Goal: Information Seeking & Learning: Find specific fact

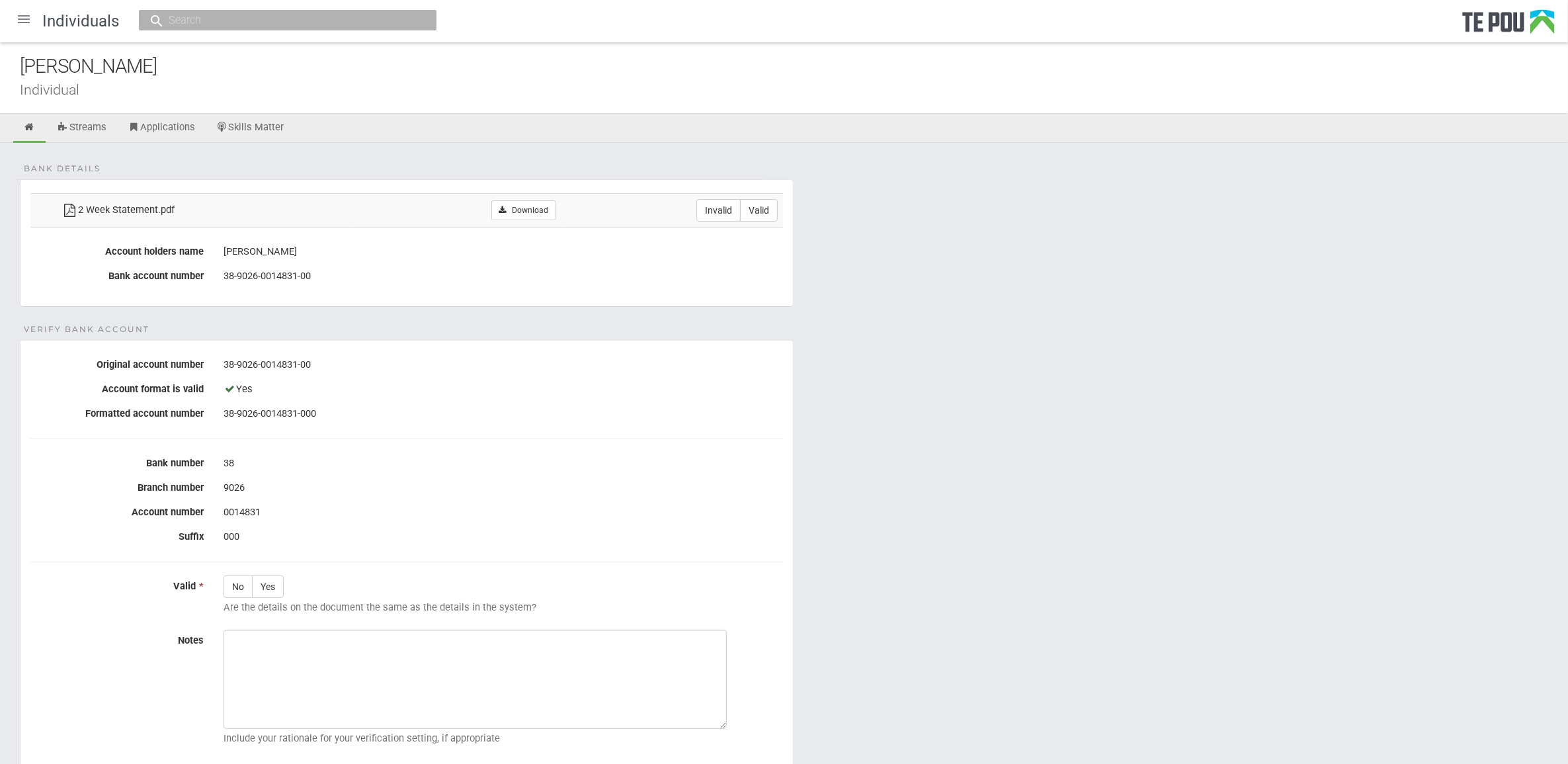
click at [507, 436] on fieldset "Verify Bank Account Original account number 38-9026-0014831-00 Account format i…" at bounding box center [406, 558] width 773 height 438
click at [765, 206] on label "Valid" at bounding box center [759, 210] width 37 height 23
radio input "true"
click at [261, 589] on label "Yes" at bounding box center [268, 586] width 32 height 23
radio input "true"
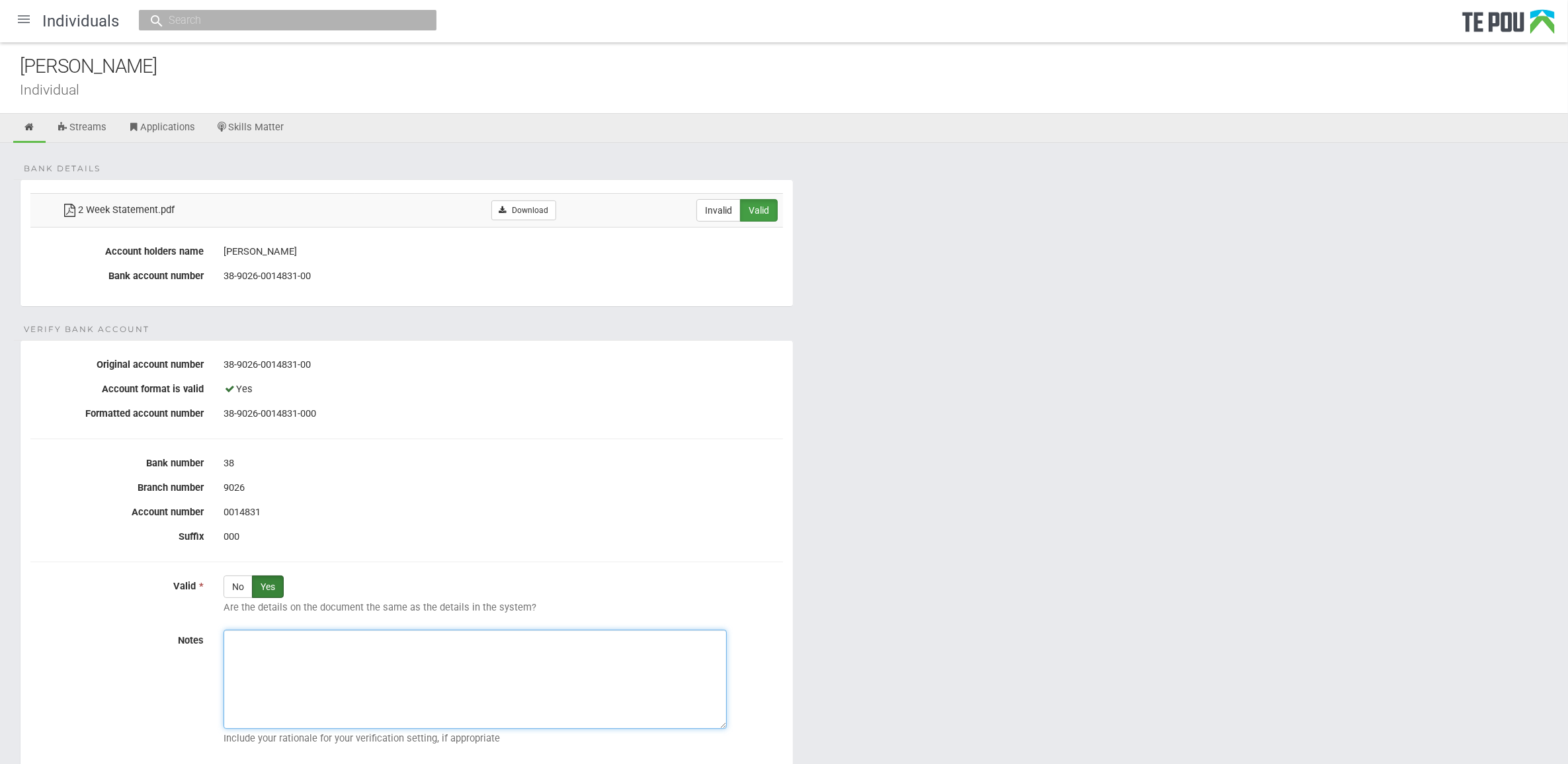
click at [354, 642] on textarea "Notes" at bounding box center [475, 678] width 503 height 99
click at [481, 685] on textarea "Notes" at bounding box center [475, 678] width 503 height 99
paste textarea "Verified by Melody @ 23/9/2025"
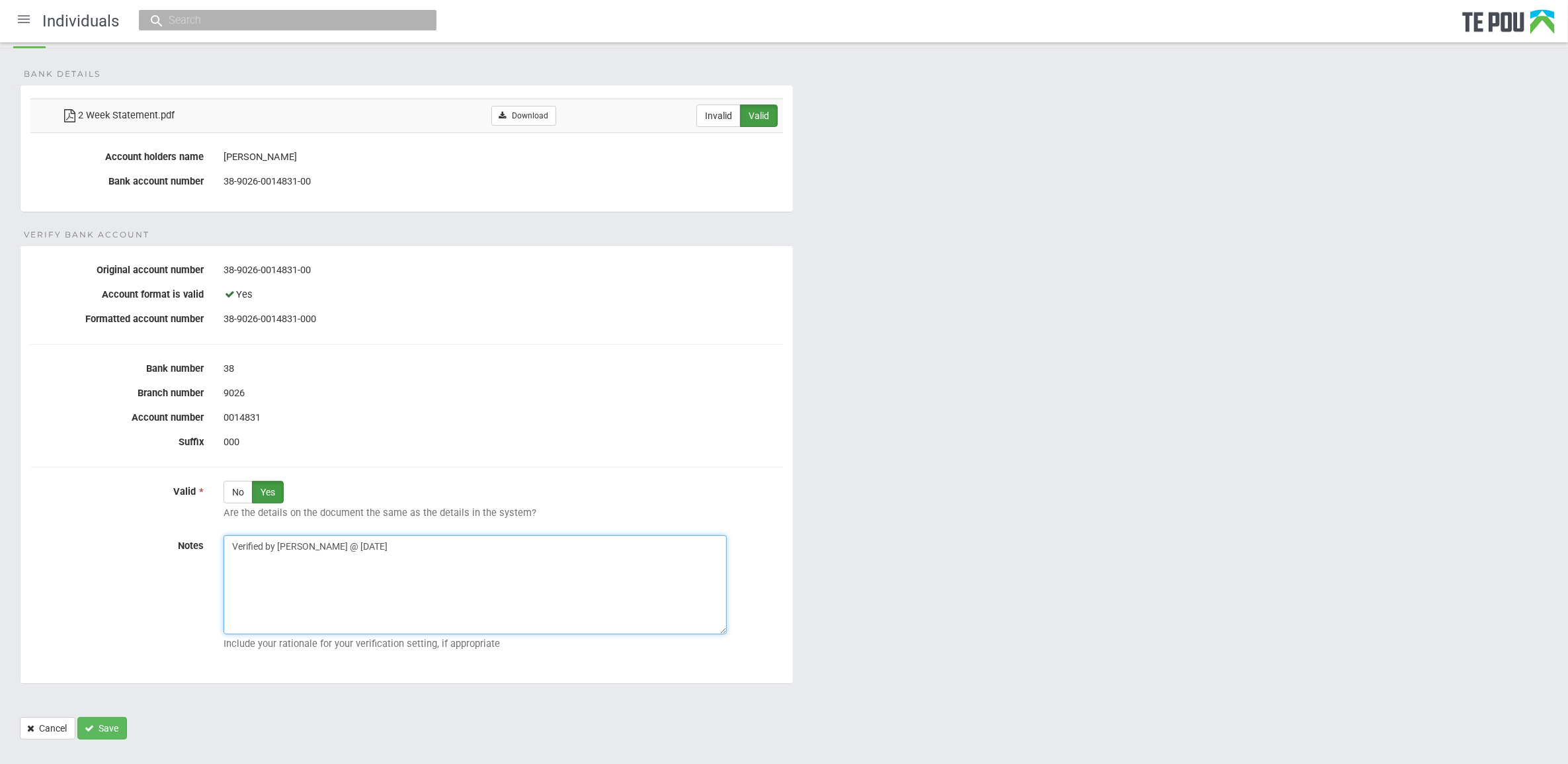
scroll to position [118, 0]
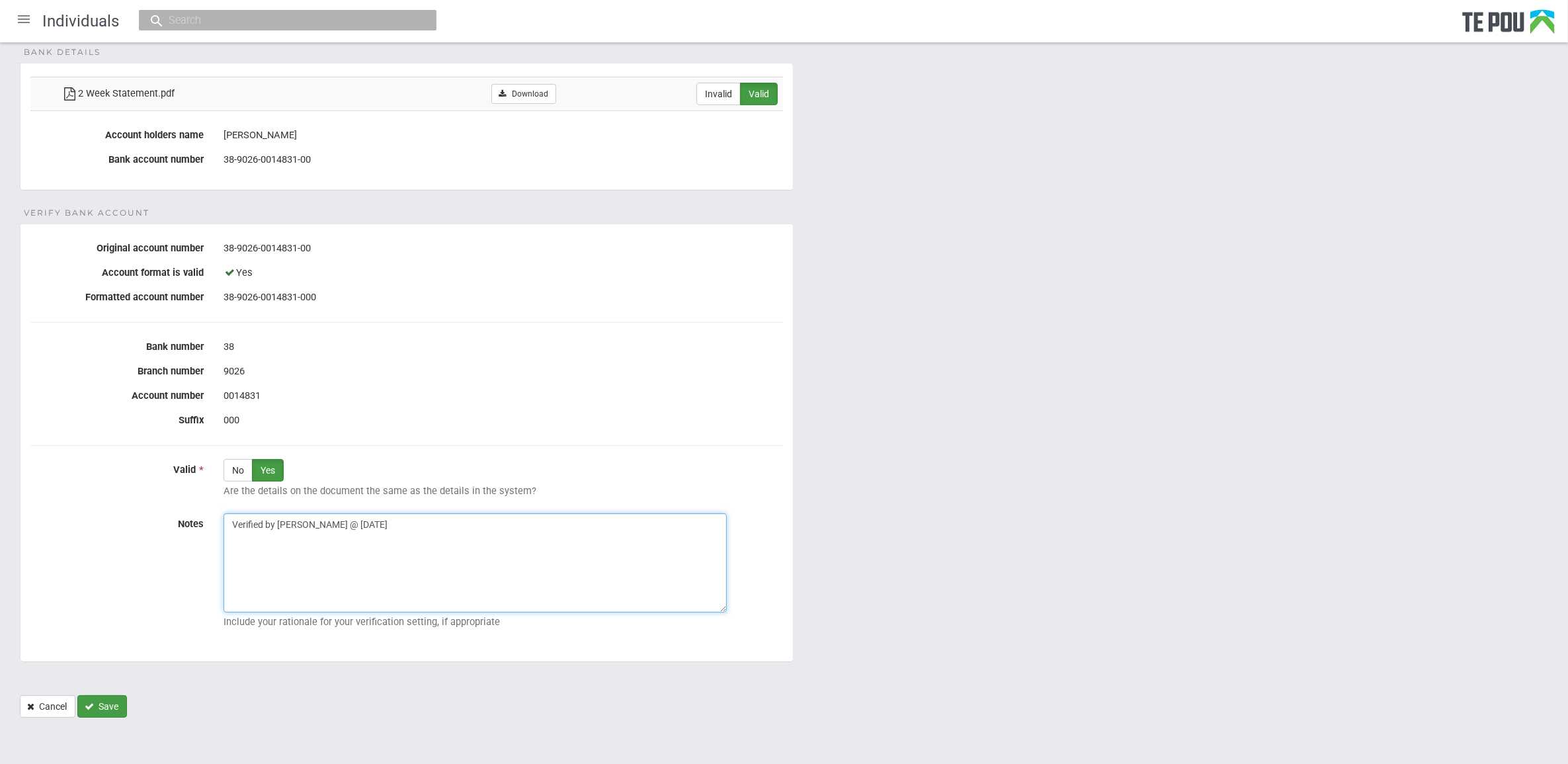
type textarea "Verified by Melody @ 23/9/2025"
click at [101, 699] on button "Save" at bounding box center [102, 706] width 50 height 23
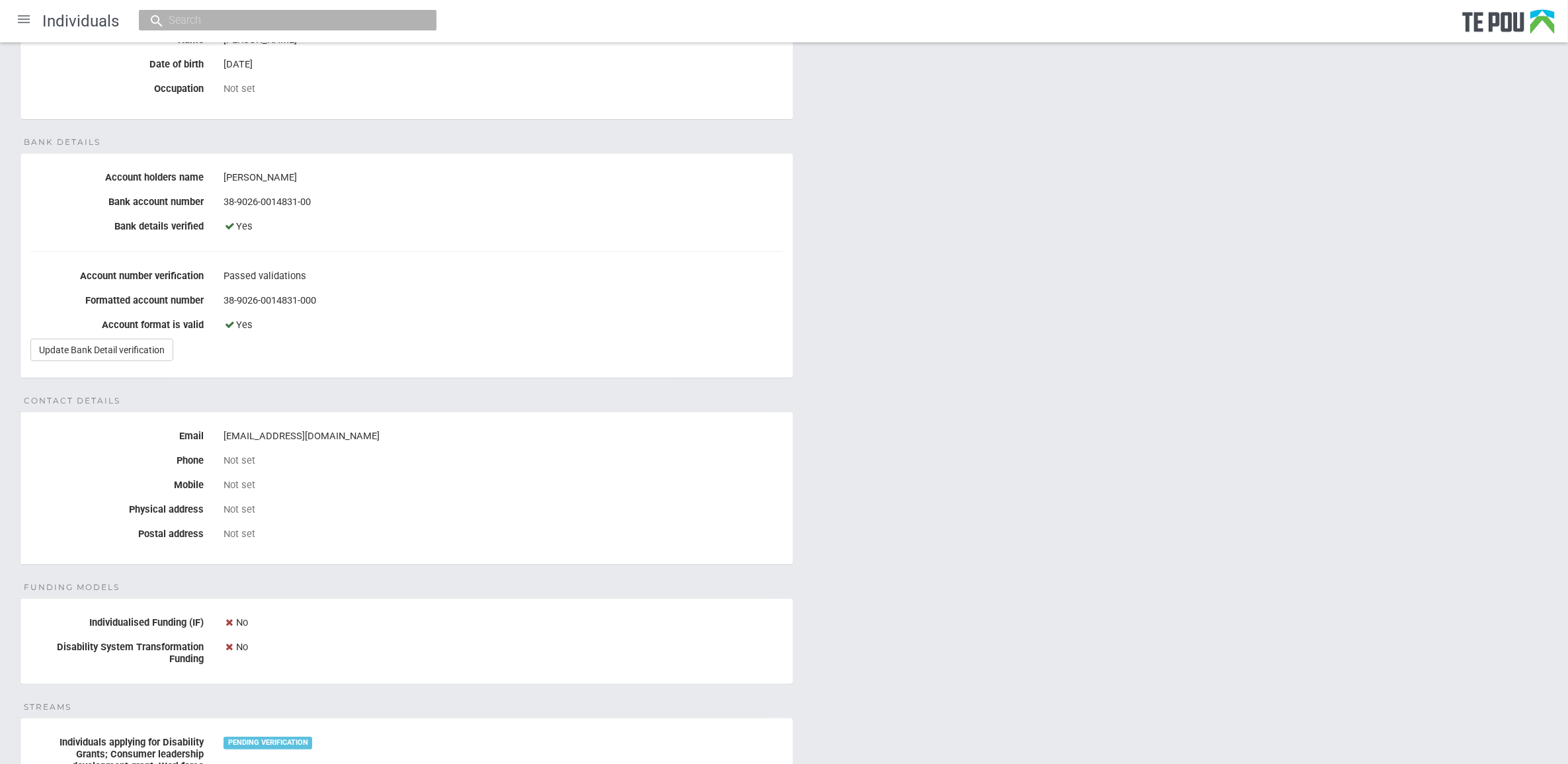
scroll to position [329, 0]
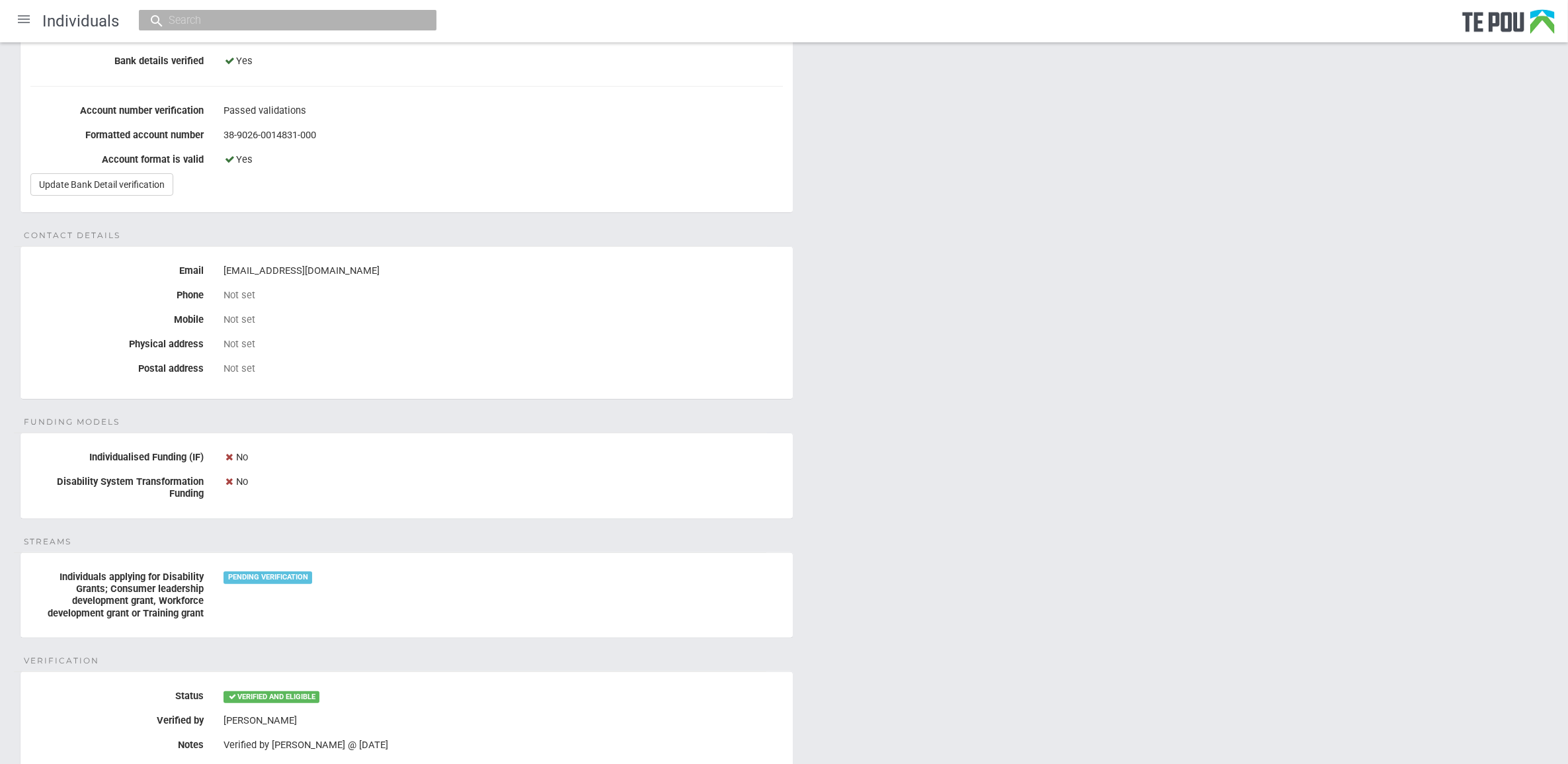
click at [1000, 569] on div "Personal details Name [PERSON_NAME] Date of birth [DEMOGRAPHIC_DATA] Occupation…" at bounding box center [784, 343] width 1568 height 1058
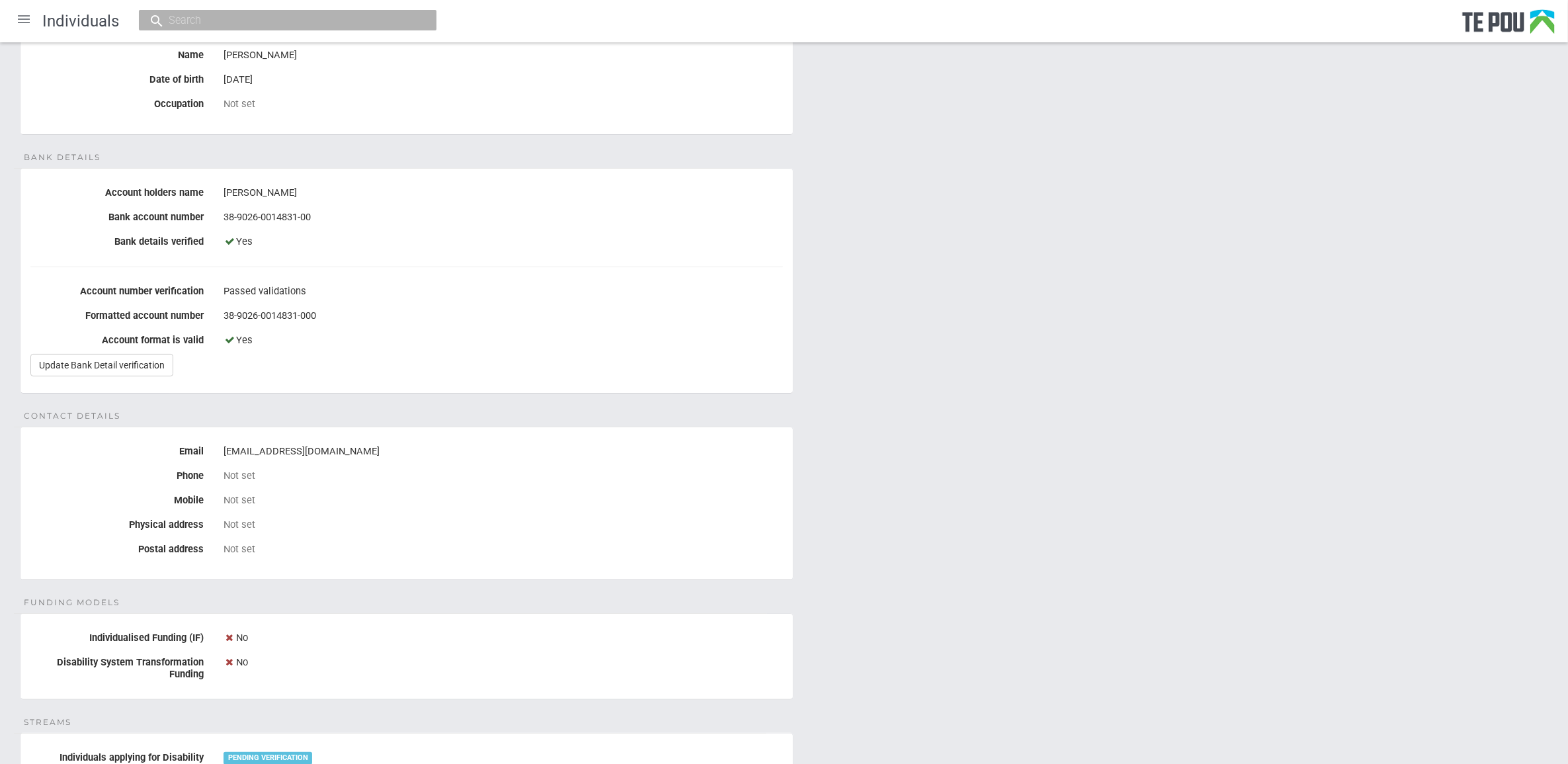
scroll to position [0, 0]
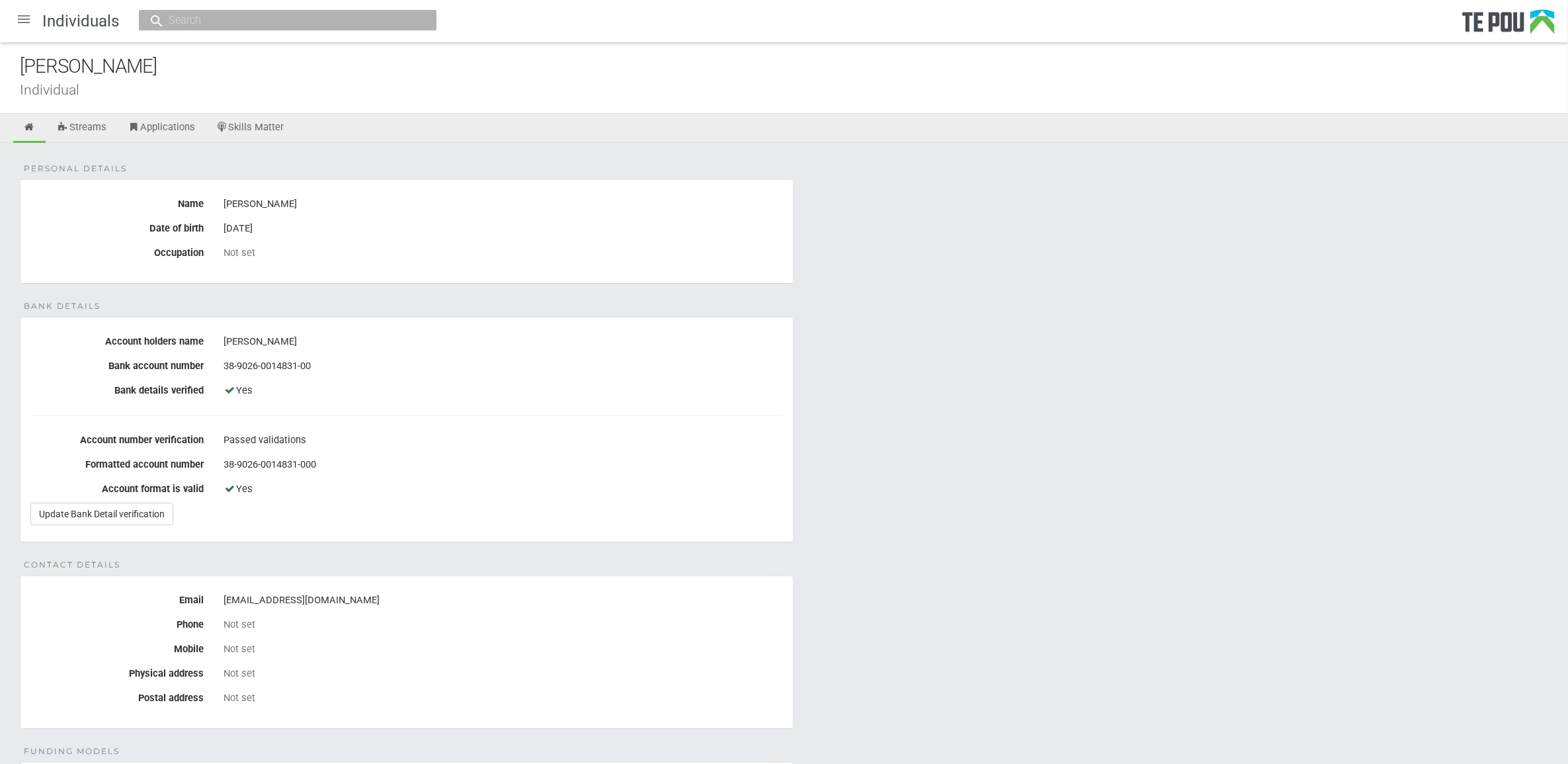
click at [30, 19] on div at bounding box center [23, 19] width 32 height 32
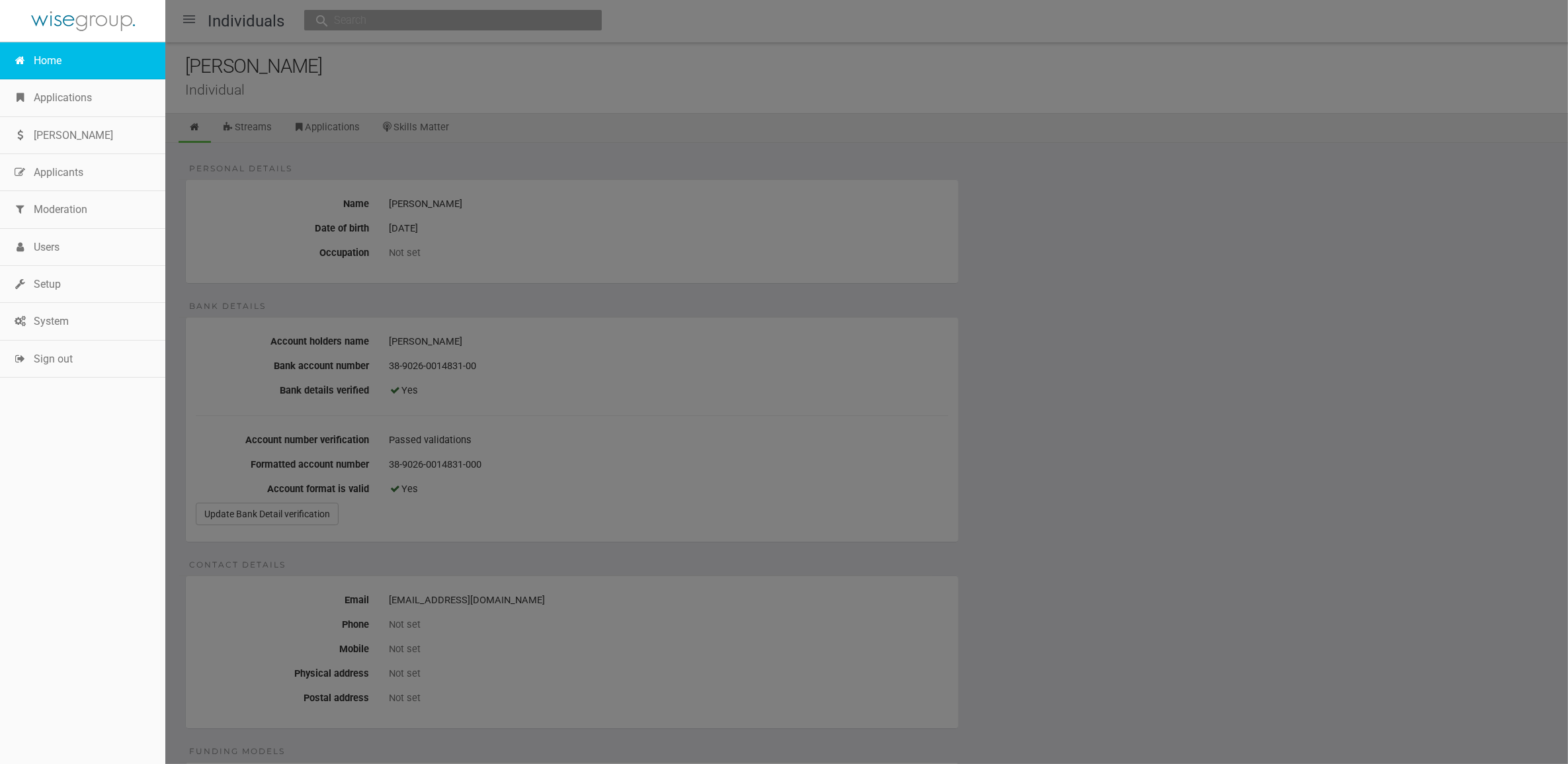
click at [51, 64] on link "Home" at bounding box center [83, 61] width 165 height 37
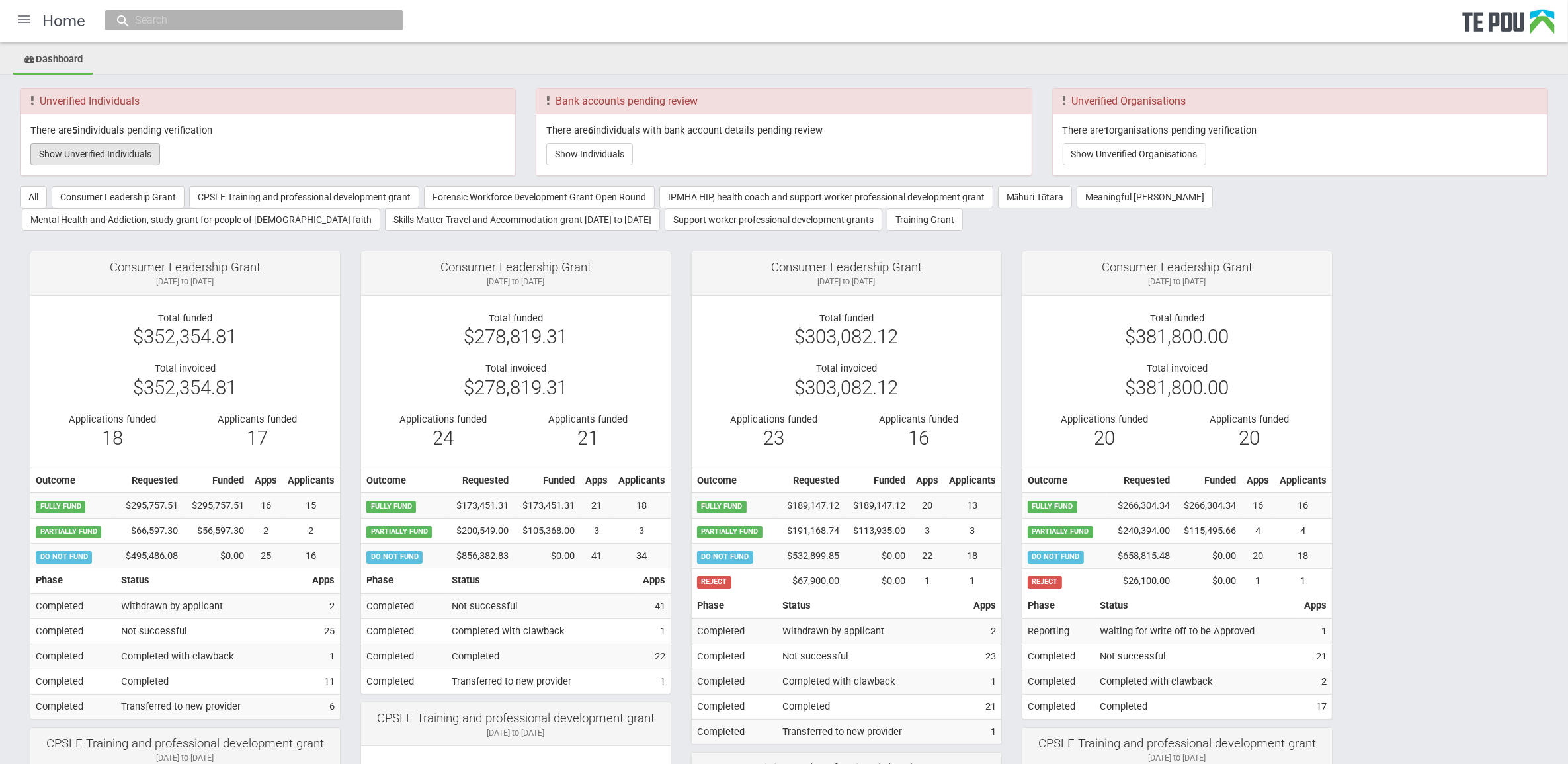
click at [127, 146] on button "Show Unverified Individuals" at bounding box center [95, 153] width 129 height 23
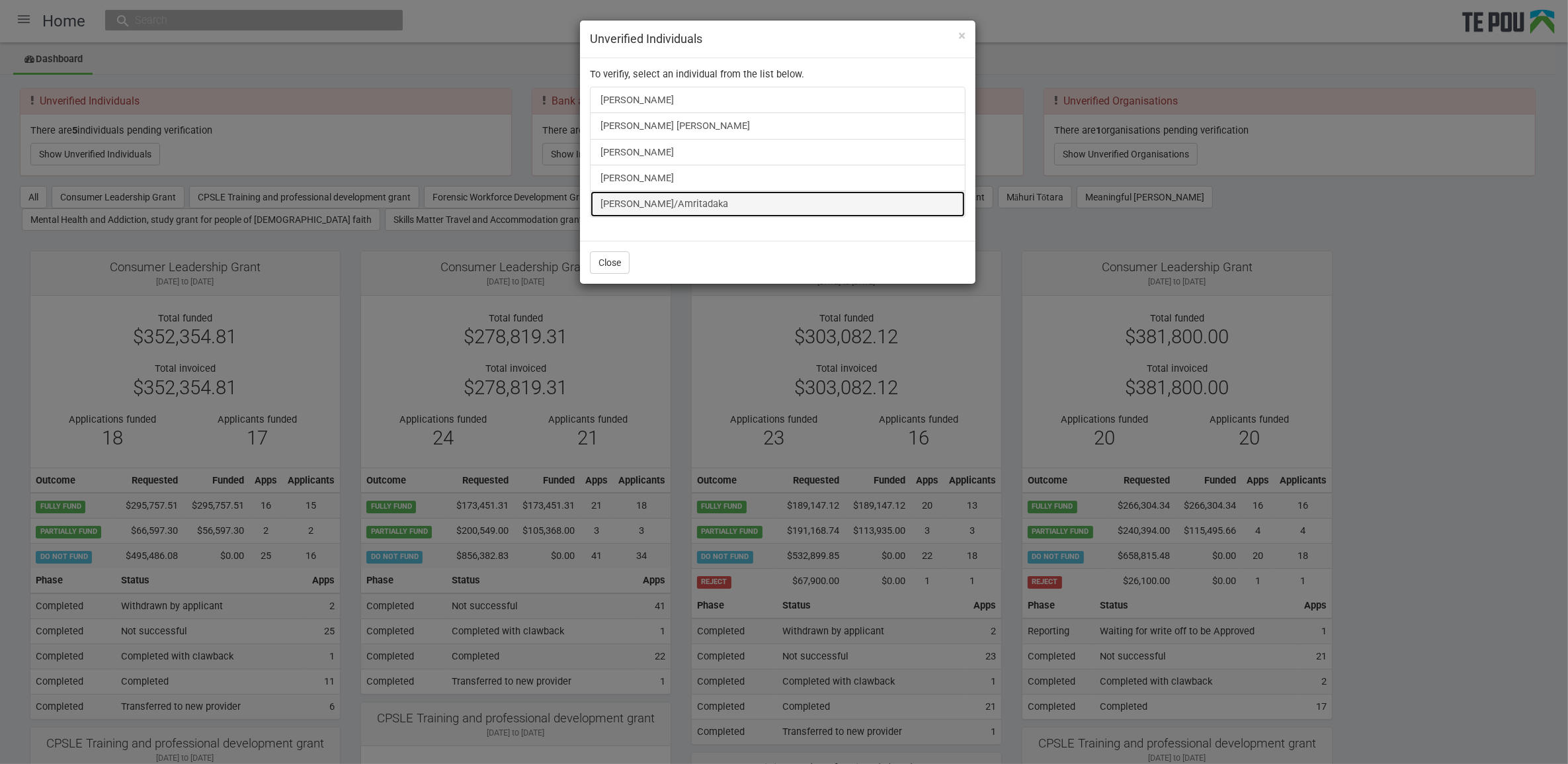
click at [659, 216] on link "paul kennelly/Amritadaka" at bounding box center [777, 204] width 375 height 26
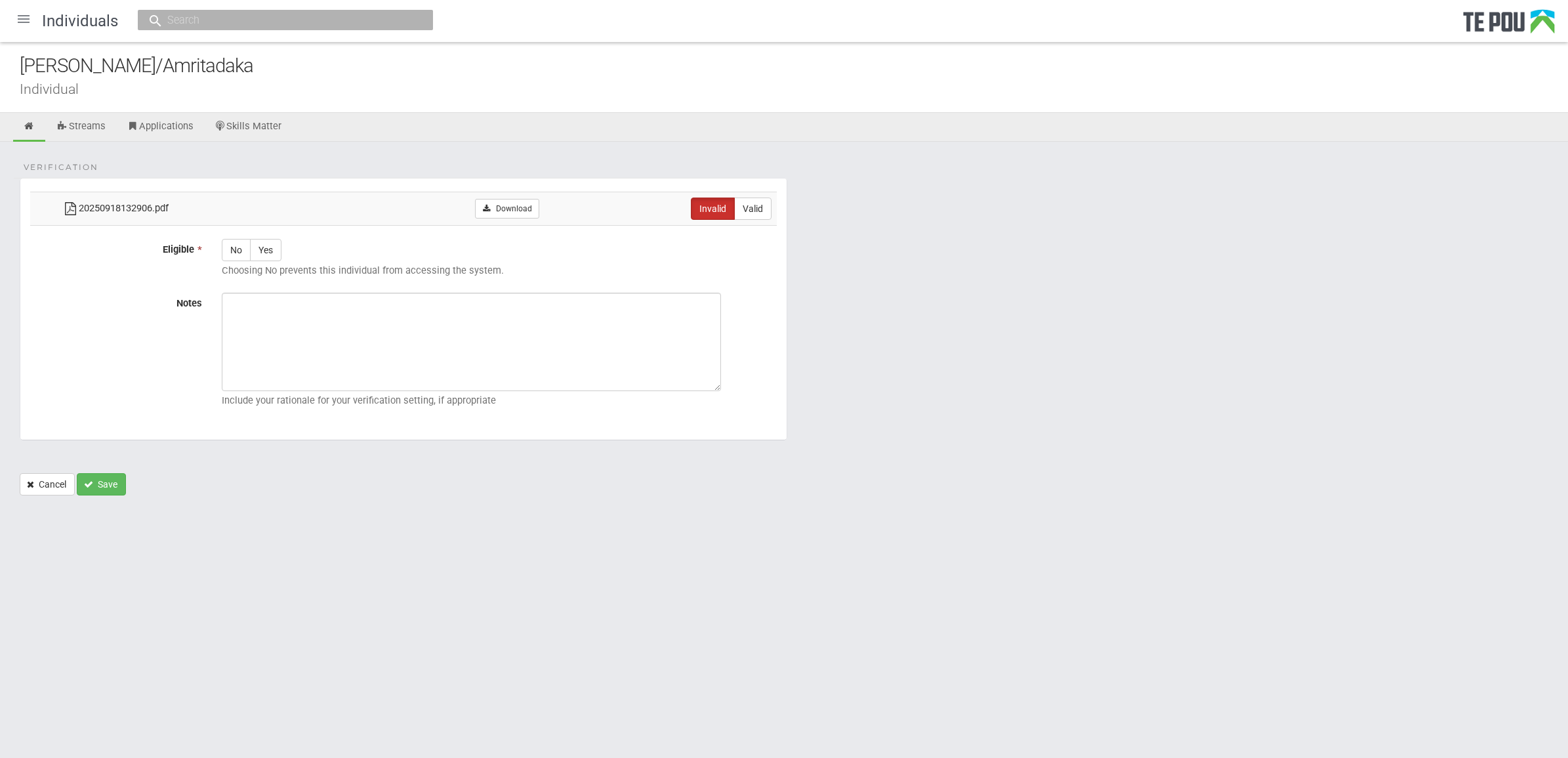
click at [33, 19] on div at bounding box center [23, 19] width 32 height 32
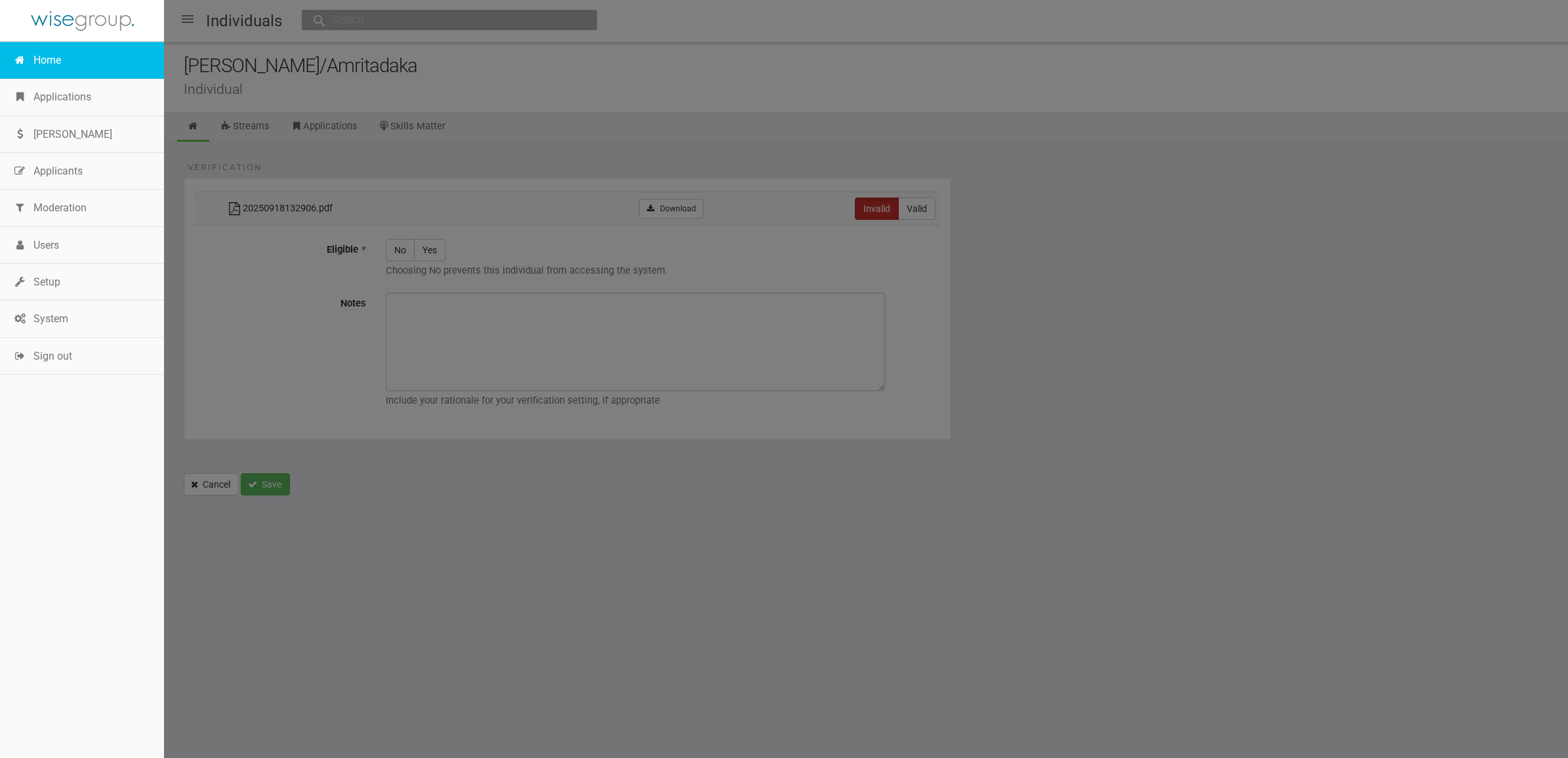
click at [37, 60] on link "Home" at bounding box center [82, 60] width 164 height 37
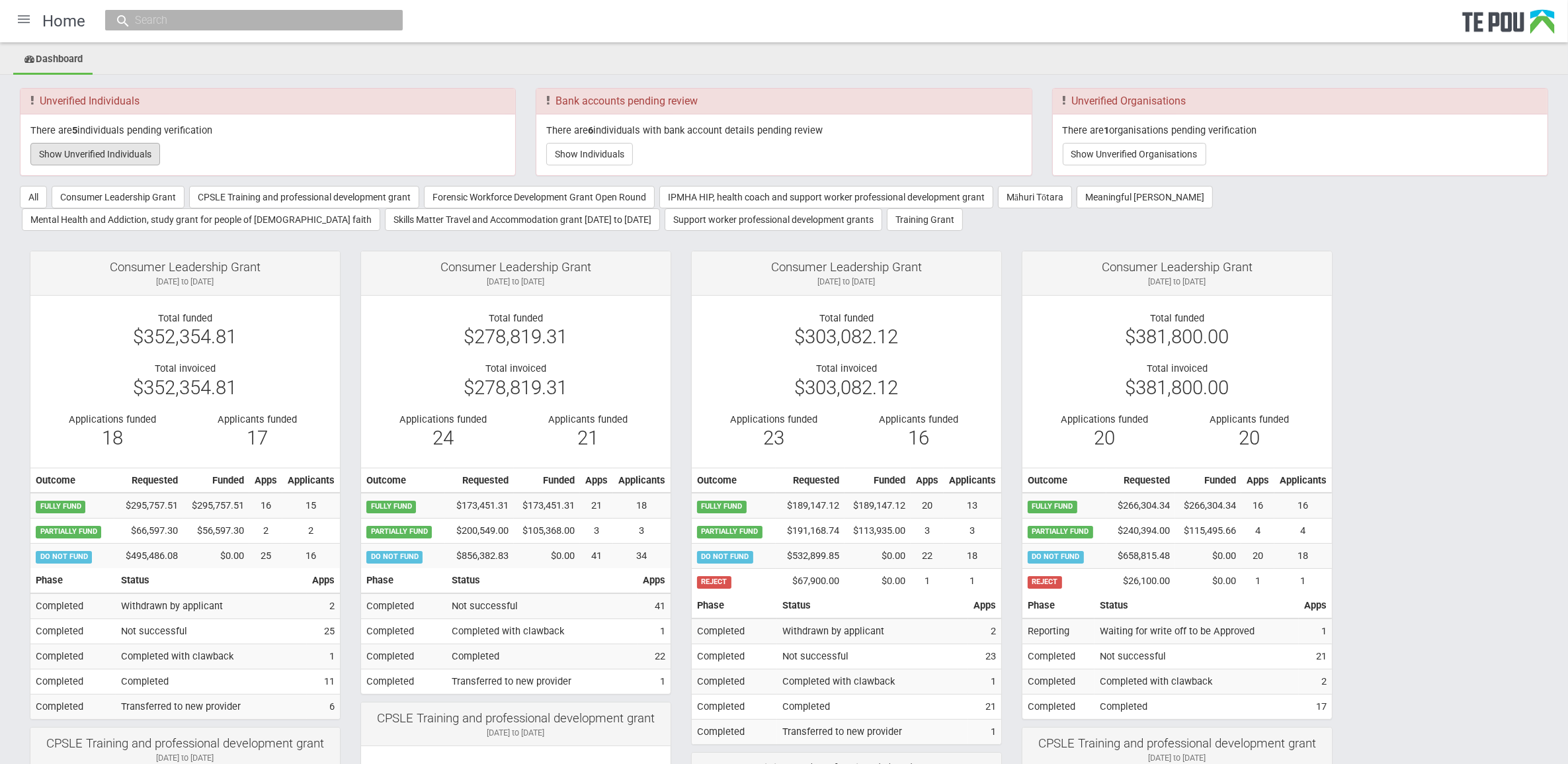
click at [140, 150] on button "Show Unverified Individuals" at bounding box center [95, 153] width 129 height 23
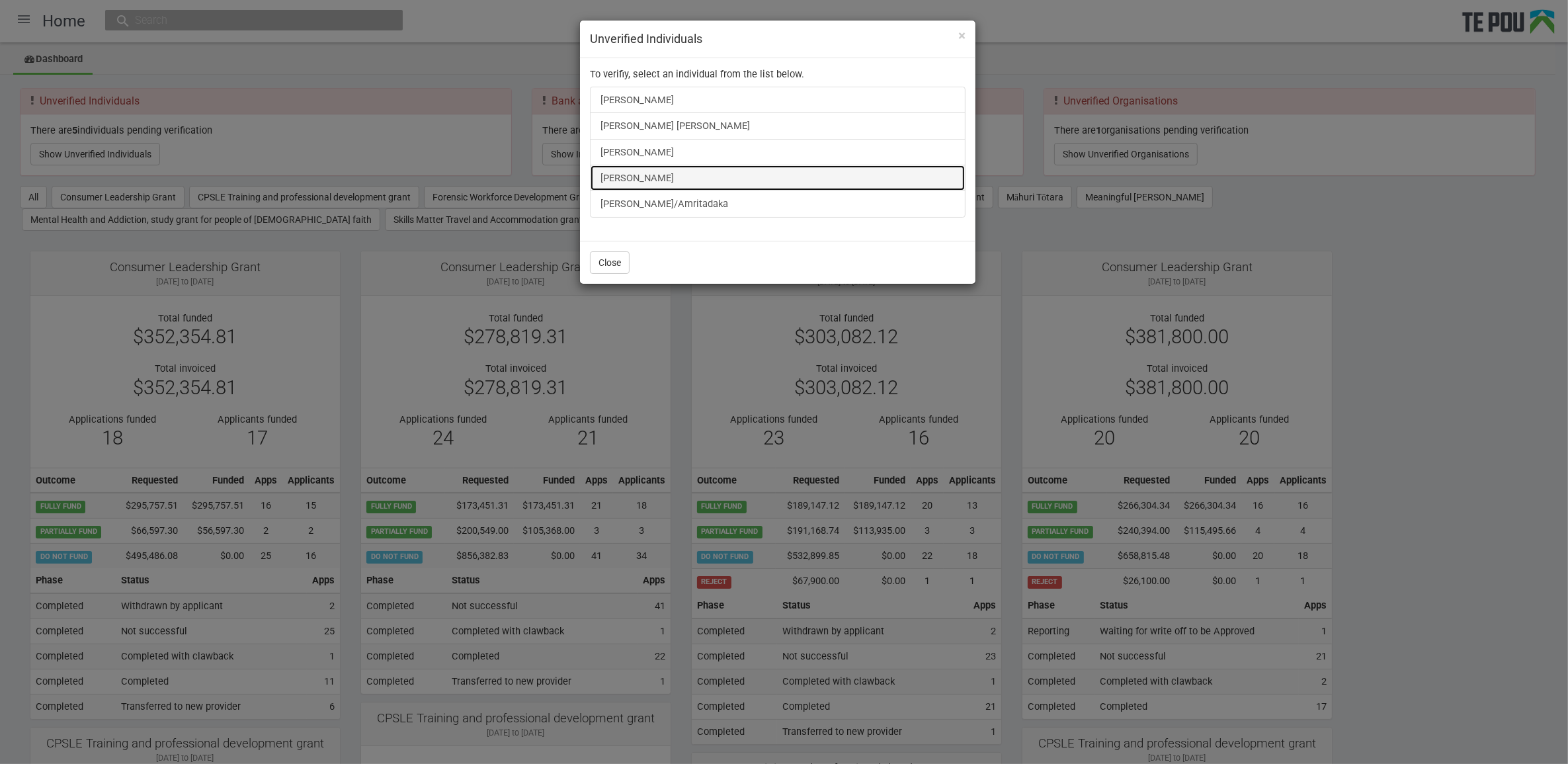
click at [632, 175] on link "[PERSON_NAME]" at bounding box center [777, 178] width 375 height 26
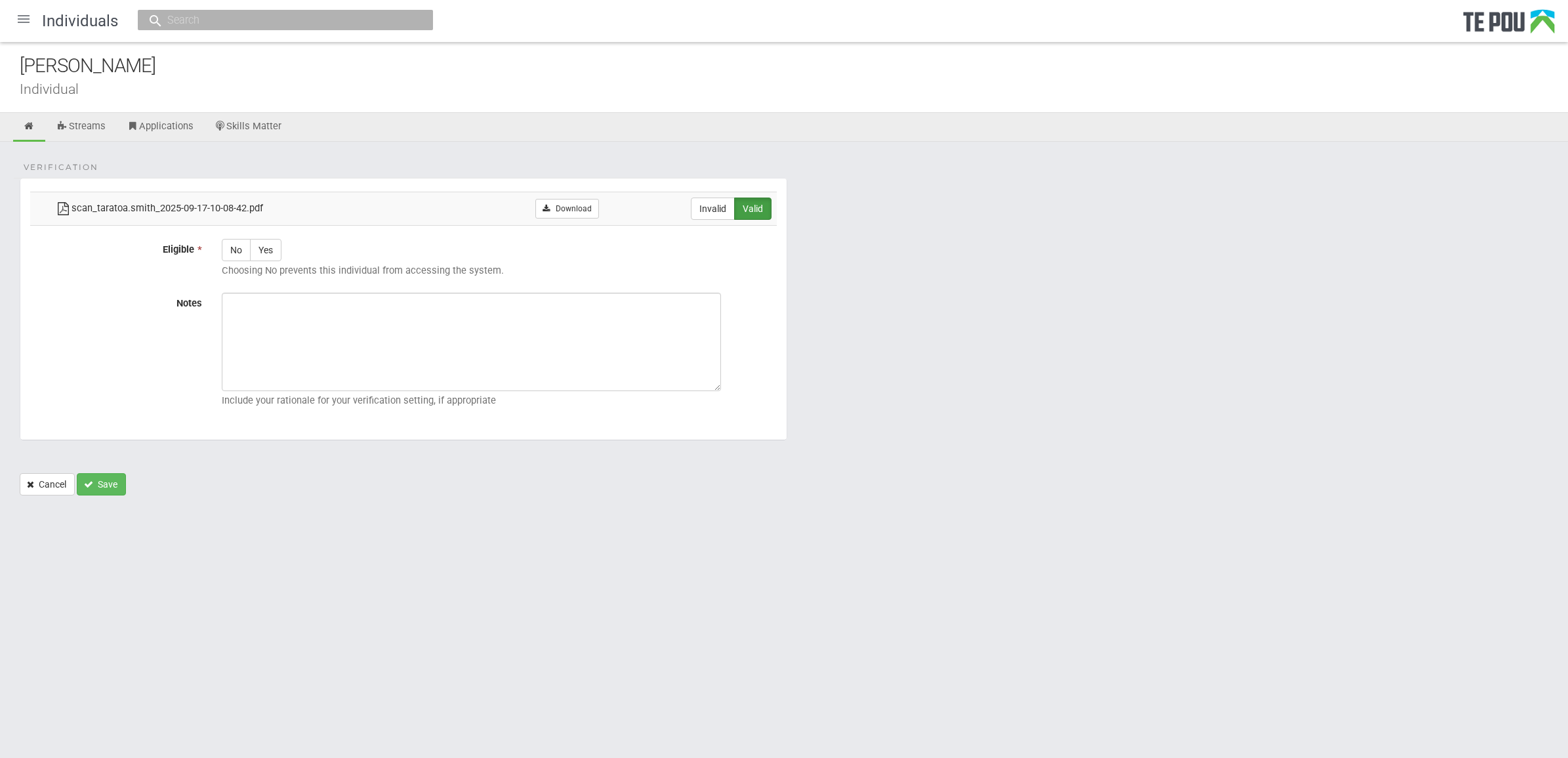
click at [25, 18] on div at bounding box center [23, 19] width 32 height 32
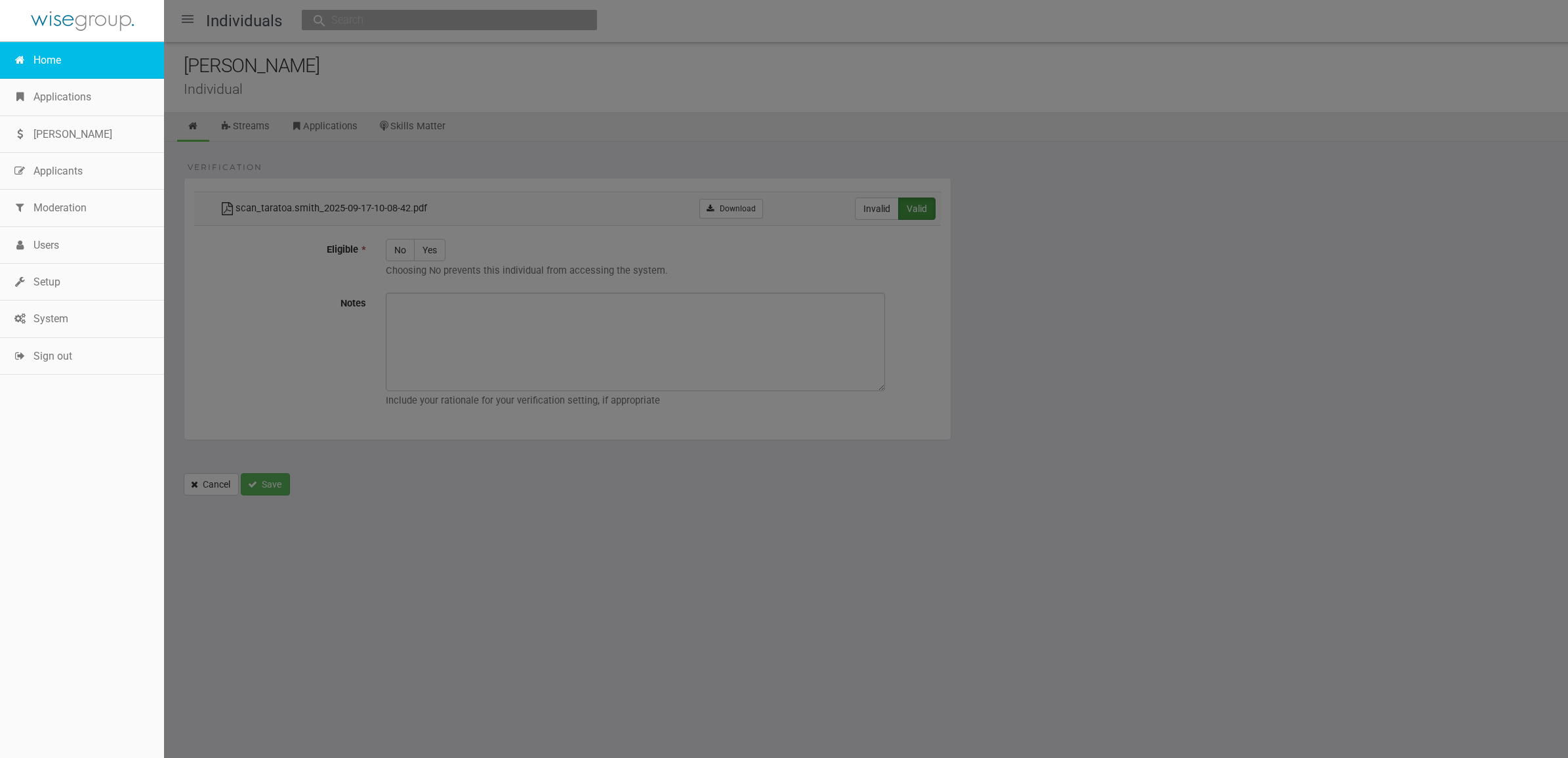
click at [66, 69] on link "Home" at bounding box center [82, 60] width 164 height 37
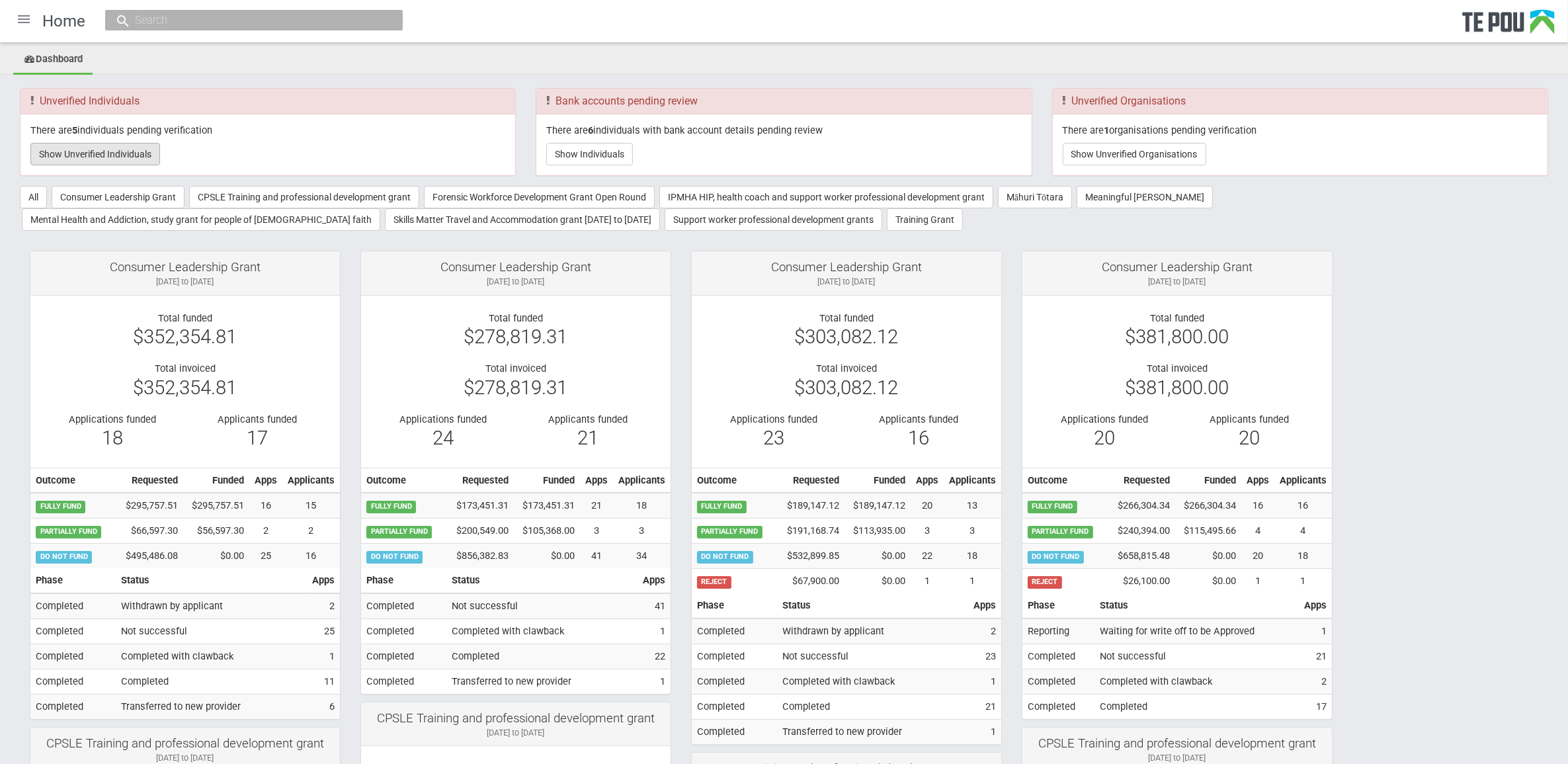
click at [107, 151] on button "Show Unverified Individuals" at bounding box center [95, 153] width 129 height 23
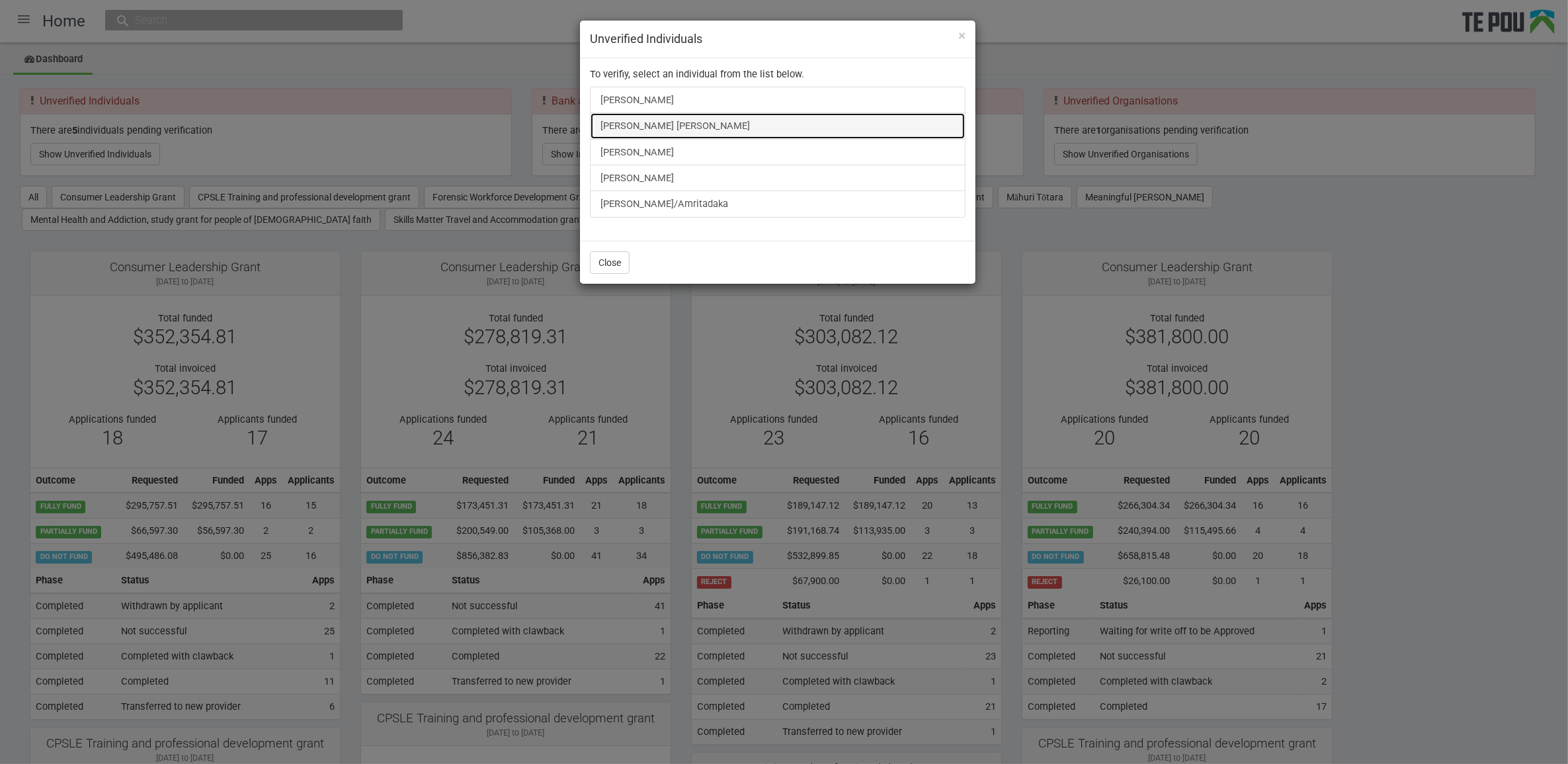
click at [639, 130] on link "Elena King Elena King" at bounding box center [777, 125] width 375 height 26
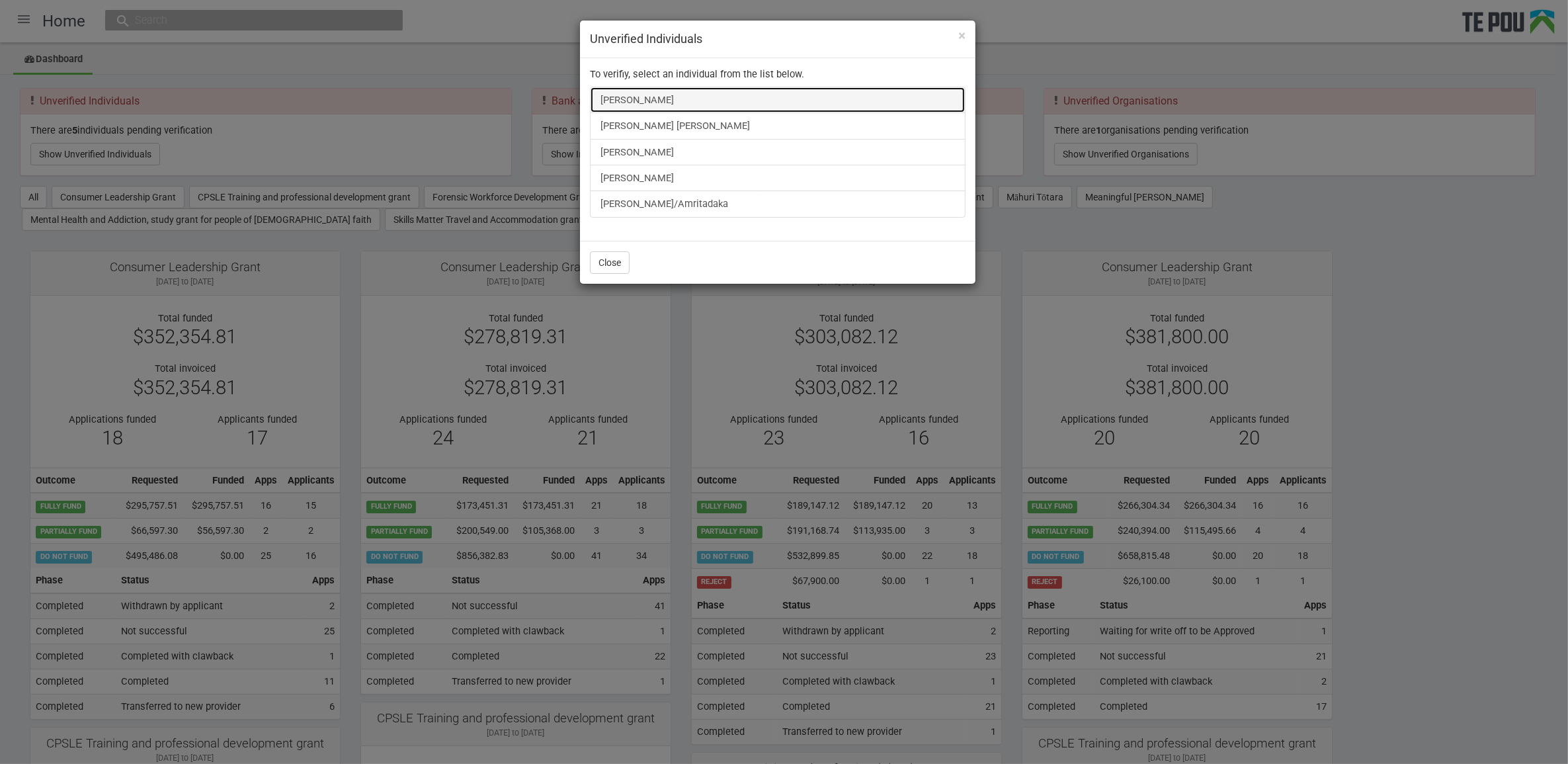
click at [647, 101] on link "Swastika Chand" at bounding box center [777, 100] width 375 height 26
click at [963, 32] on span "×" at bounding box center [961, 36] width 7 height 16
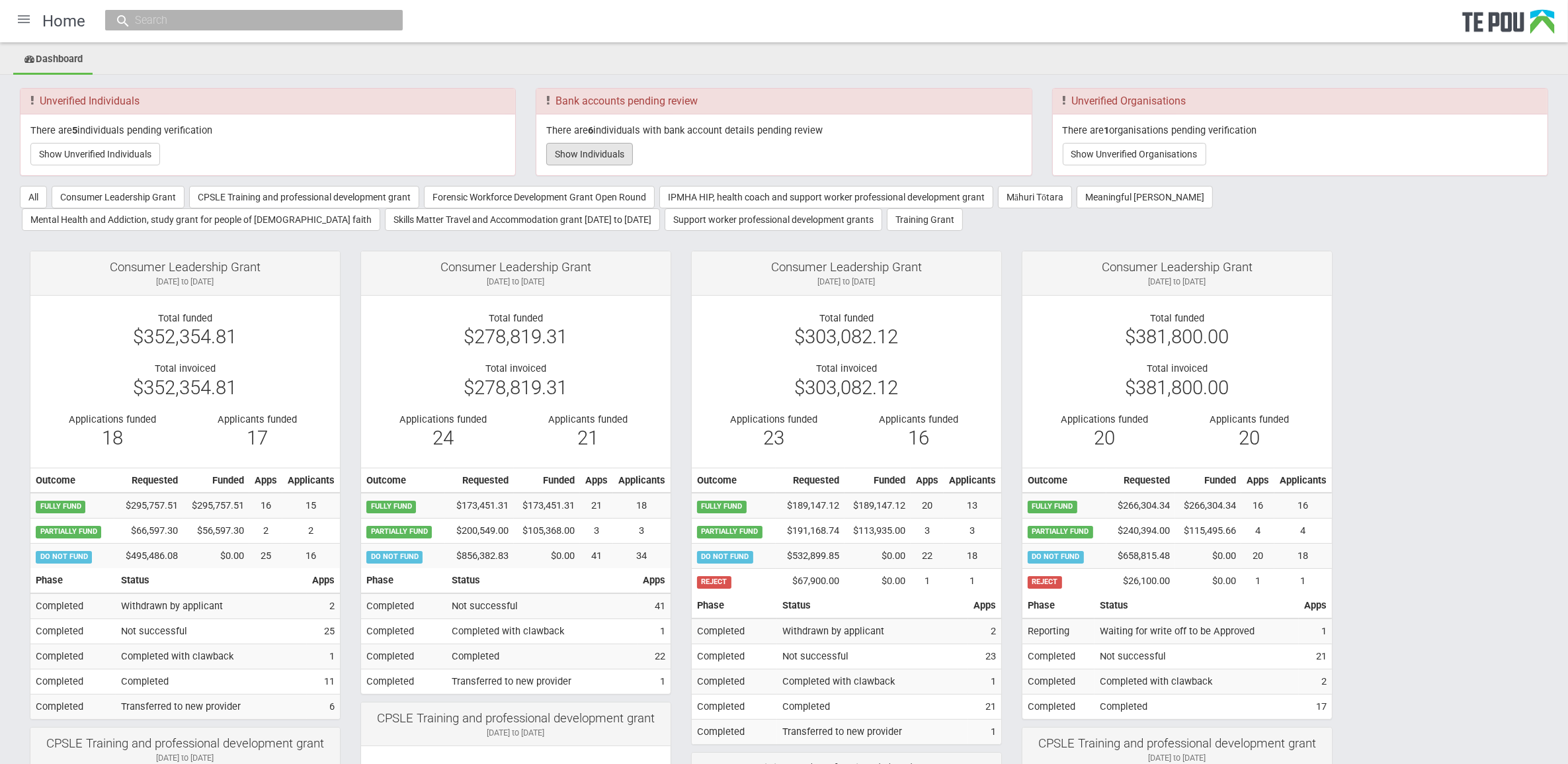
click at [596, 147] on button "Show Individuals" at bounding box center [589, 153] width 86 height 23
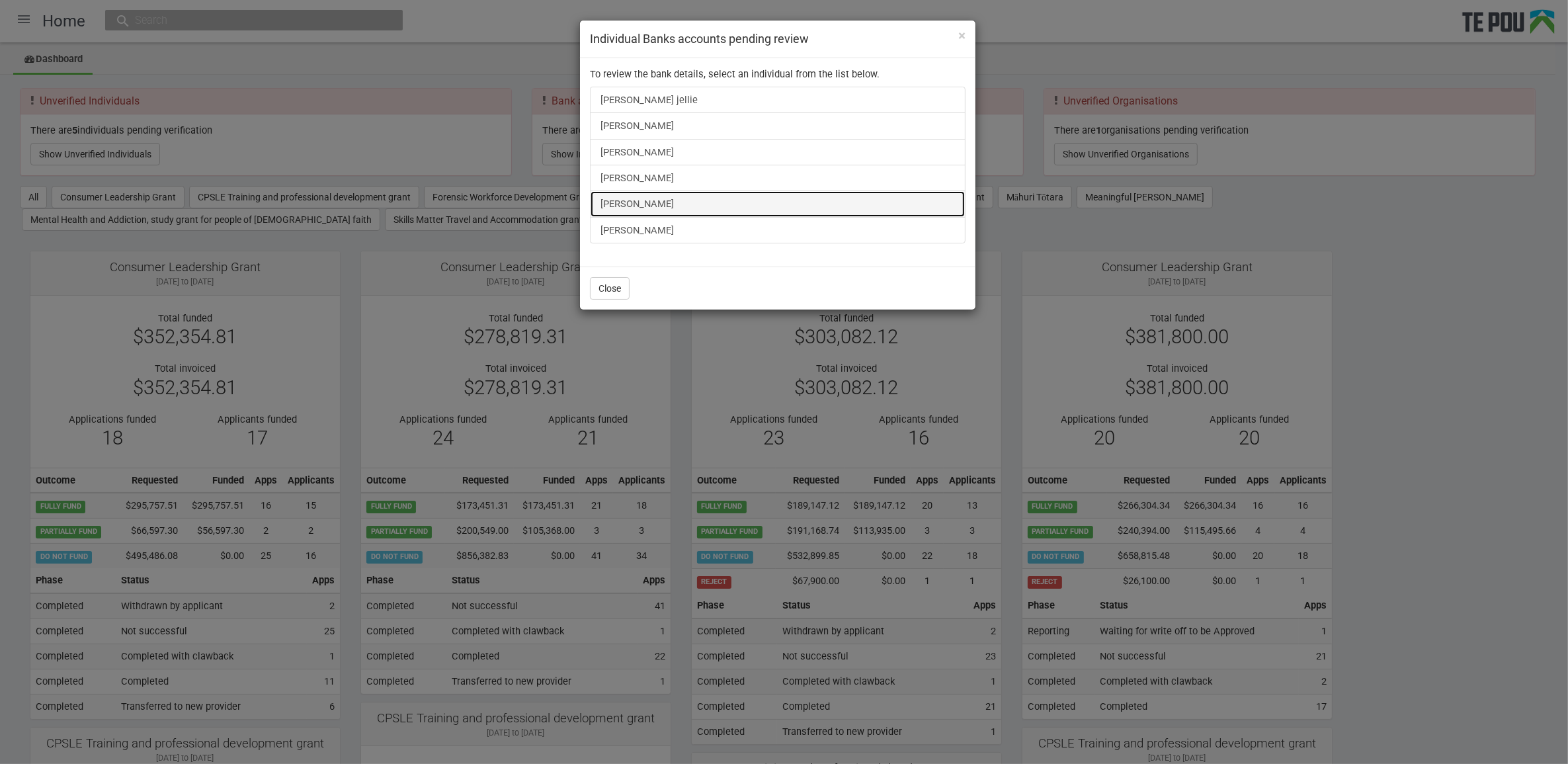
click at [673, 203] on link "[PERSON_NAME]" at bounding box center [777, 204] width 375 height 26
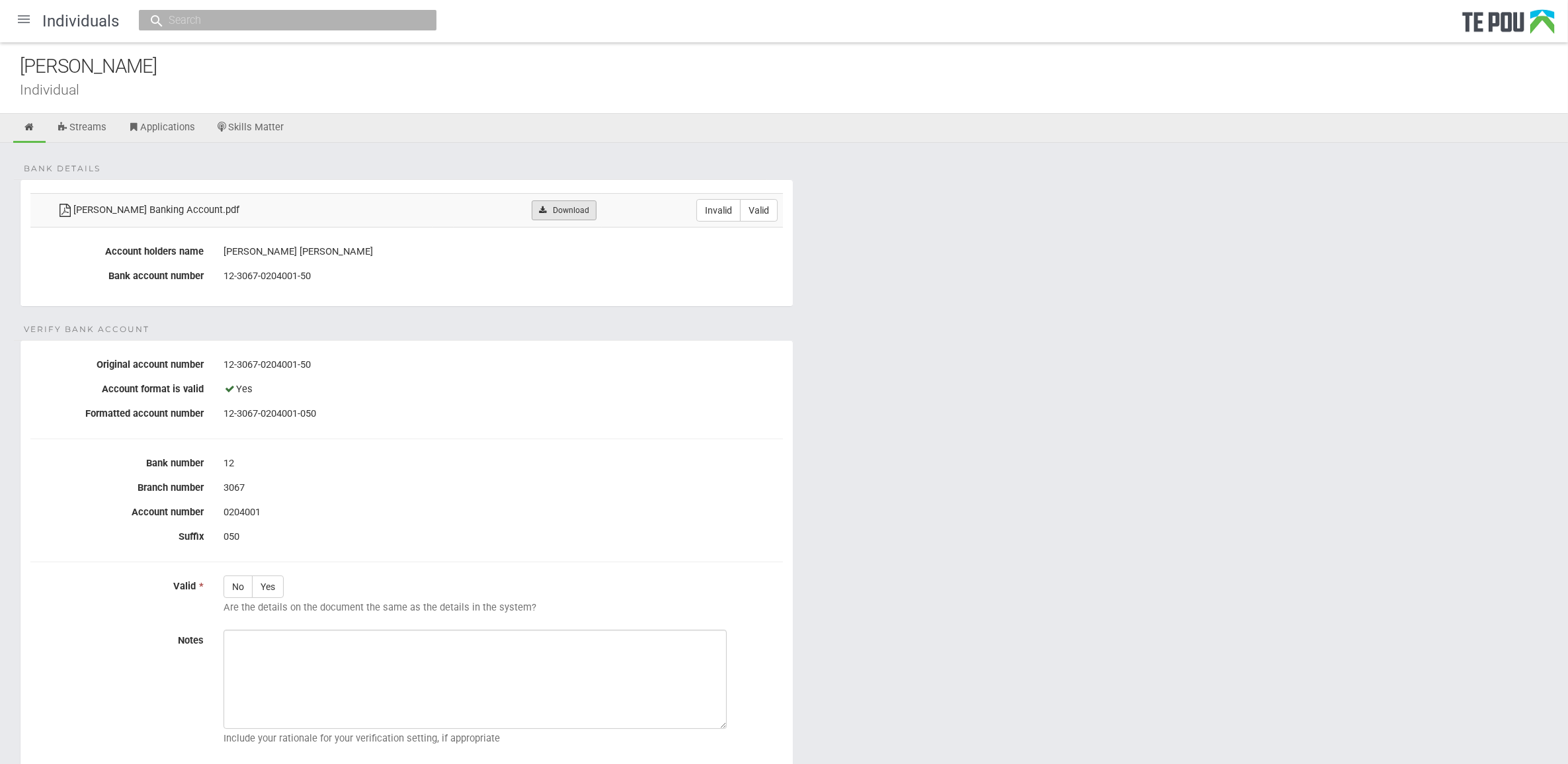
click at [537, 213] on icon at bounding box center [542, 210] width 10 height 8
click at [765, 213] on label "Valid" at bounding box center [759, 210] width 37 height 23
radio input "true"
click at [276, 590] on label "Yes" at bounding box center [268, 586] width 32 height 23
radio input "true"
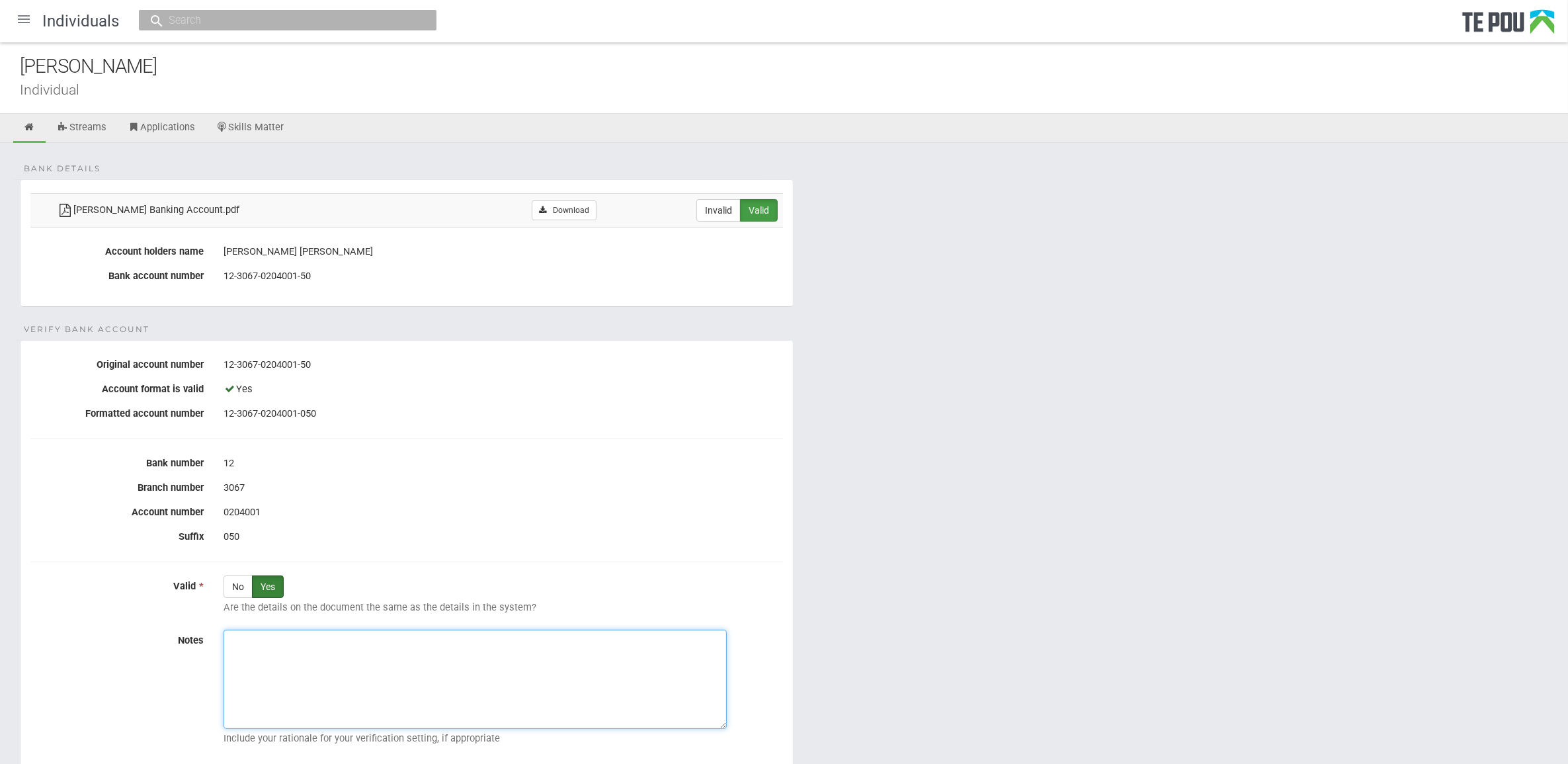
click at [420, 679] on textarea "Notes" at bounding box center [475, 678] width 503 height 99
paste textarea "Verified by Melody @ 23/9/2025"
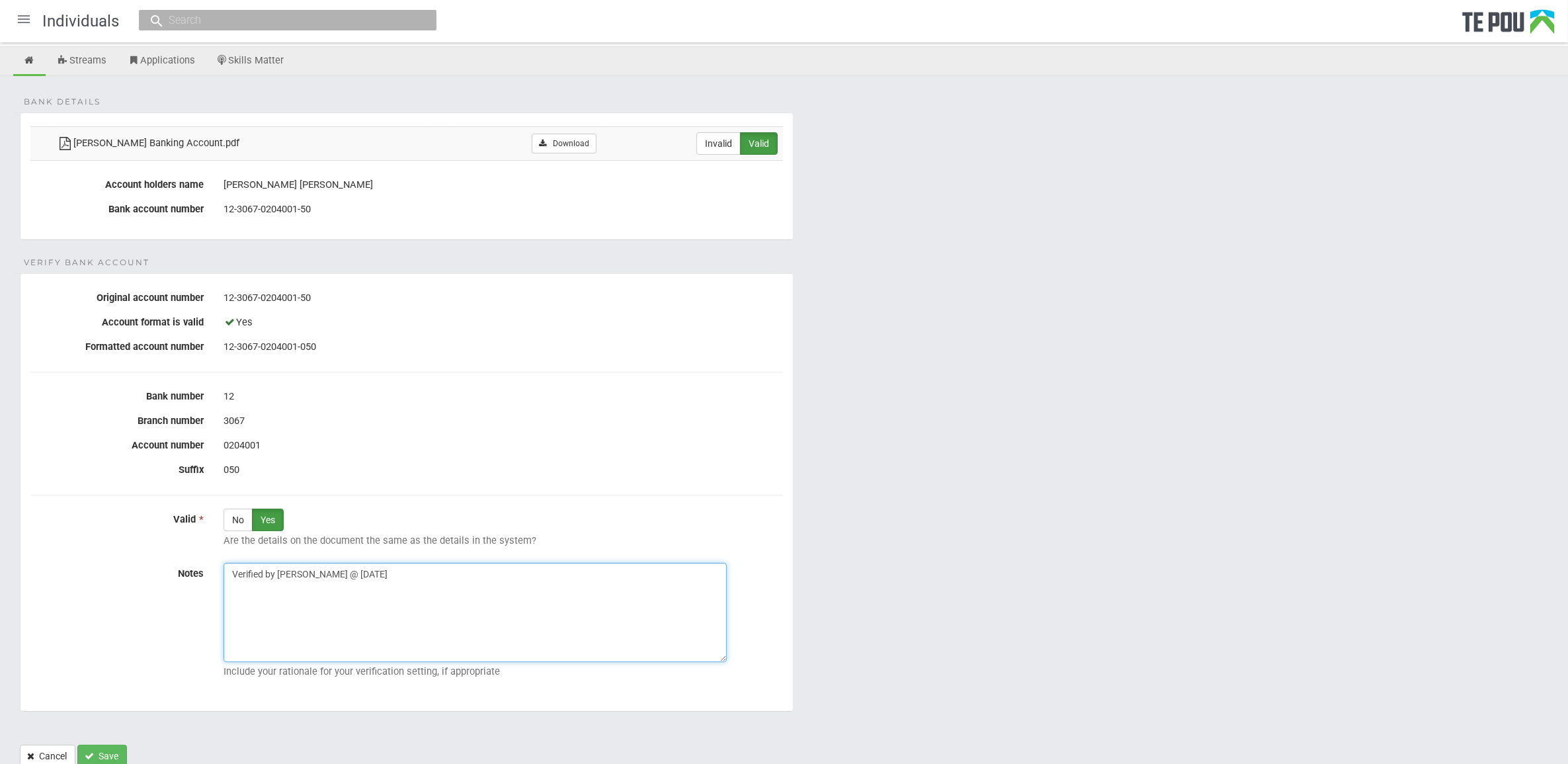
scroll to position [118, 0]
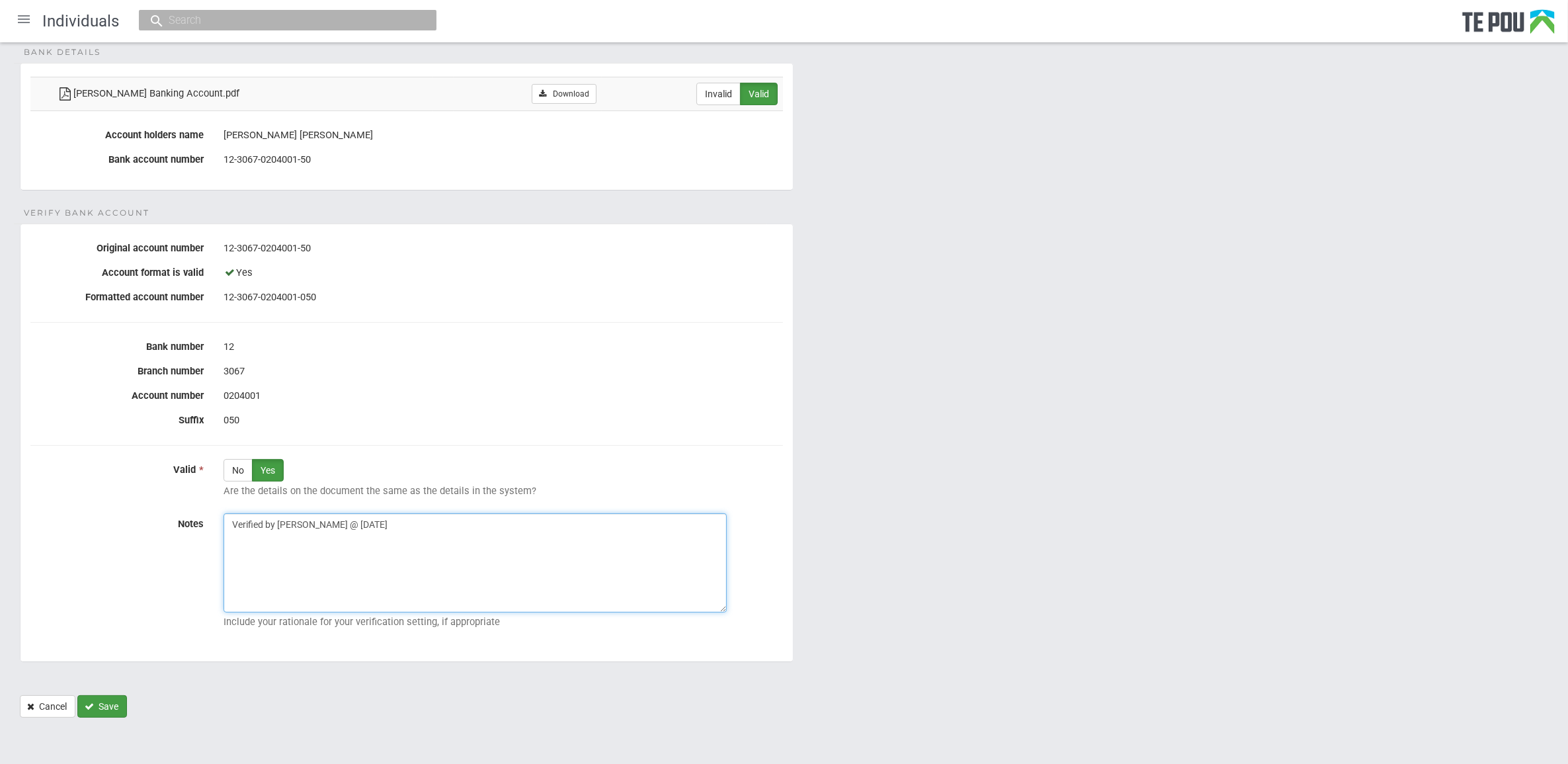
type textarea "Verified by [PERSON_NAME] @ [DATE]"
click at [100, 708] on button "Save" at bounding box center [102, 706] width 50 height 23
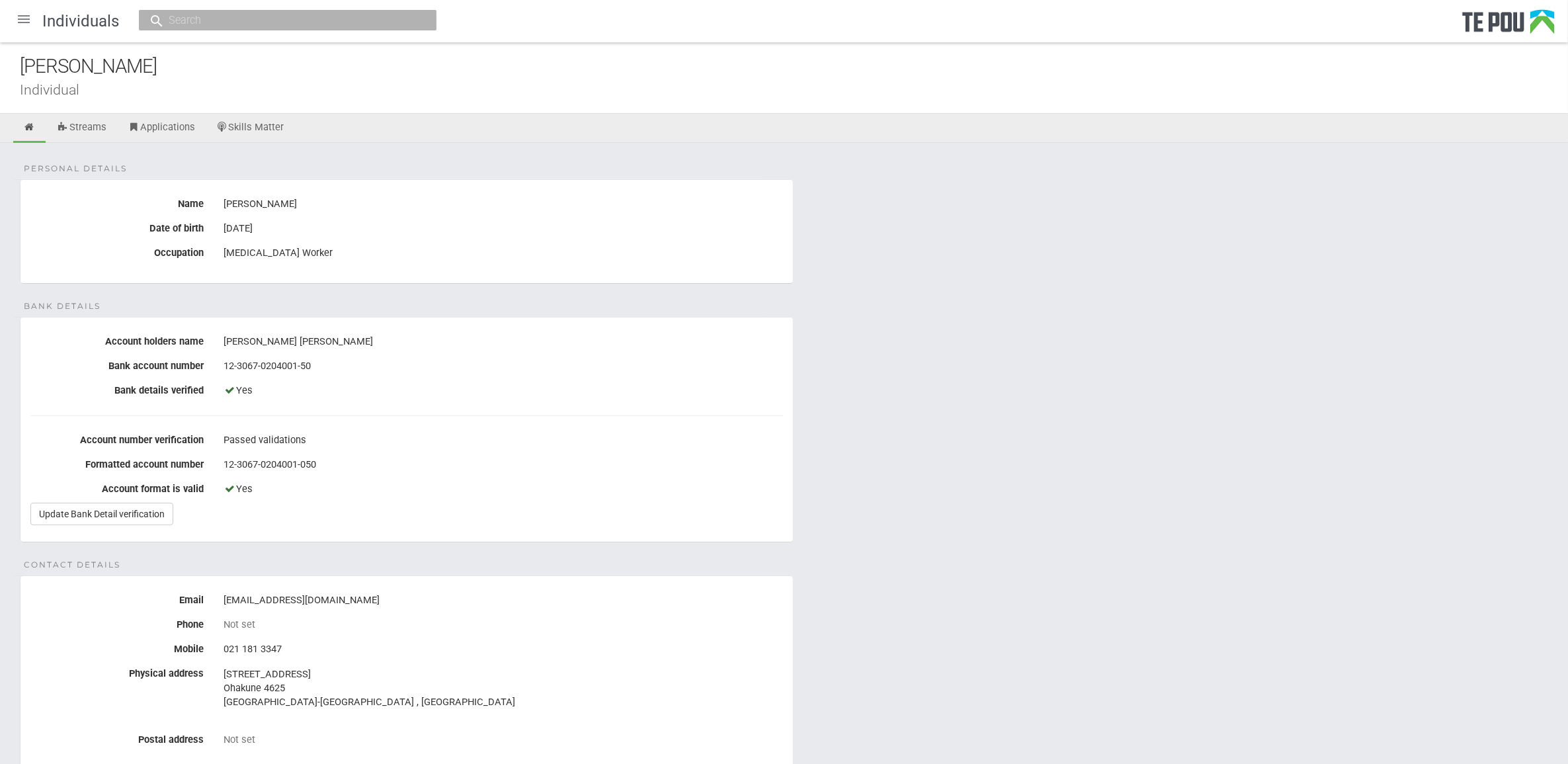
click at [19, 21] on div at bounding box center [23, 19] width 32 height 32
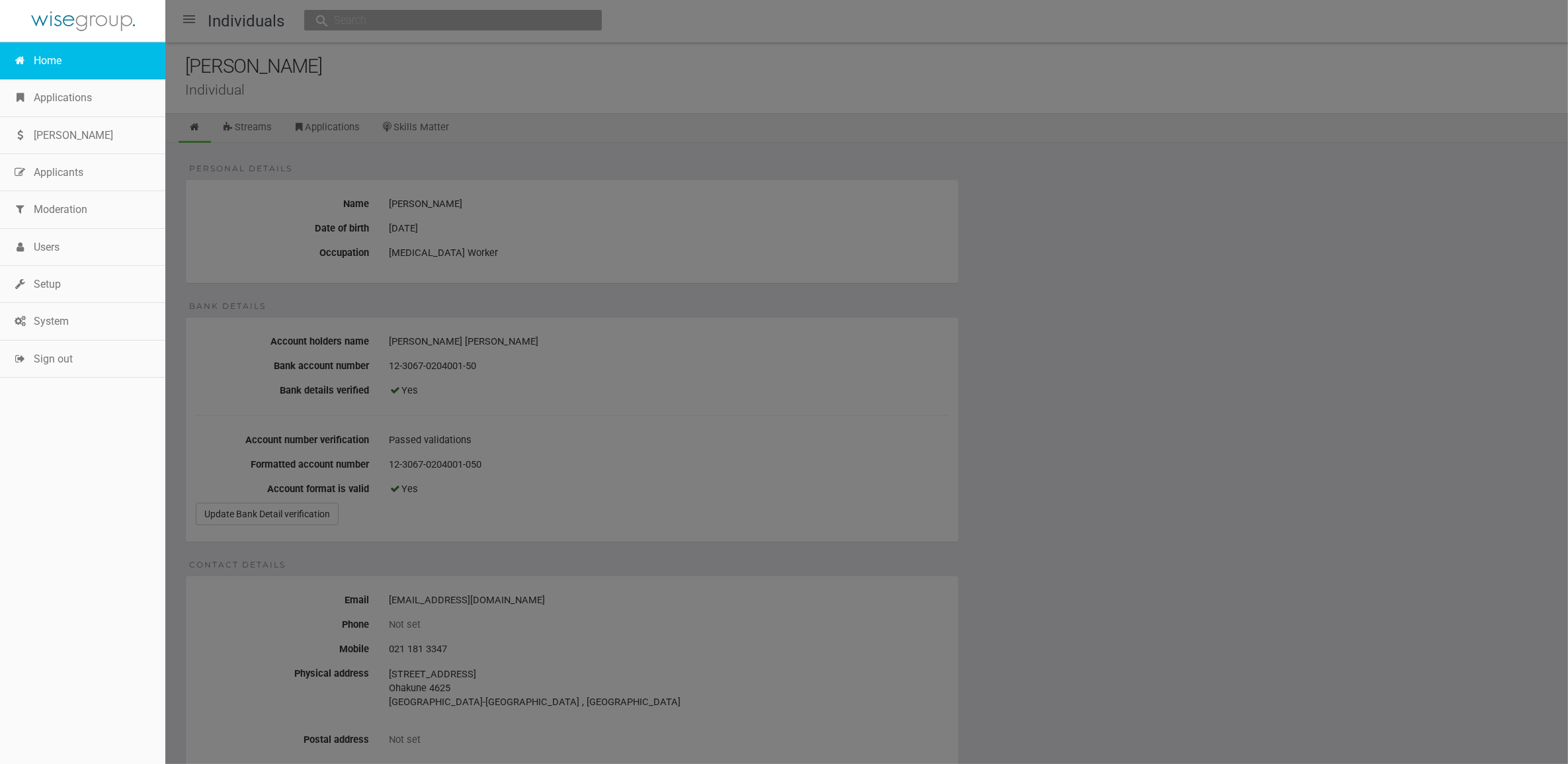
click at [65, 61] on link "Home" at bounding box center [83, 61] width 165 height 37
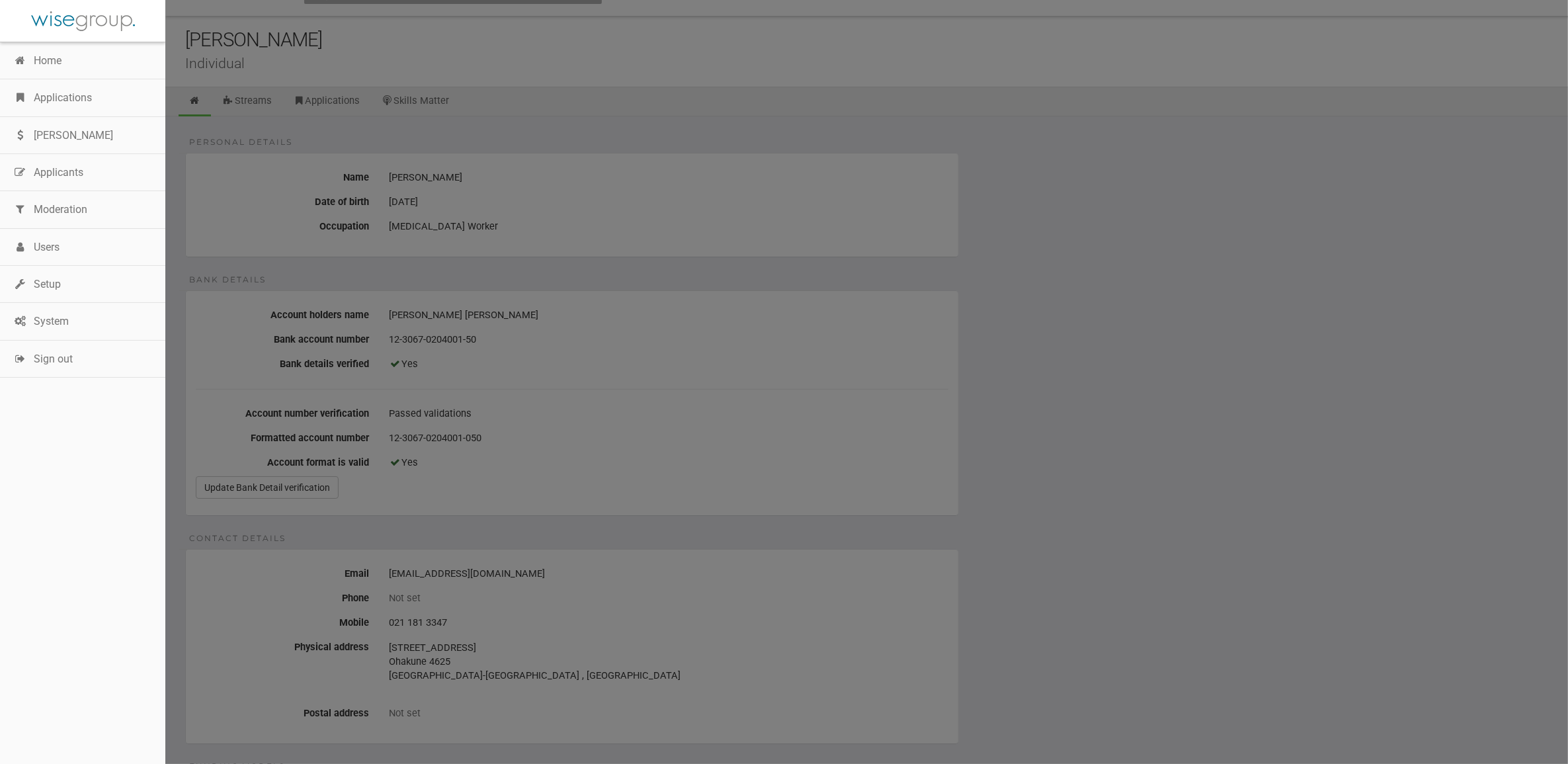
scroll to position [414, 0]
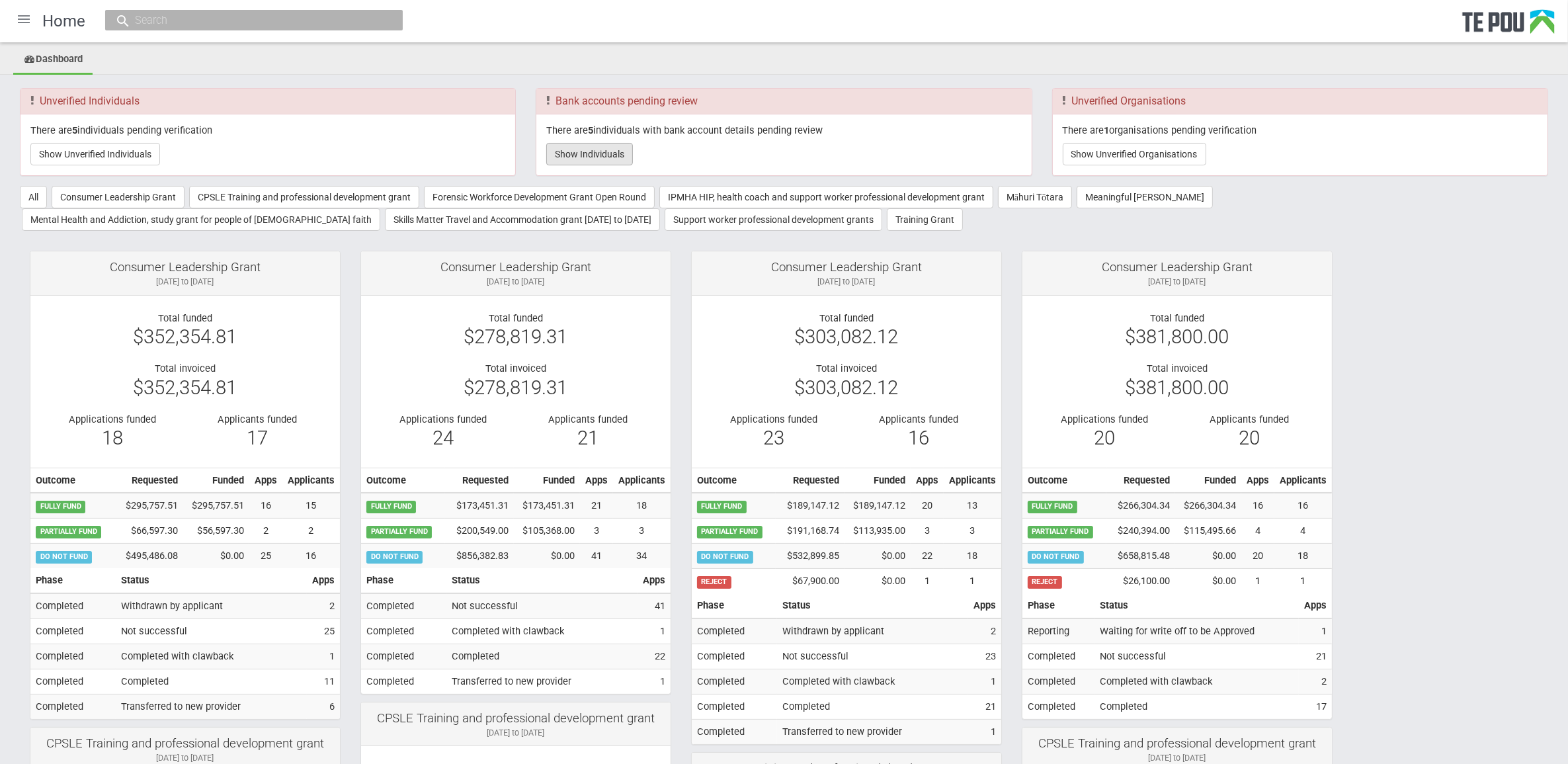
click at [579, 151] on button "Show Individuals" at bounding box center [589, 153] width 86 height 23
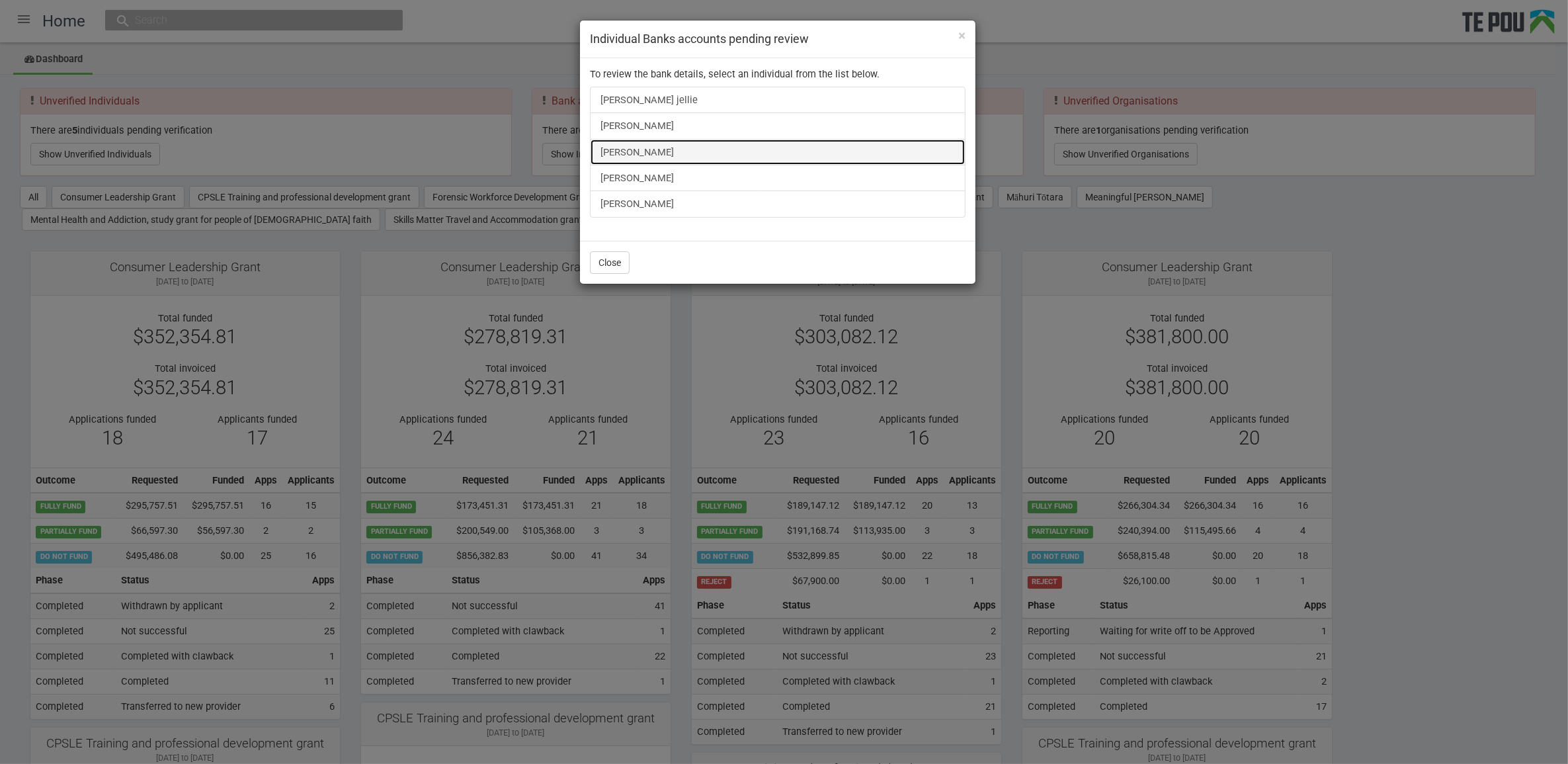
click at [655, 153] on link "James Bennett" at bounding box center [777, 152] width 375 height 26
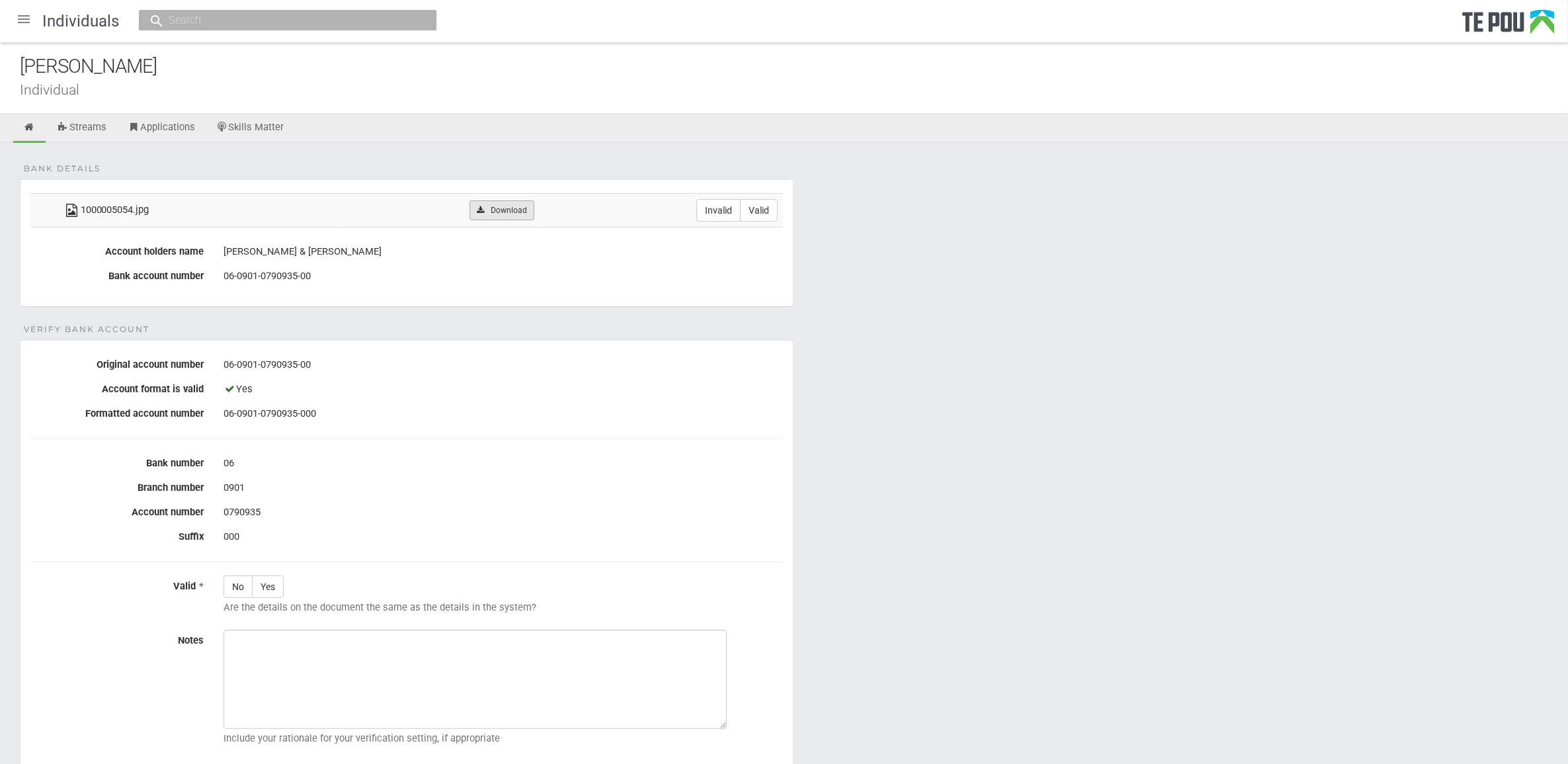
click at [514, 212] on link "Download" at bounding box center [502, 209] width 64 height 19
click at [994, 188] on form "Bank details 1000005054.jpg Download Invalid Valid Account holders name [PERSON…" at bounding box center [784, 506] width 1528 height 655
click at [766, 208] on label "Valid" at bounding box center [759, 210] width 37 height 23
radio input "true"
click at [275, 586] on label "Yes" at bounding box center [268, 586] width 32 height 23
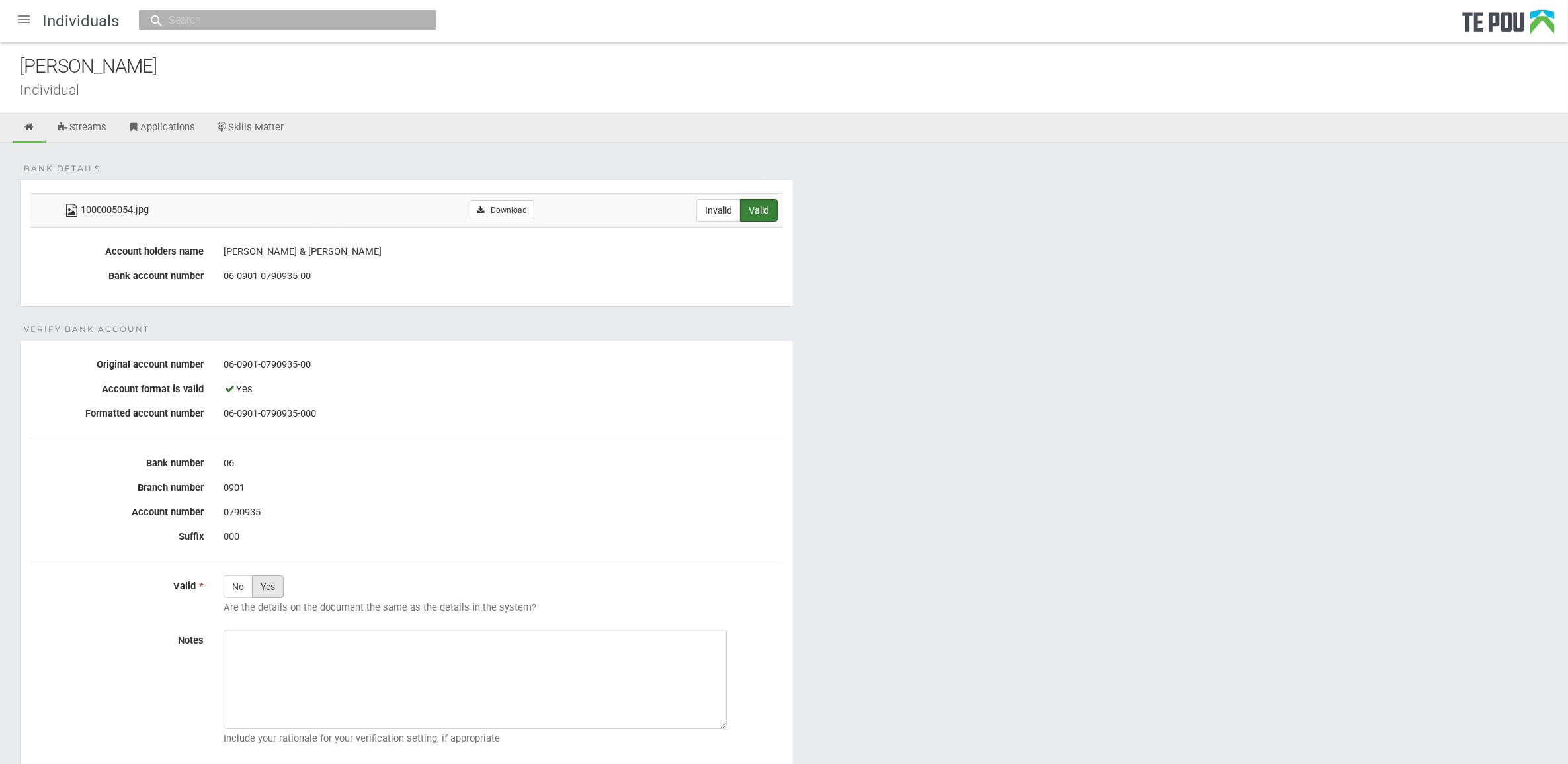
radio input "true"
click at [326, 668] on textarea "Notes" at bounding box center [475, 678] width 503 height 99
paste textarea "Verified by Melody @ 23/9/2025"
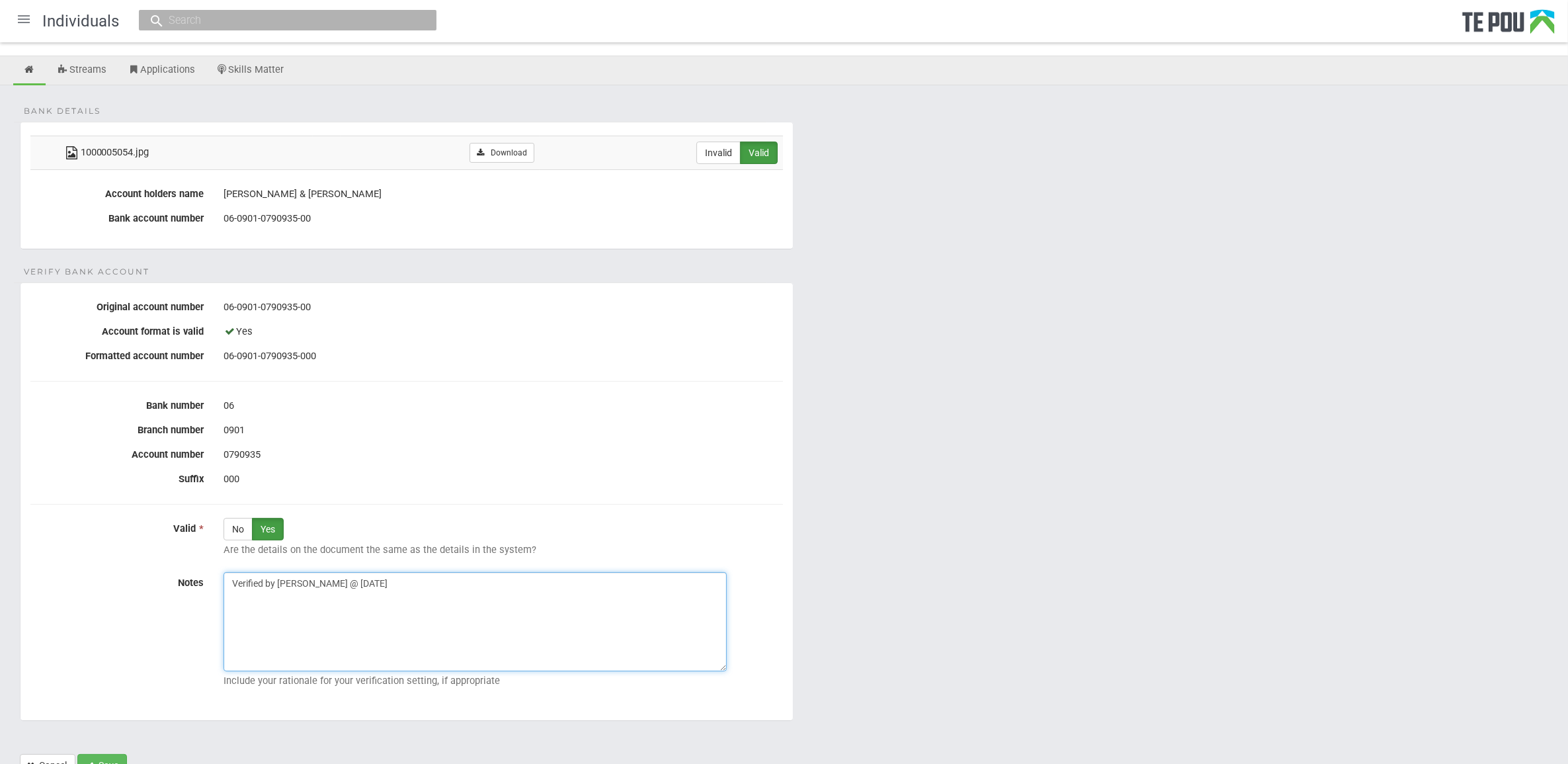
scroll to position [118, 0]
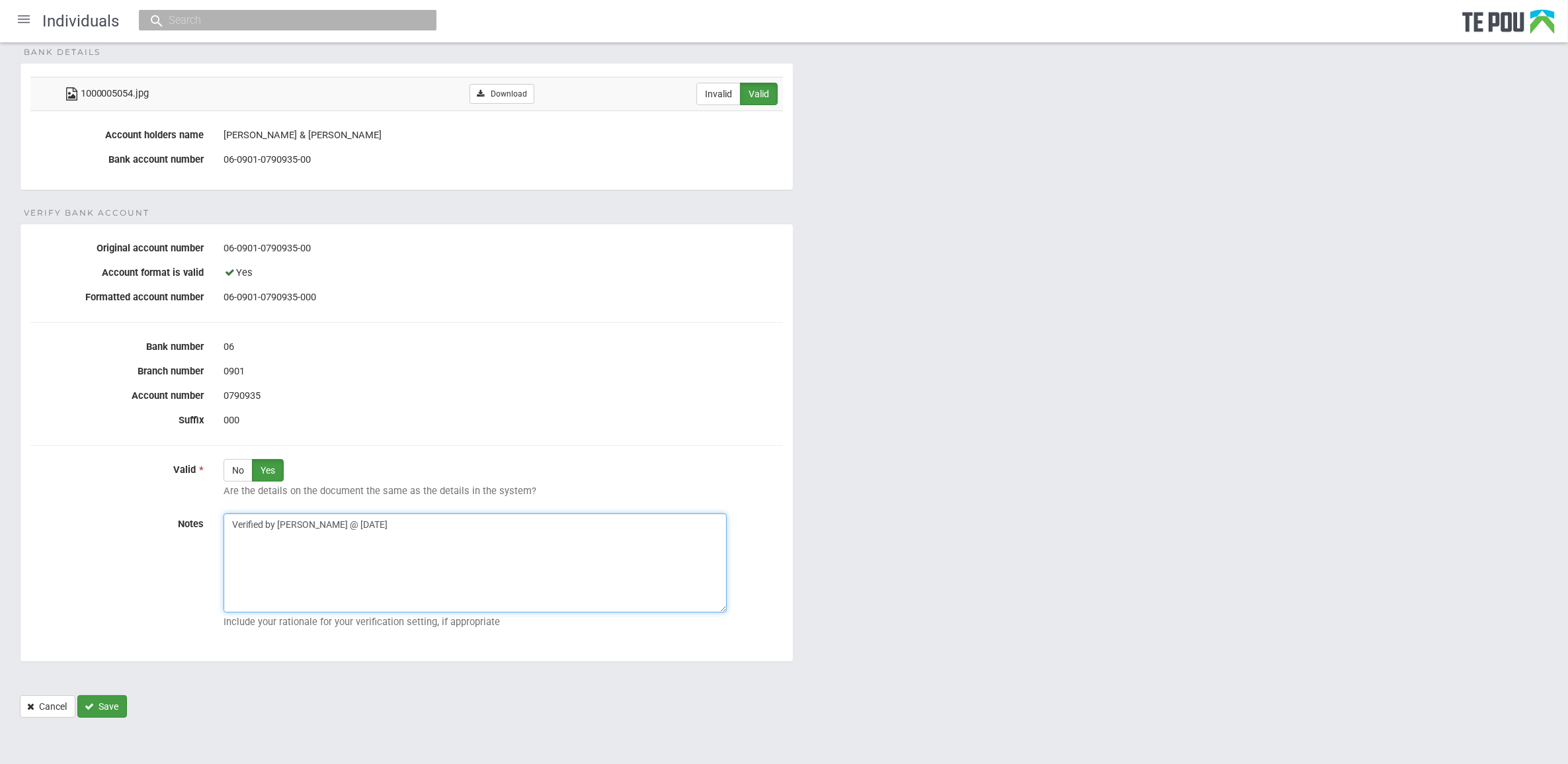
type textarea "Verified by Melody @ 23/9/2025"
click at [96, 703] on button "Save" at bounding box center [102, 706] width 50 height 23
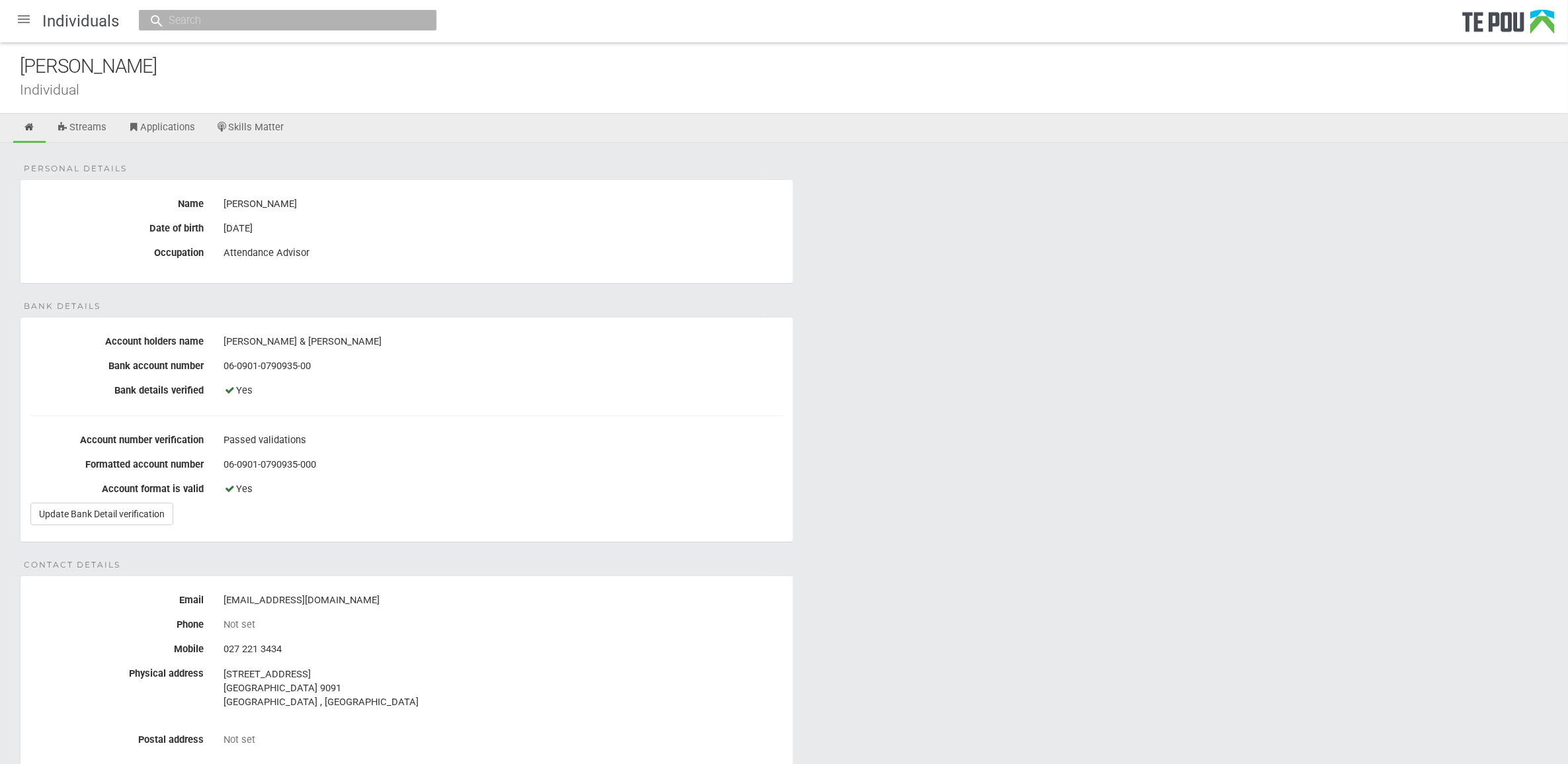
click at [26, 18] on div at bounding box center [23, 19] width 32 height 32
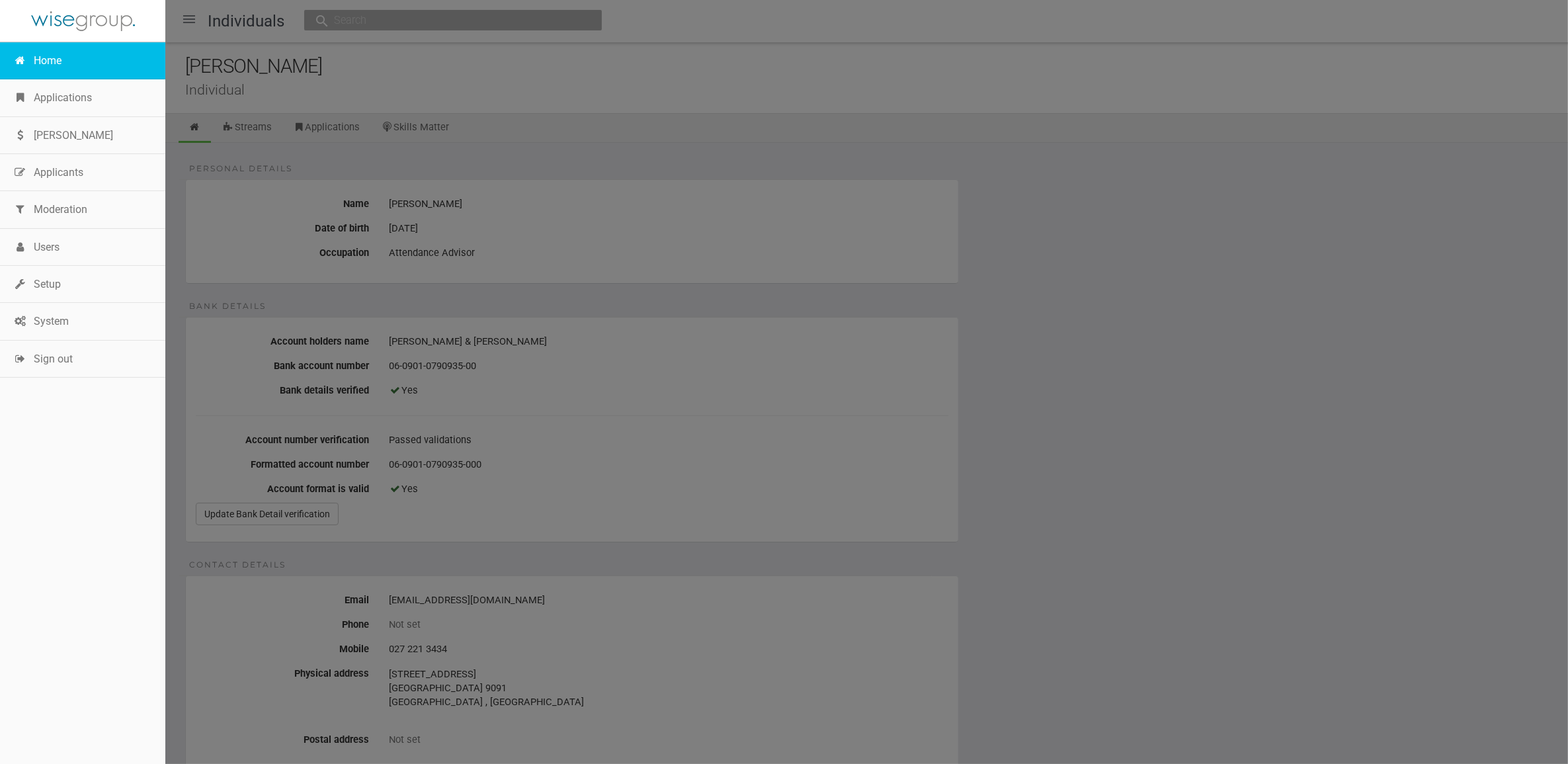
click at [57, 60] on link "Home" at bounding box center [83, 61] width 165 height 37
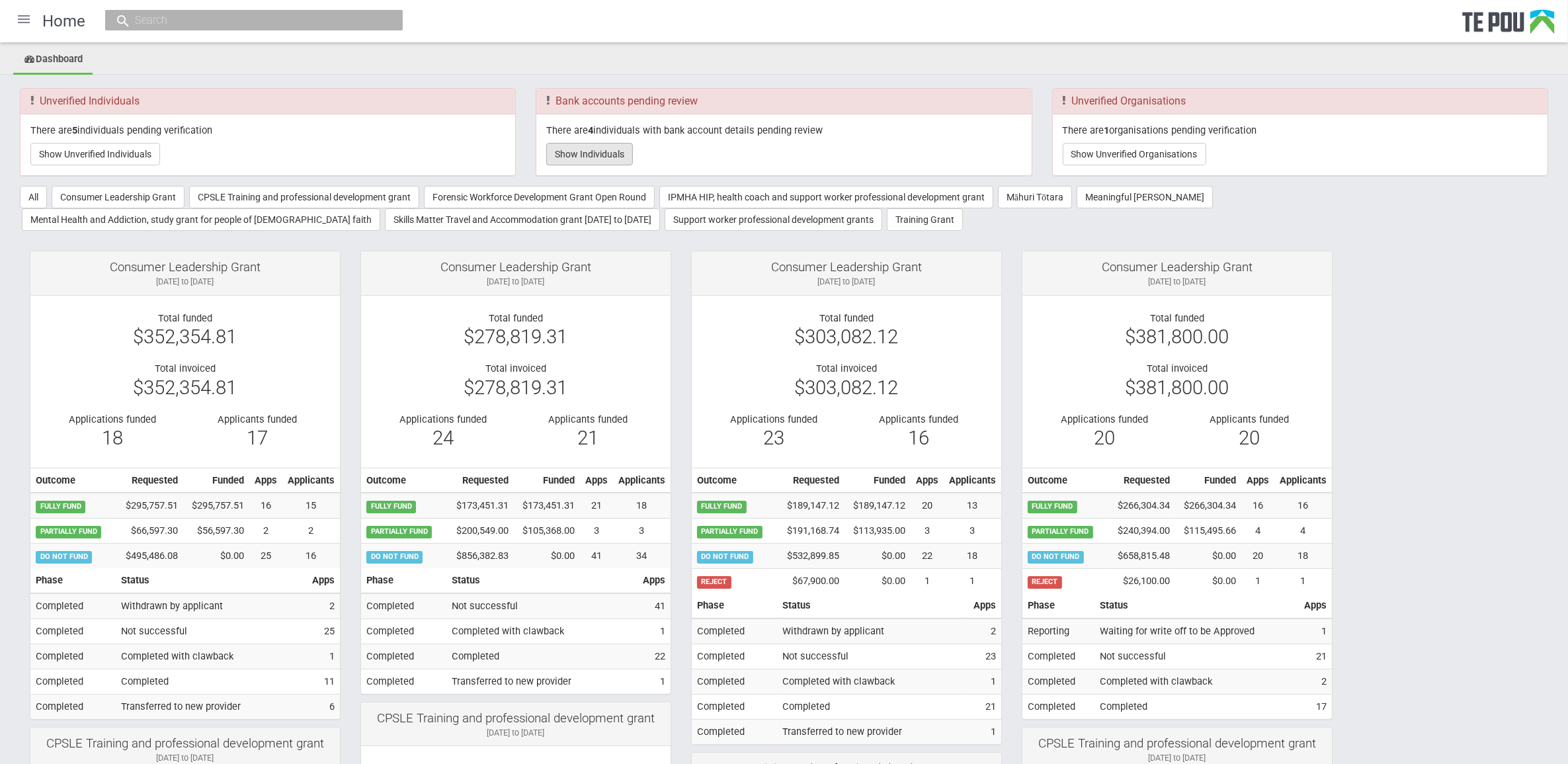
click at [600, 150] on button "Show Individuals" at bounding box center [589, 153] width 86 height 23
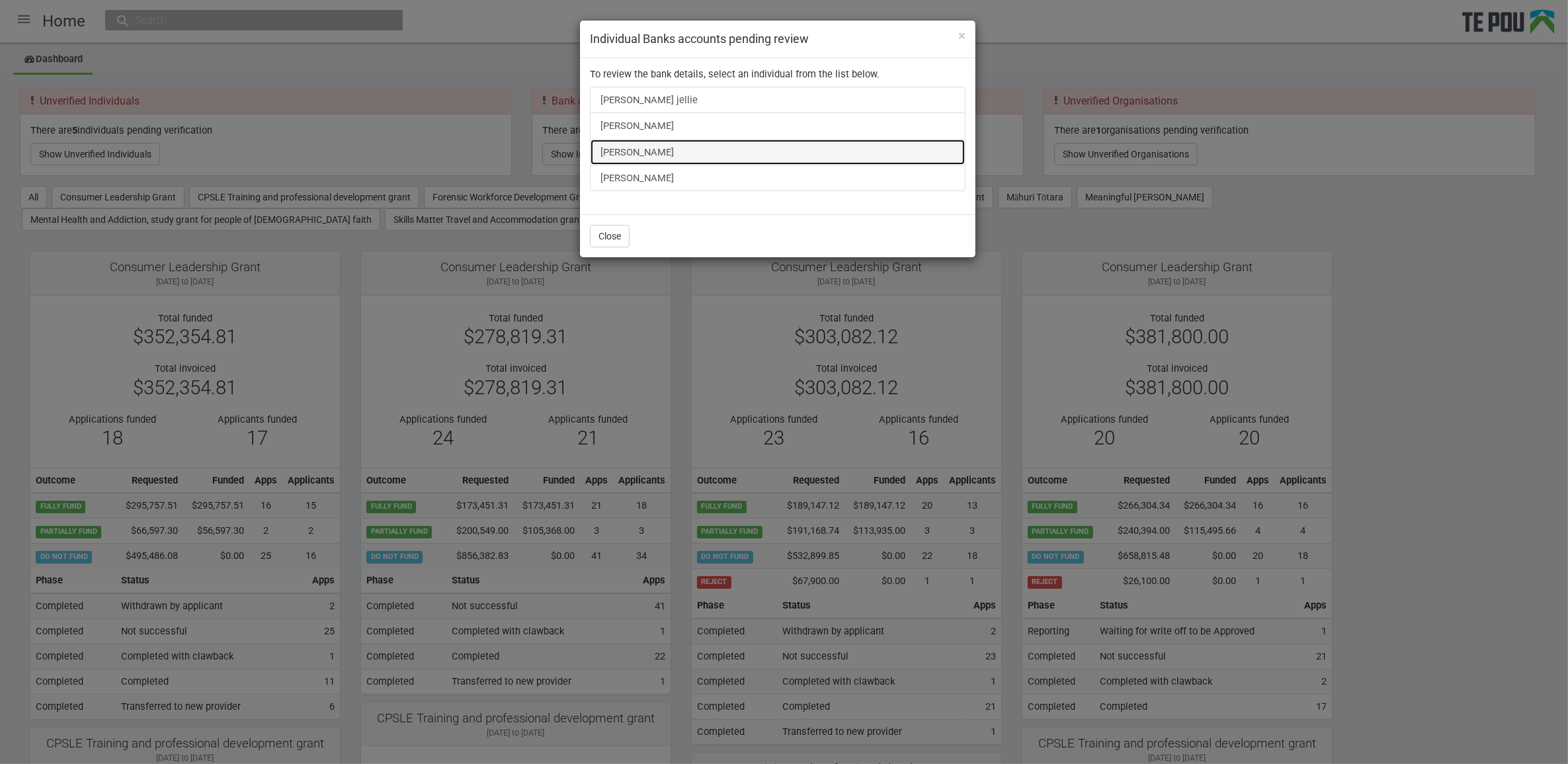
click at [660, 156] on link "[PERSON_NAME]" at bounding box center [777, 152] width 375 height 26
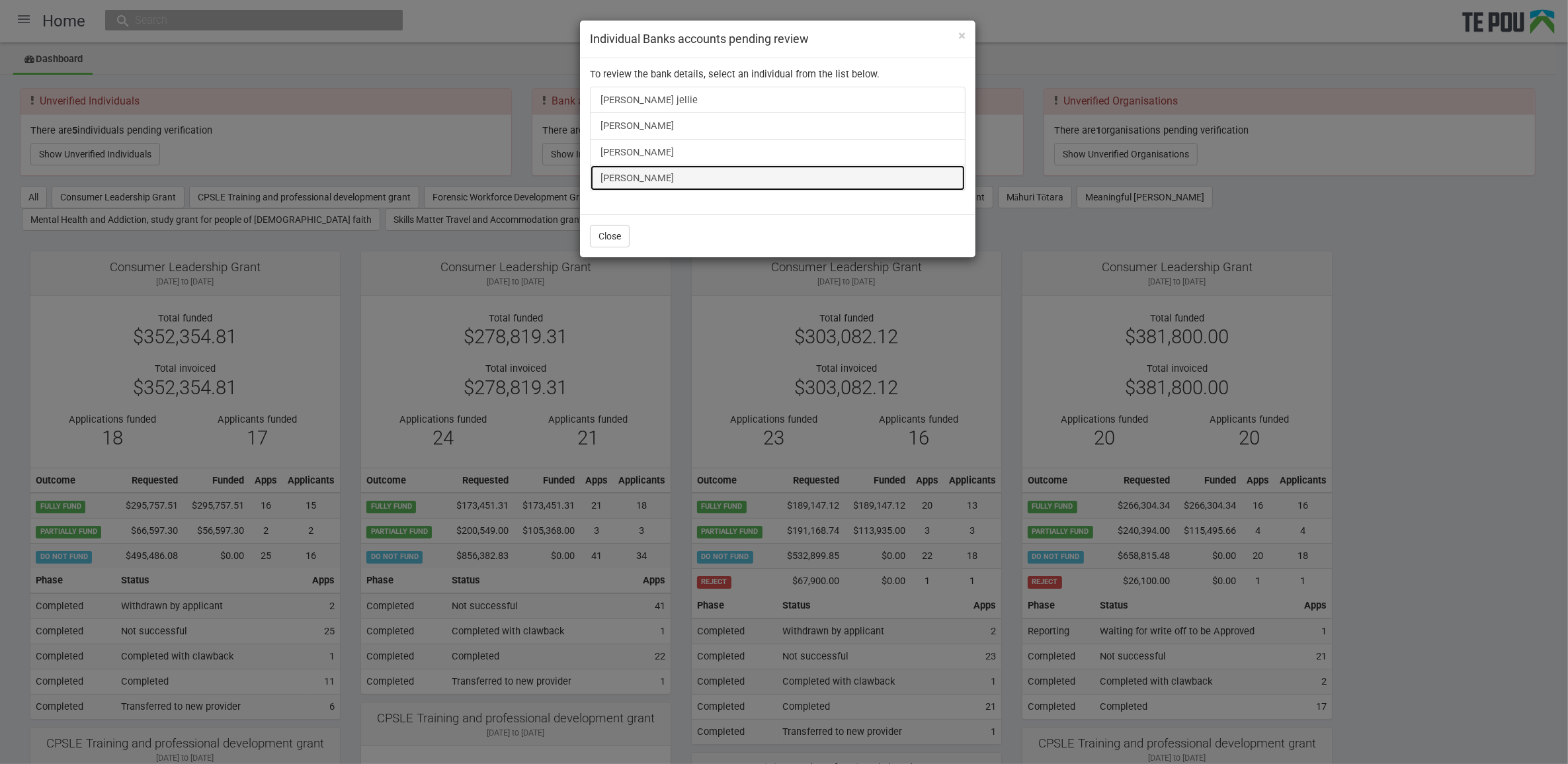
click at [642, 180] on link "[PERSON_NAME]" at bounding box center [777, 178] width 375 height 26
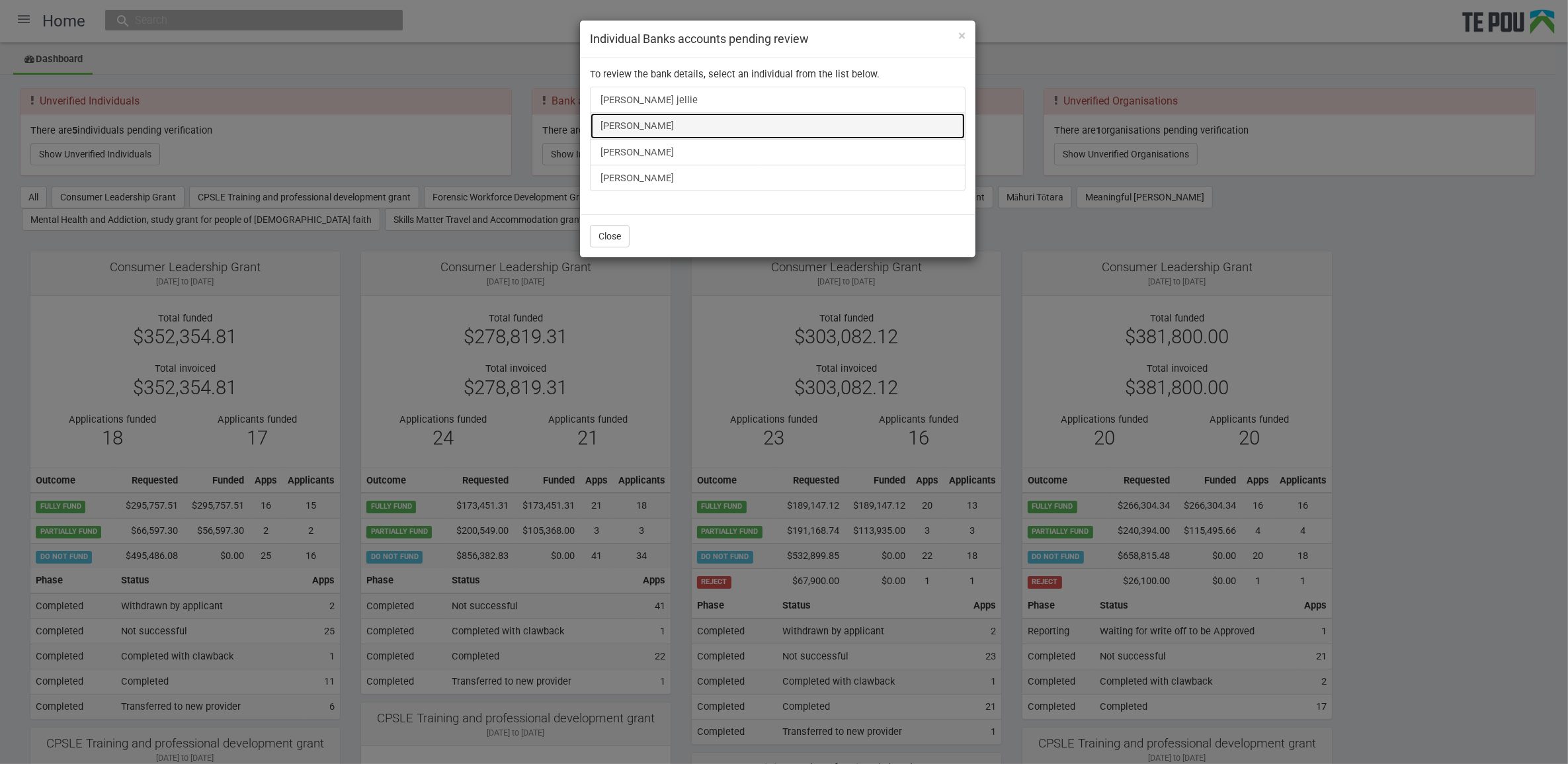
click at [635, 122] on link "[PERSON_NAME]" at bounding box center [777, 125] width 375 height 26
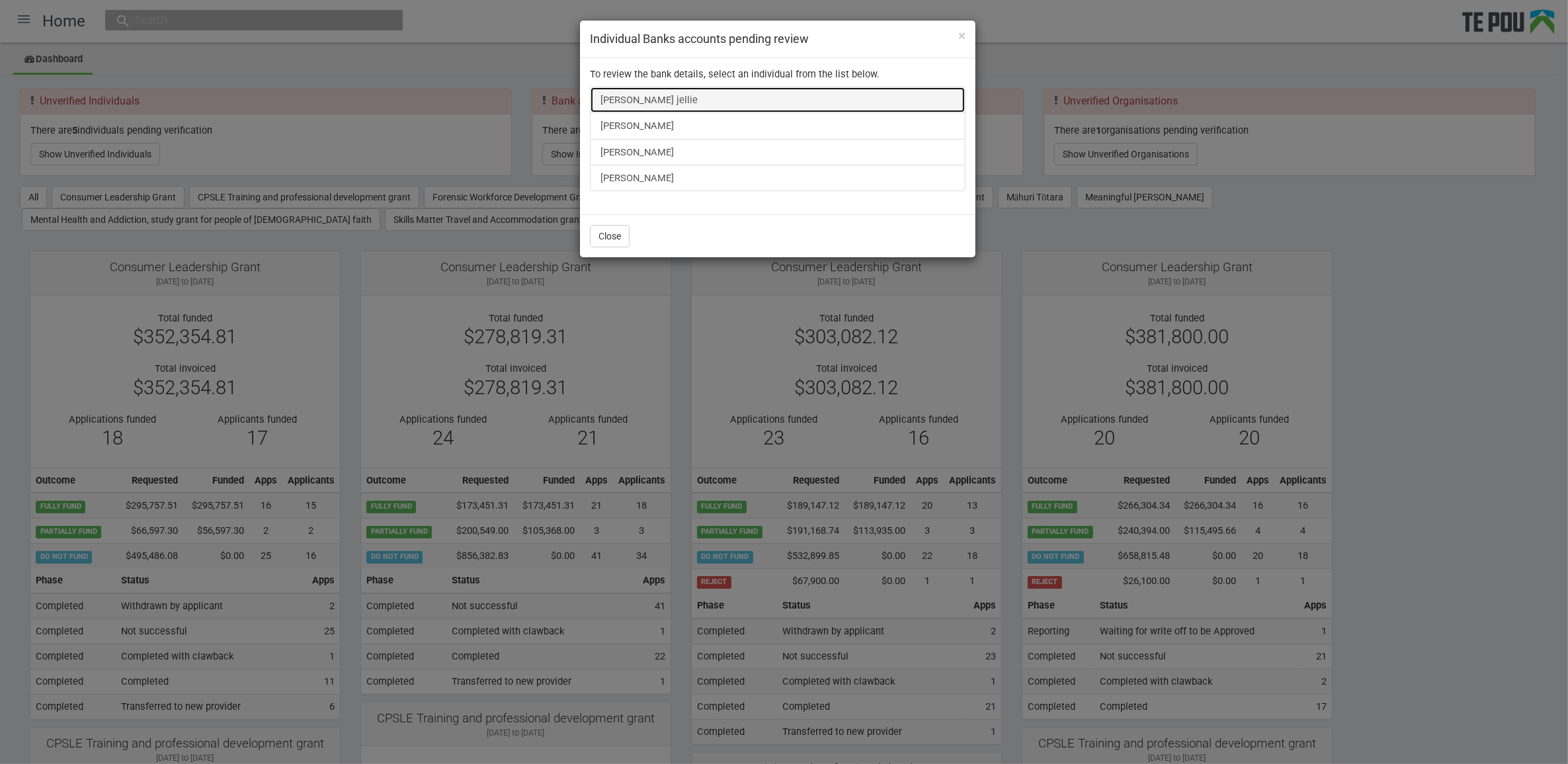
click at [618, 90] on link "[PERSON_NAME] jellie" at bounding box center [777, 100] width 375 height 26
click at [964, 37] on span "×" at bounding box center [961, 36] width 7 height 16
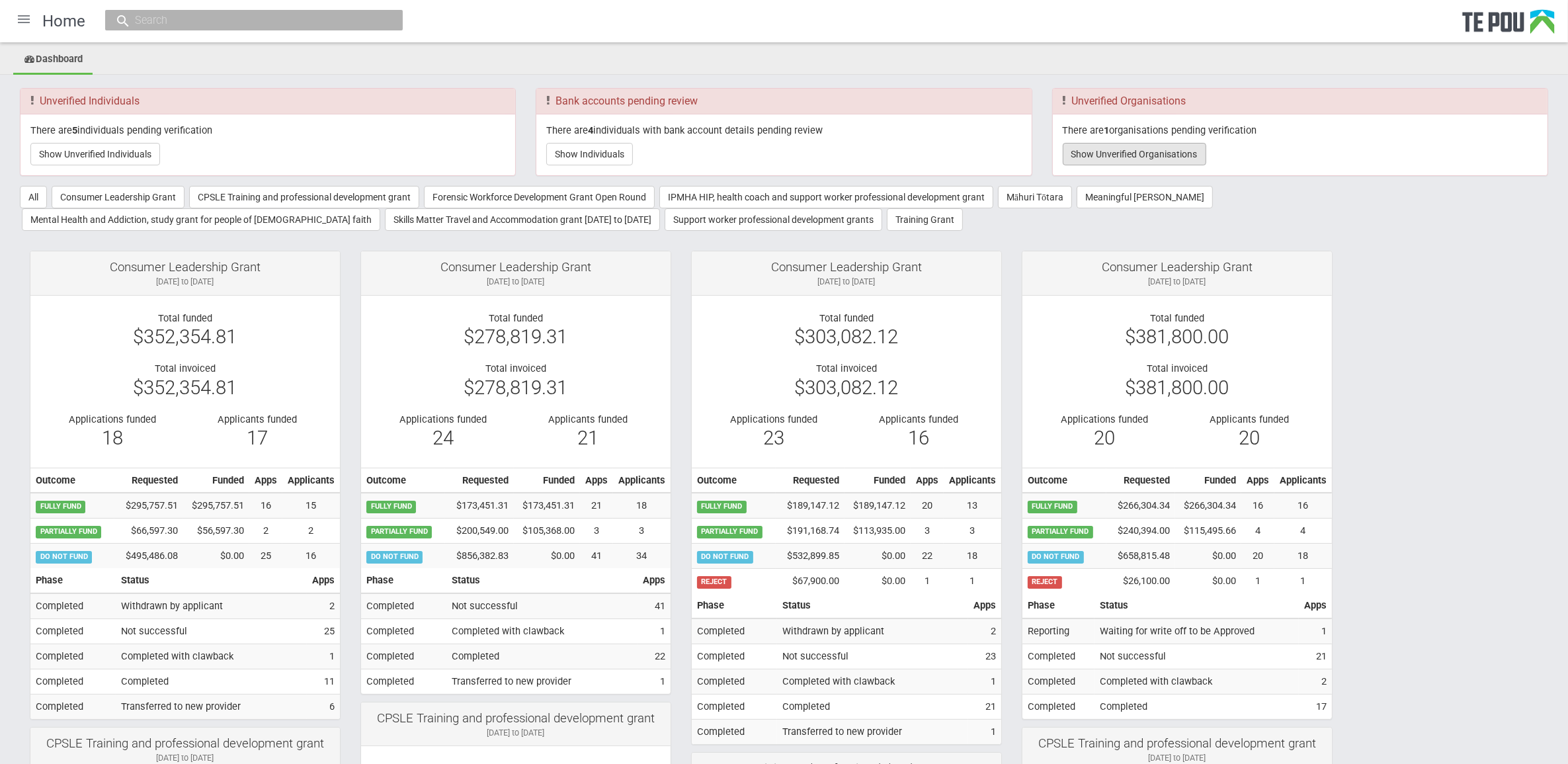
click at [1168, 147] on button "Show Unverified Organisations" at bounding box center [1135, 153] width 143 height 23
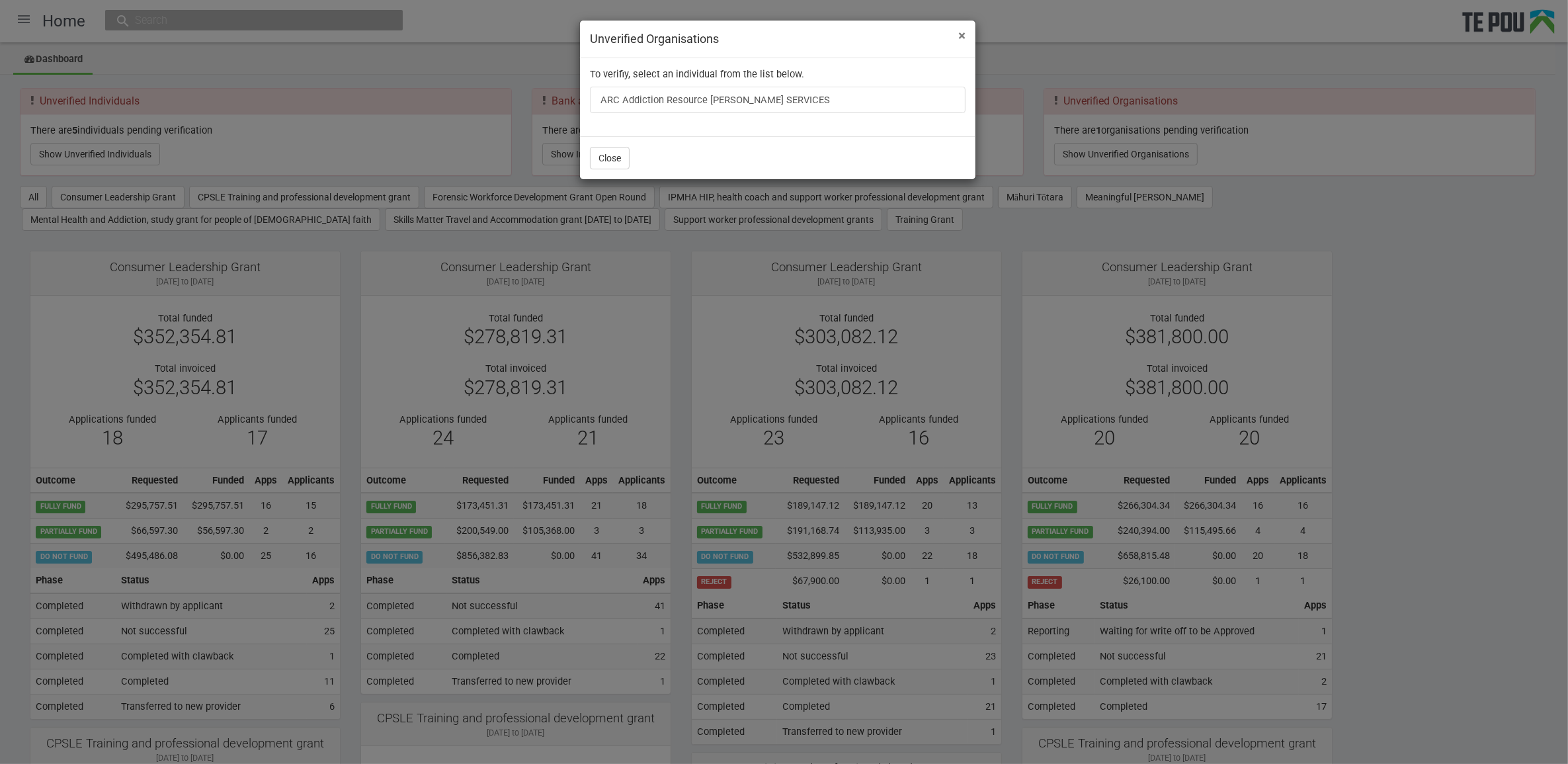
click at [964, 35] on span "×" at bounding box center [961, 36] width 7 height 16
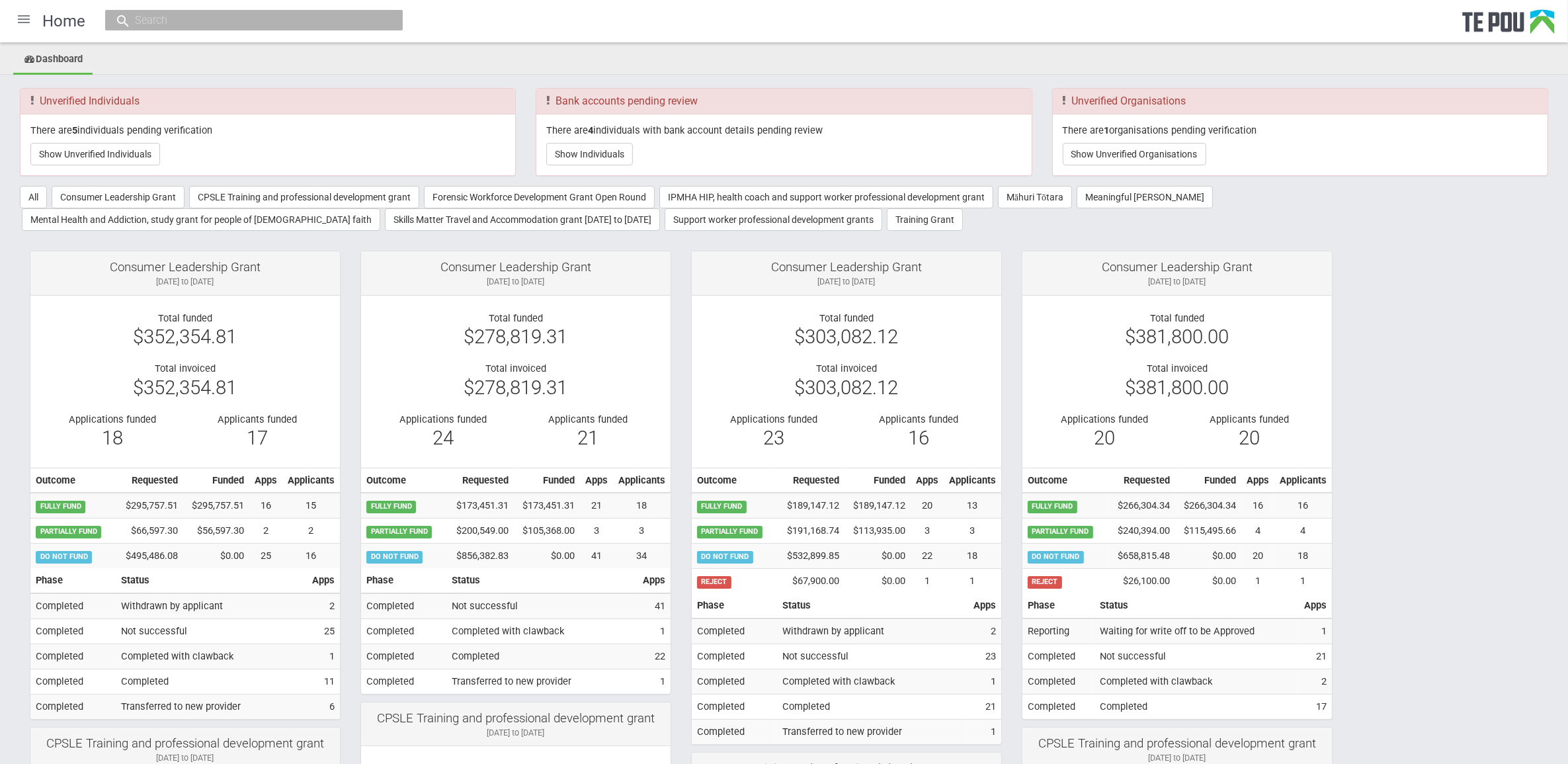
click at [612, 149] on button "Show Individuals" at bounding box center [589, 153] width 86 height 23
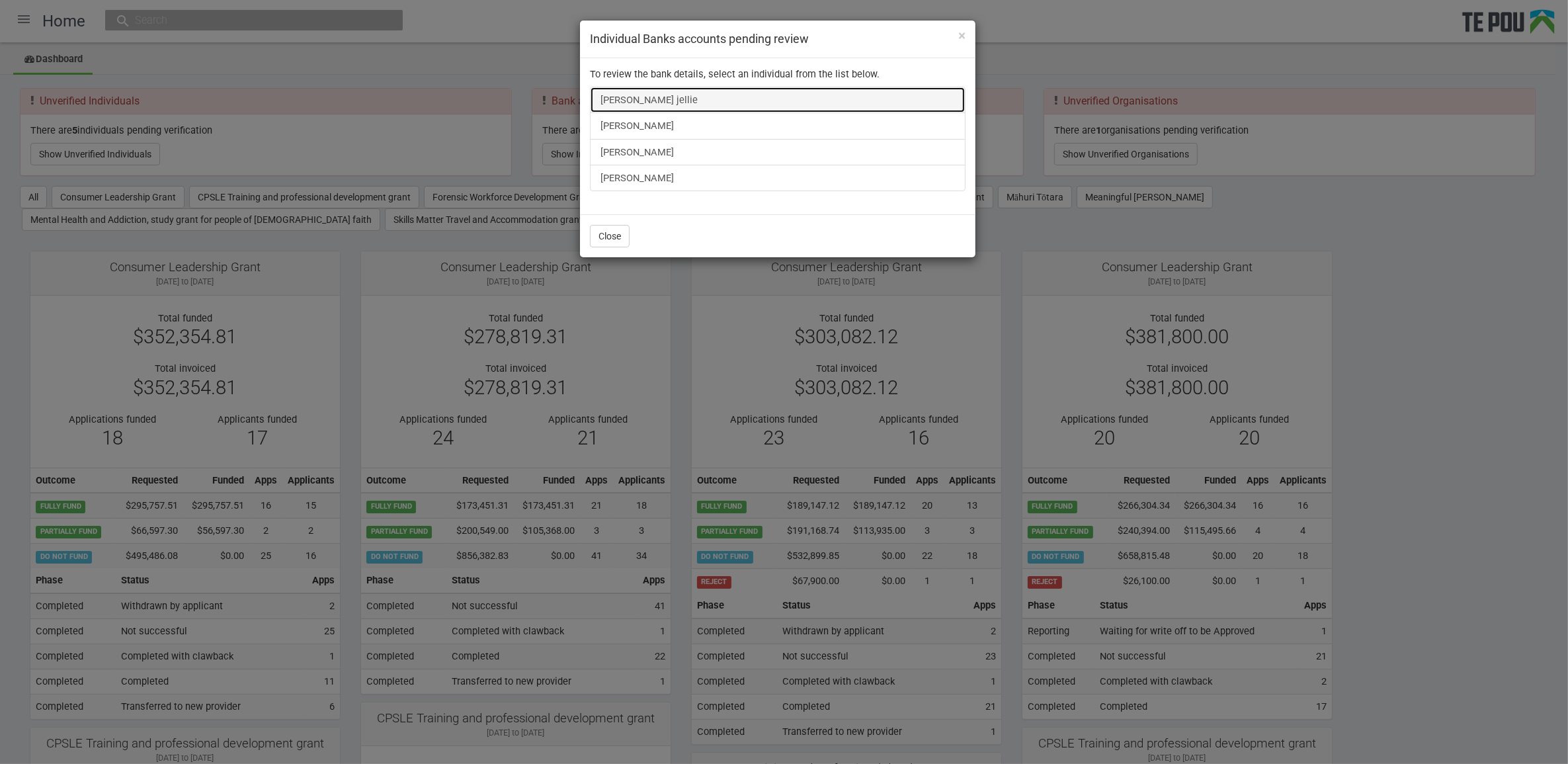
click at [652, 97] on link "Shirley Valakvi jellie" at bounding box center [777, 100] width 375 height 26
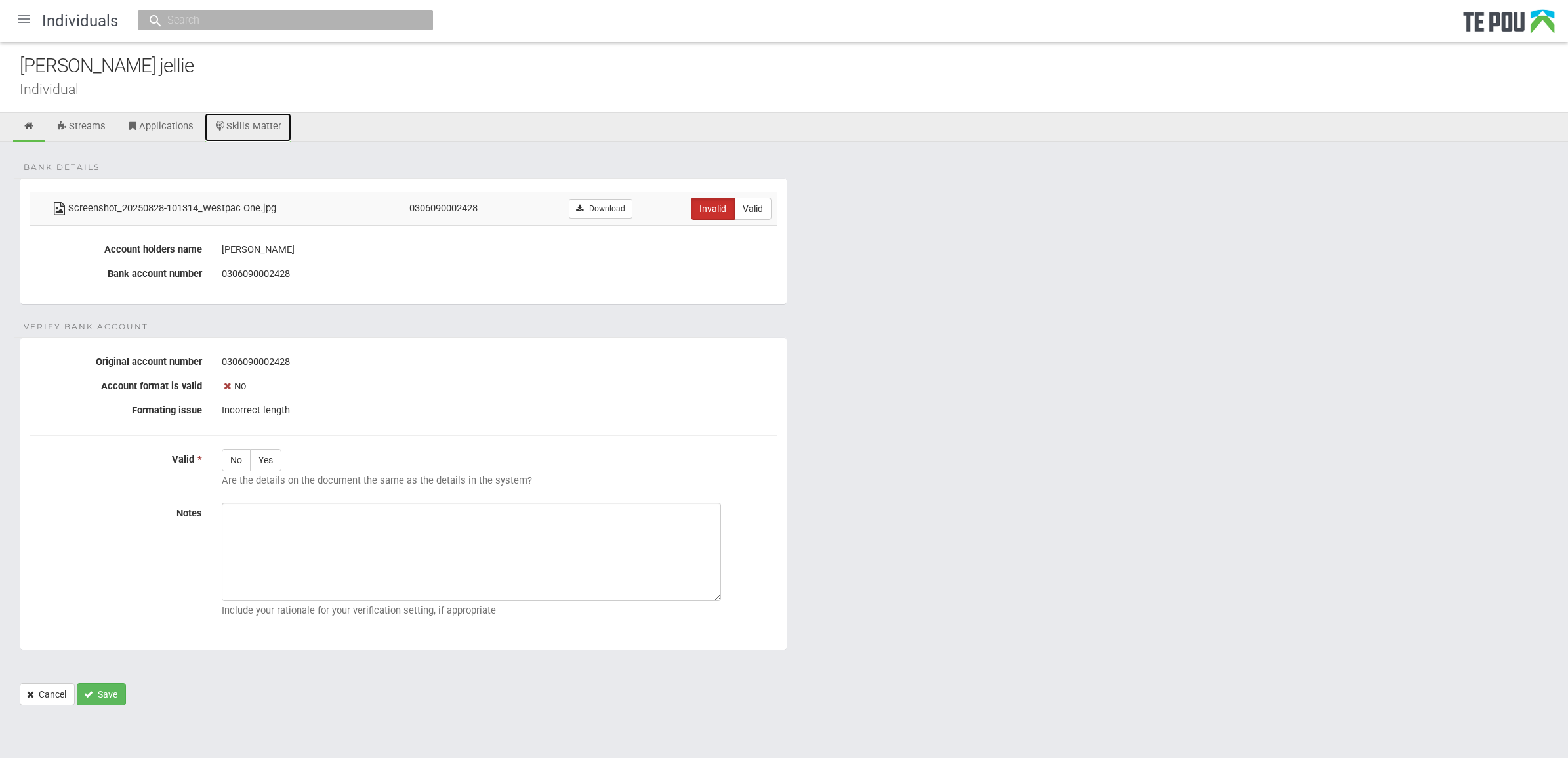
click at [277, 126] on link "Skills Matter" at bounding box center [248, 127] width 87 height 29
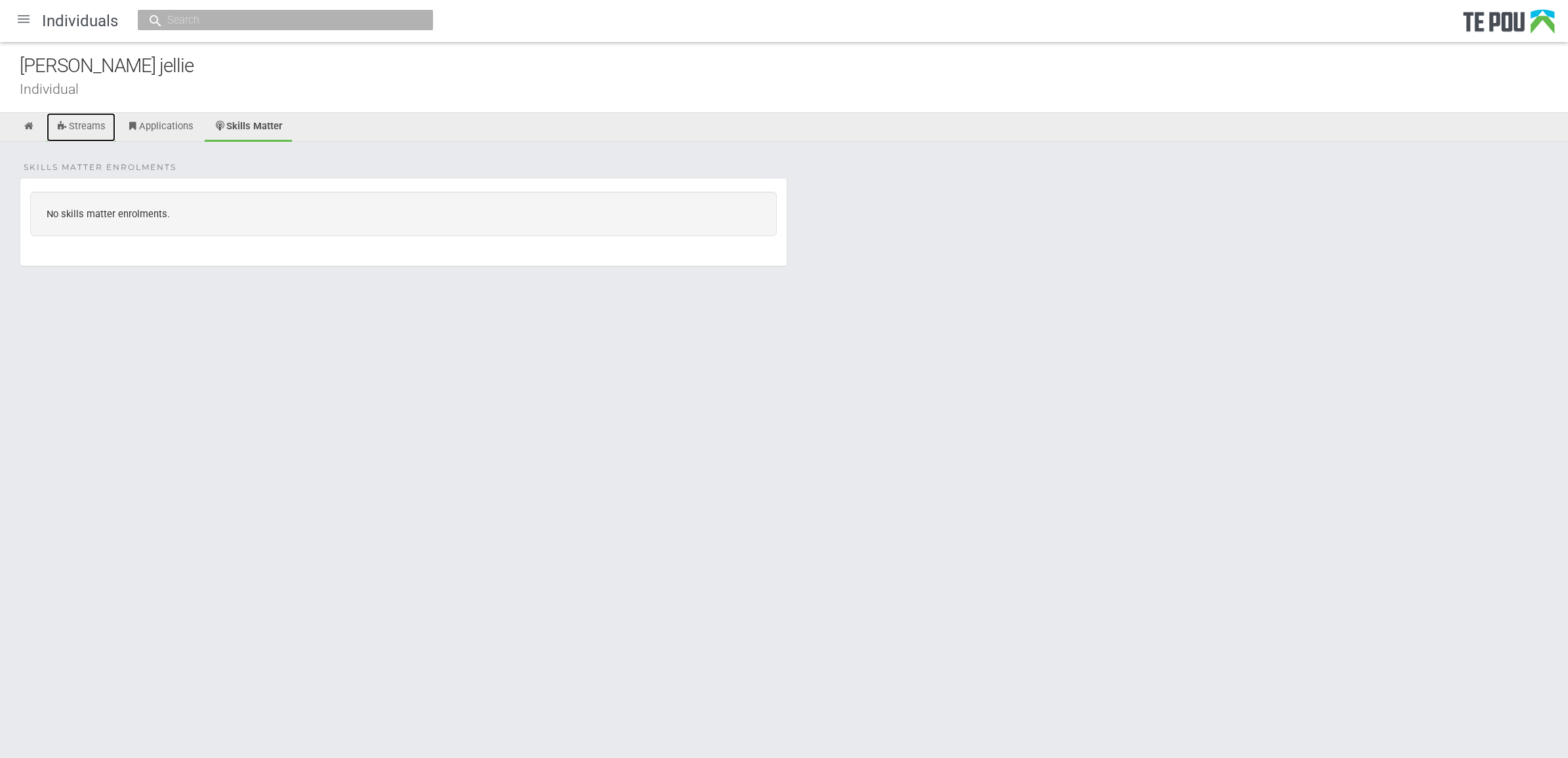
click at [80, 128] on link "Streams" at bounding box center [80, 127] width 69 height 29
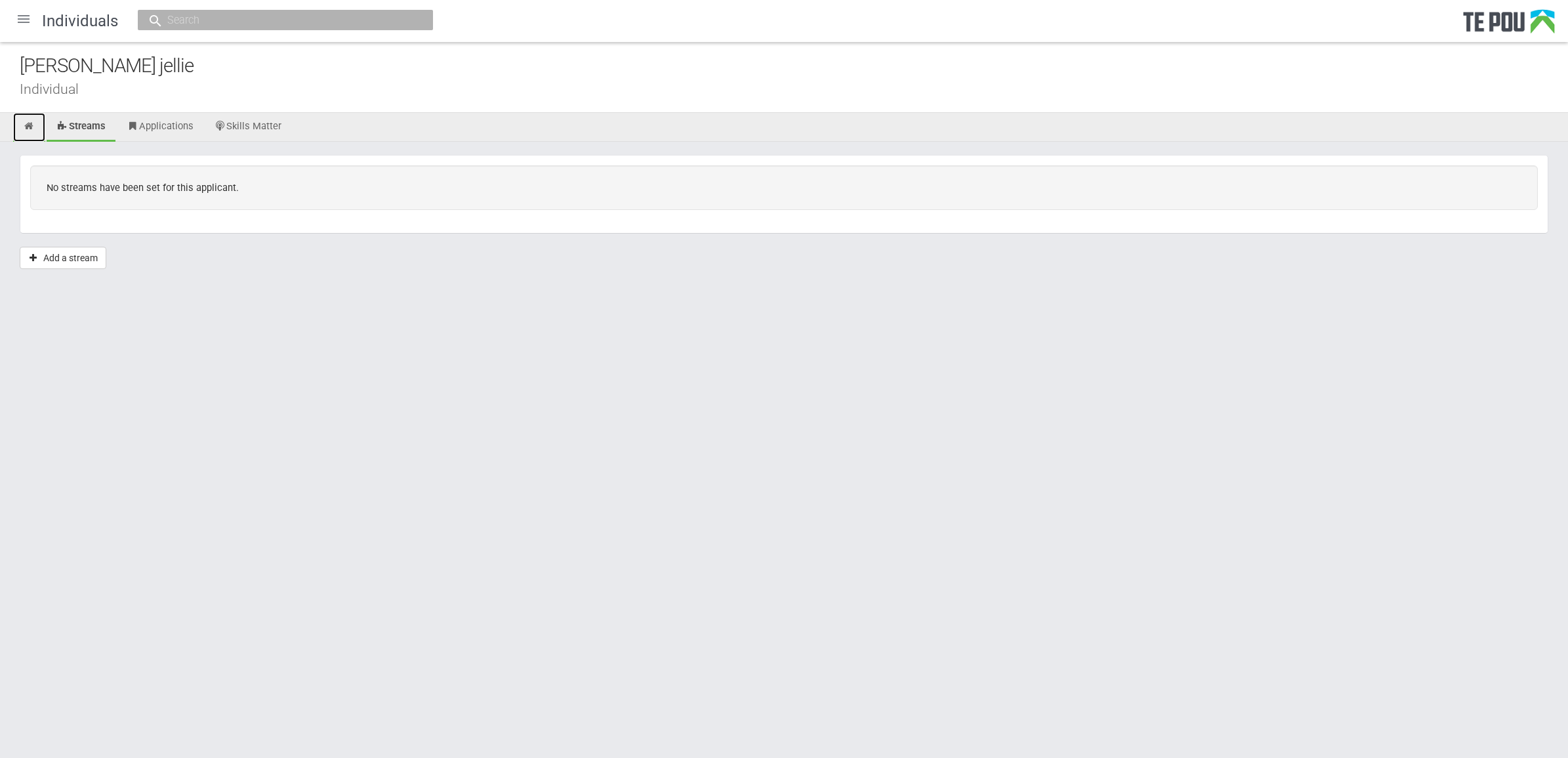
click at [34, 116] on link at bounding box center [29, 127] width 32 height 29
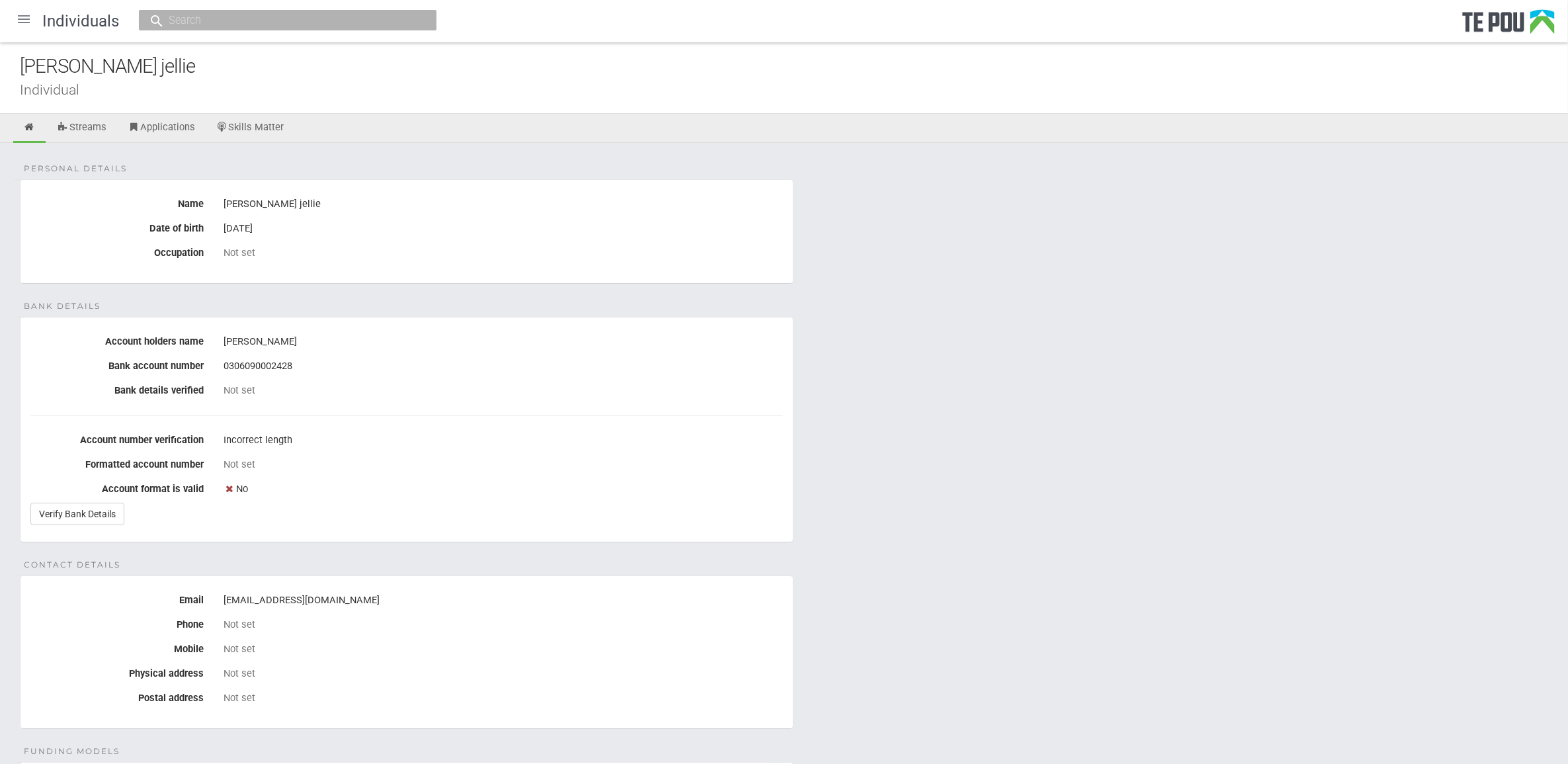
click at [927, 490] on div "Personal details Name [PERSON_NAME] jellie Date of birth [DEMOGRAPHIC_DATA] Occ…" at bounding box center [784, 673] width 1568 height 1061
click at [22, 25] on div at bounding box center [23, 19] width 32 height 32
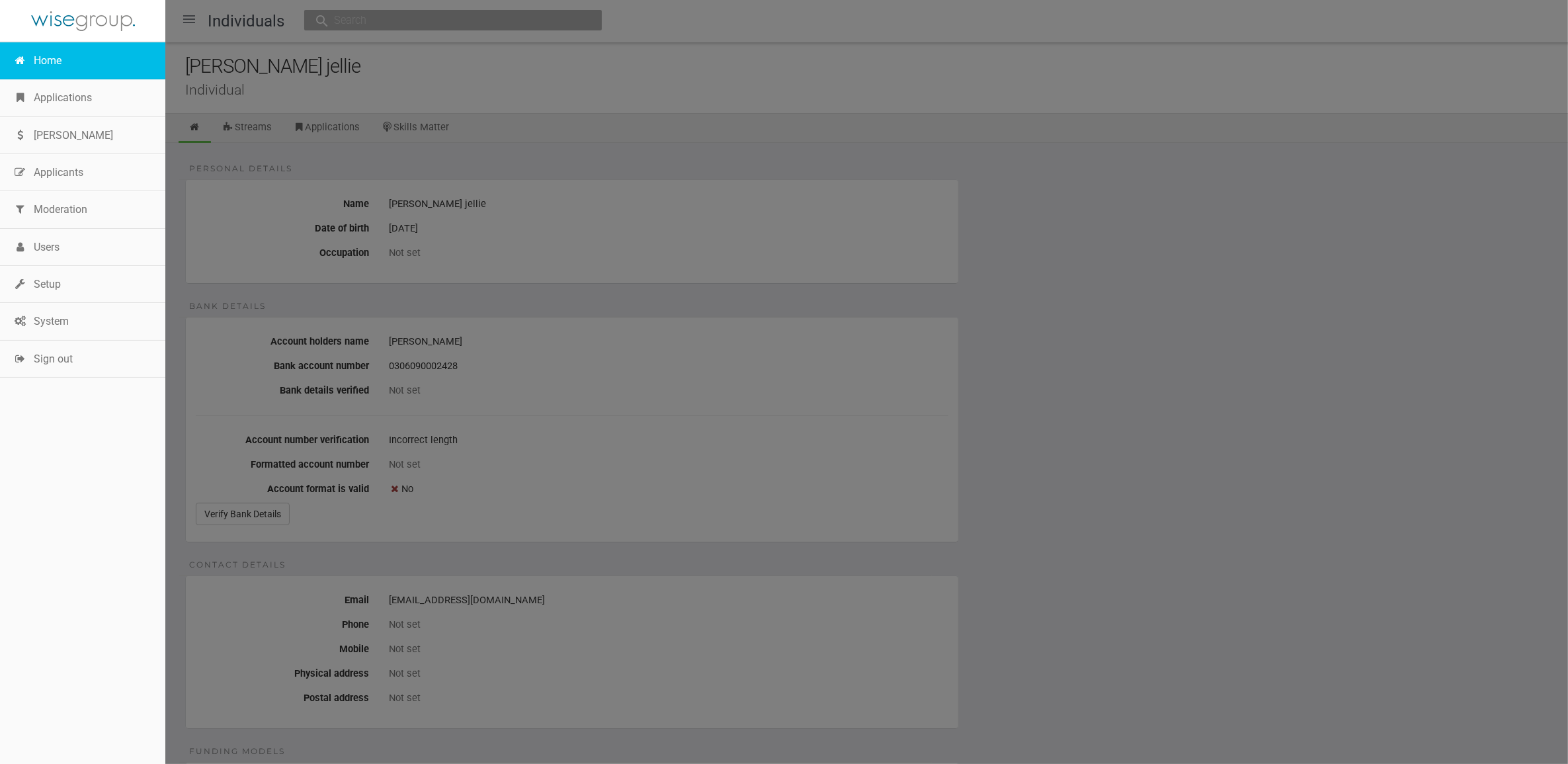
click at [35, 56] on link "Home" at bounding box center [83, 61] width 165 height 37
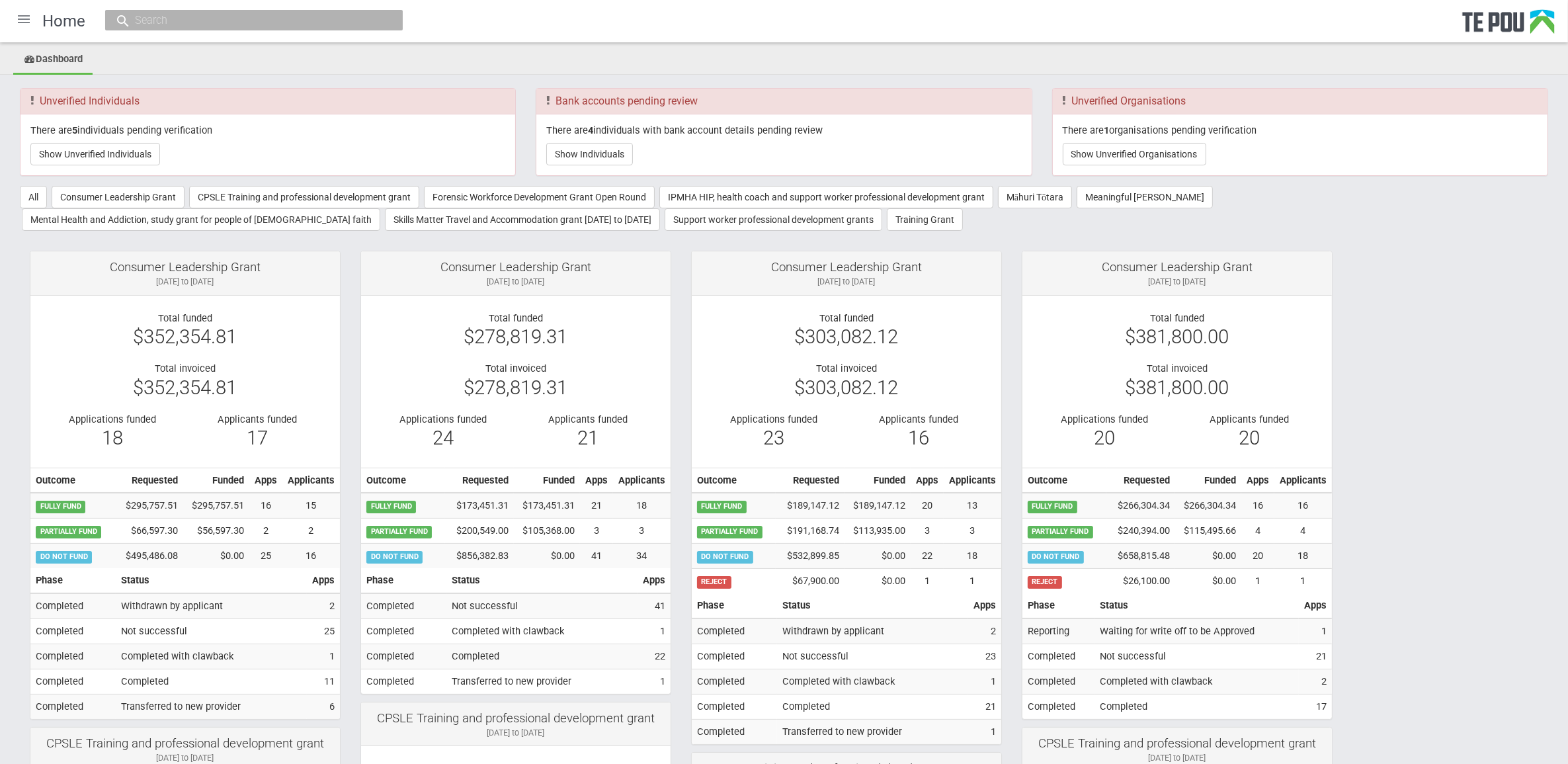
click at [334, 21] on input "text" at bounding box center [247, 20] width 233 height 14
paste input "Sylvie"
type input "Sylvie"
click at [318, 63] on span "sylvie .haisman@waikatodhb.health.nz" at bounding box center [404, 60] width 265 height 10
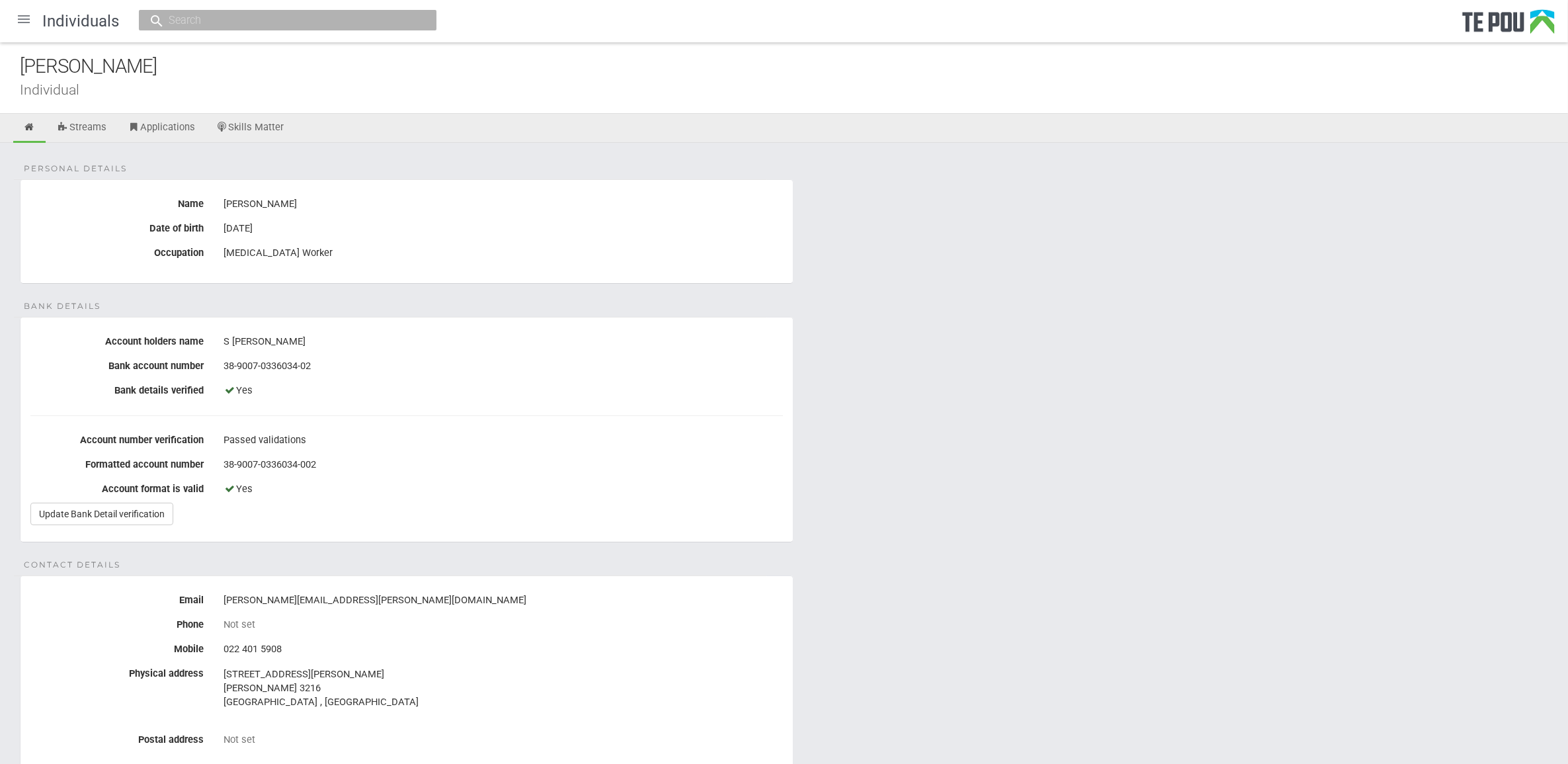
click at [1231, 509] on div "Personal details Name [PERSON_NAME] Date of birth [DEMOGRAPHIC_DATA] Occupation…" at bounding box center [784, 693] width 1568 height 1102
click at [943, 633] on div "Personal details Name [PERSON_NAME] Date of birth [DEMOGRAPHIC_DATA] Occupation…" at bounding box center [784, 693] width 1568 height 1102
click at [245, 118] on link "Skills Matter" at bounding box center [250, 128] width 88 height 29
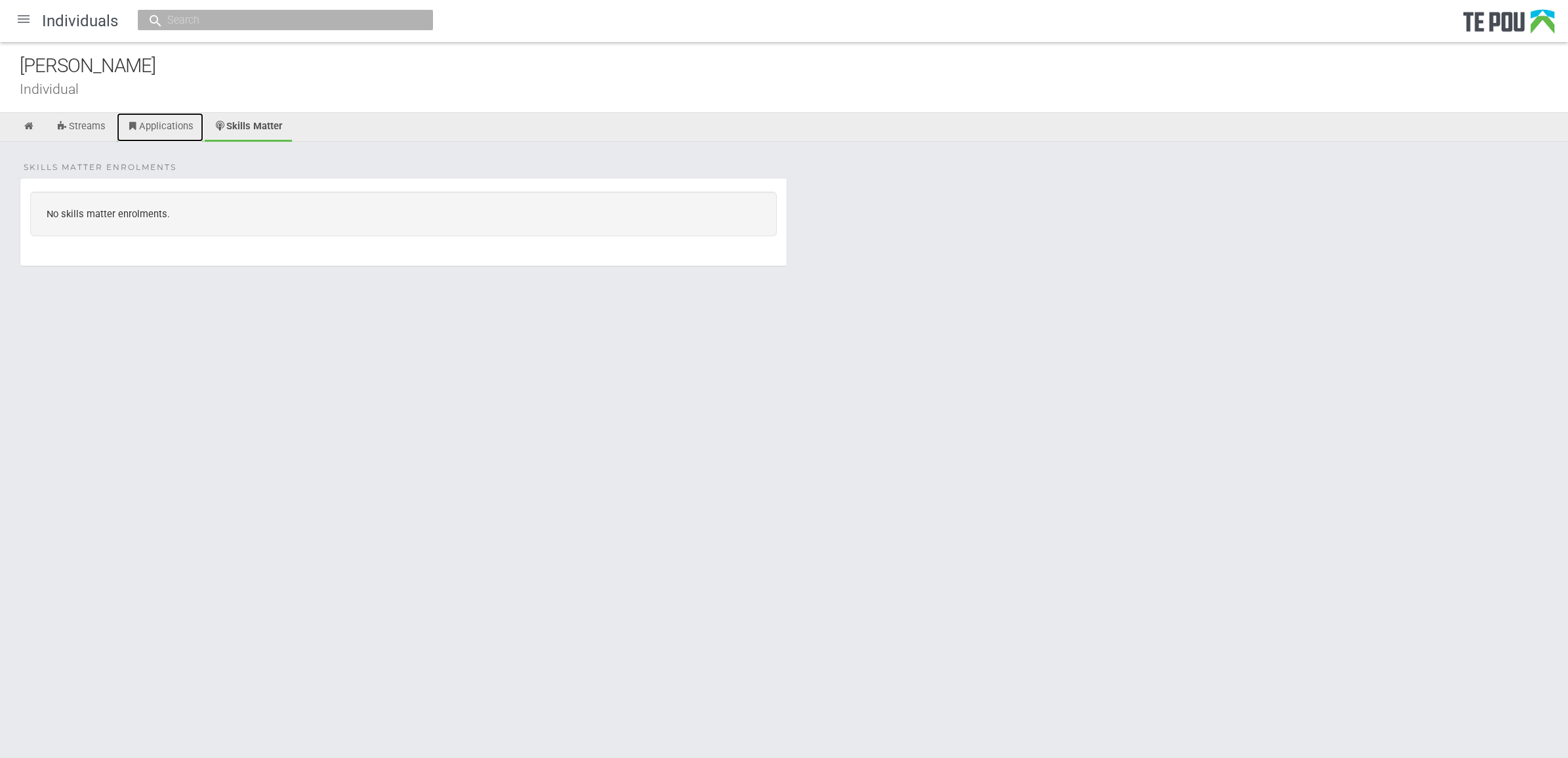
click at [175, 128] on link "Applications" at bounding box center [160, 127] width 87 height 29
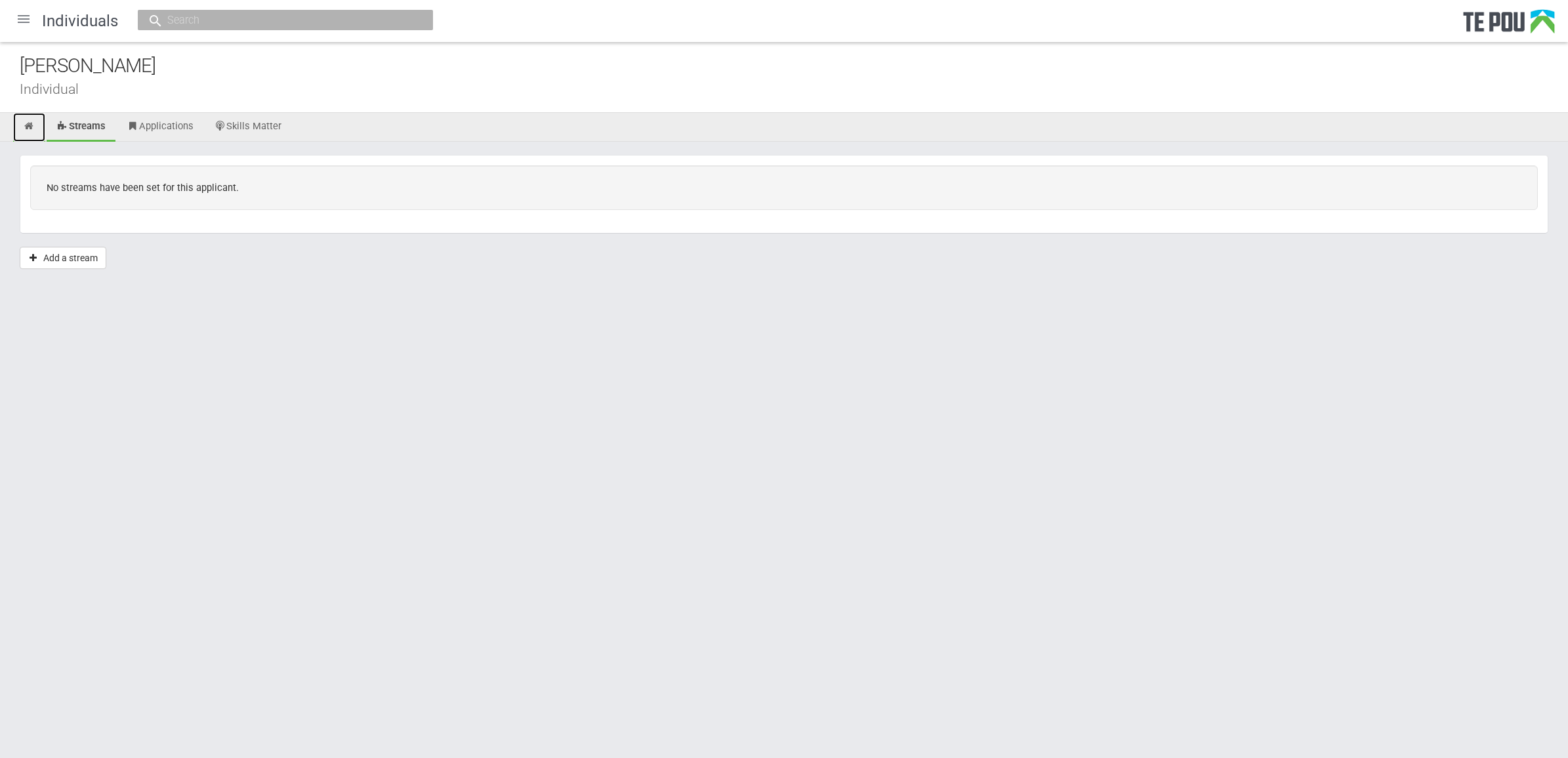
click at [25, 133] on link at bounding box center [29, 127] width 32 height 29
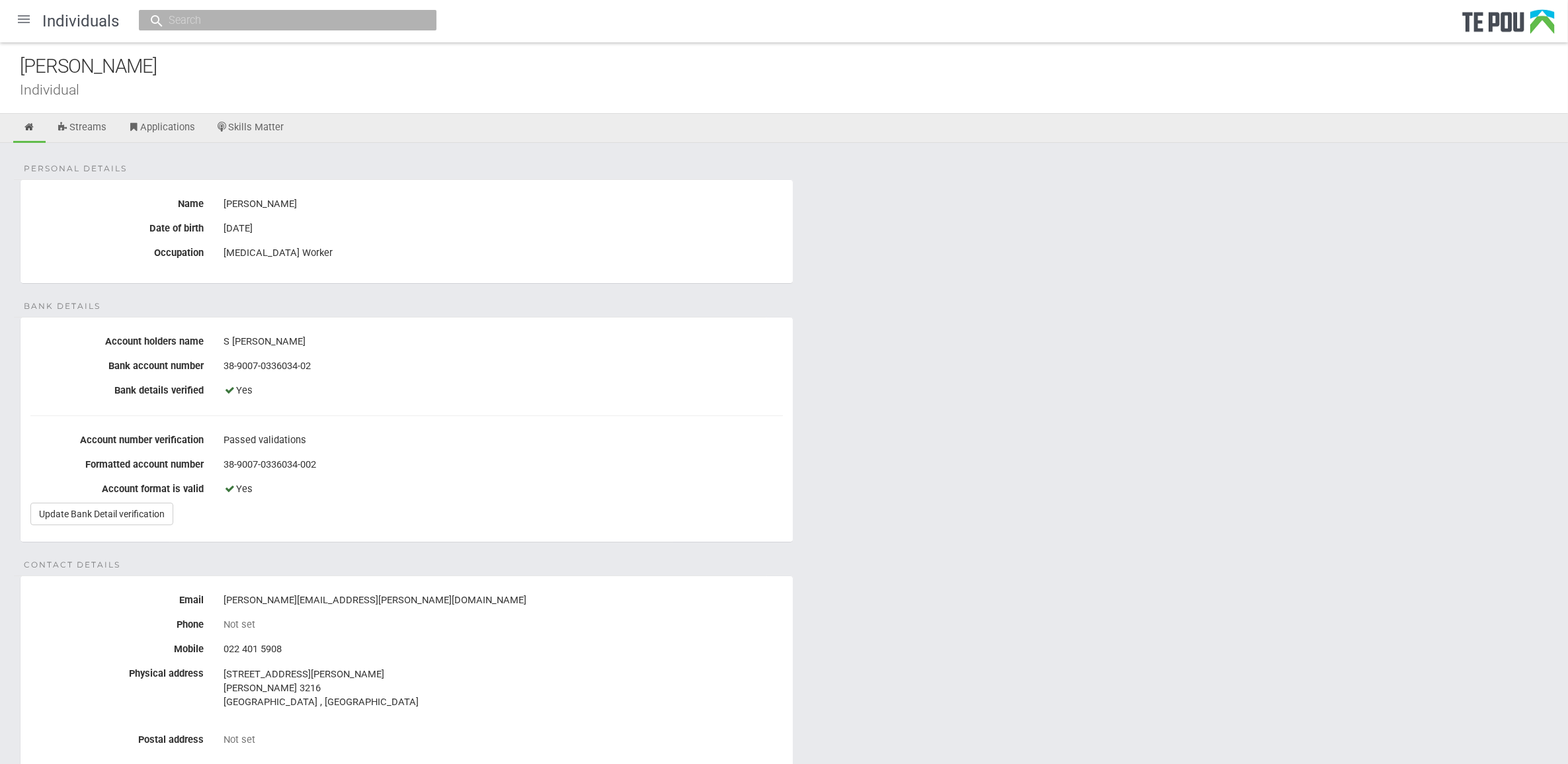
click at [458, 301] on div "Personal details Name [PERSON_NAME] Date of birth [DEMOGRAPHIC_DATA] Occupation…" at bounding box center [784, 693] width 1568 height 1102
click at [1010, 315] on div "Personal details Name [PERSON_NAME] Date of birth [DEMOGRAPHIC_DATA] Occupation…" at bounding box center [784, 693] width 1568 height 1102
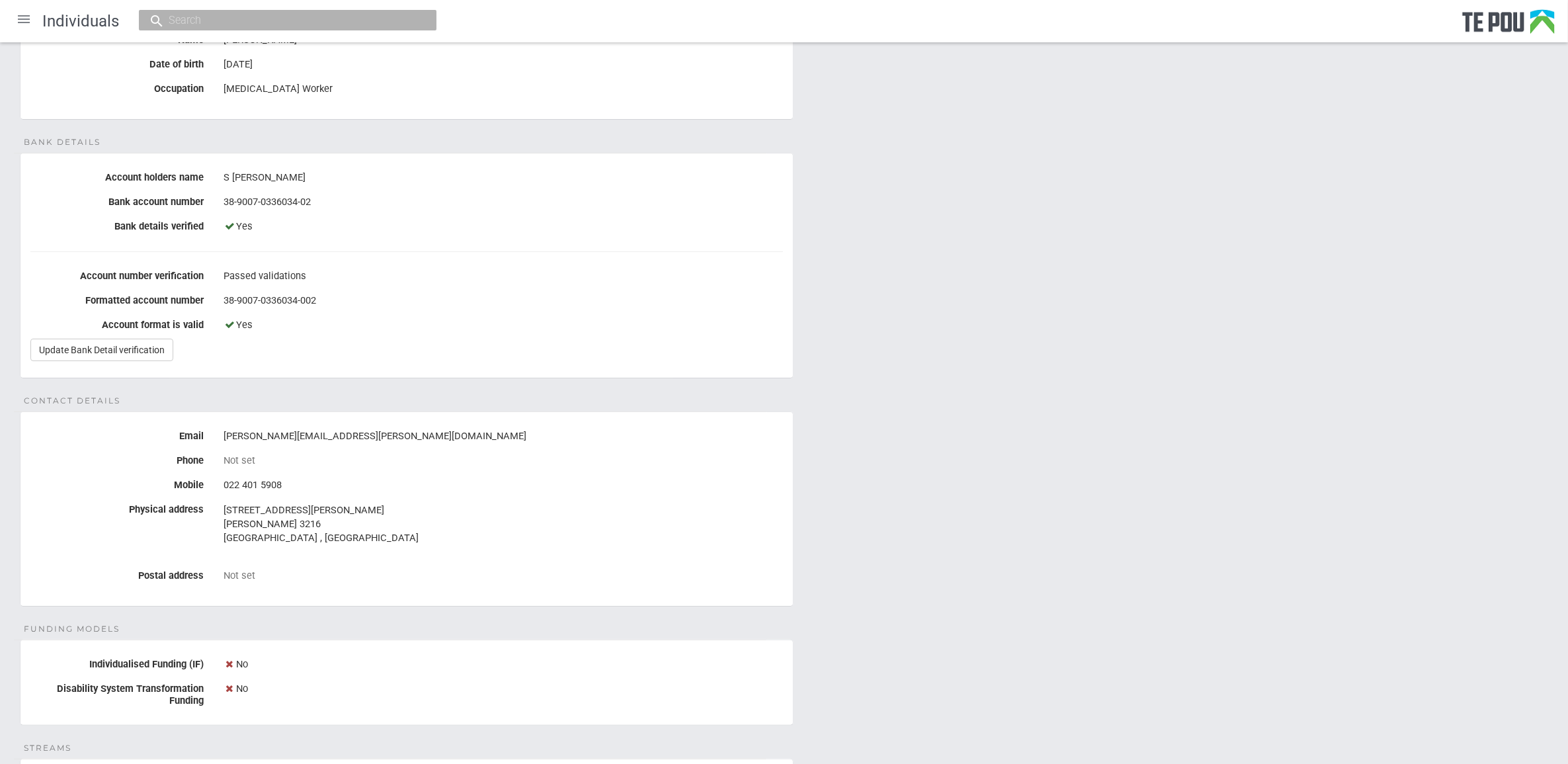
scroll to position [165, 0]
click at [1032, 583] on div "Personal details Name [PERSON_NAME] Date of birth [DEMOGRAPHIC_DATA] Occupation…" at bounding box center [784, 528] width 1568 height 1102
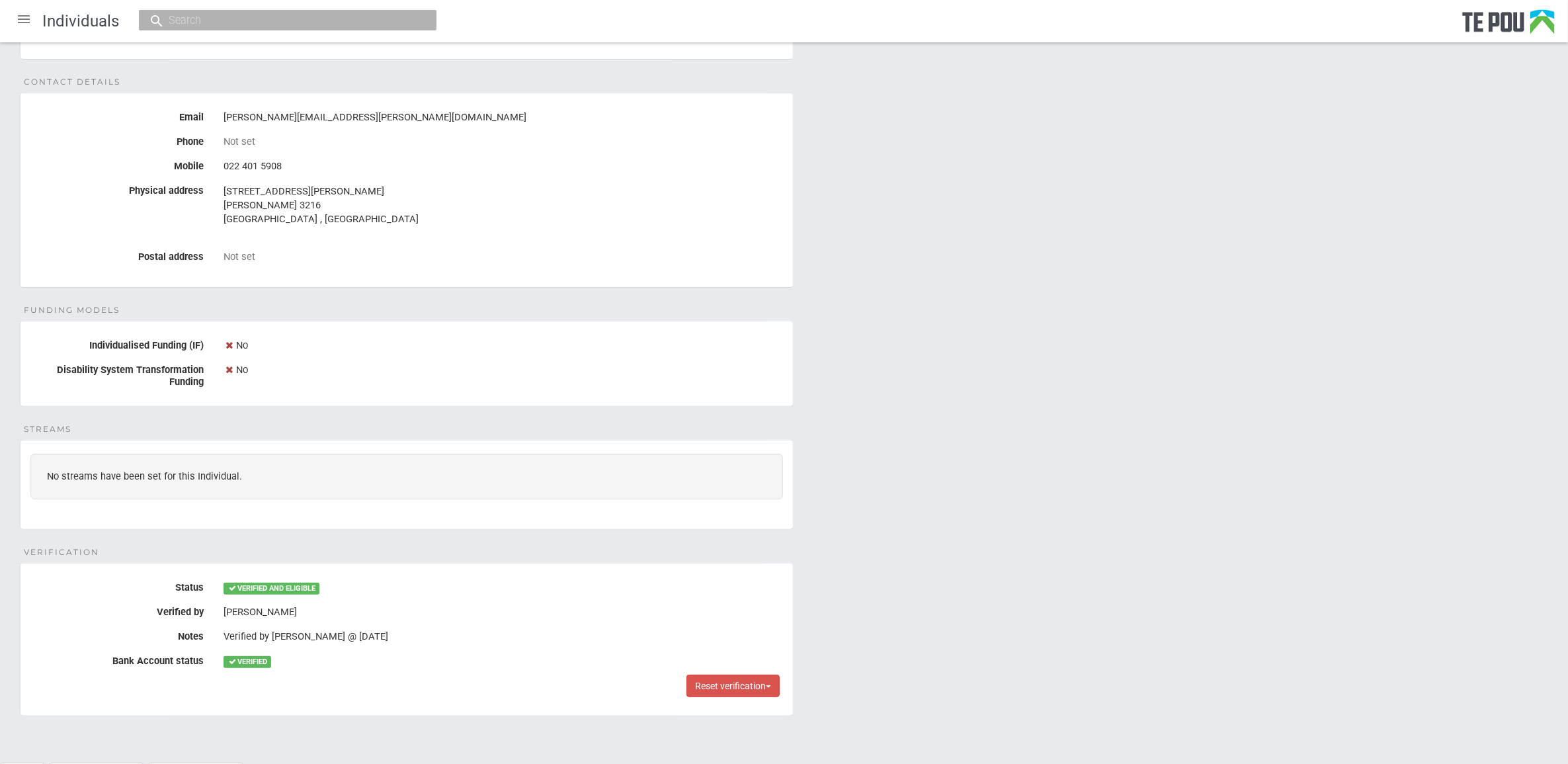
scroll to position [540, 0]
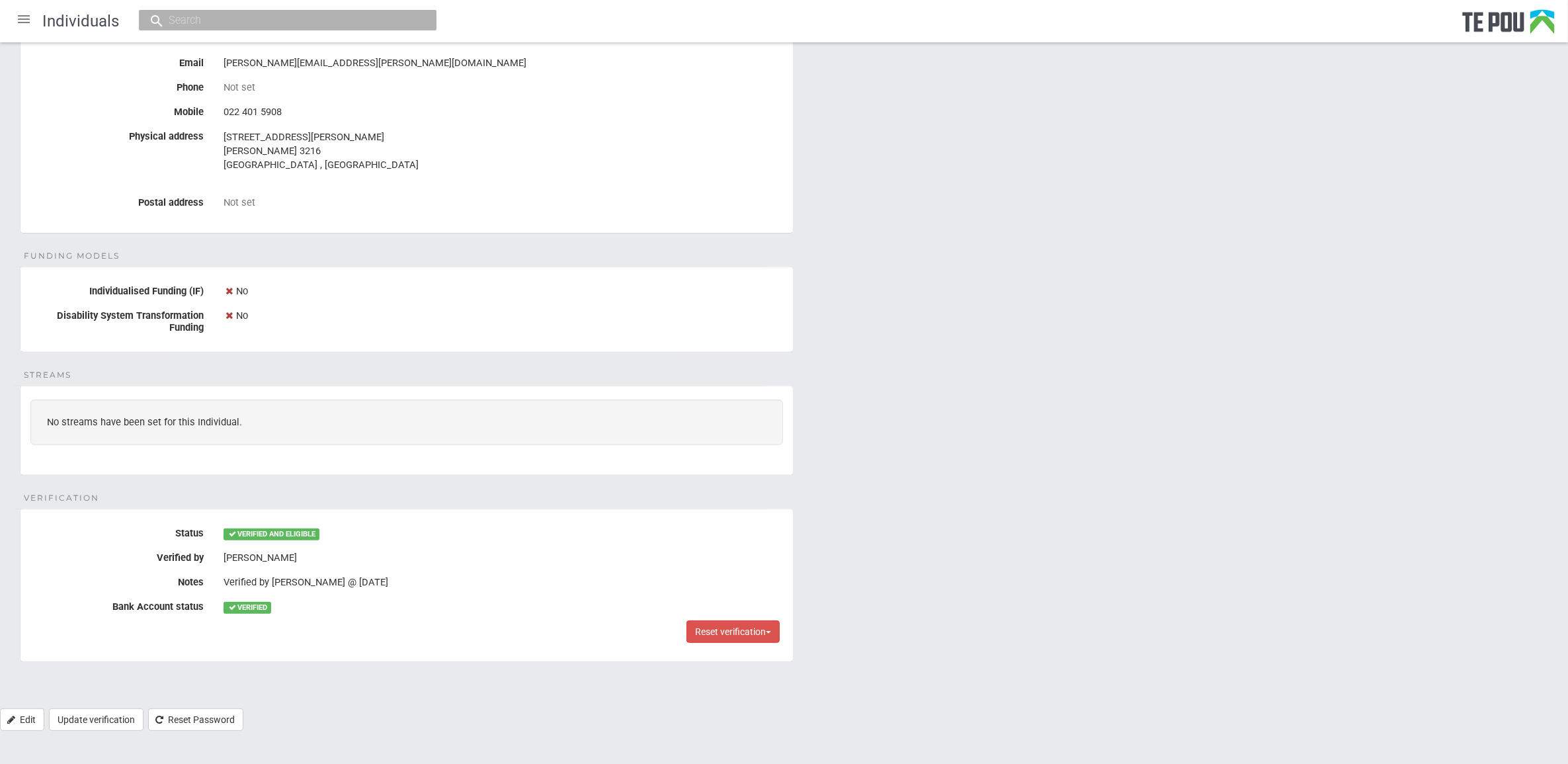
click at [1027, 580] on div "Personal details Name [PERSON_NAME] Date of birth [DEMOGRAPHIC_DATA] Occupation…" at bounding box center [784, 157] width 1568 height 1102
click at [1045, 553] on div "Personal details Name Sylvie Haisman Date of birth 8 Jun 1973 Occupation Peer S…" at bounding box center [784, 157] width 1568 height 1102
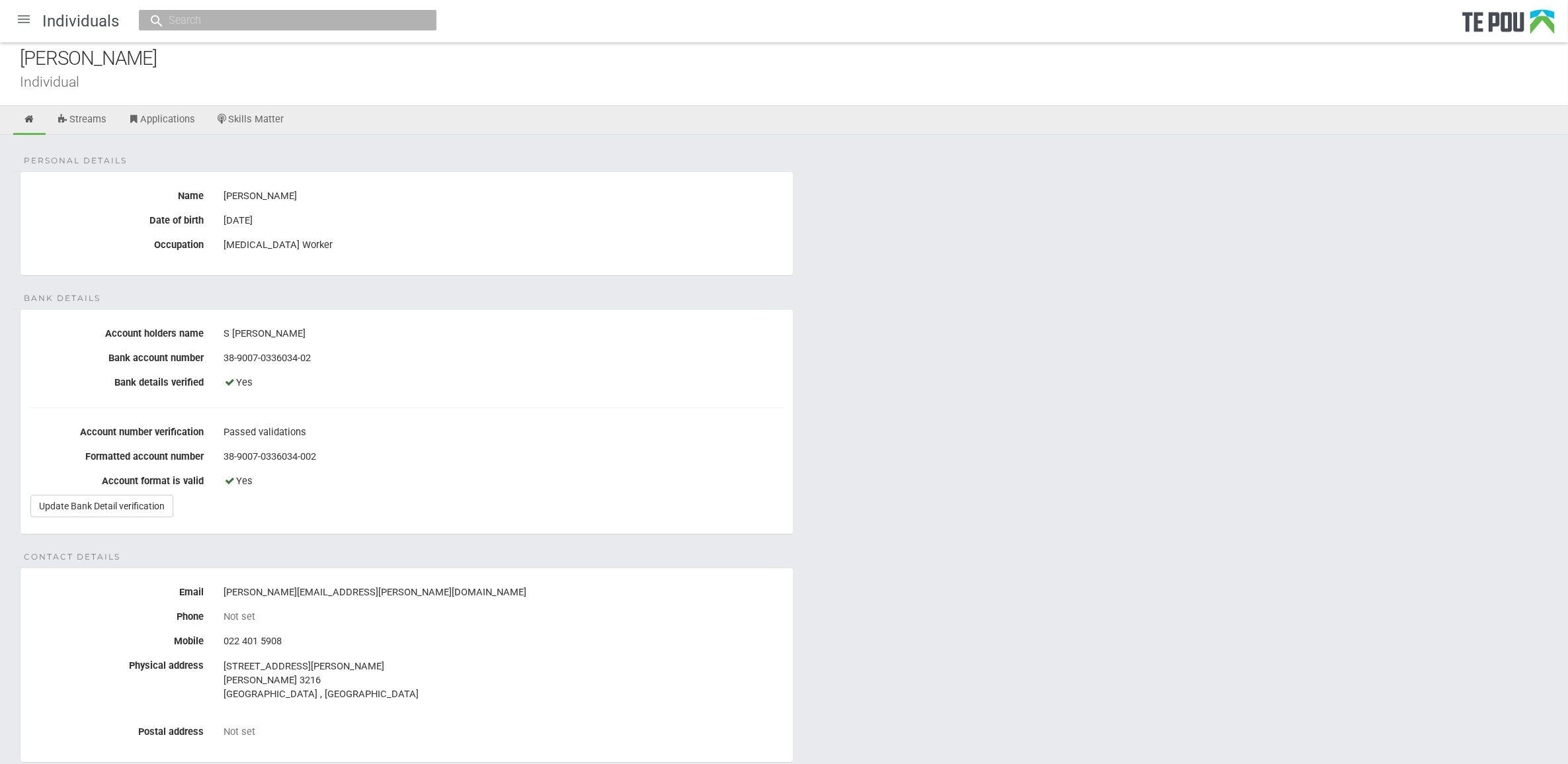
scroll to position [0, 0]
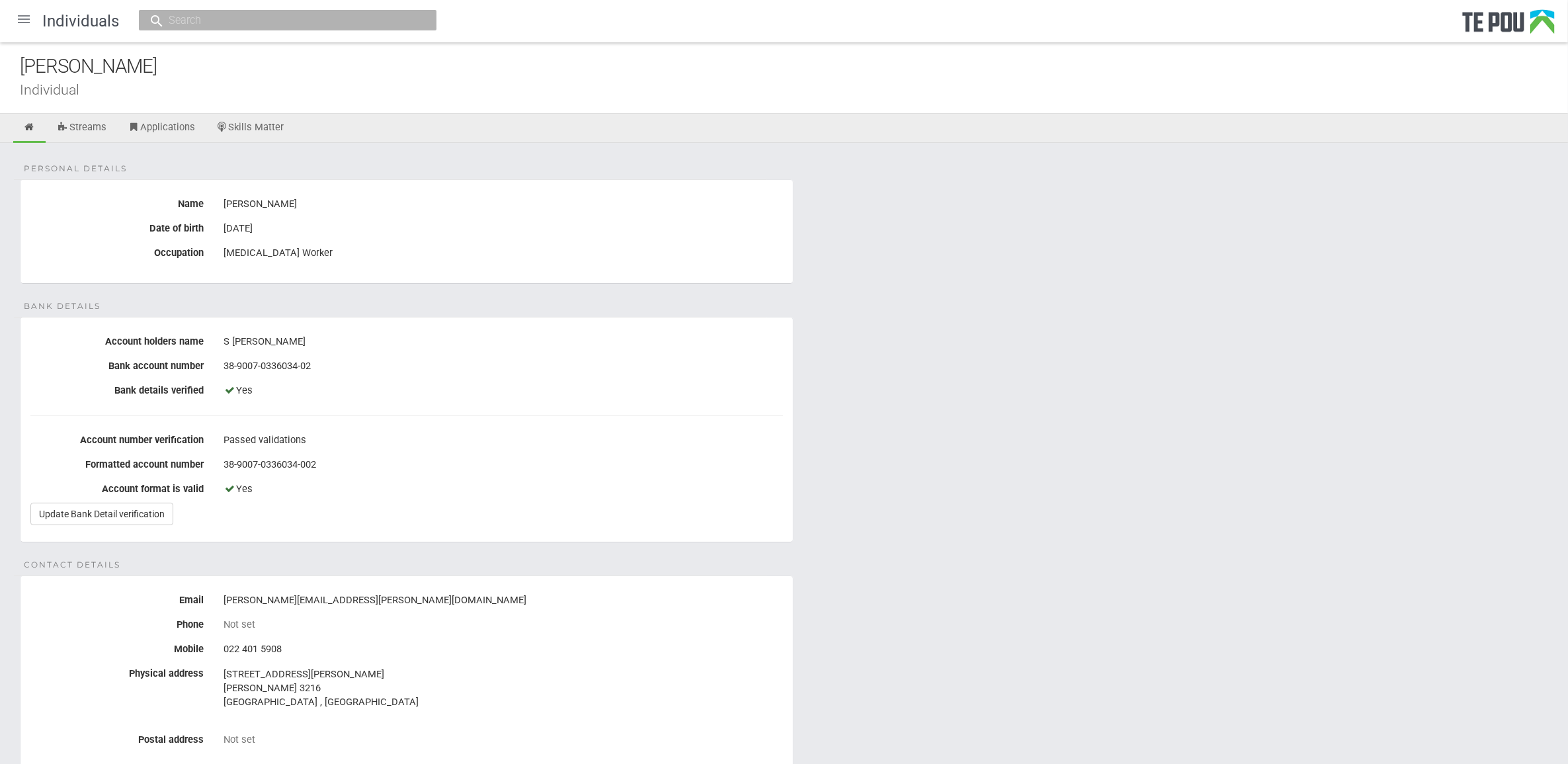
click at [1042, 552] on div "Personal details Name Sylvie Haisman Date of birth 8 Jun 1973 Occupation Peer S…" at bounding box center [784, 693] width 1568 height 1102
click at [558, 464] on div "38-9007-0336034-002" at bounding box center [503, 464] width 559 height 23
click at [425, 375] on div "38-9007-0336034-02" at bounding box center [503, 366] width 559 height 23
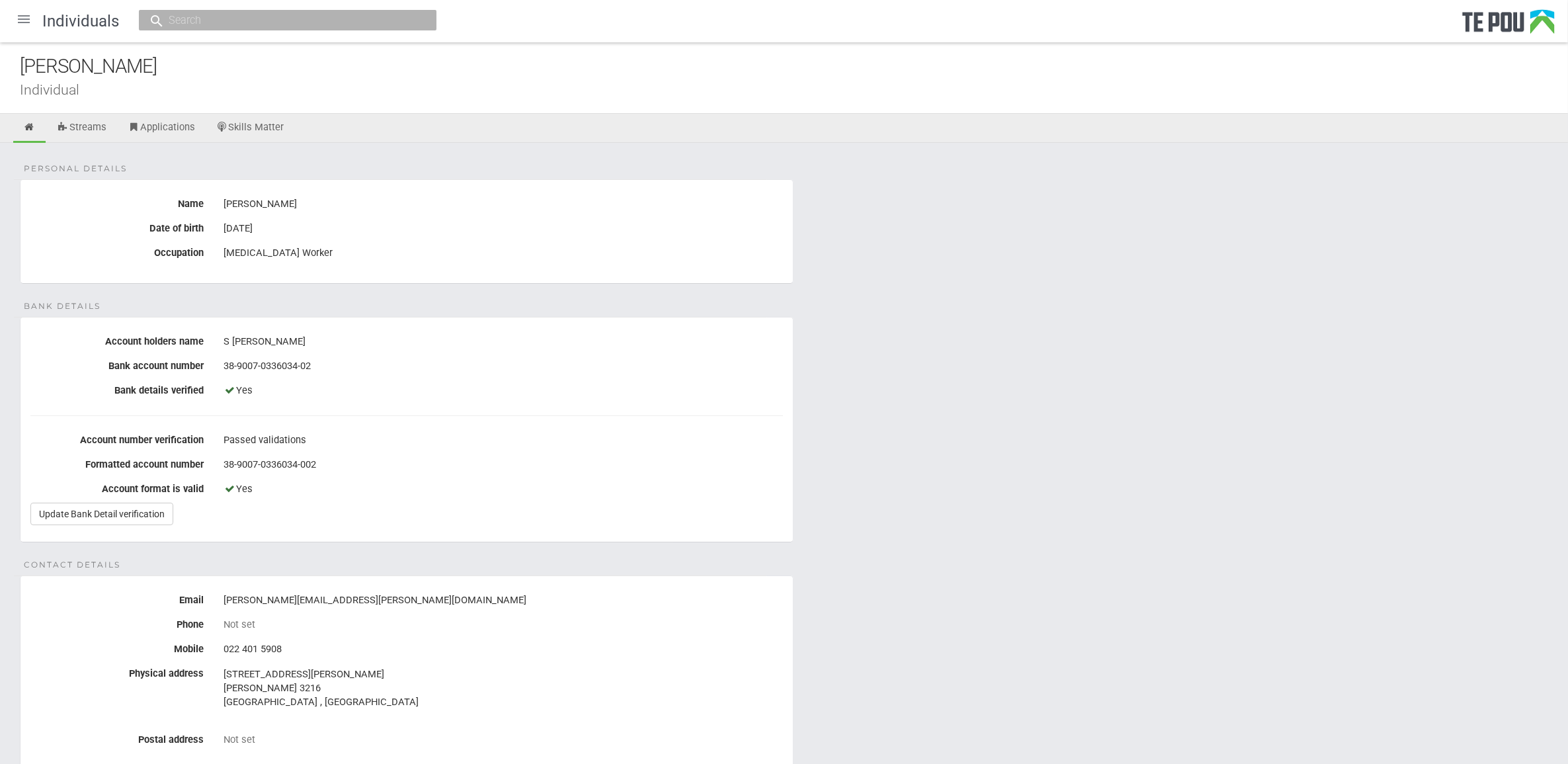
click at [425, 375] on div "38-9007-0336034-02" at bounding box center [503, 366] width 559 height 23
click at [879, 586] on div "Personal details Name Sylvie Haisman Date of birth 8 Jun 1973 Occupation Peer S…" at bounding box center [784, 693] width 1568 height 1102
drag, startPoint x: 294, startPoint y: 646, endPoint x: 196, endPoint y: 646, distance: 98.0
click at [196, 646] on div "Mobile 022 401 5908" at bounding box center [407, 649] width 773 height 23
drag, startPoint x: 196, startPoint y: 646, endPoint x: 559, endPoint y: 653, distance: 363.1
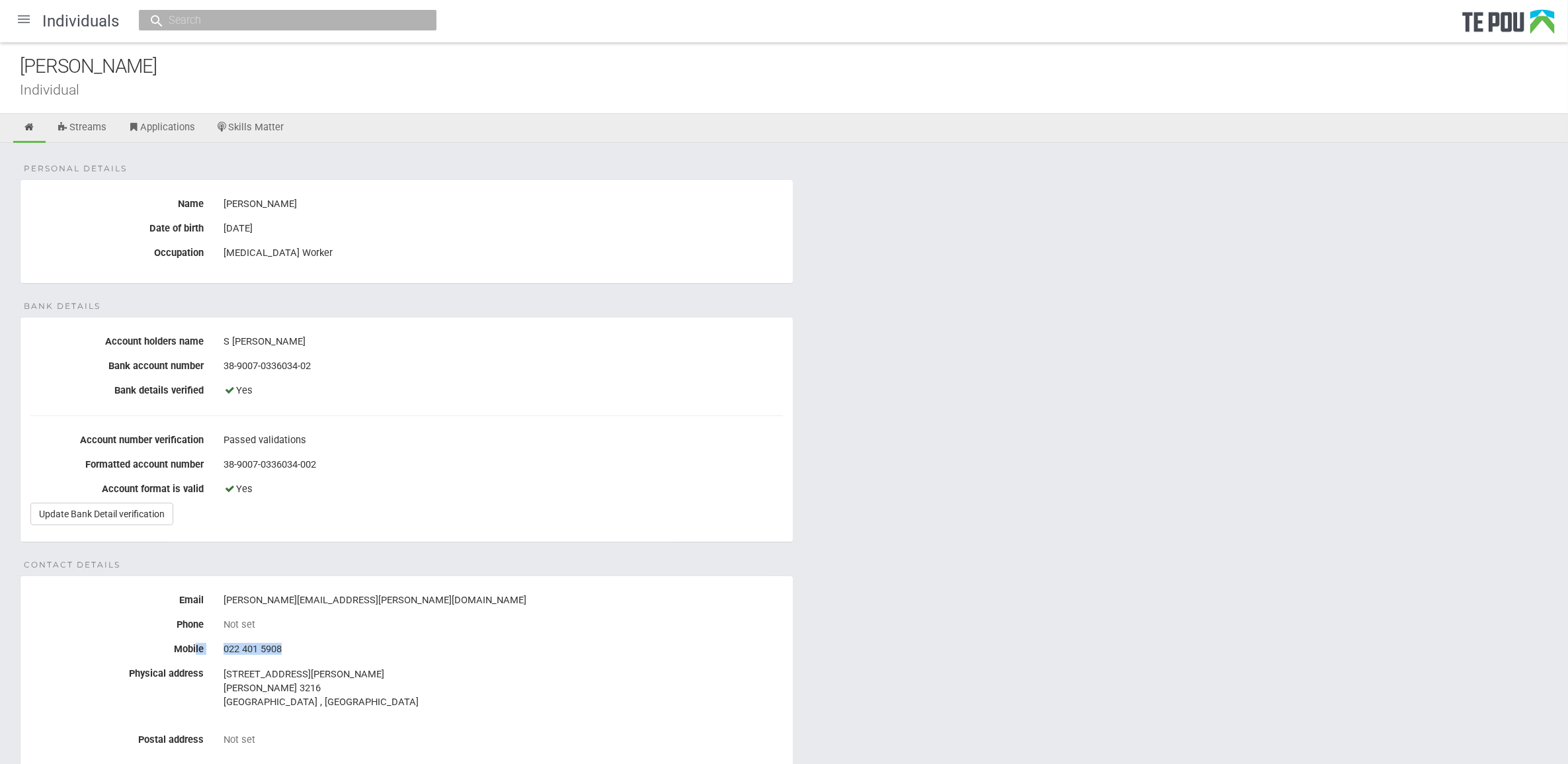
click at [559, 653] on div "022 401 5908" at bounding box center [503, 649] width 559 height 23
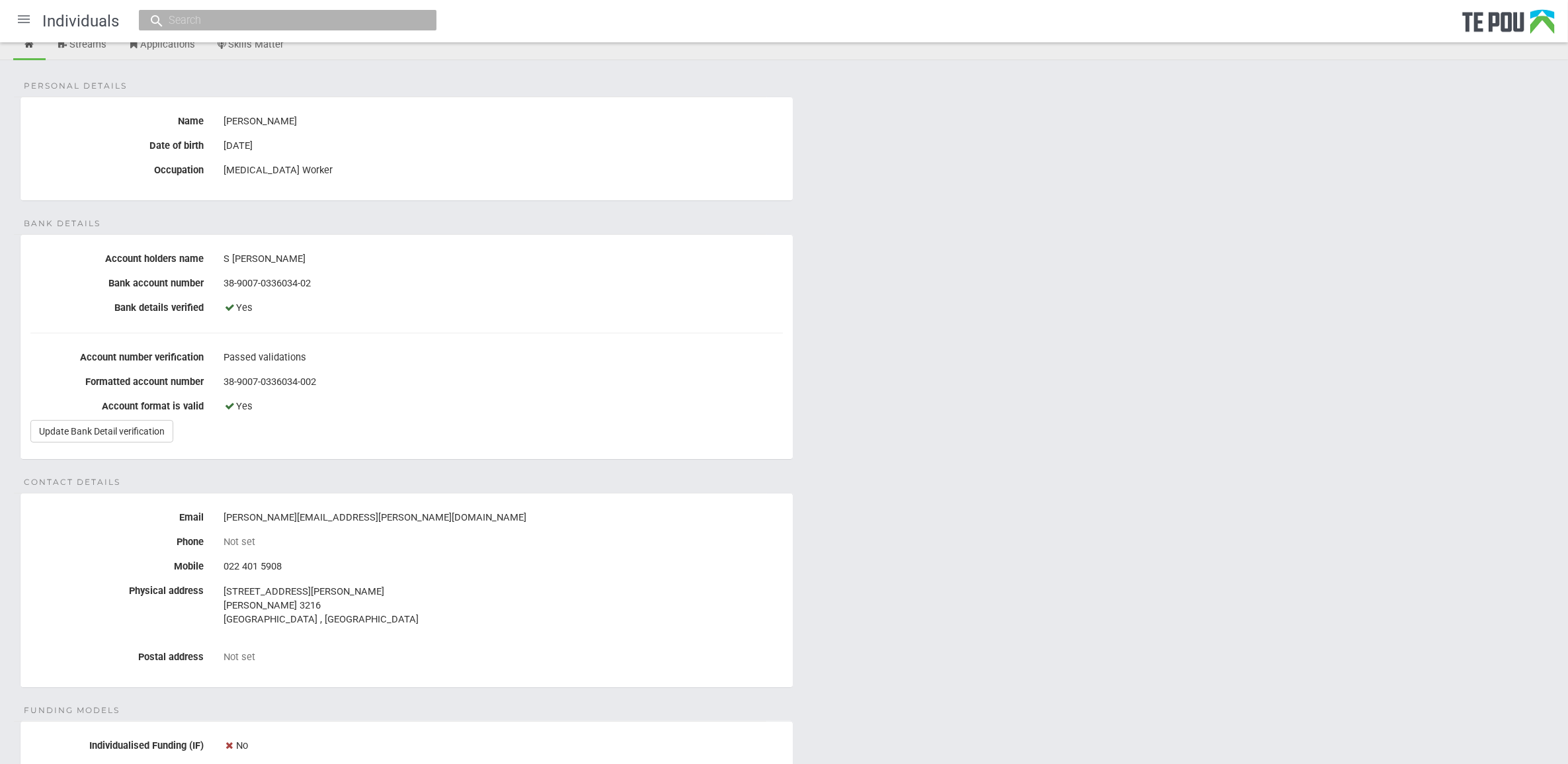
click at [558, 653] on div "Not set" at bounding box center [503, 657] width 559 height 12
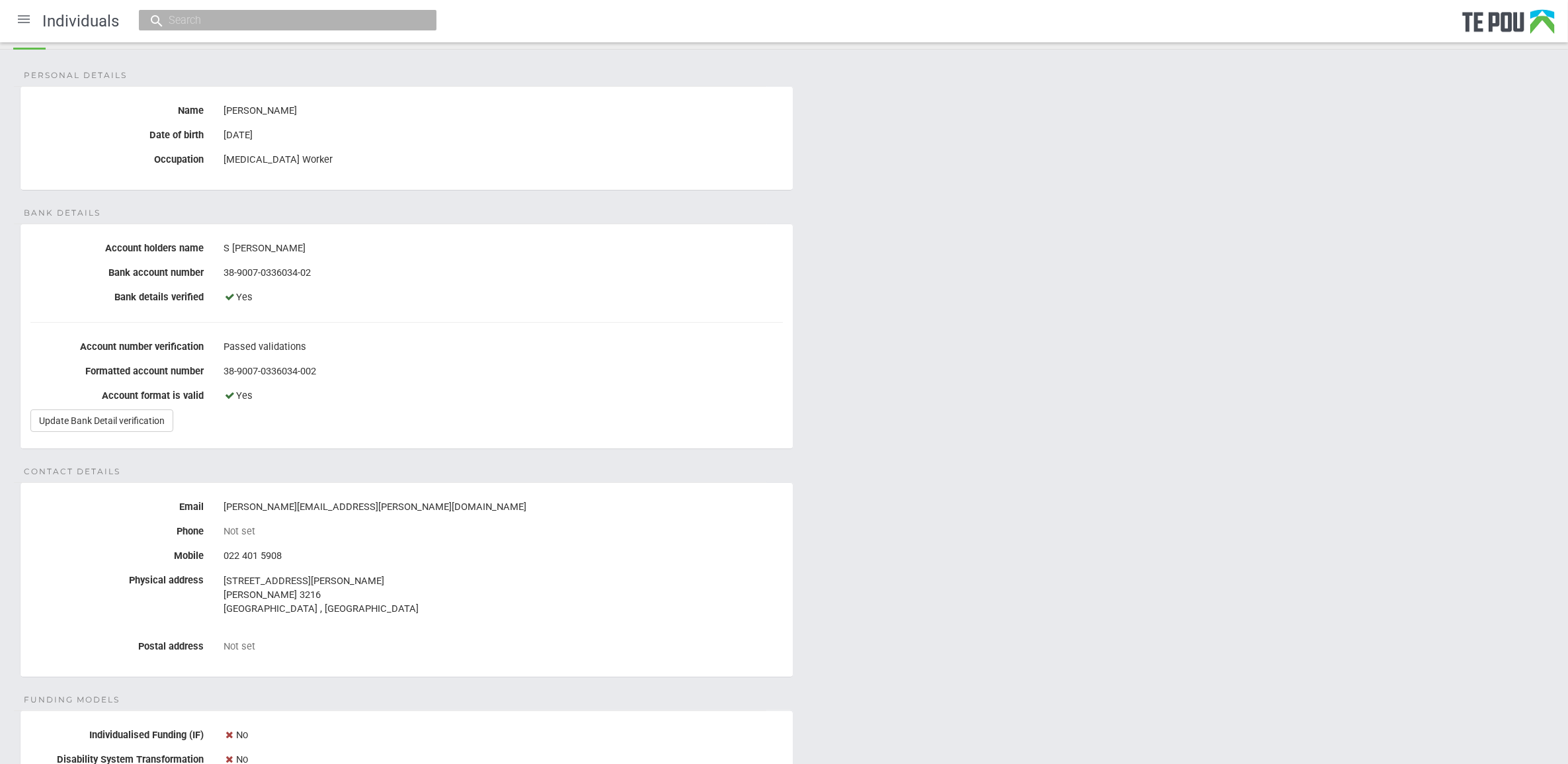
scroll to position [165, 0]
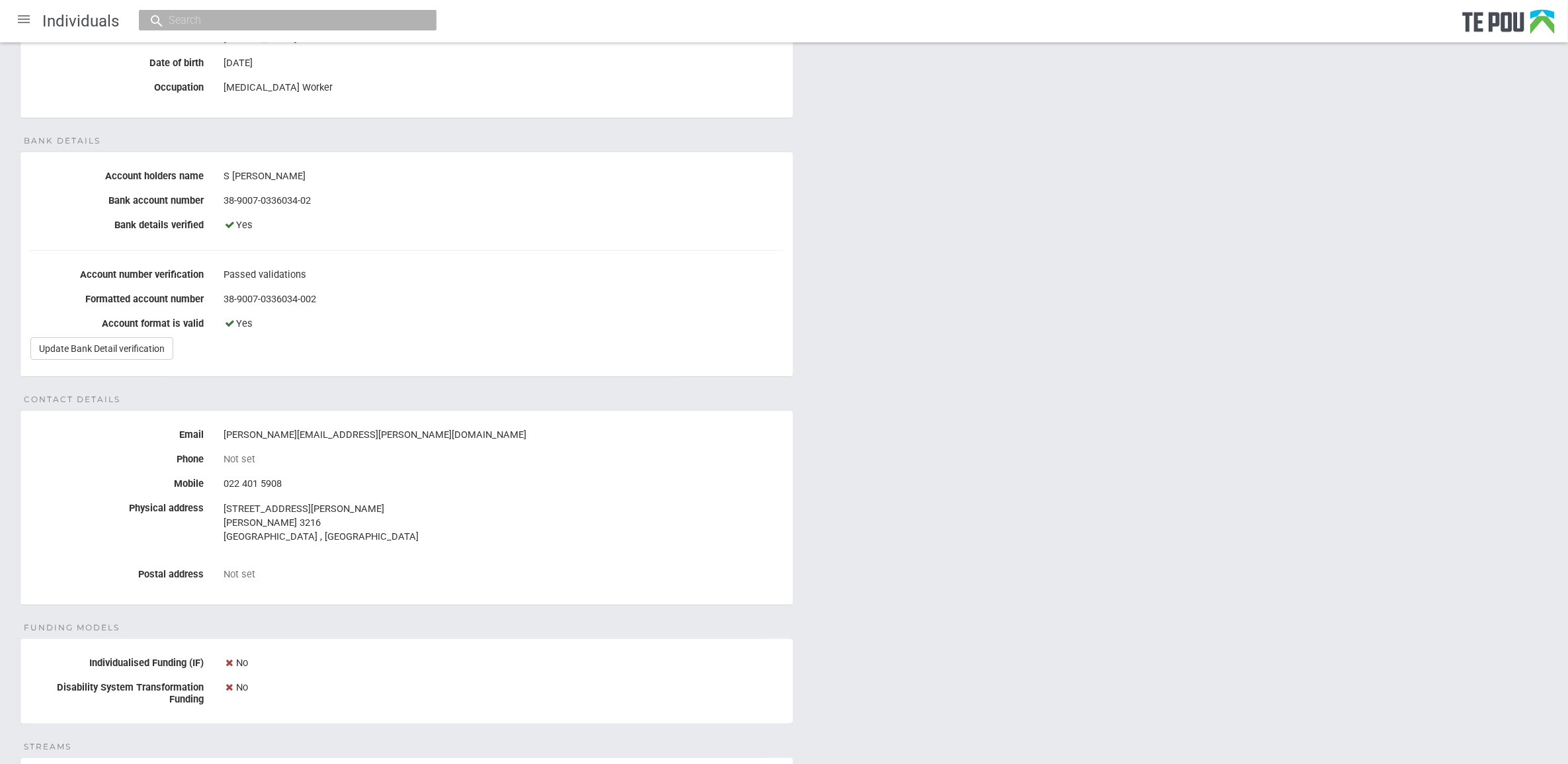
click at [557, 653] on div "No" at bounding box center [503, 663] width 559 height 23
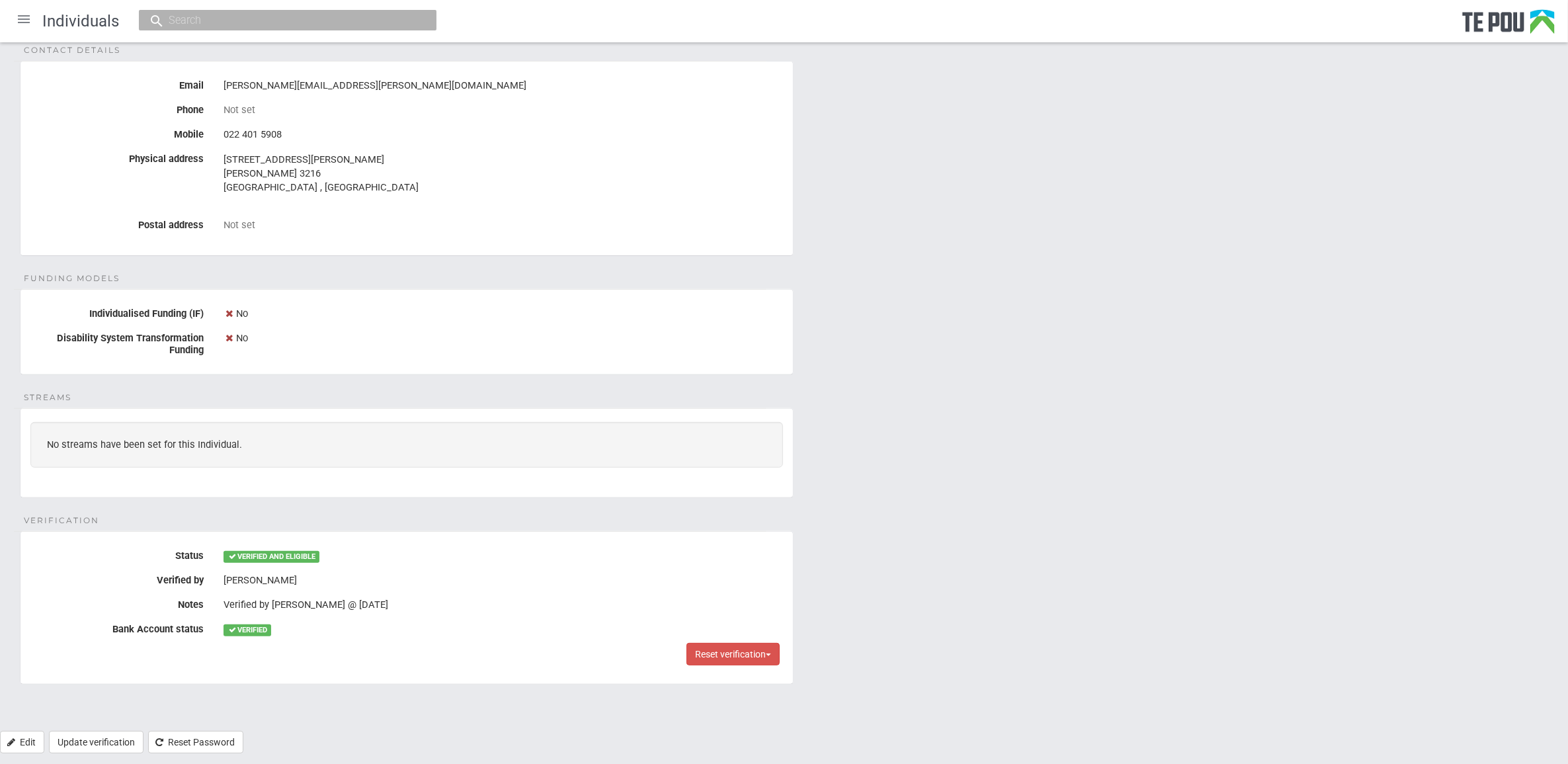
scroll to position [540, 0]
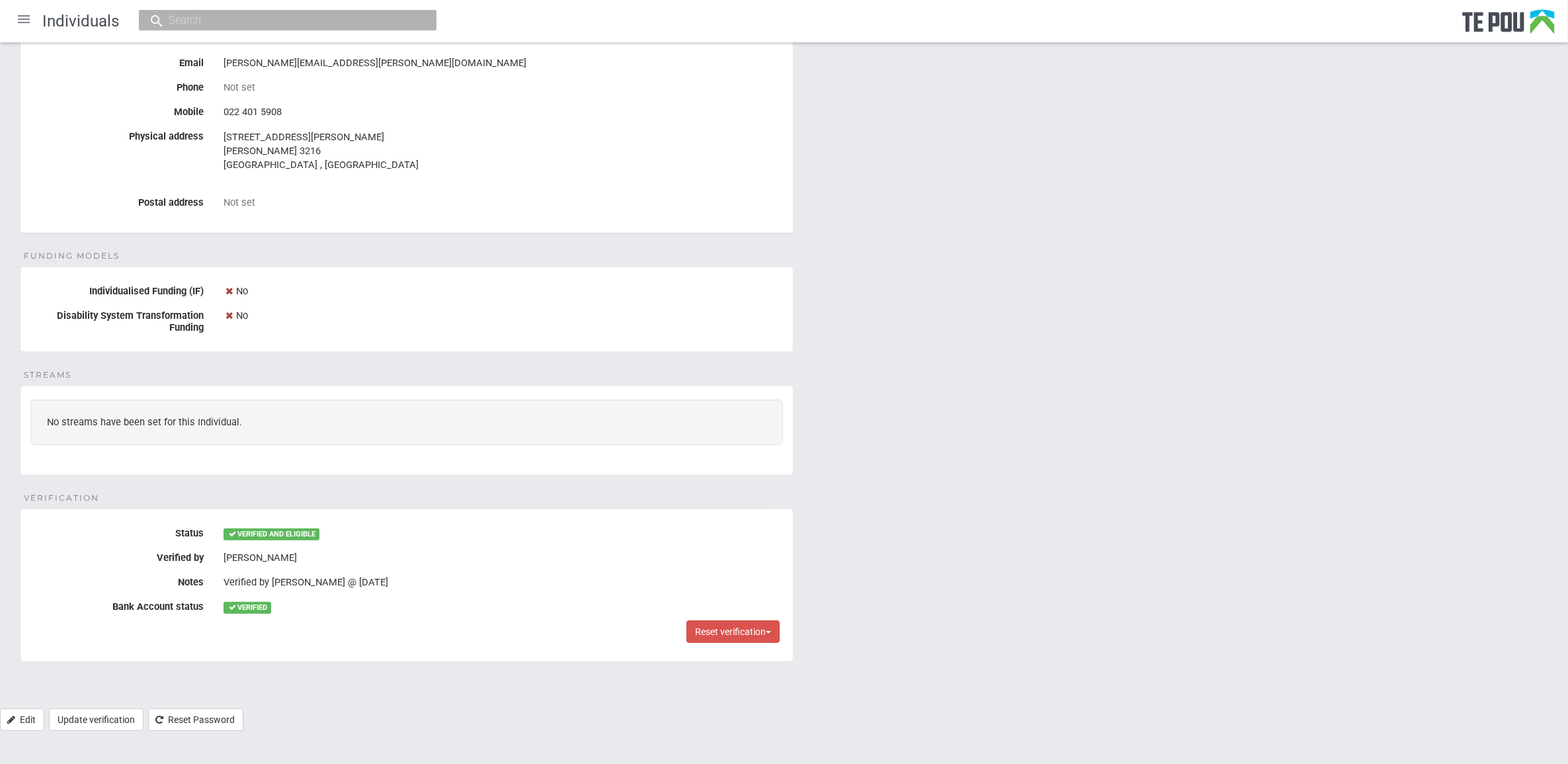
click at [1036, 524] on div "Personal details Name Sylvie Haisman Date of birth 8 Jun 1973 Occupation Peer S…" at bounding box center [784, 157] width 1568 height 1102
click at [986, 496] on div "Personal details Name Sylvie Haisman Date of birth 8 Jun 1973 Occupation Peer S…" at bounding box center [784, 157] width 1568 height 1102
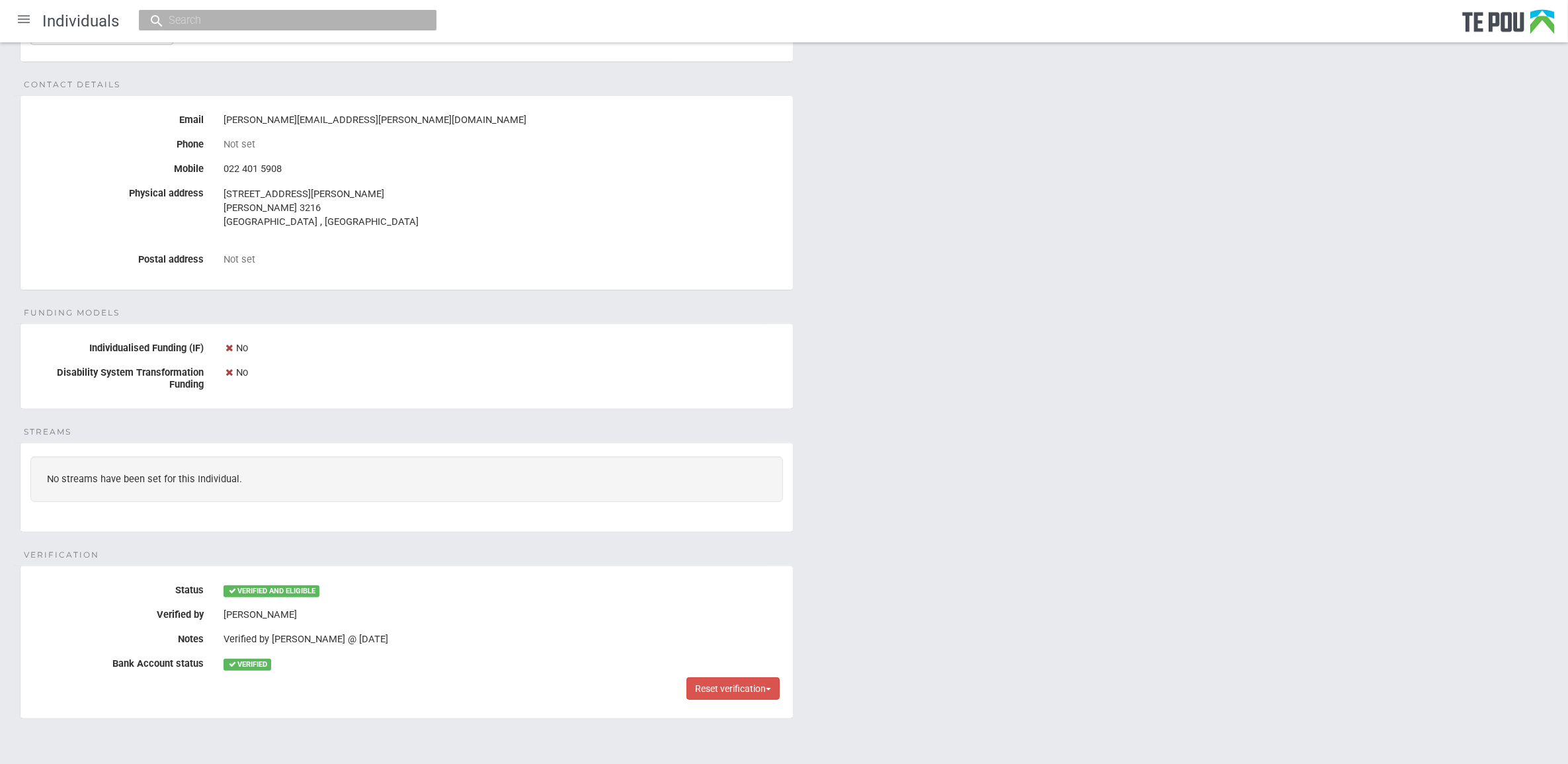
scroll to position [457, 0]
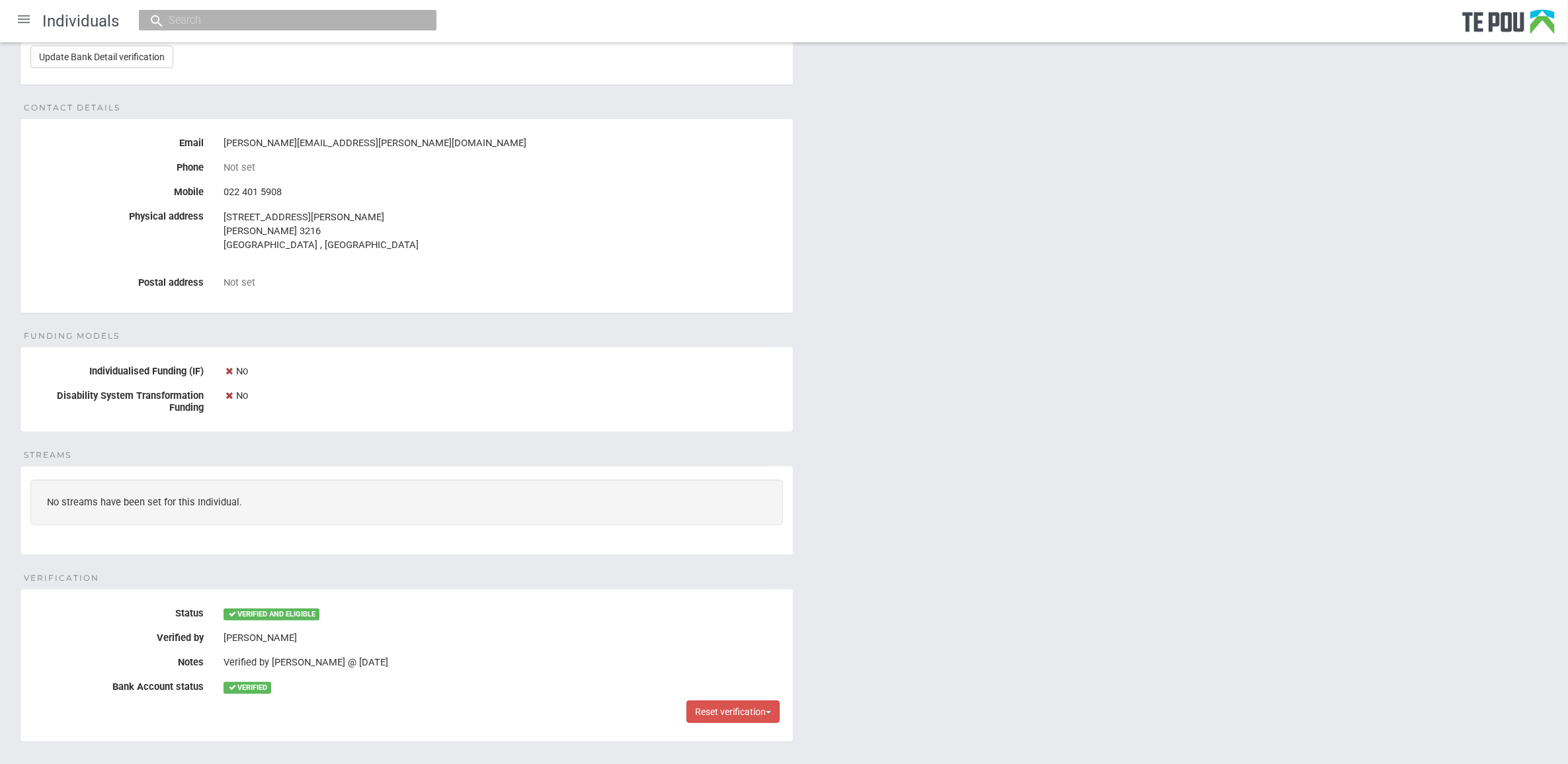
click at [1003, 528] on div "Personal details Name Sylvie Haisman Date of birth 8 Jun 1973 Occupation Peer S…" at bounding box center [784, 237] width 1568 height 1102
click at [999, 550] on div "Personal details Name Sylvie Haisman Date of birth 8 Jun 1973 Occupation Peer S…" at bounding box center [784, 237] width 1568 height 1102
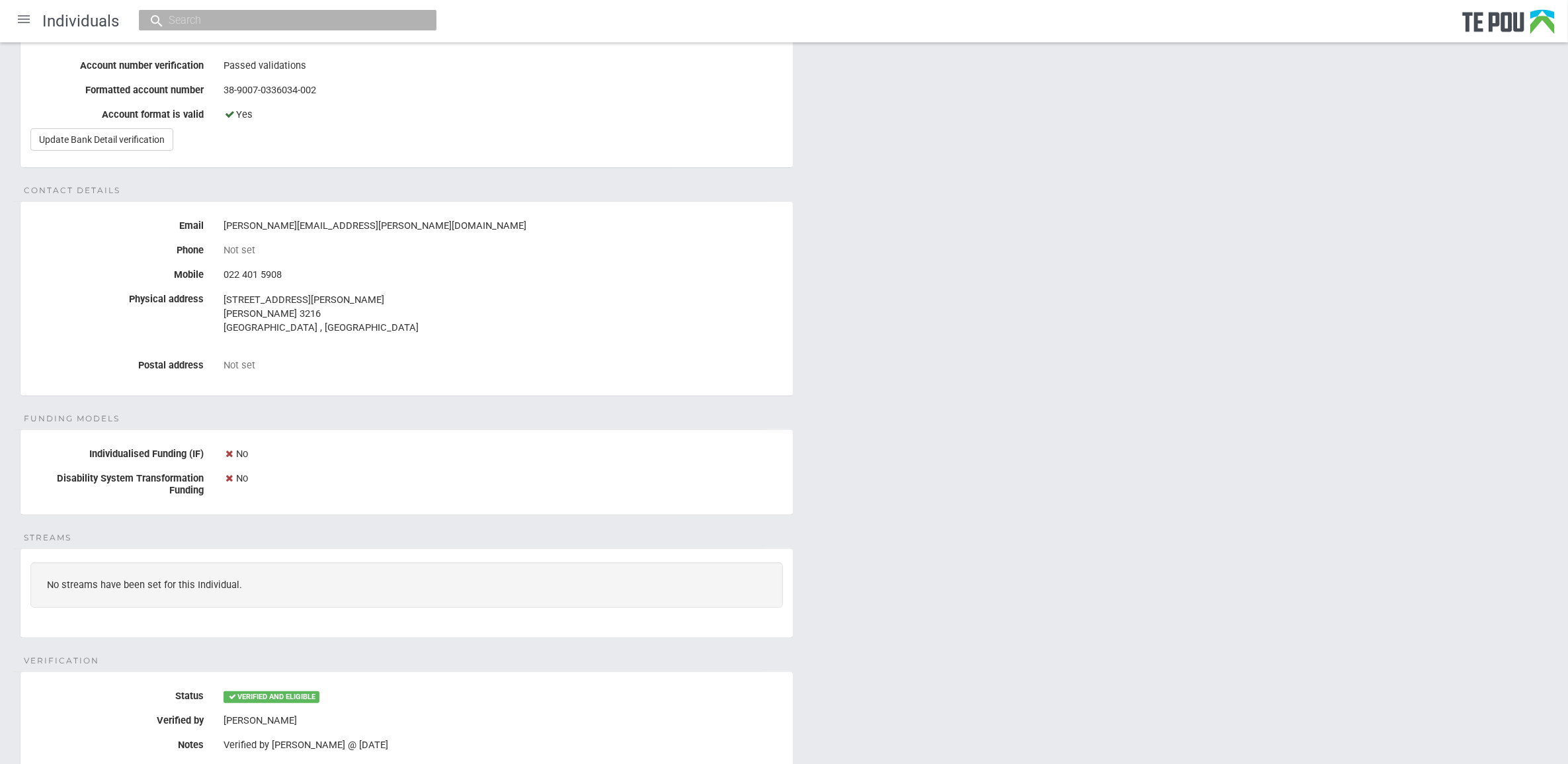
click at [999, 550] on div "Personal details Name Sylvie Haisman Date of birth 8 Jun 1973 Occupation Peer S…" at bounding box center [784, 319] width 1568 height 1102
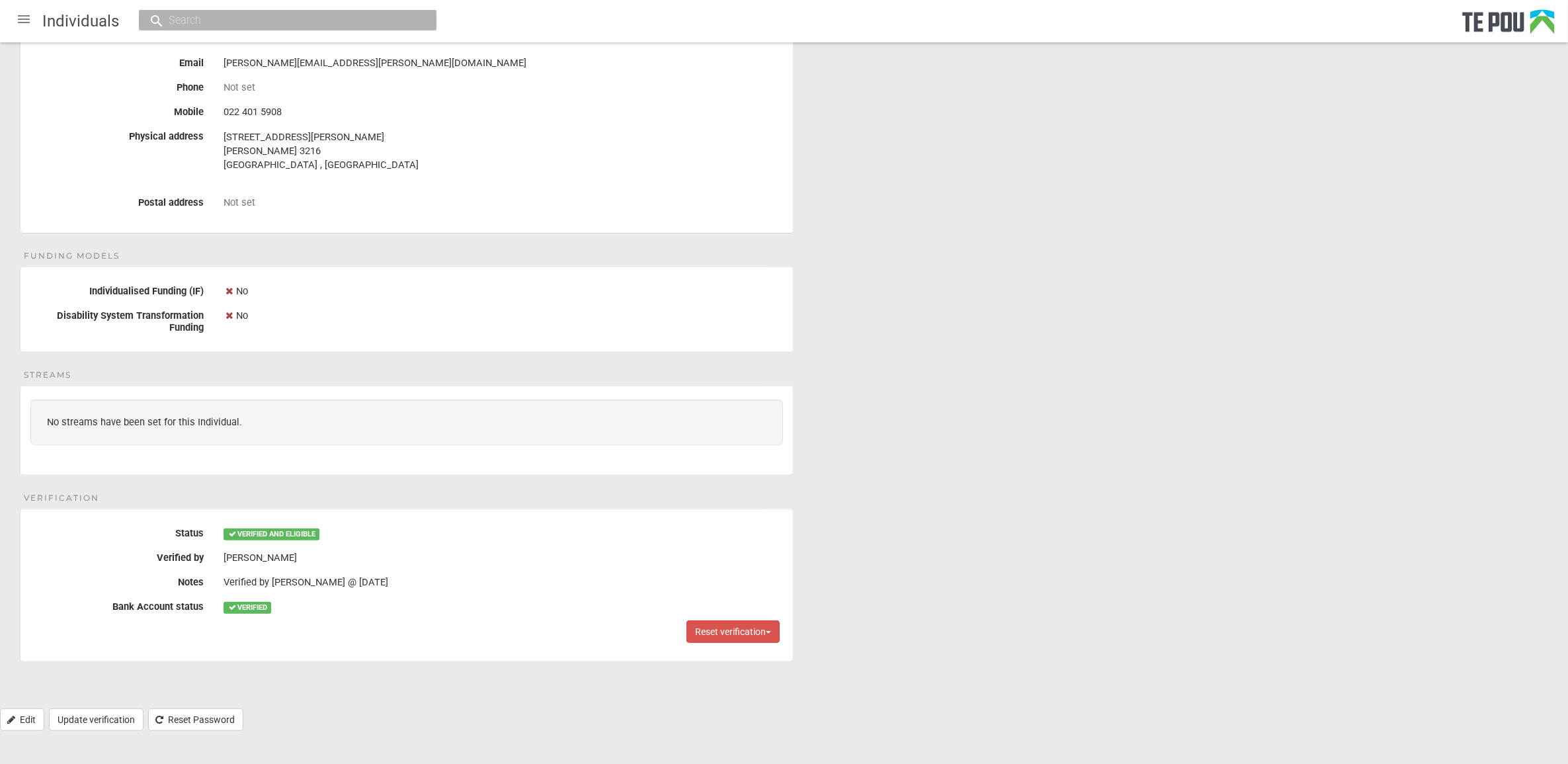
scroll to position [540, 0]
click at [999, 550] on div "Personal details Name Sylvie Haisman Date of birth 8 Jun 1973 Occupation Peer S…" at bounding box center [784, 157] width 1568 height 1102
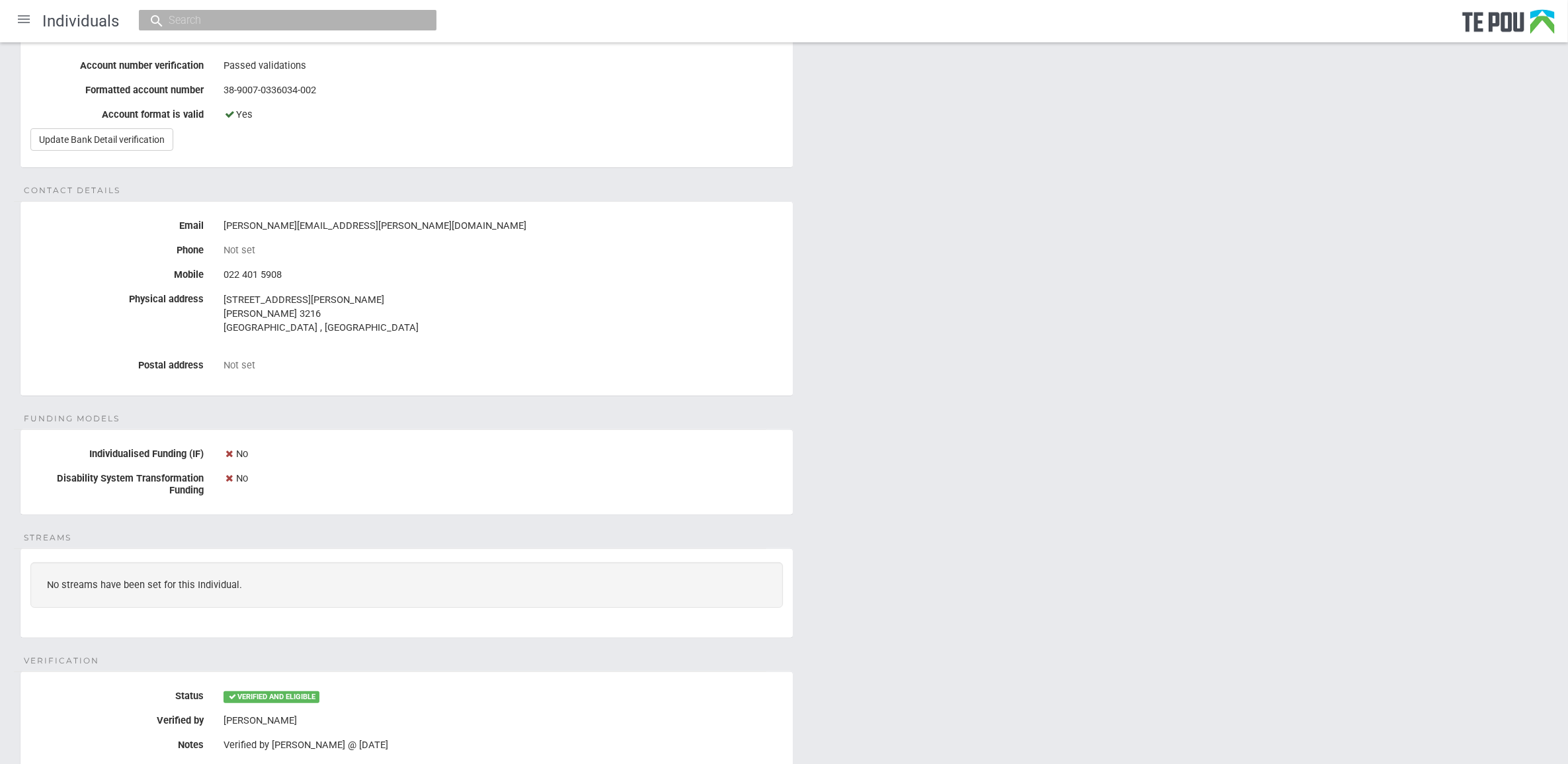
scroll to position [209, 0]
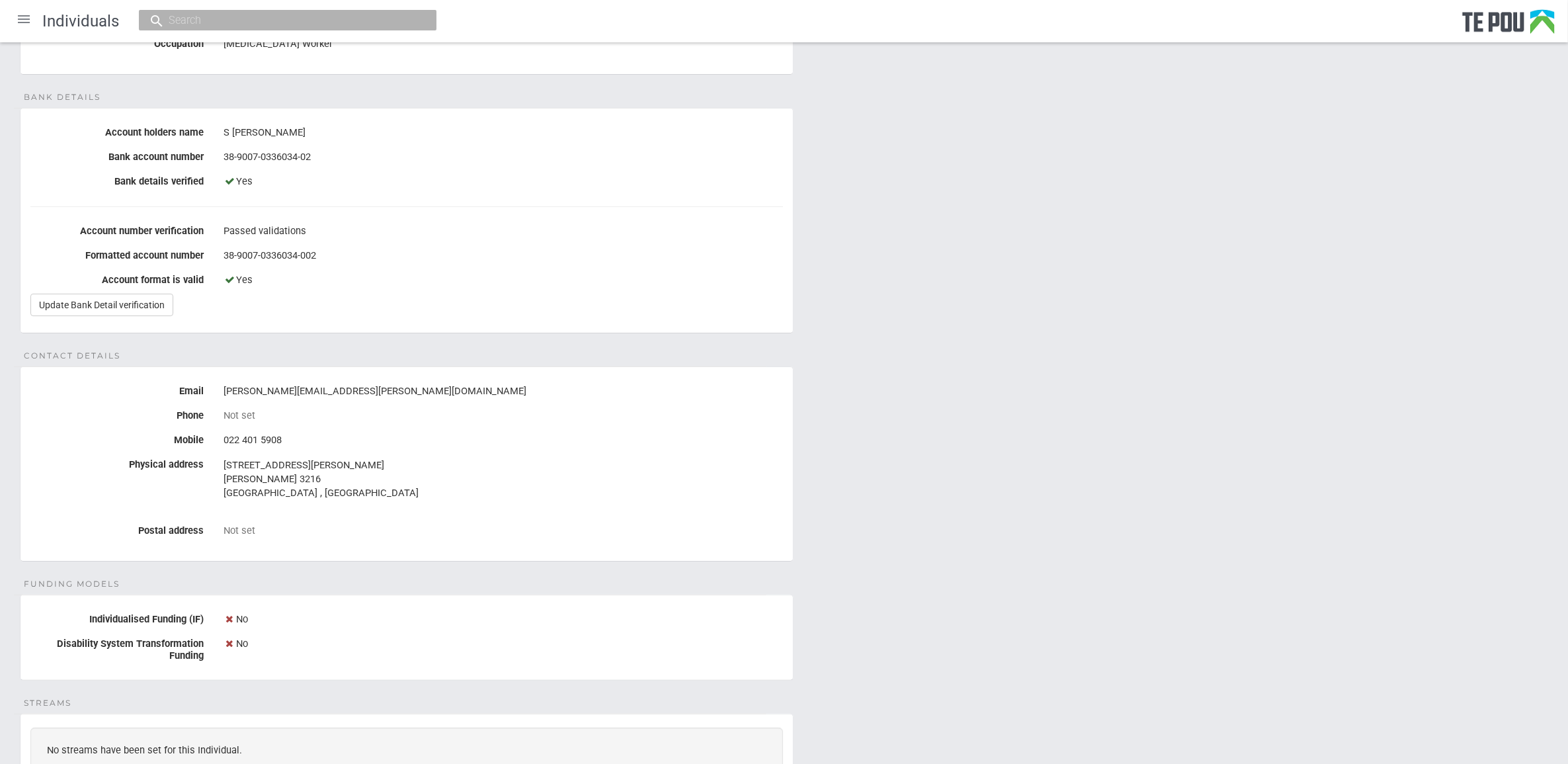
click at [993, 606] on div "Personal details Name Sylvie Haisman Date of birth 8 Jun 1973 Occupation Peer S…" at bounding box center [784, 484] width 1568 height 1102
click at [989, 600] on div "Personal details Name Sylvie Haisman Date of birth 8 Jun 1973 Occupation Peer S…" at bounding box center [784, 484] width 1568 height 1102
click at [978, 600] on div "Personal details Name Sylvie Haisman Date of birth 8 Jun 1973 Occupation Peer S…" at bounding box center [784, 484] width 1568 height 1102
click at [977, 600] on div "Personal details Name Sylvie Haisman Date of birth 8 Jun 1973 Occupation Peer S…" at bounding box center [784, 484] width 1568 height 1102
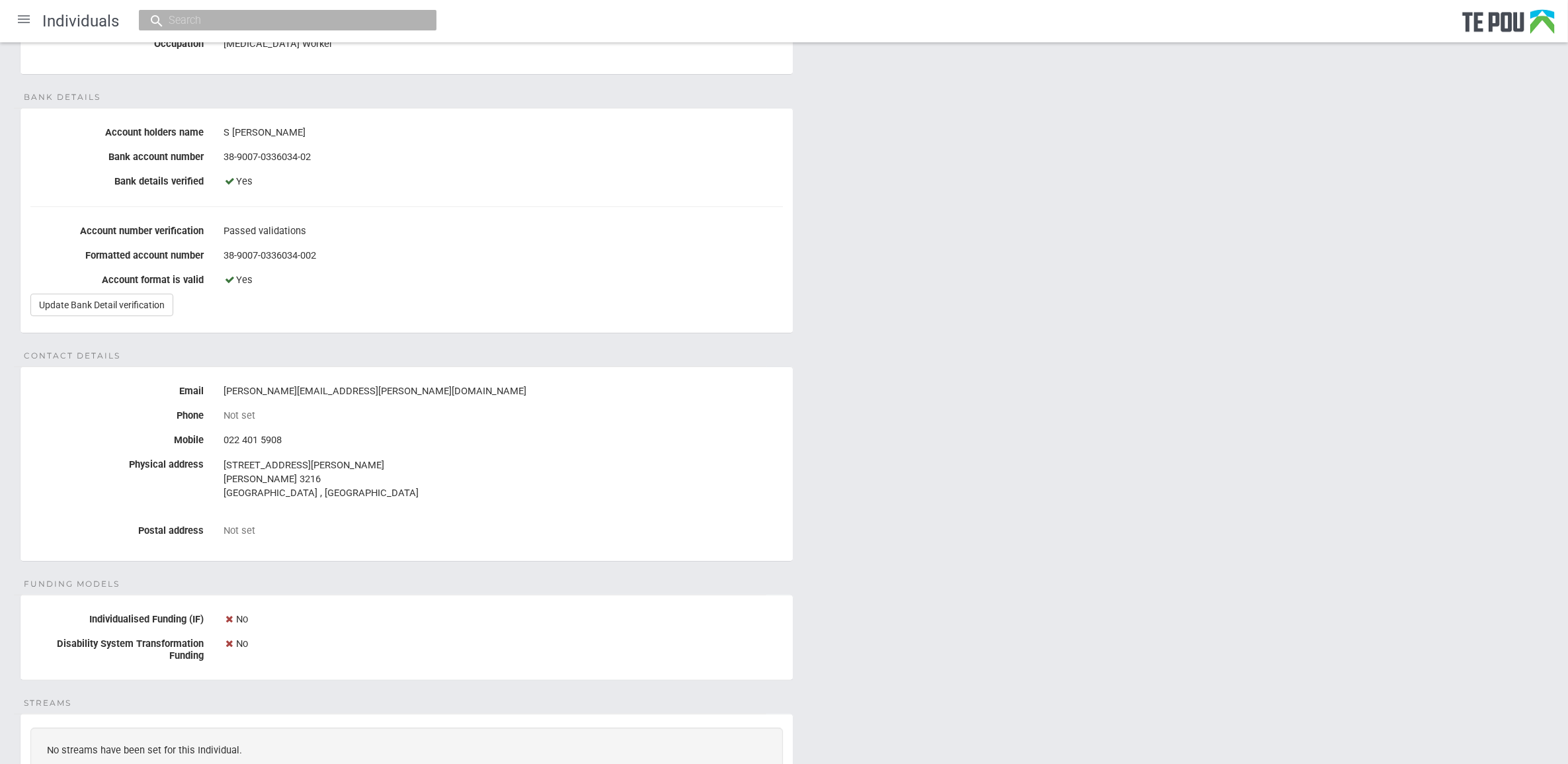
click at [977, 600] on div "Personal details Name Sylvie Haisman Date of birth 8 Jun 1973 Occupation Peer S…" at bounding box center [784, 484] width 1568 height 1102
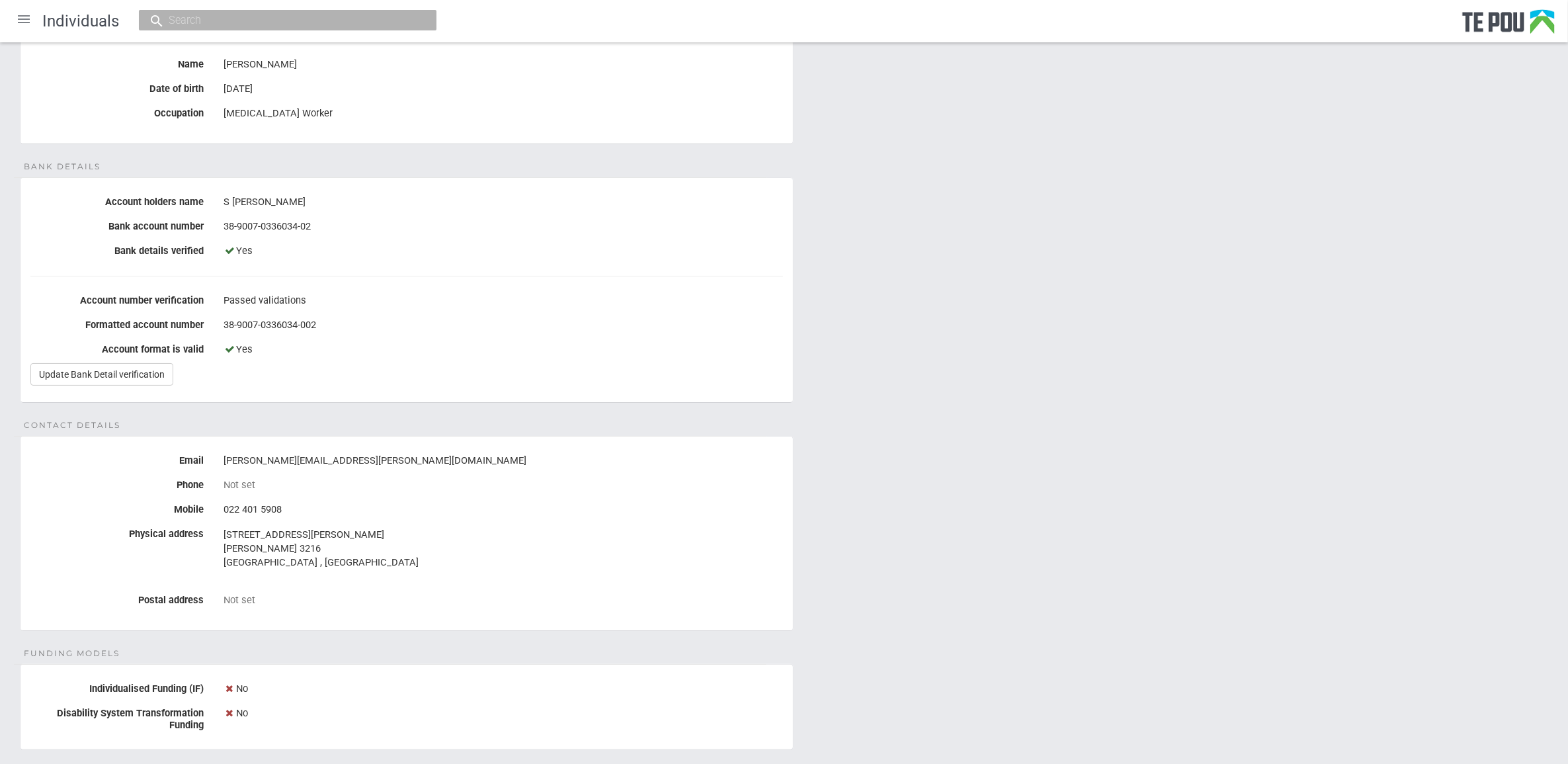
scroll to position [44, 0]
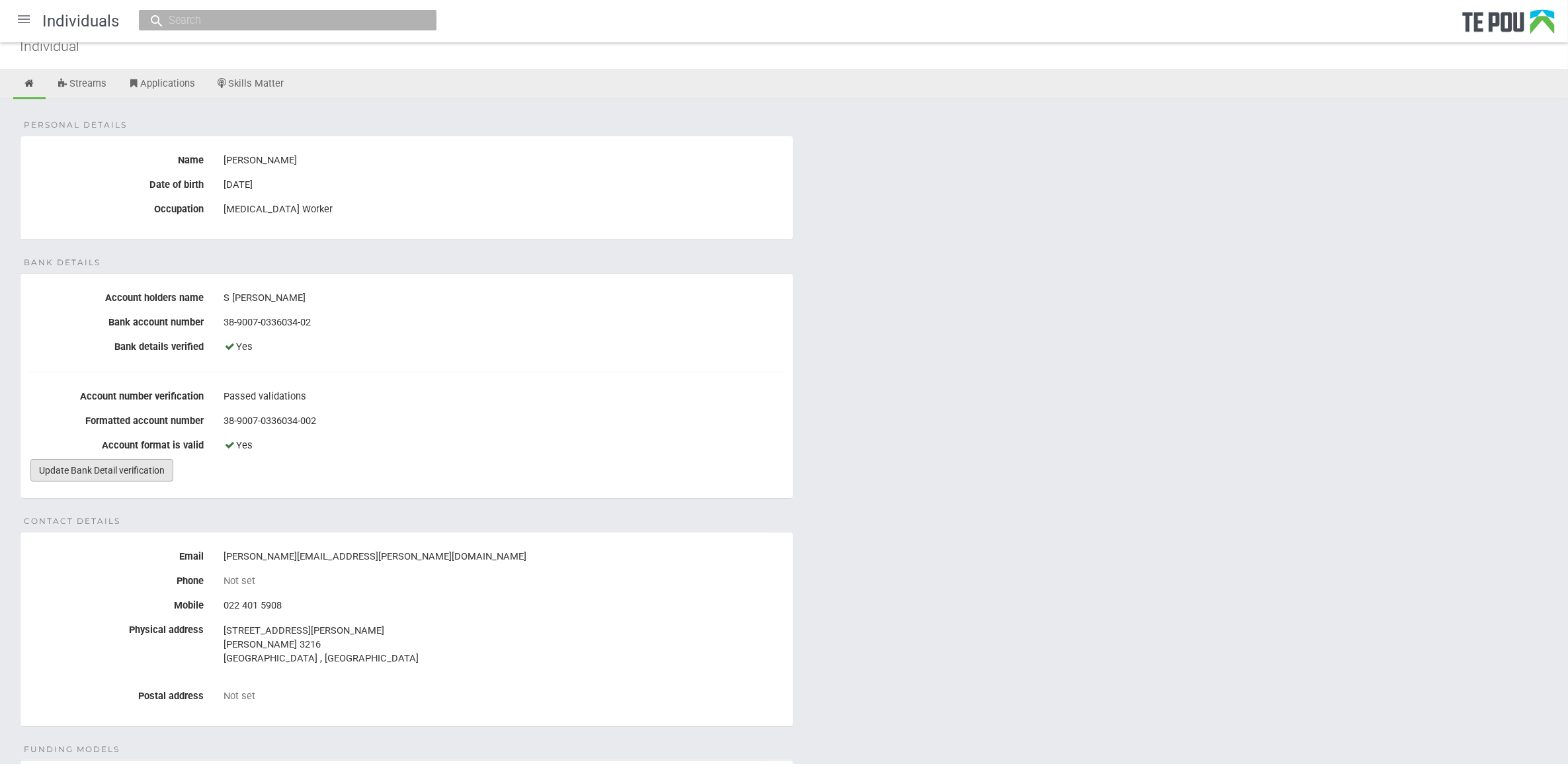
click at [136, 461] on link "Update Bank Detail verification" at bounding box center [101, 470] width 143 height 23
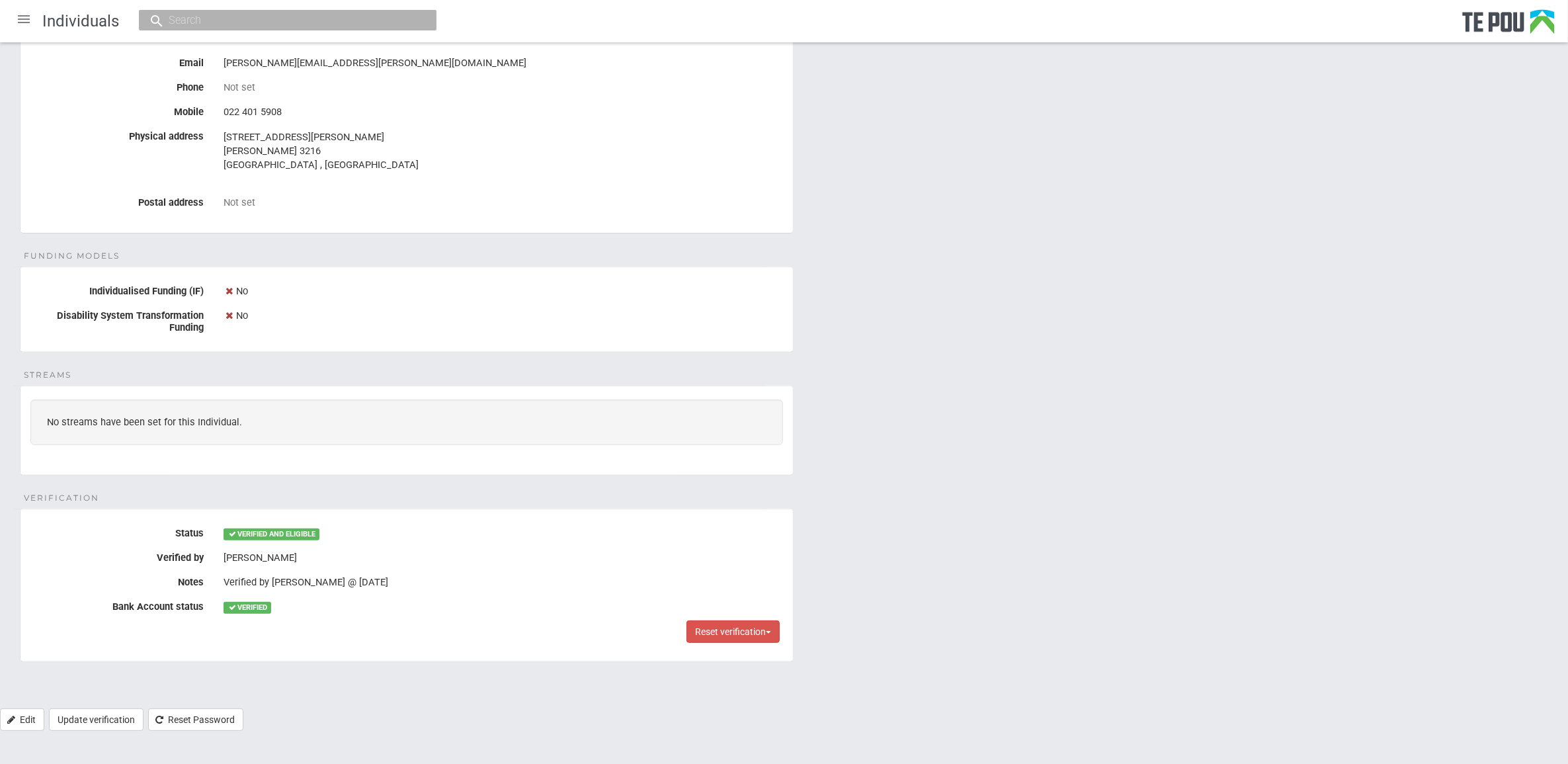
click at [361, 510] on fieldset "Verification Status VERIFIED AND ELIGIBLE Verified by Melody Ma Notes Verified …" at bounding box center [406, 585] width 773 height 153
click at [220, 468] on fieldset "Streams No streams have been set for this Individual." at bounding box center [406, 430] width 773 height 90
click at [171, 597] on label "Bank Account status" at bounding box center [117, 604] width 193 height 16
click at [326, 600] on div "VERIFIED" at bounding box center [503, 607] width 559 height 23
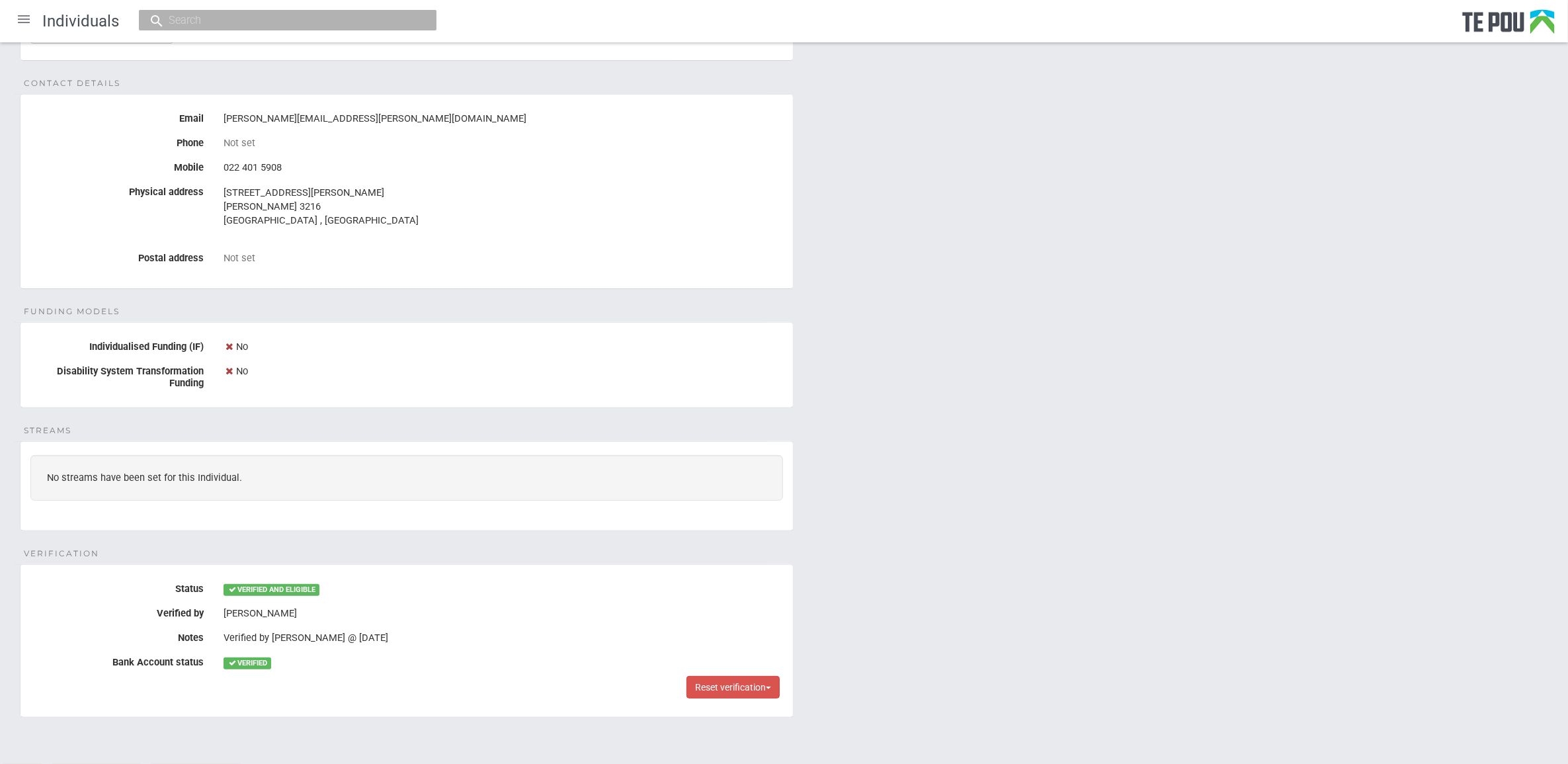
scroll to position [457, 0]
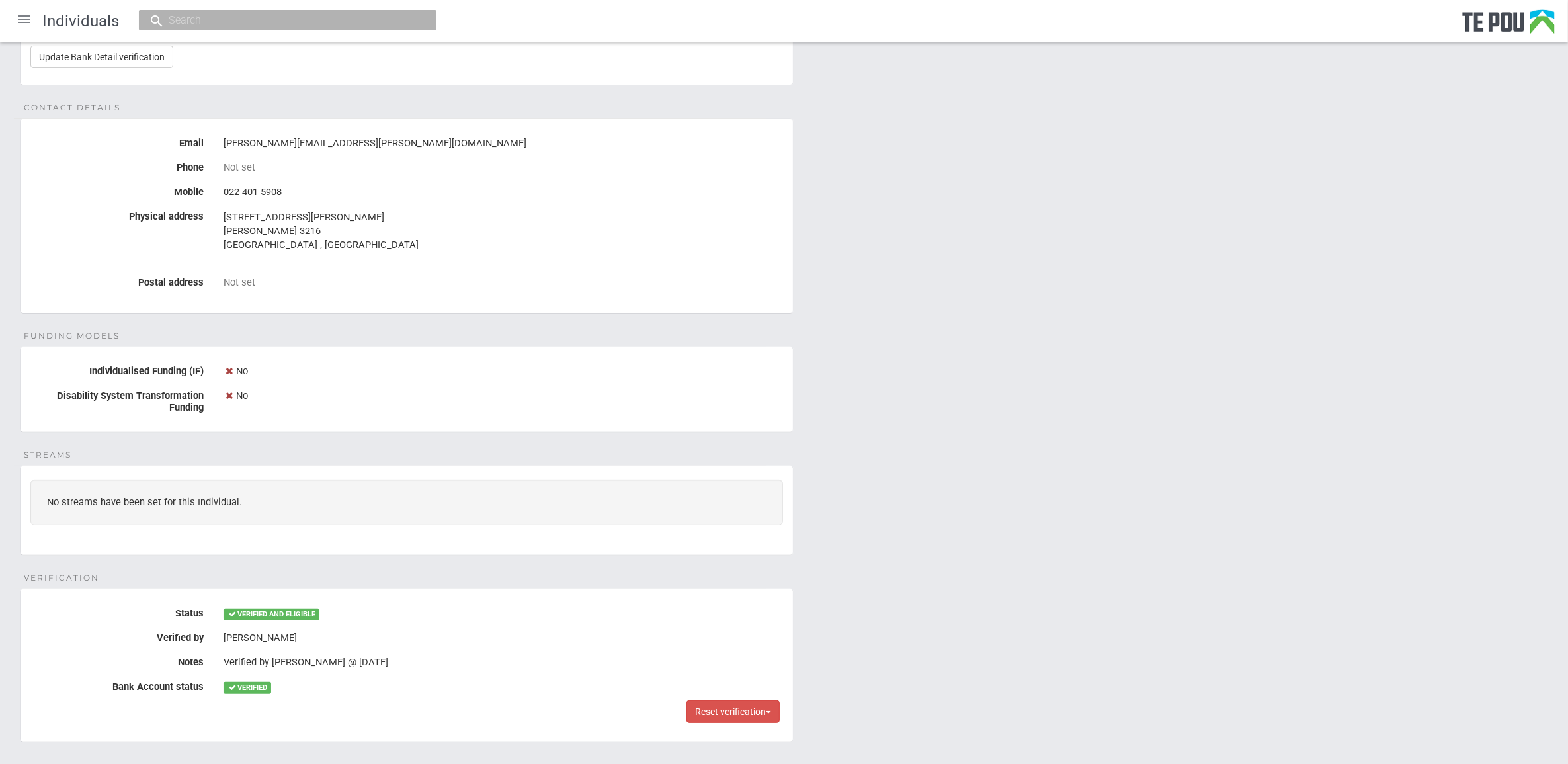
click at [1147, 569] on div "Personal details Name Sylvie Haisman Date of birth 8 Jun 1973 Occupation Peer S…" at bounding box center [784, 237] width 1568 height 1102
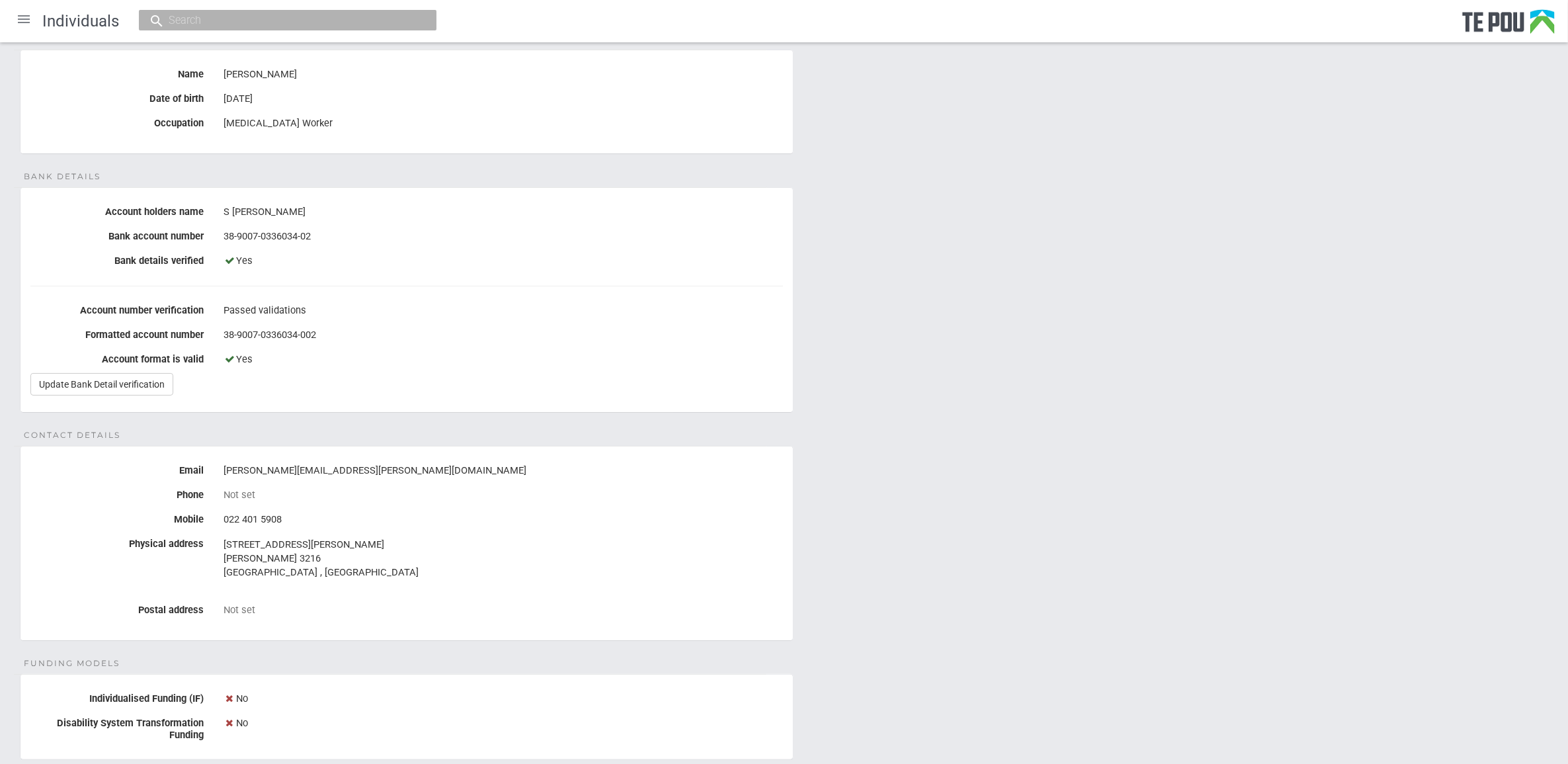
scroll to position [126, 0]
click at [101, 381] on link "Update Bank Detail verification" at bounding box center [101, 387] width 143 height 23
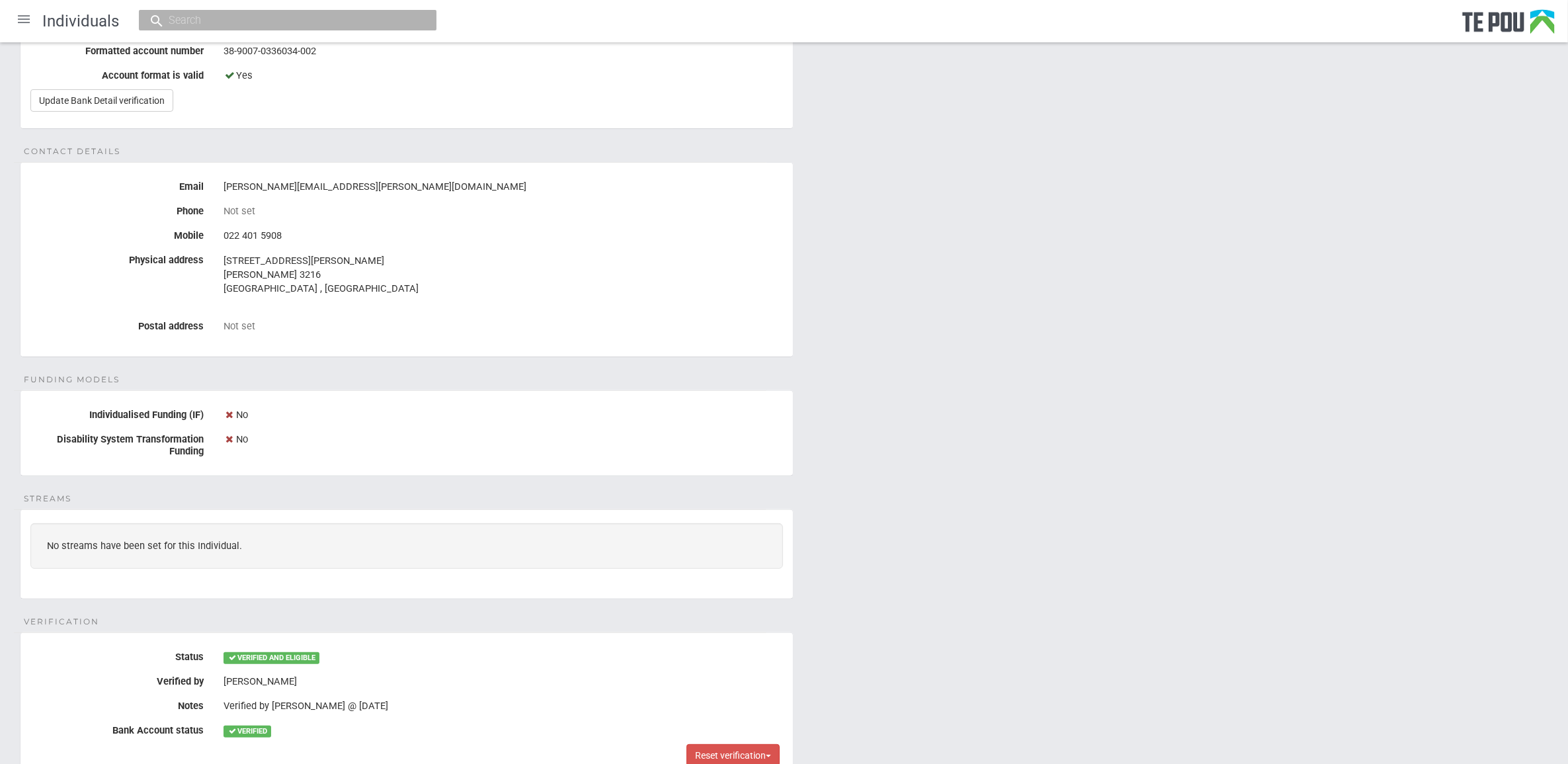
scroll to position [540, 0]
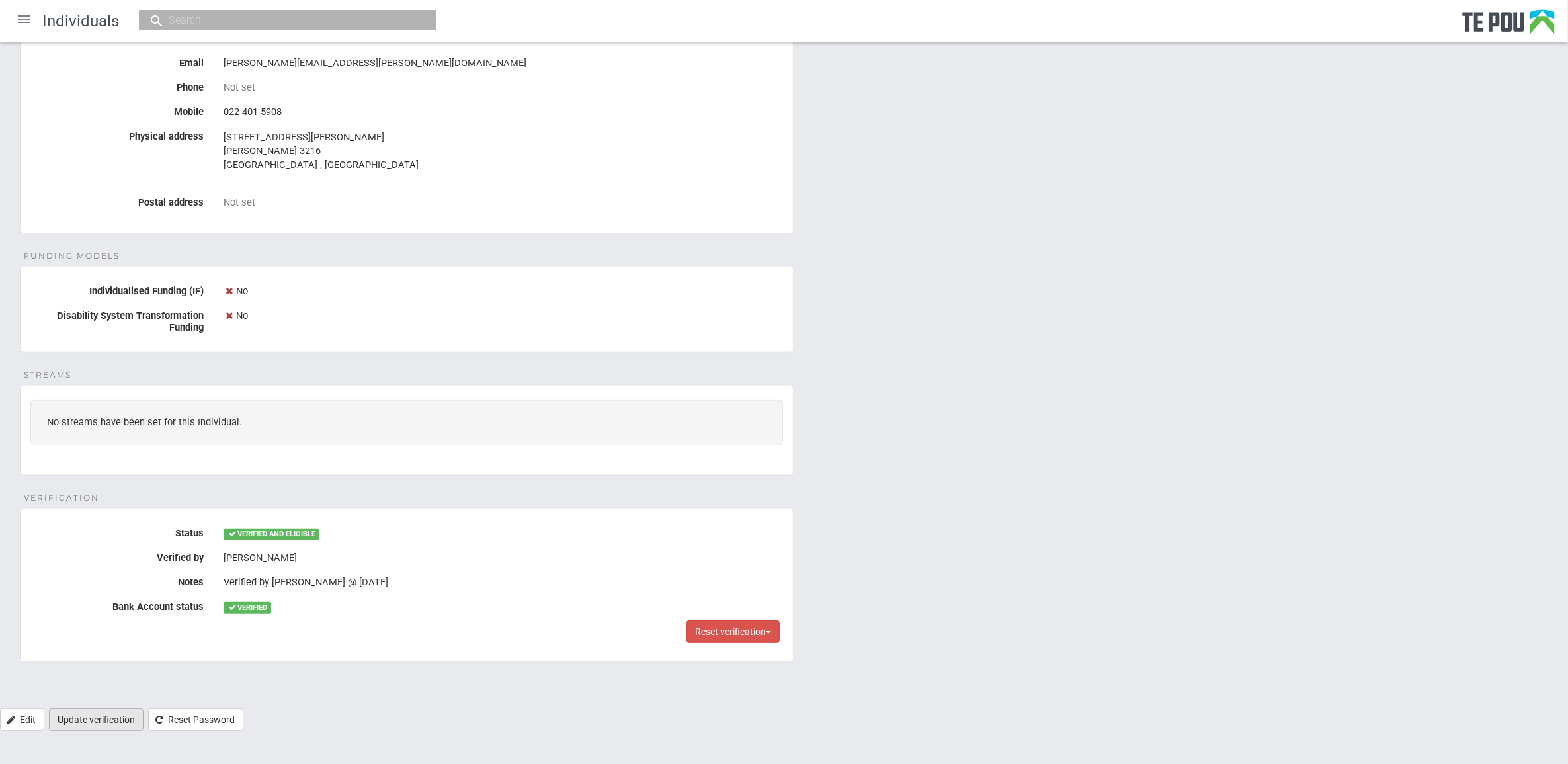
click at [104, 721] on link "Update verification" at bounding box center [96, 719] width 94 height 23
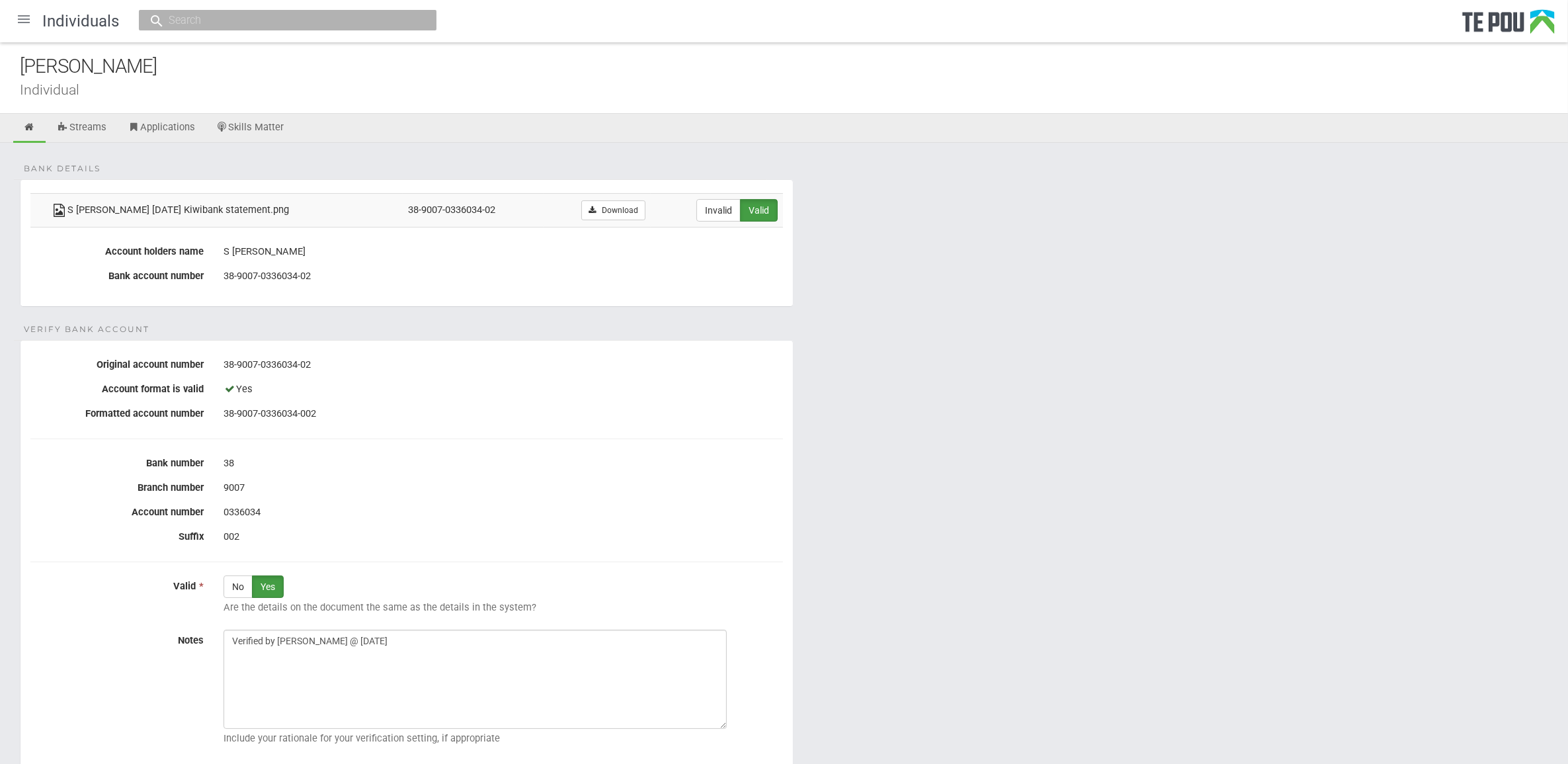
click at [960, 468] on form "Bank details S Haisman 2025-09-22 Kiwibank statement.png 38-9007-0336034-02 Dow…" at bounding box center [784, 506] width 1528 height 655
click at [950, 577] on form "Bank details S Haisman 2025-09-22 Kiwibank statement.png 38-9007-0336034-02 Dow…" at bounding box center [784, 506] width 1528 height 655
click at [875, 528] on form "Bank details S [PERSON_NAME] [DATE] Kiwibank statement.png 38-9007-0336034-02 D…" at bounding box center [784, 506] width 1528 height 655
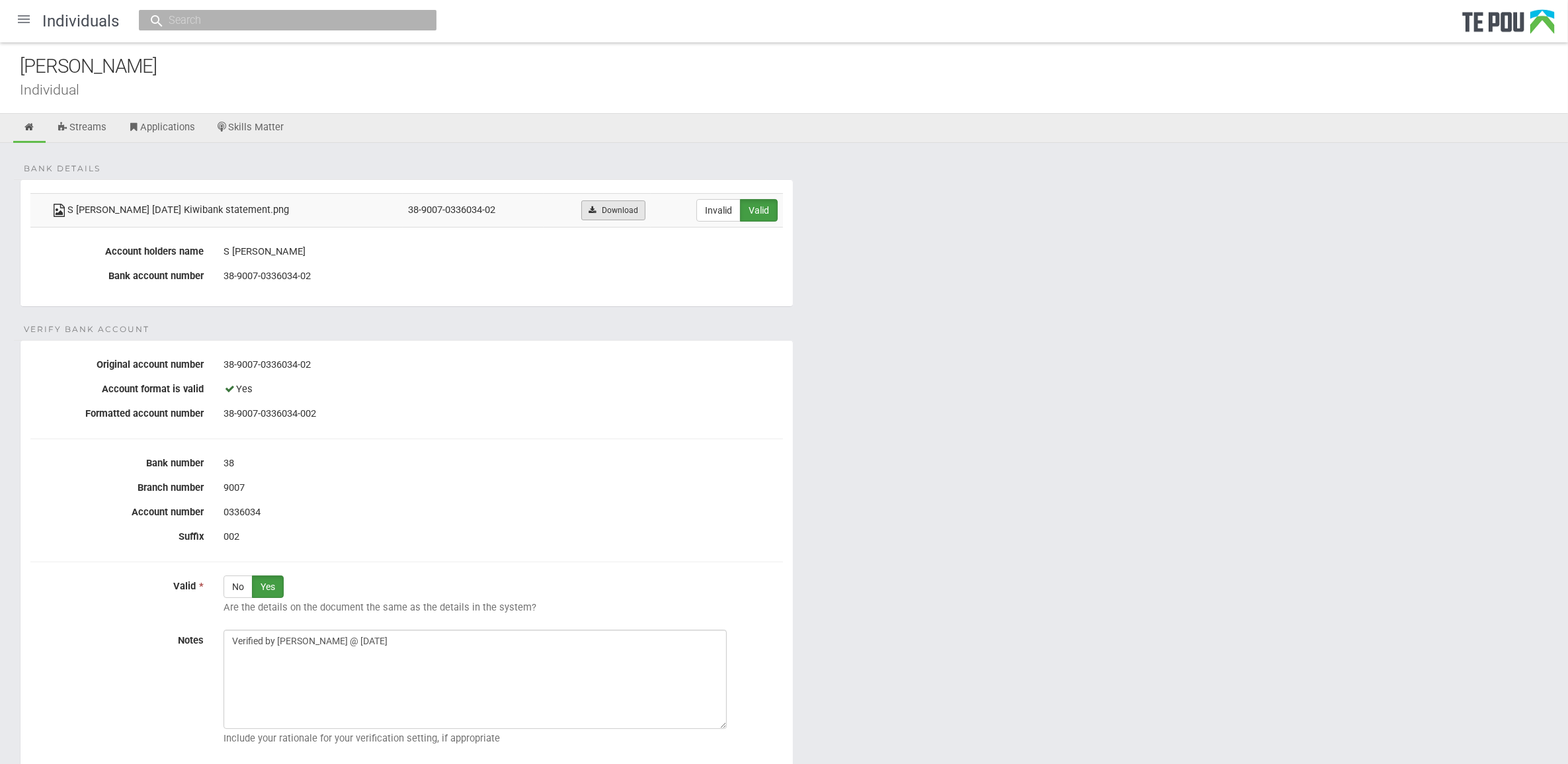
click at [592, 208] on icon at bounding box center [592, 210] width 10 height 8
click at [736, 410] on div "38-9007-0336034-002" at bounding box center [503, 414] width 559 height 23
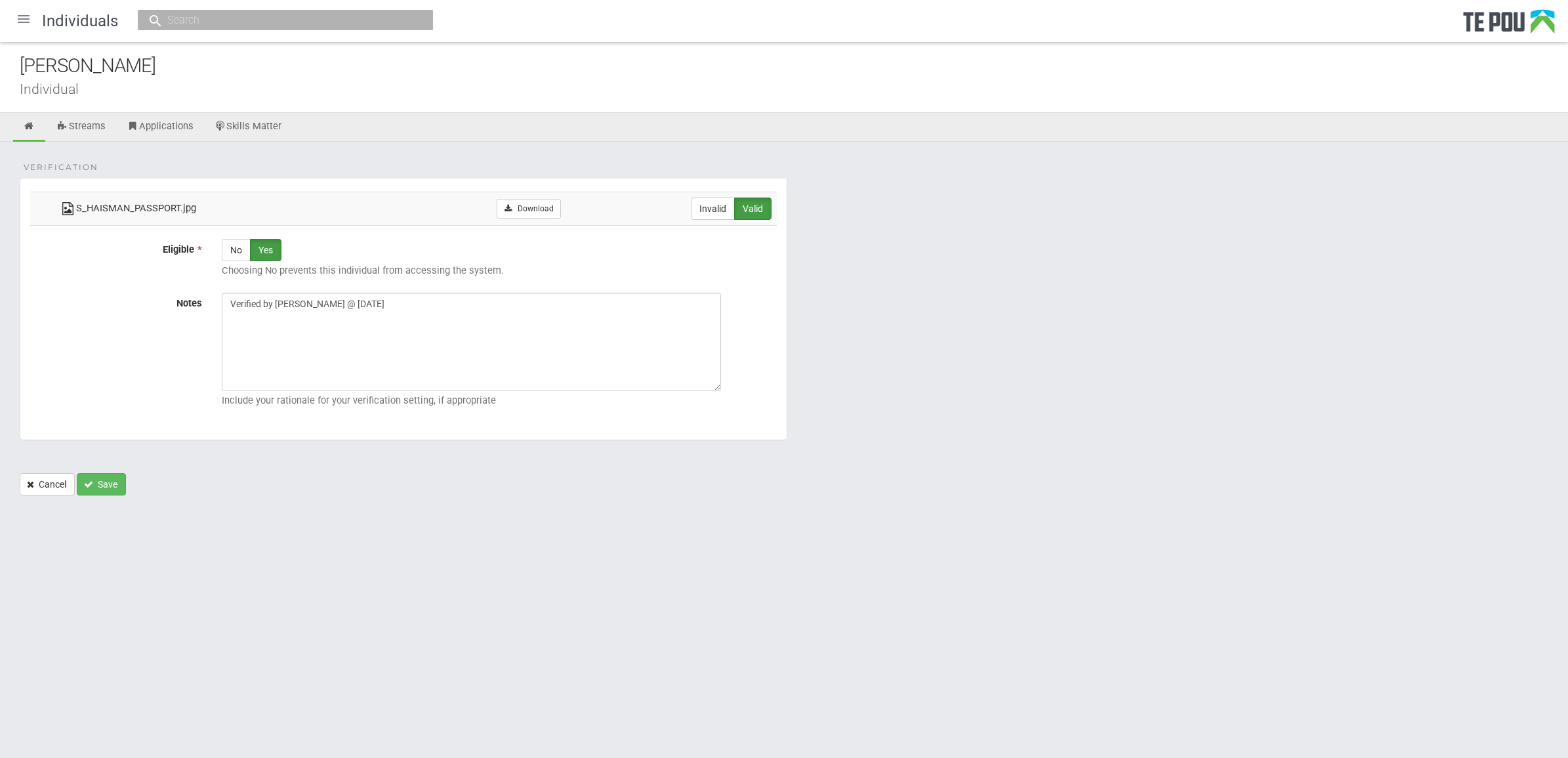
click at [569, 199] on td "Invalid Valid" at bounding box center [672, 208] width 211 height 33
click at [532, 209] on link "Download" at bounding box center [529, 208] width 63 height 19
click at [1084, 590] on html "Home Applications [PERSON_NAME] Applicants Organisations Individuals Moderation…" at bounding box center [784, 379] width 1568 height 758
click at [912, 440] on form "Verification S_HAISMAN_PASSPORT.jpg Download Invalid Valid Eligible * No Yes Ch…" at bounding box center [784, 336] width 1529 height 318
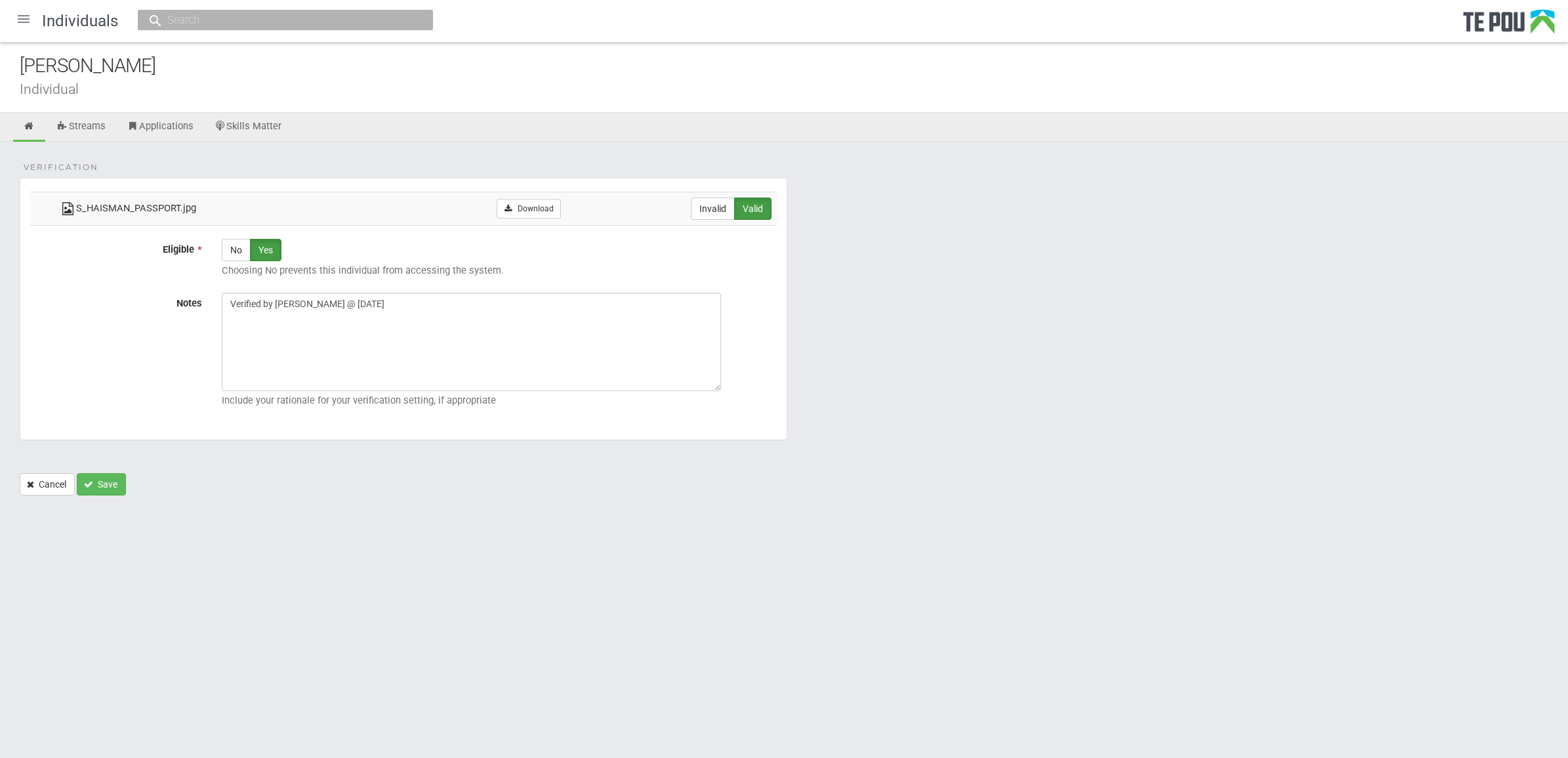
click at [1084, 447] on form "Verification S_HAISMAN_PASSPORT.jpg Download Invalid Valid Eligible * No Yes Ch…" at bounding box center [784, 336] width 1529 height 318
click at [19, 125] on link at bounding box center [29, 127] width 32 height 29
click at [23, 18] on div at bounding box center [23, 19] width 32 height 32
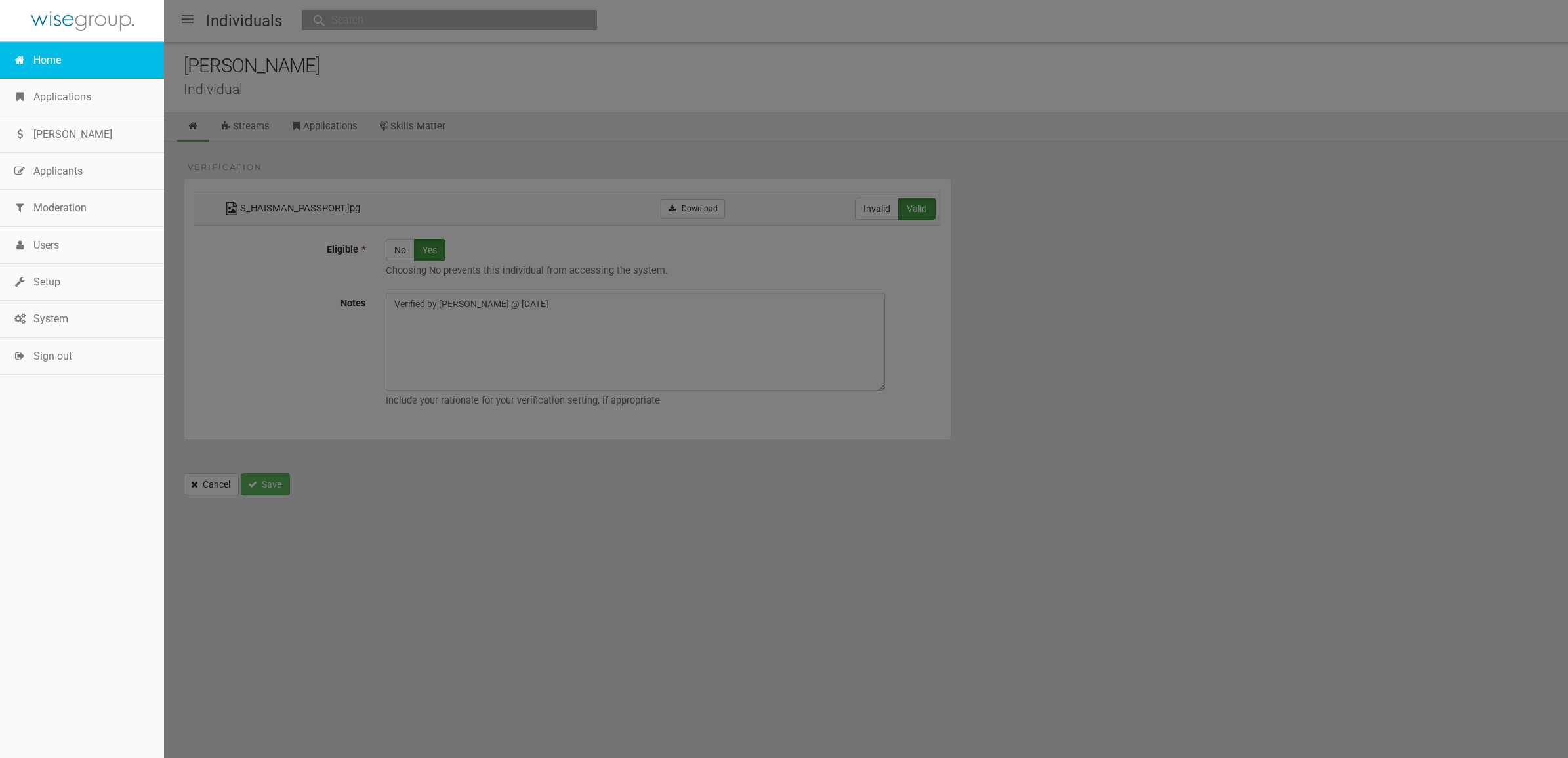
click at [51, 66] on link "Home" at bounding box center [82, 60] width 164 height 37
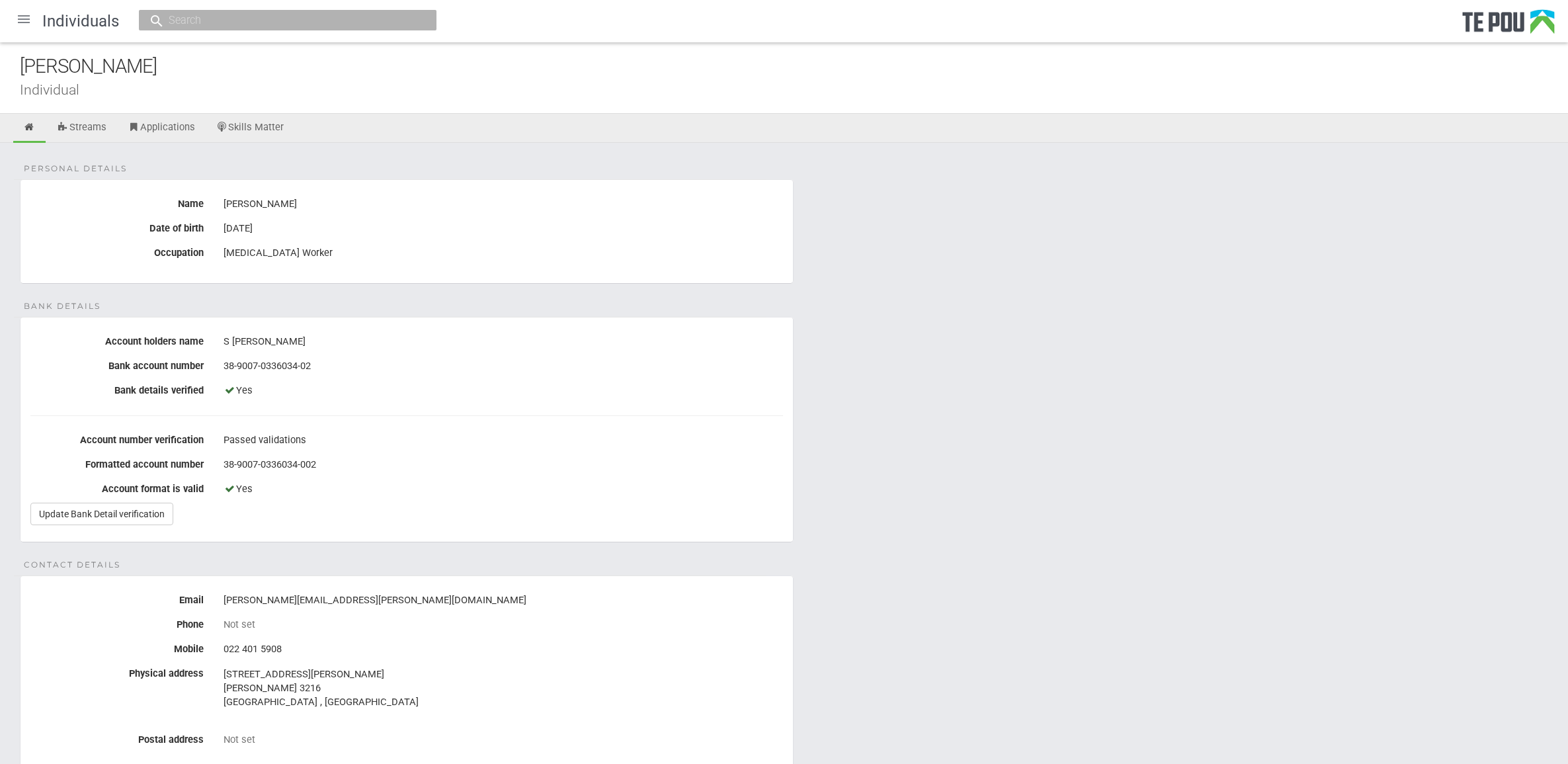
click at [30, 128] on icon at bounding box center [30, 127] width 12 height 10
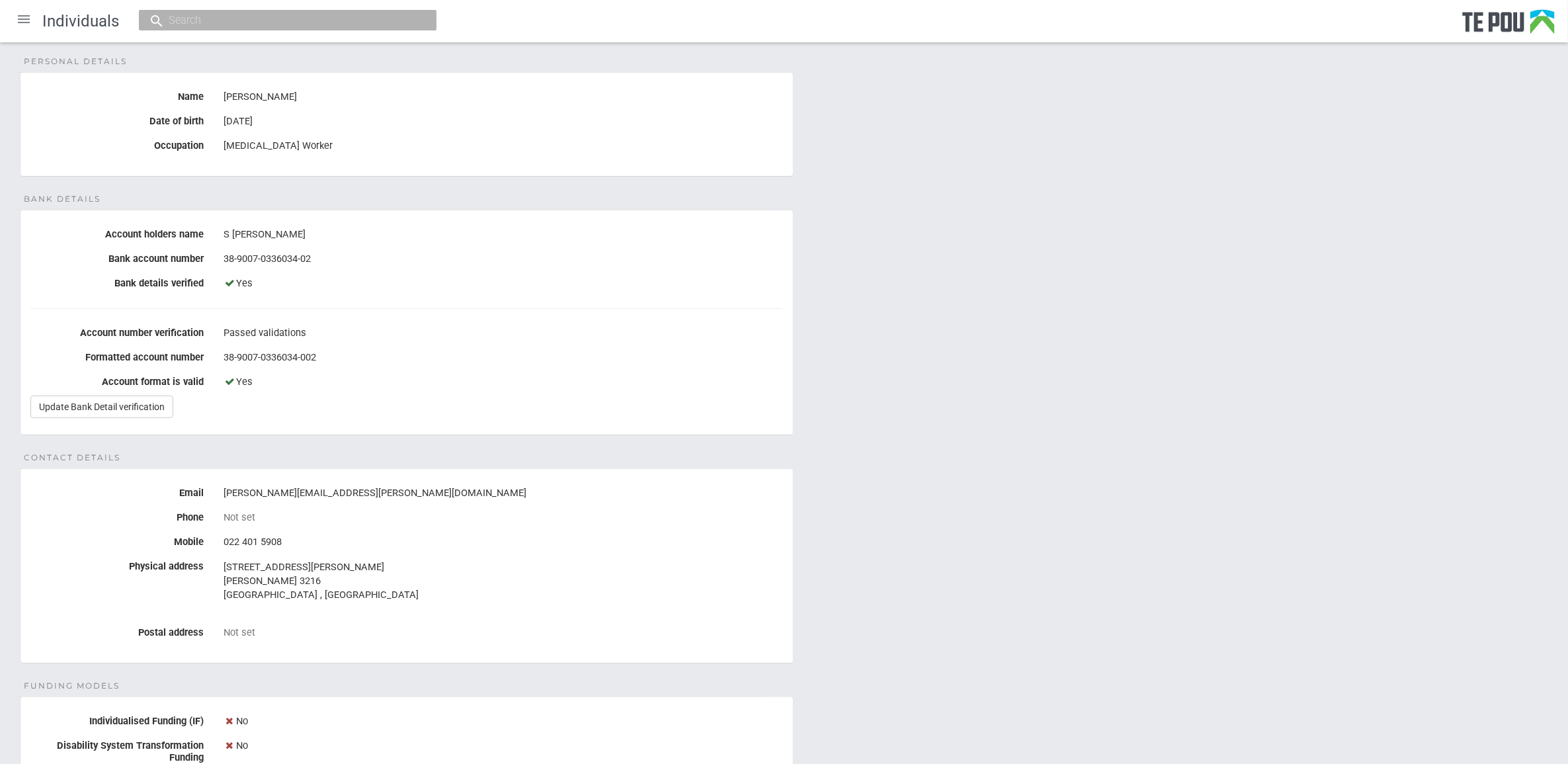
scroll to position [248, 0]
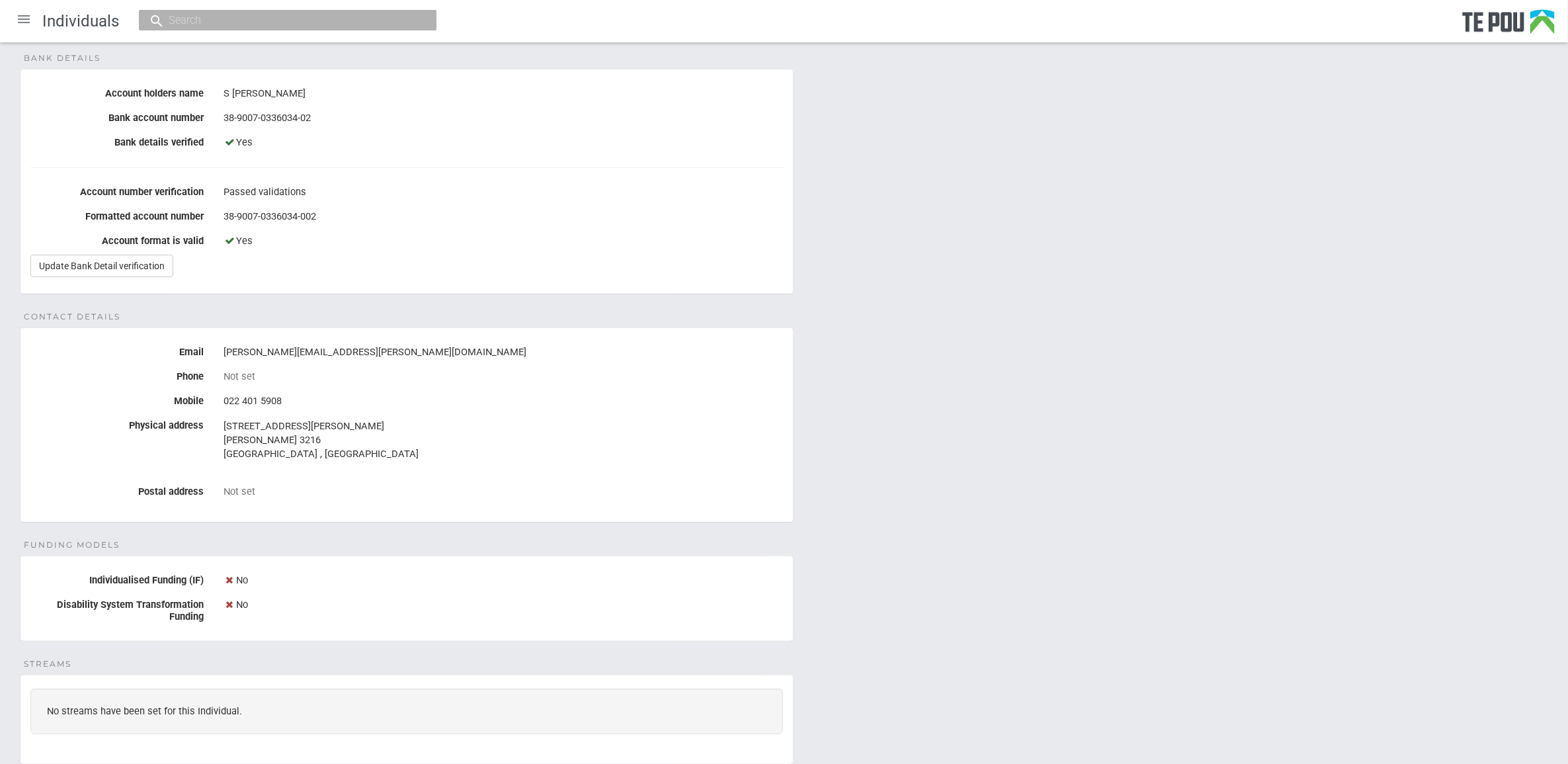
click at [946, 546] on div "Personal details Name [PERSON_NAME] Date of birth [DEMOGRAPHIC_DATA] Occupation…" at bounding box center [784, 445] width 1568 height 1102
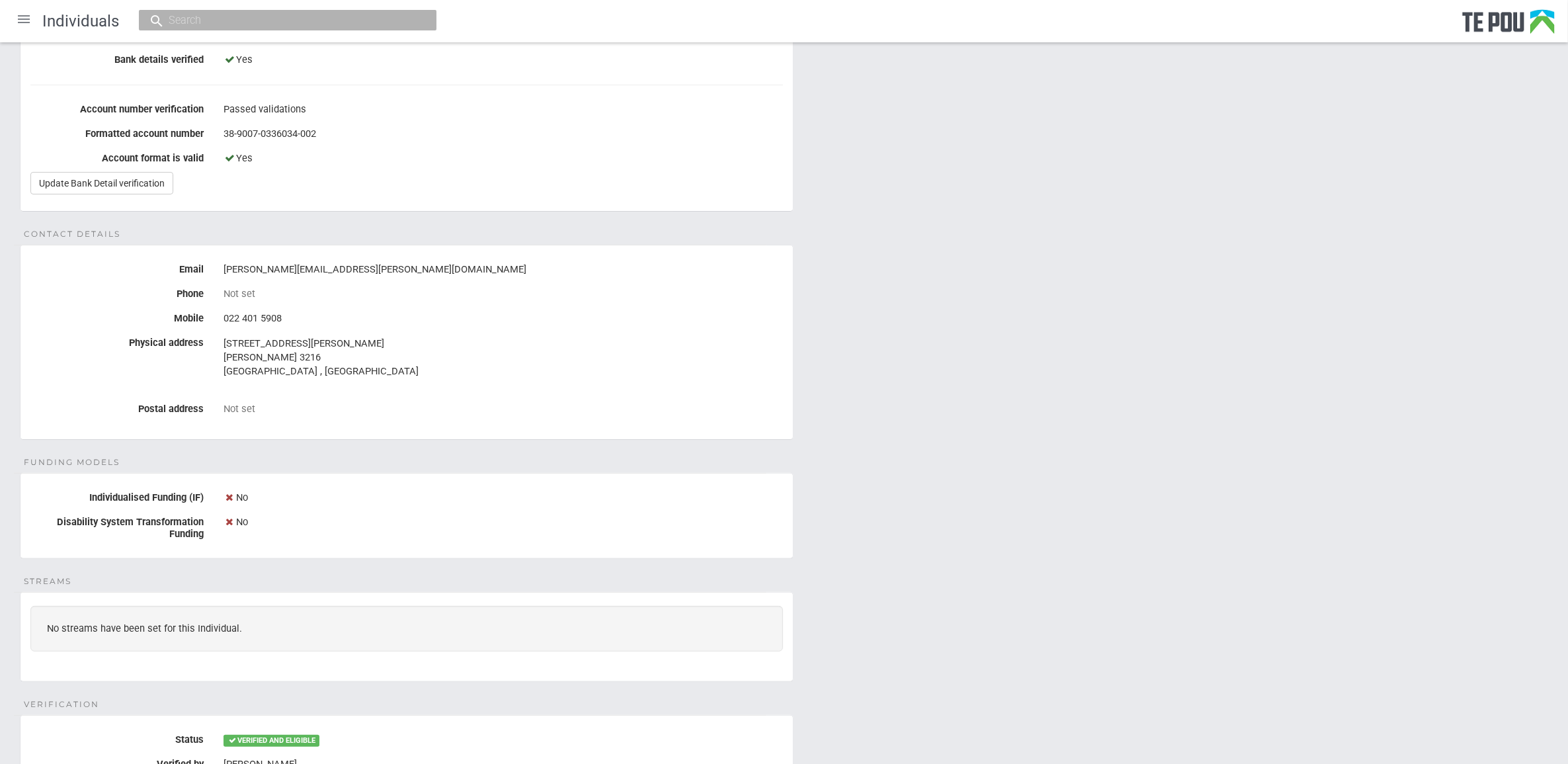
click at [946, 544] on div "Personal details Name [PERSON_NAME] Date of birth [DEMOGRAPHIC_DATA] Occupation…" at bounding box center [784, 363] width 1568 height 1102
drag, startPoint x: 946, startPoint y: 544, endPoint x: 847, endPoint y: 586, distance: 107.5
click at [847, 586] on div "Personal details Name [PERSON_NAME] Date of birth [DEMOGRAPHIC_DATA] Occupation…" at bounding box center [784, 363] width 1568 height 1102
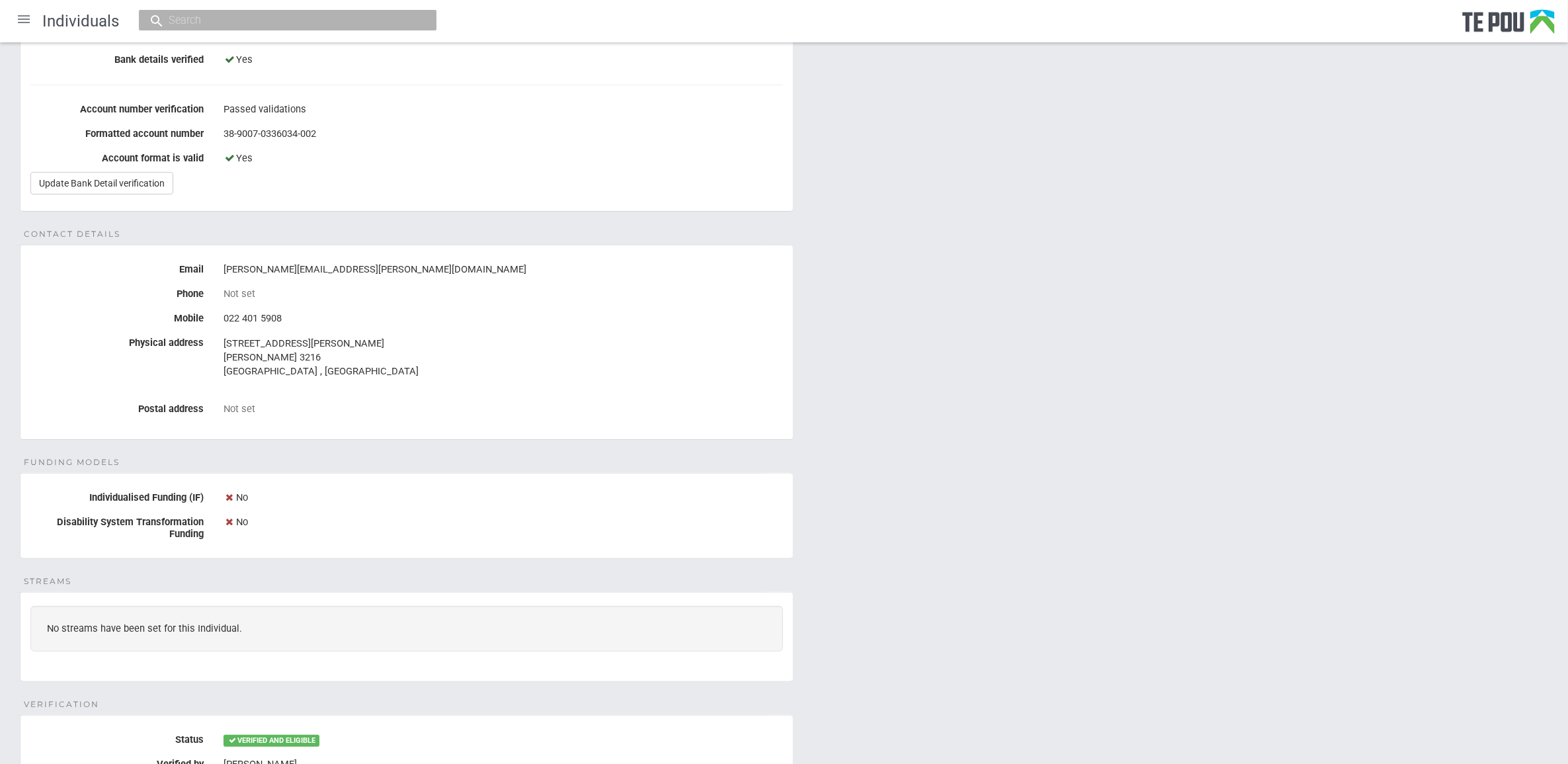
click at [847, 586] on div "Personal details Name Sylvie Haisman Date of birth 8 Jun 1973 Occupation Peer S…" at bounding box center [784, 363] width 1568 height 1102
click at [901, 579] on div "Personal details Name Sylvie Haisman Date of birth 8 Jun 1973 Occupation Peer S…" at bounding box center [784, 363] width 1568 height 1102
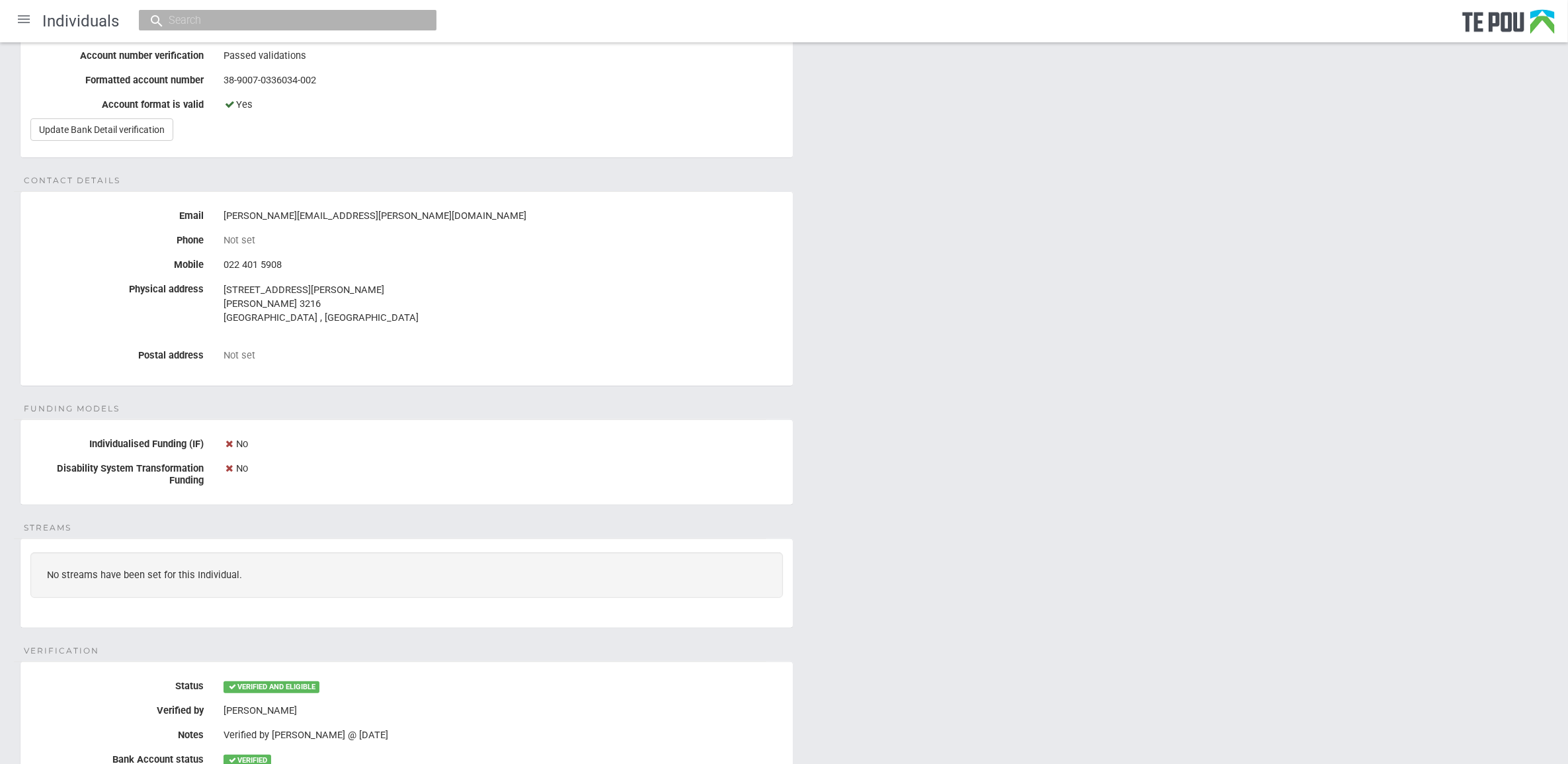
scroll to position [414, 0]
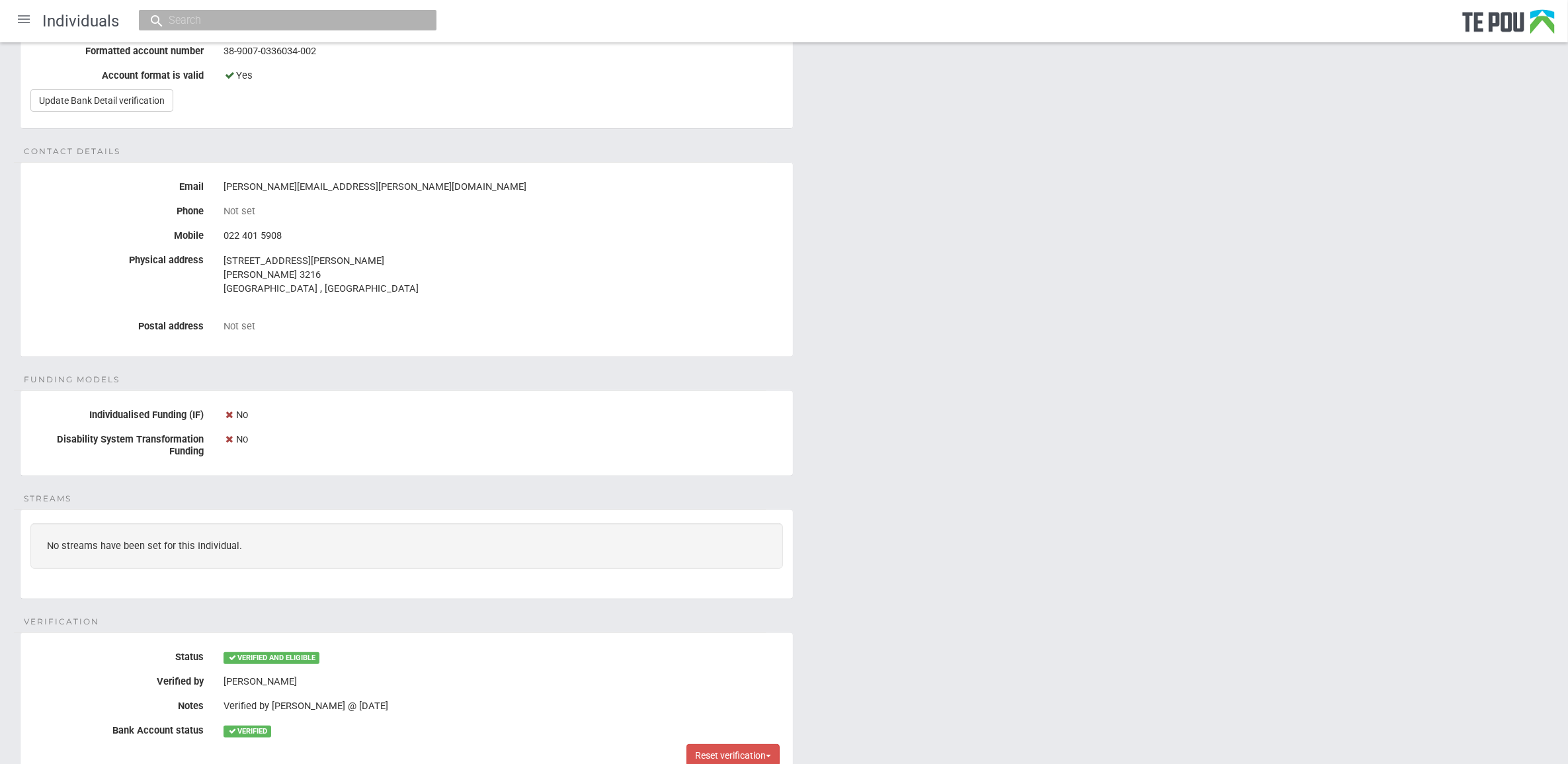
click at [908, 564] on div "Personal details Name Sylvie Haisman Date of birth 8 Jun 1973 Occupation Peer S…" at bounding box center [784, 280] width 1568 height 1102
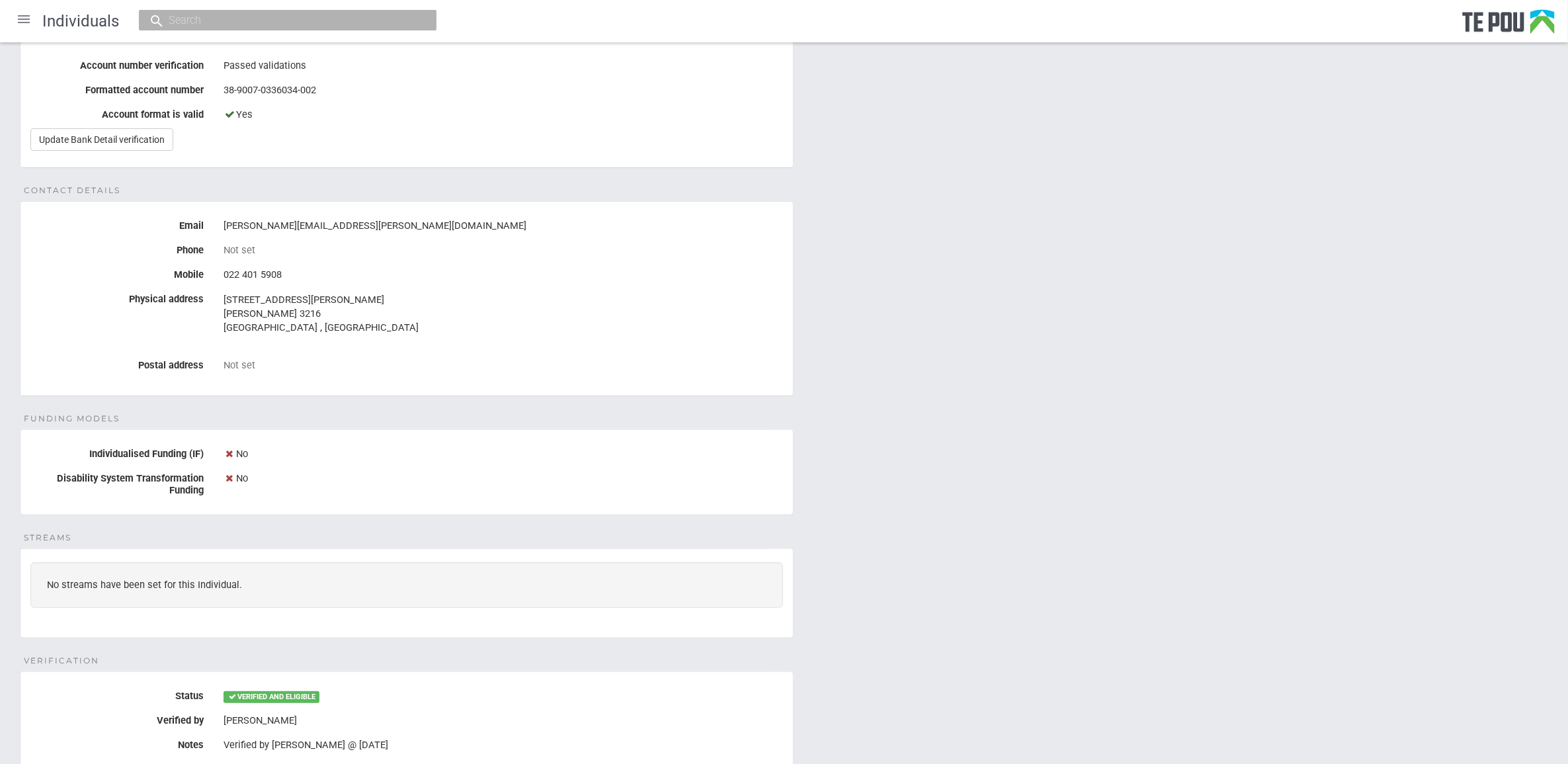
click at [953, 653] on div "Personal details Name Sylvie Haisman Date of birth 8 Jun 1973 Occupation Peer S…" at bounding box center [784, 319] width 1568 height 1102
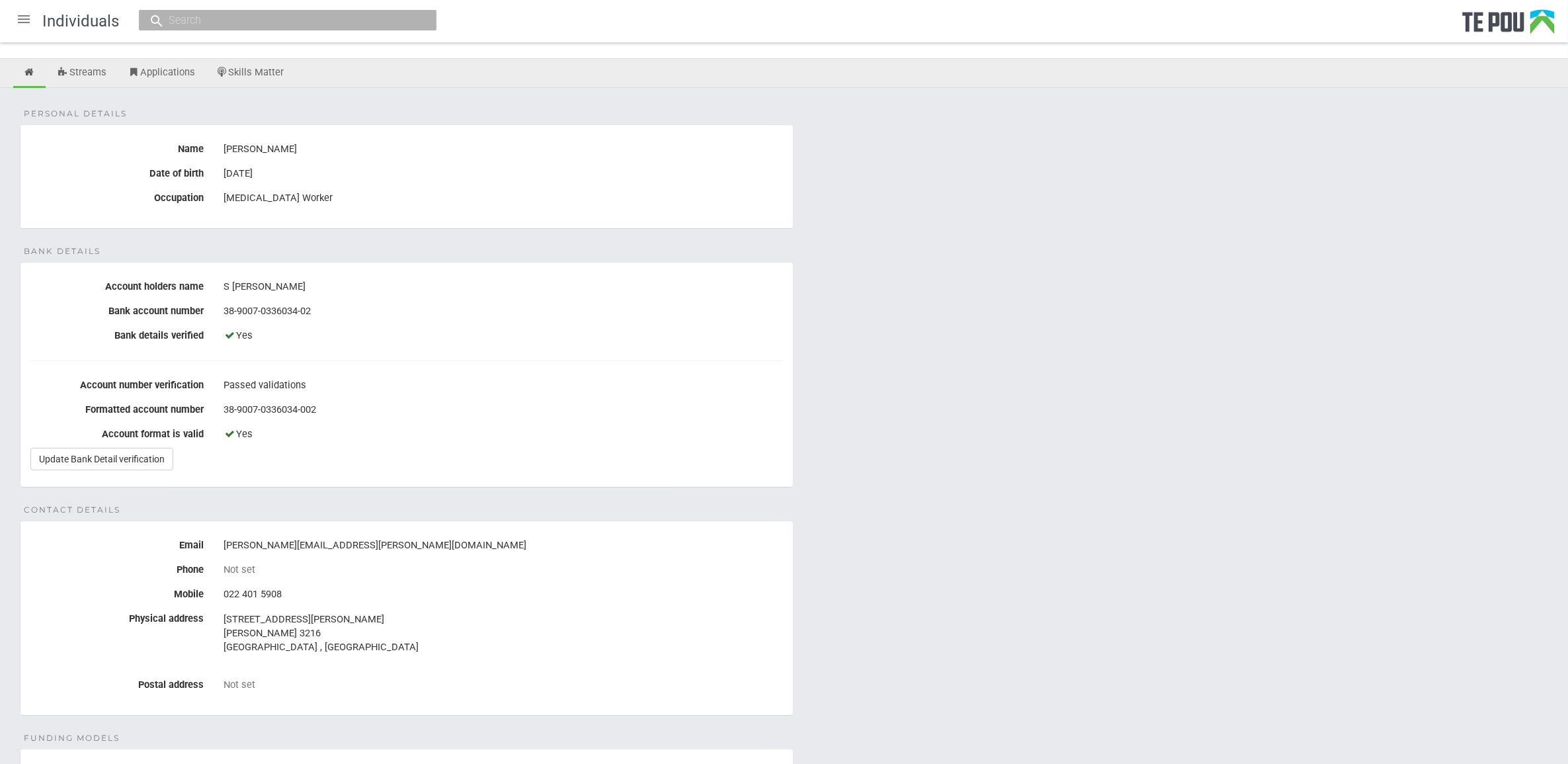
scroll to position [0, 0]
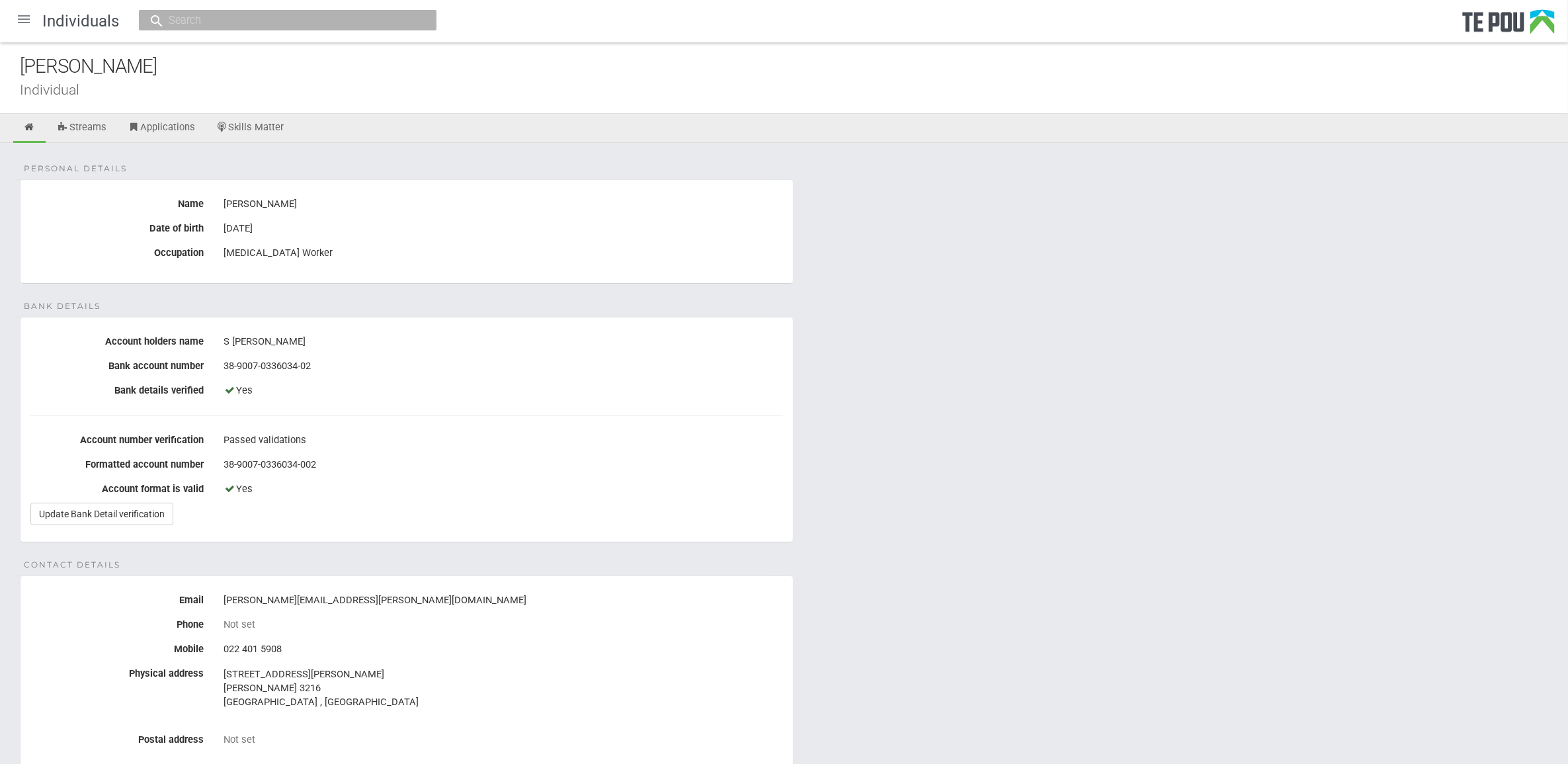
click at [987, 547] on div "Personal details Name Sylvie Haisman Date of birth 8 Jun 1973 Occupation Peer S…" at bounding box center [784, 693] width 1568 height 1102
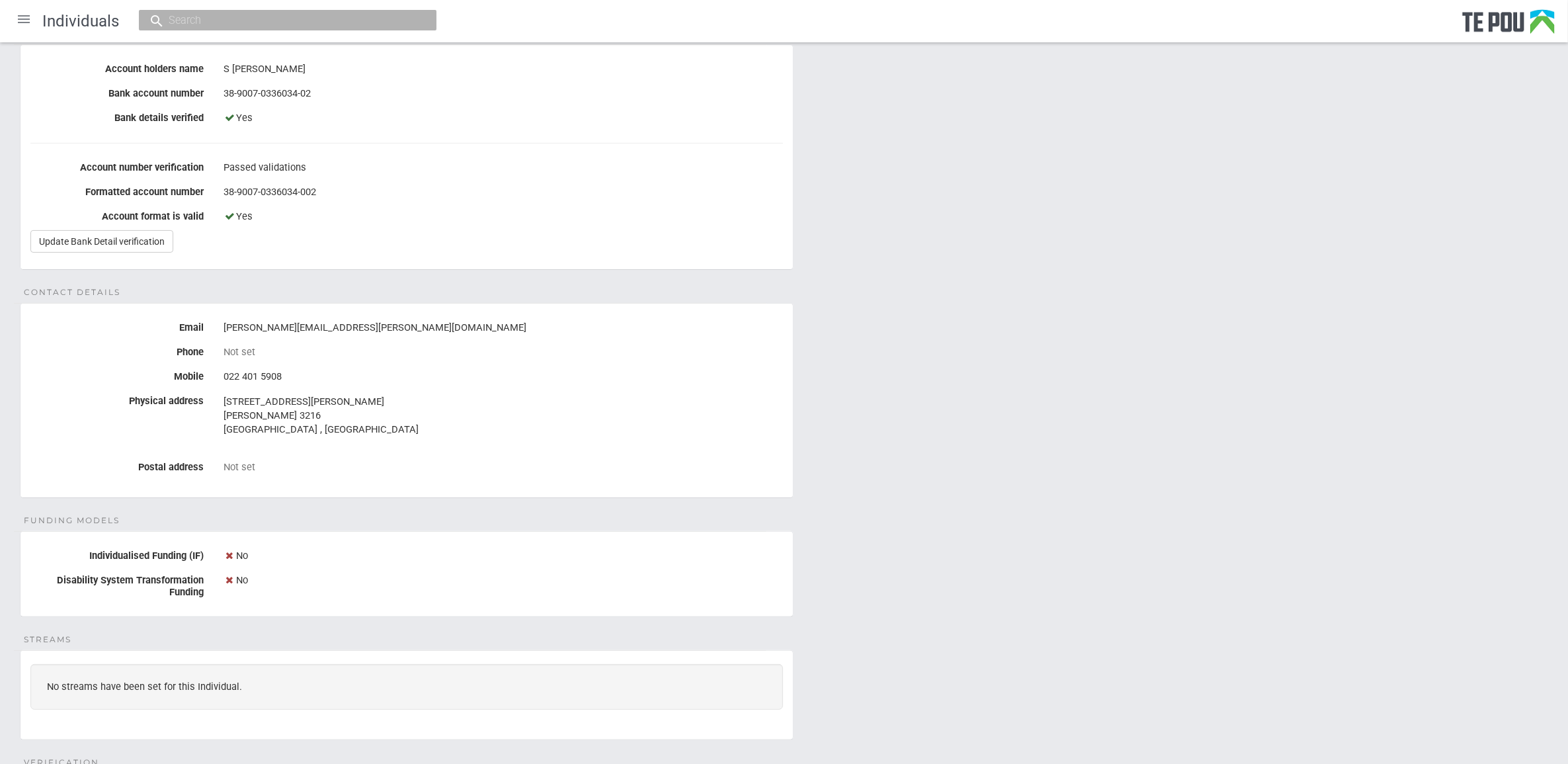
scroll to position [540, 0]
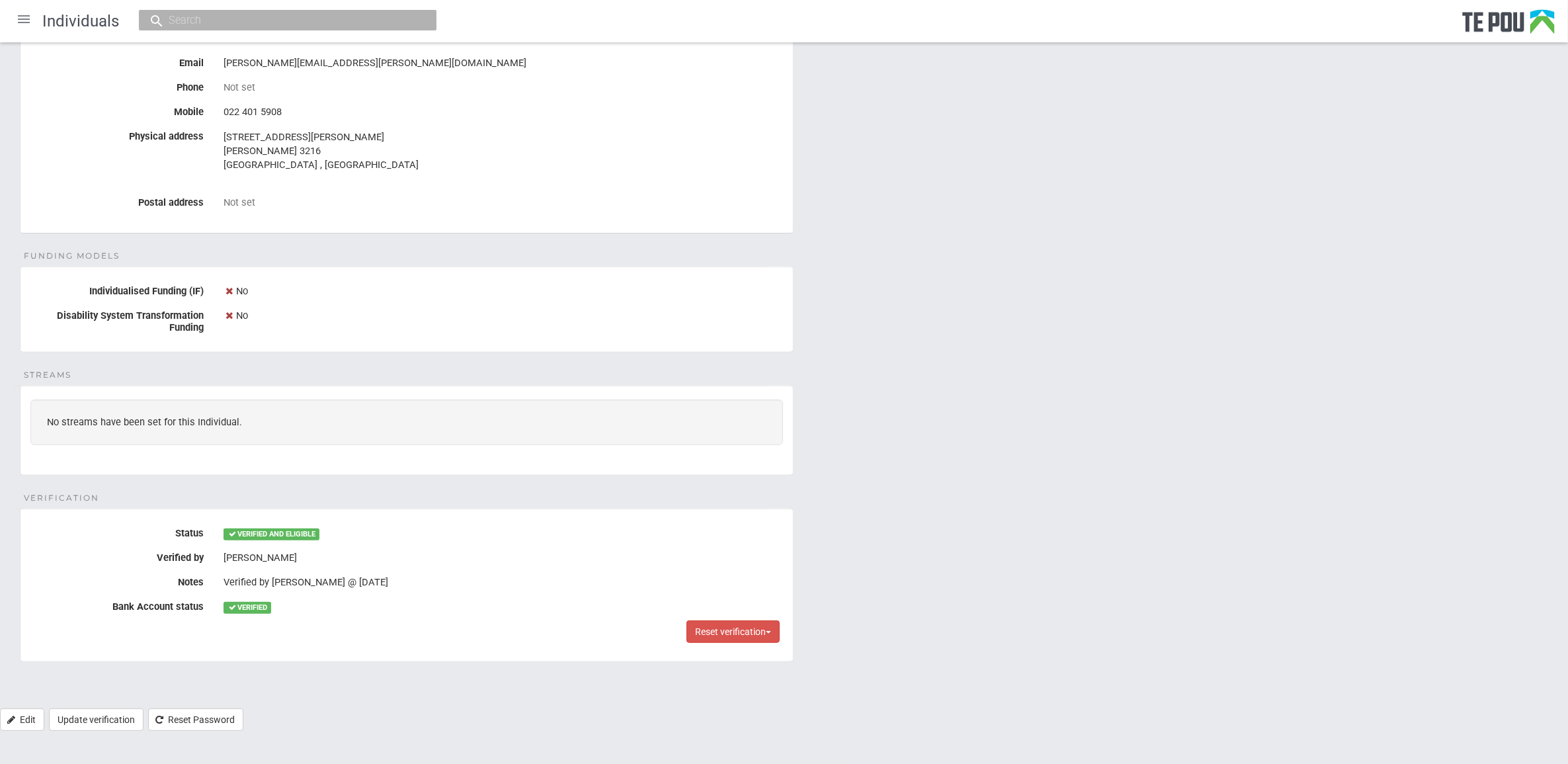
click at [1086, 502] on div "Personal details Name Sylvie Haisman Date of birth 8 Jun 1973 Occupation Peer S…" at bounding box center [784, 157] width 1568 height 1102
click at [1147, 550] on div "Personal details Name Sylvie Haisman Date of birth 8 Jun 1973 Occupation Peer S…" at bounding box center [784, 157] width 1568 height 1102
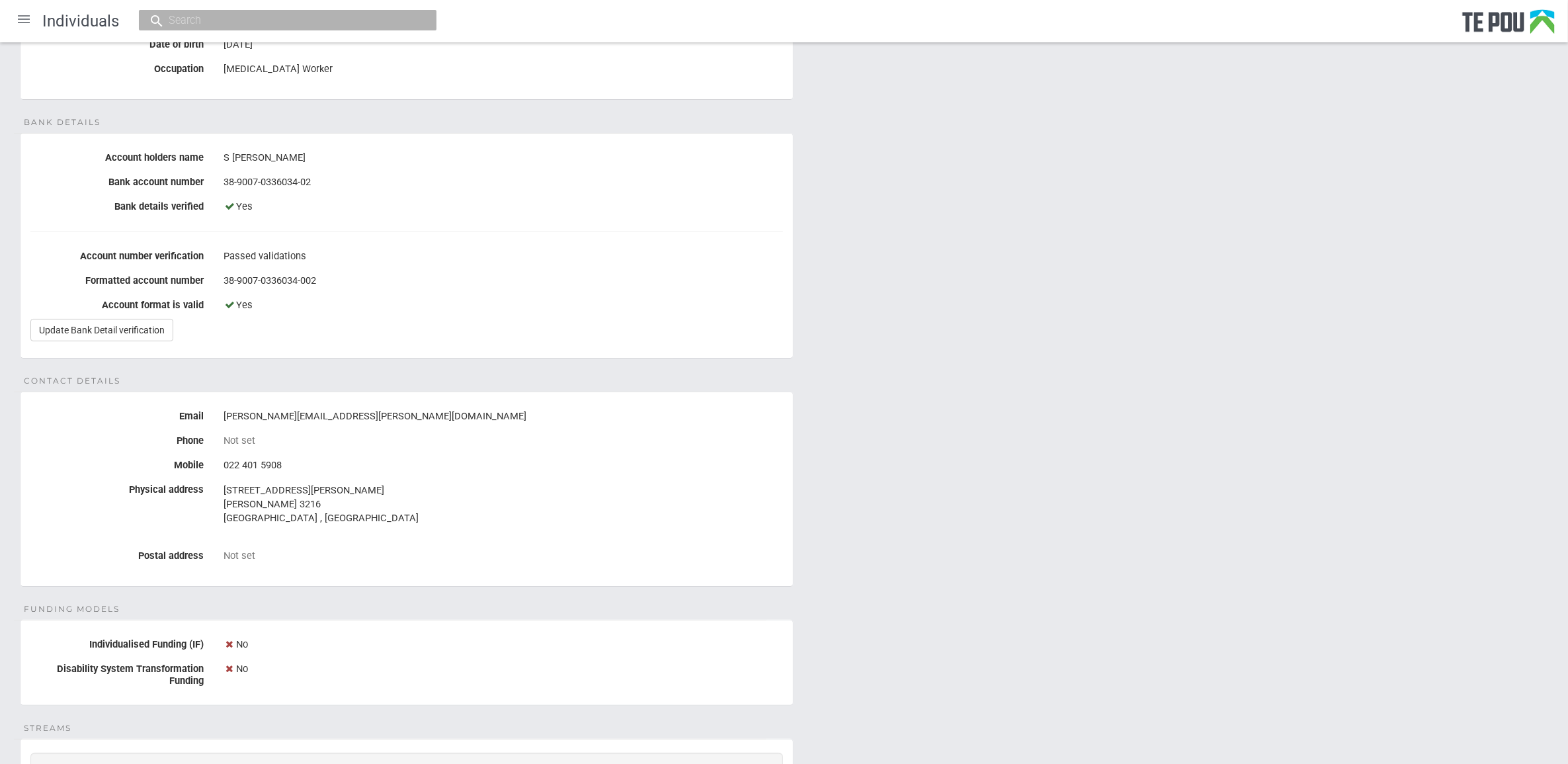
scroll to position [0, 0]
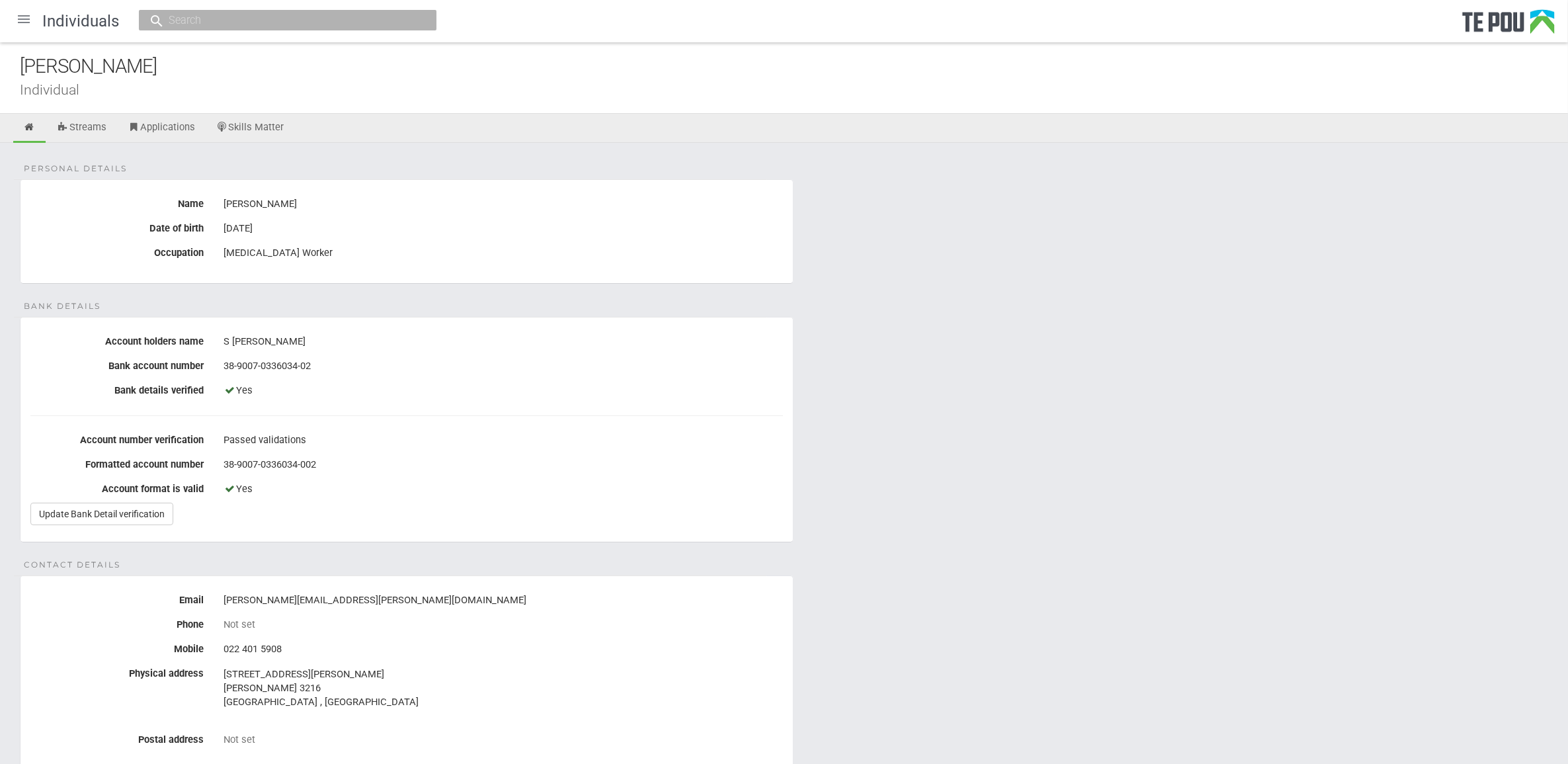
click at [901, 590] on div "Personal details Name Sylvie Haisman Date of birth 8 Jun 1973 Occupation Peer S…" at bounding box center [784, 693] width 1568 height 1102
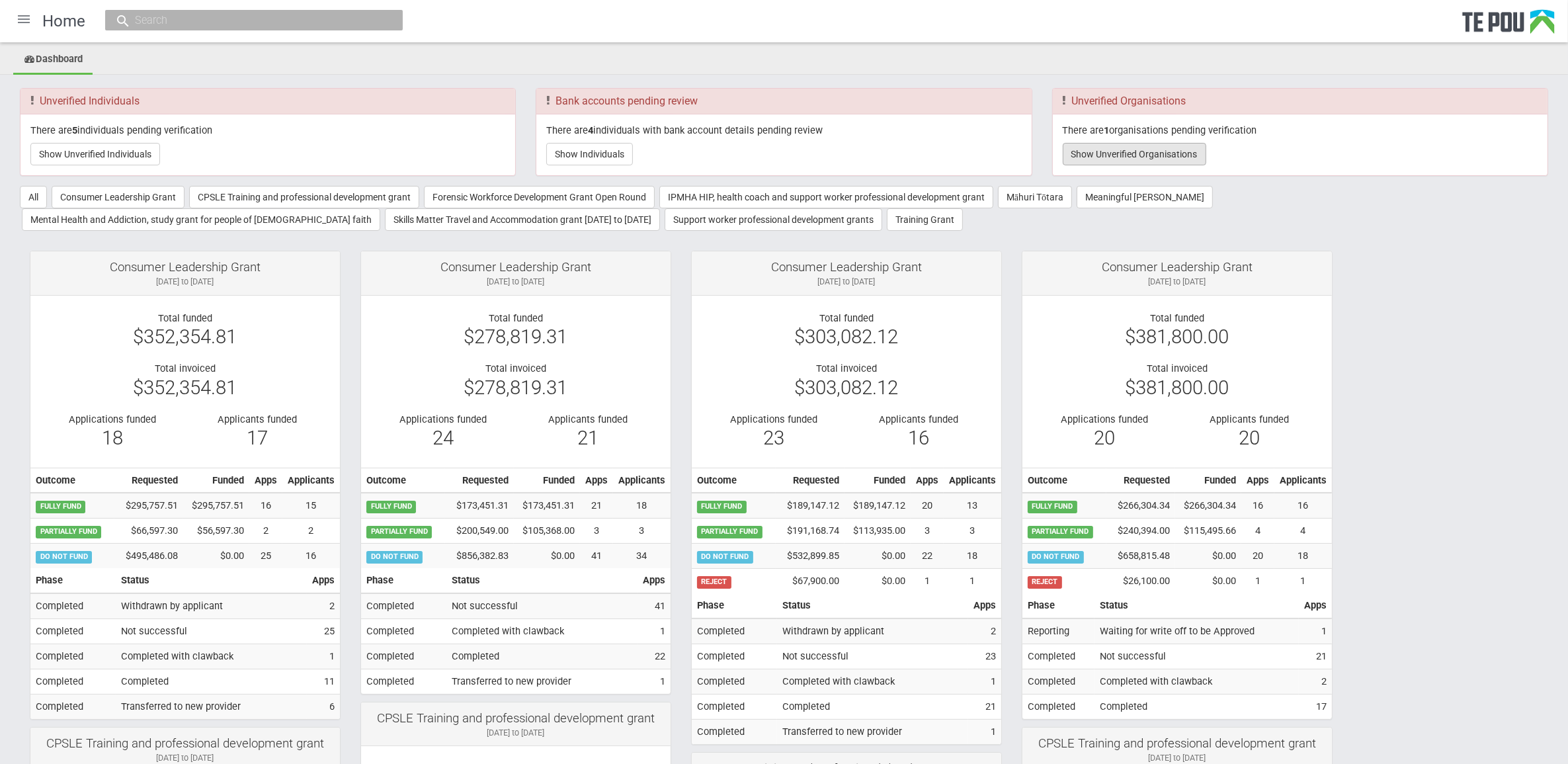
click at [1195, 156] on button "Show Unverified Organisations" at bounding box center [1135, 153] width 143 height 23
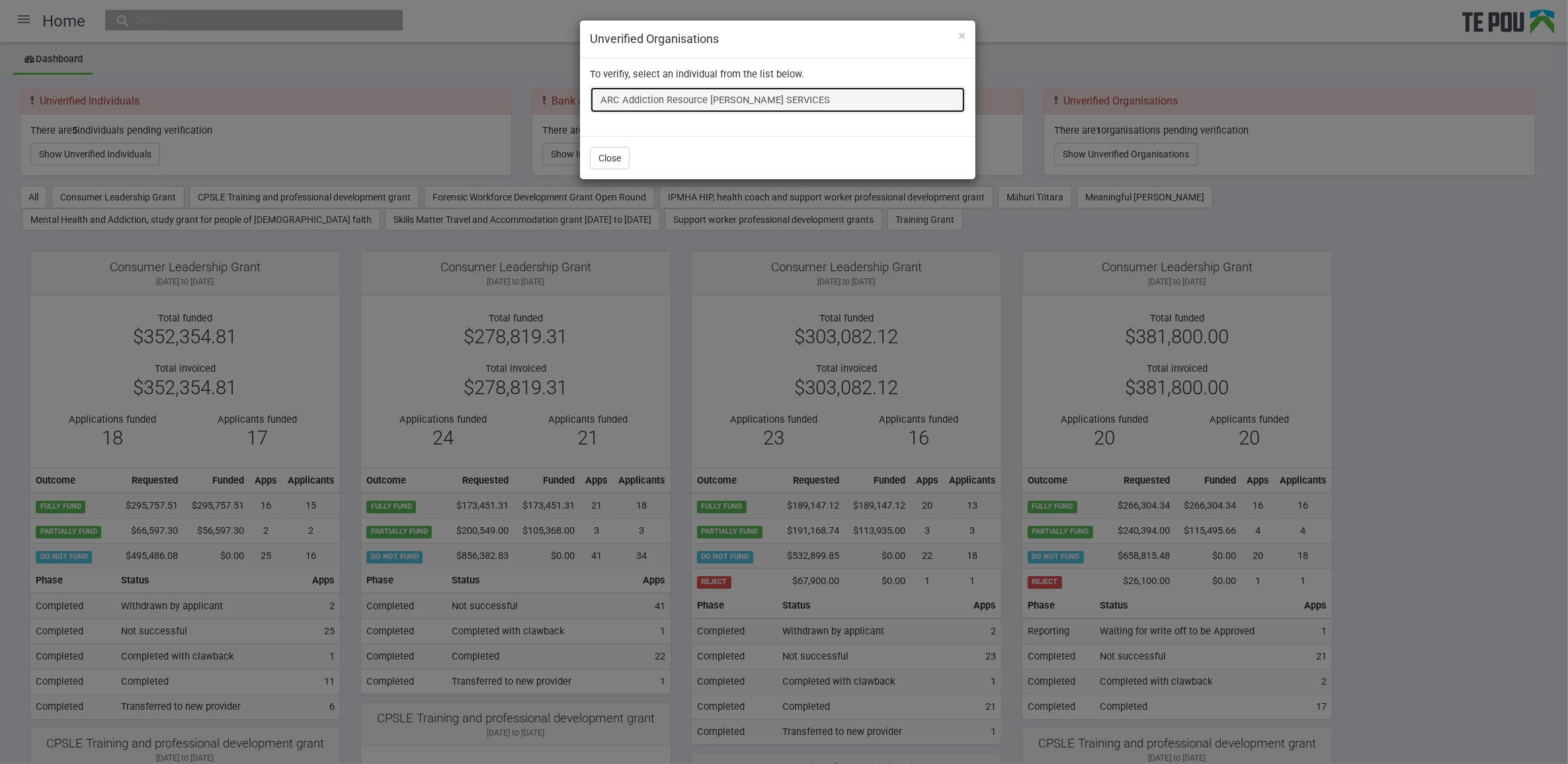
click at [817, 100] on link "ARC Addiction Resource [PERSON_NAME] SERVICES" at bounding box center [777, 100] width 375 height 26
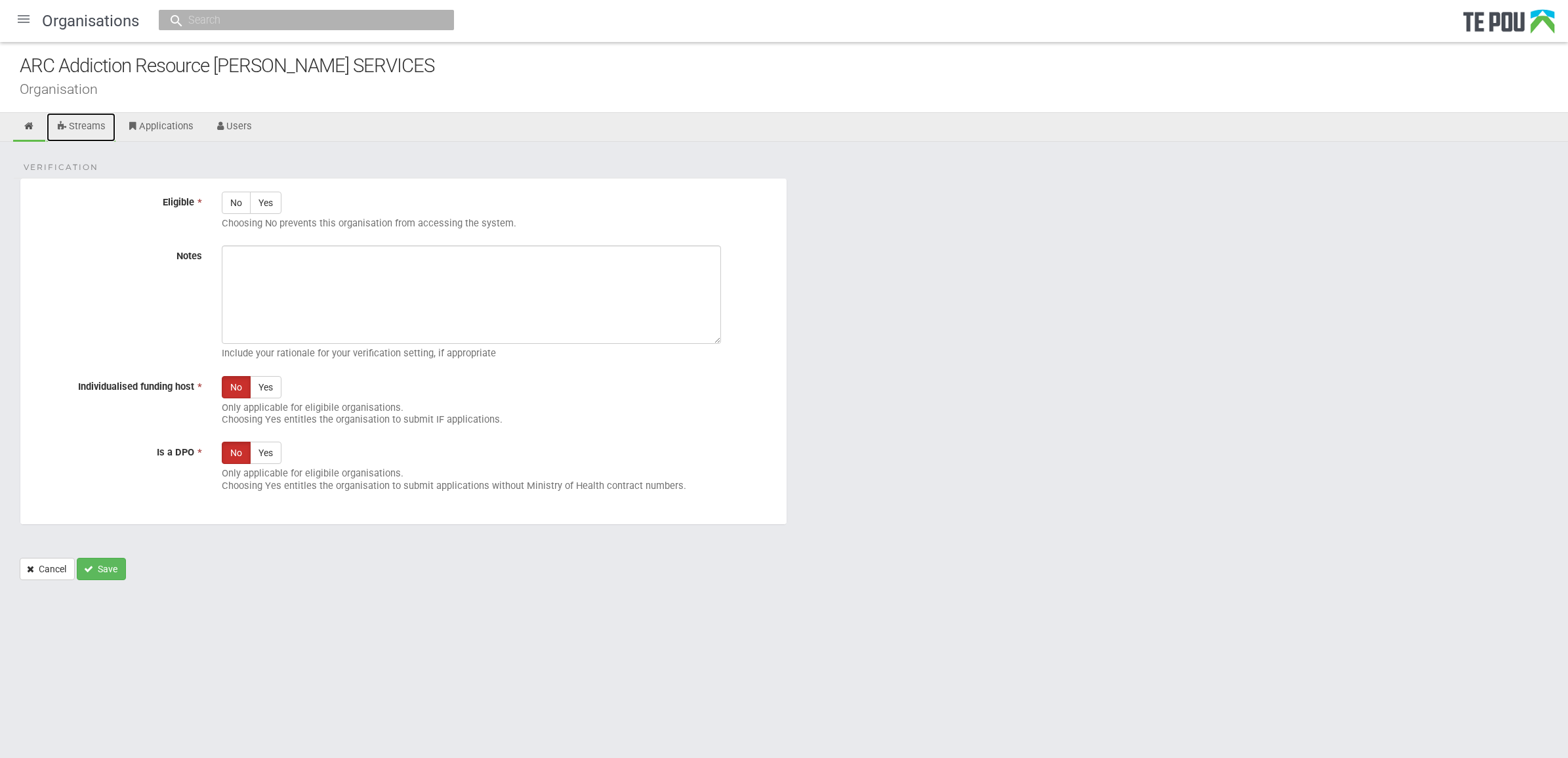
click at [80, 122] on link "Streams" at bounding box center [80, 127] width 69 height 29
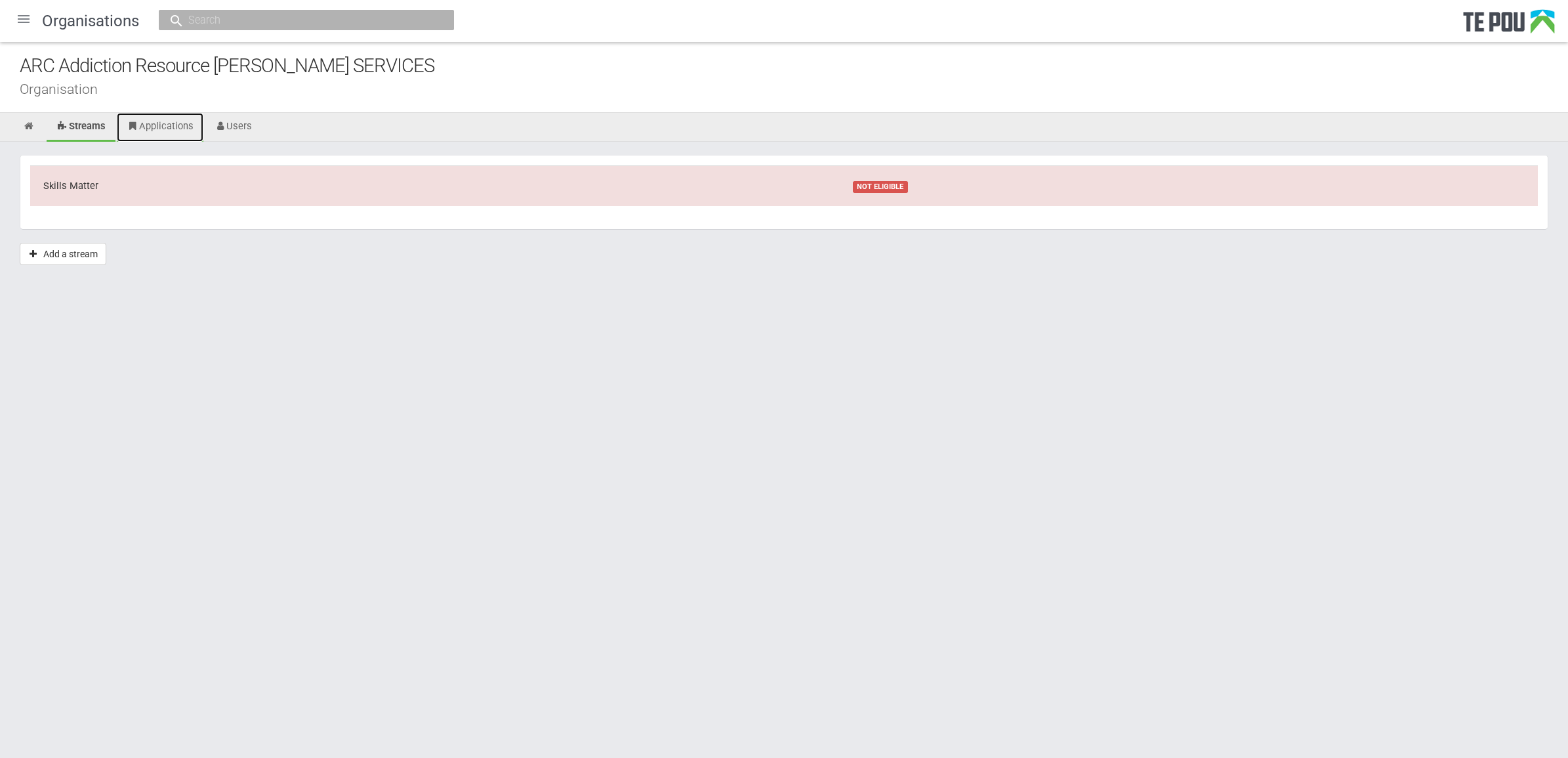
click at [165, 122] on link "Applications" at bounding box center [160, 127] width 87 height 29
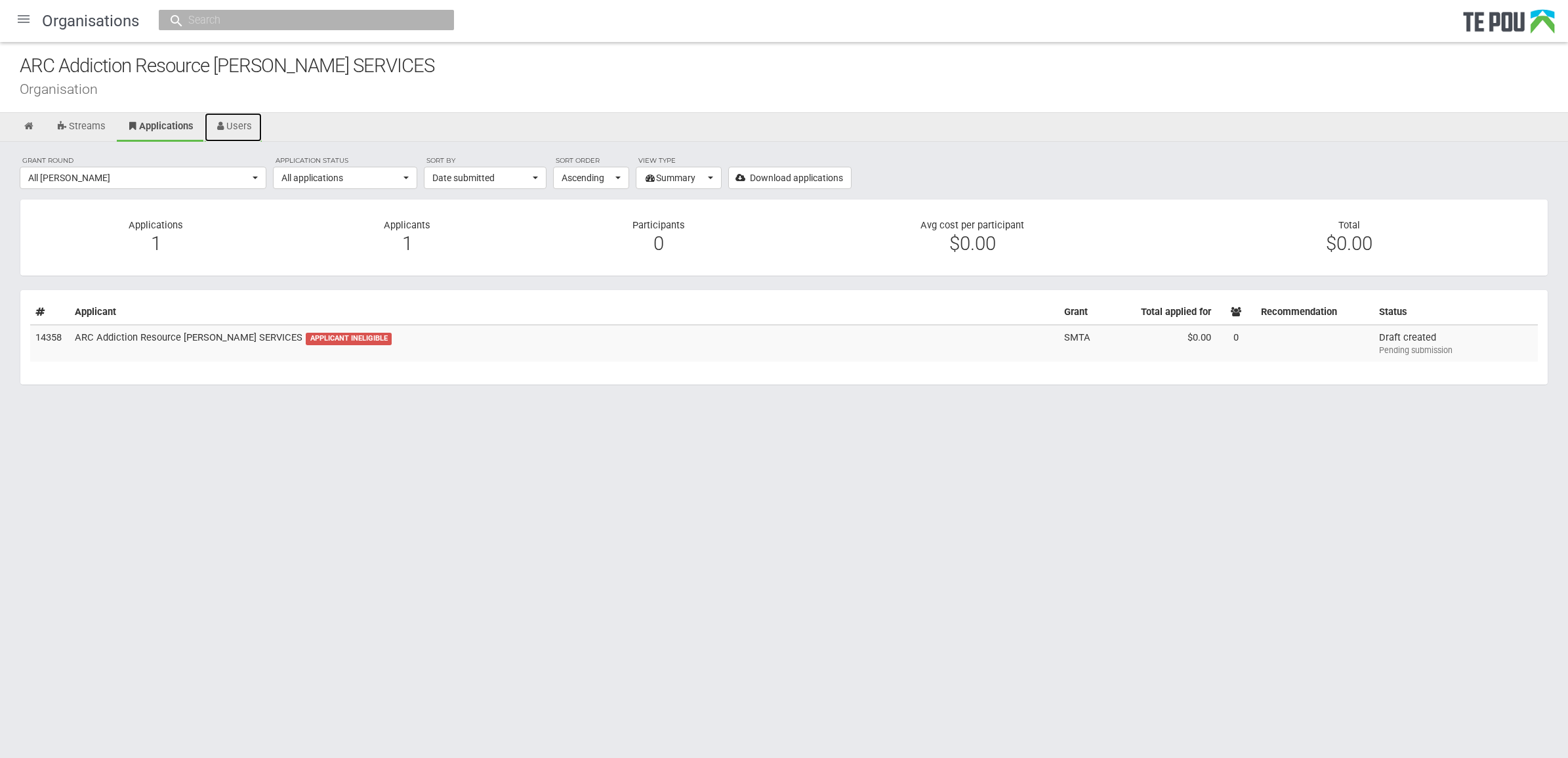
click at [260, 125] on link "Users" at bounding box center [233, 127] width 58 height 29
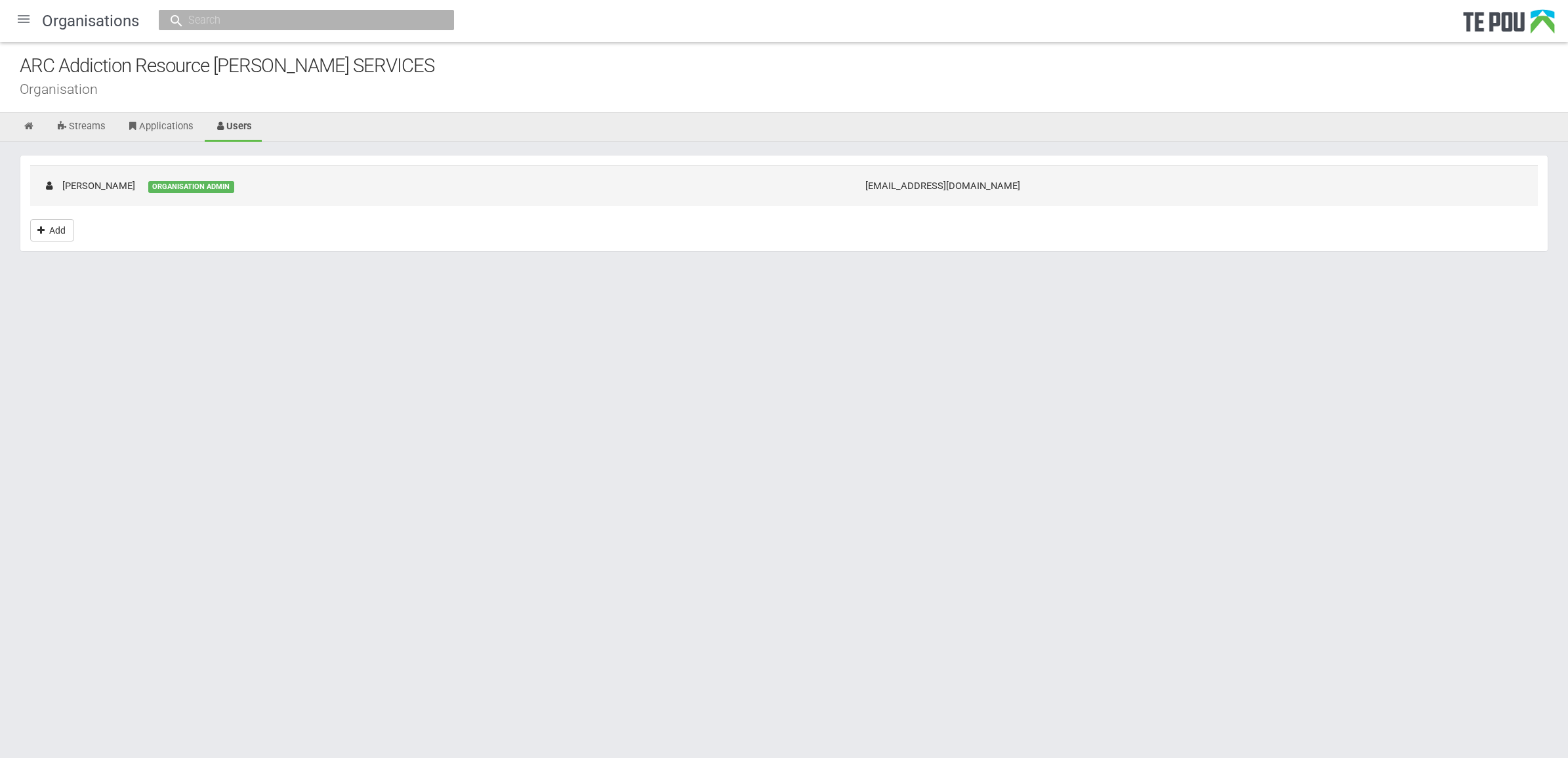
click at [342, 192] on td "Rose Daymond ORGANISATION ADMIN" at bounding box center [441, 185] width 822 height 40
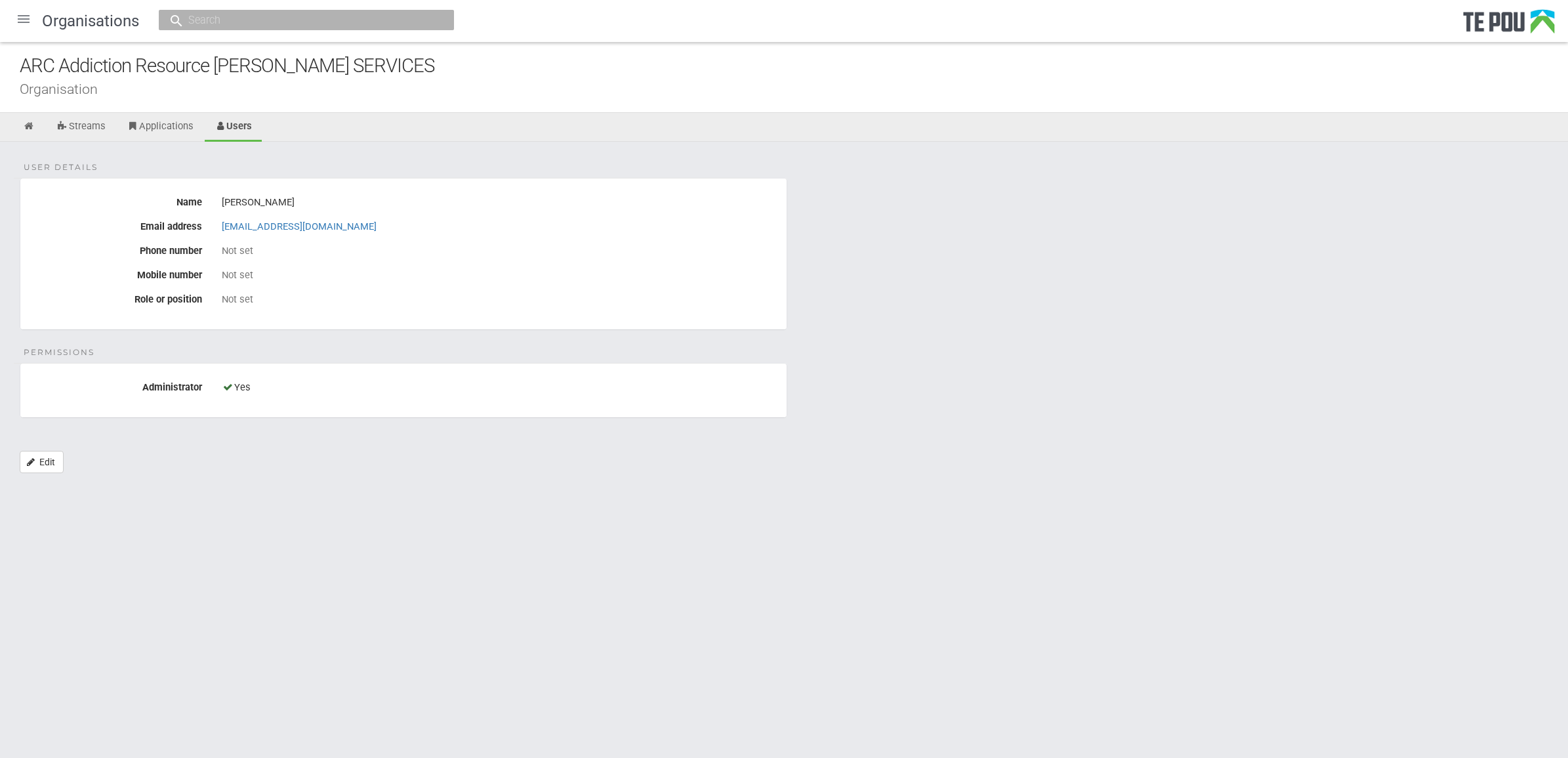
click at [412, 443] on div "User details Name Rose Daymond Email address rose@arctpo.co.nz Phone number Not…" at bounding box center [784, 314] width 1568 height 345
drag, startPoint x: 325, startPoint y: 224, endPoint x: 215, endPoint y: 224, distance: 110.0
click at [215, 224] on div "rose@arctpo.co.nz" at bounding box center [499, 226] width 575 height 22
copy link "rose@arctpo.co.nz"
click at [342, 226] on div "rose@arctpo.co.nz" at bounding box center [499, 226] width 555 height 22
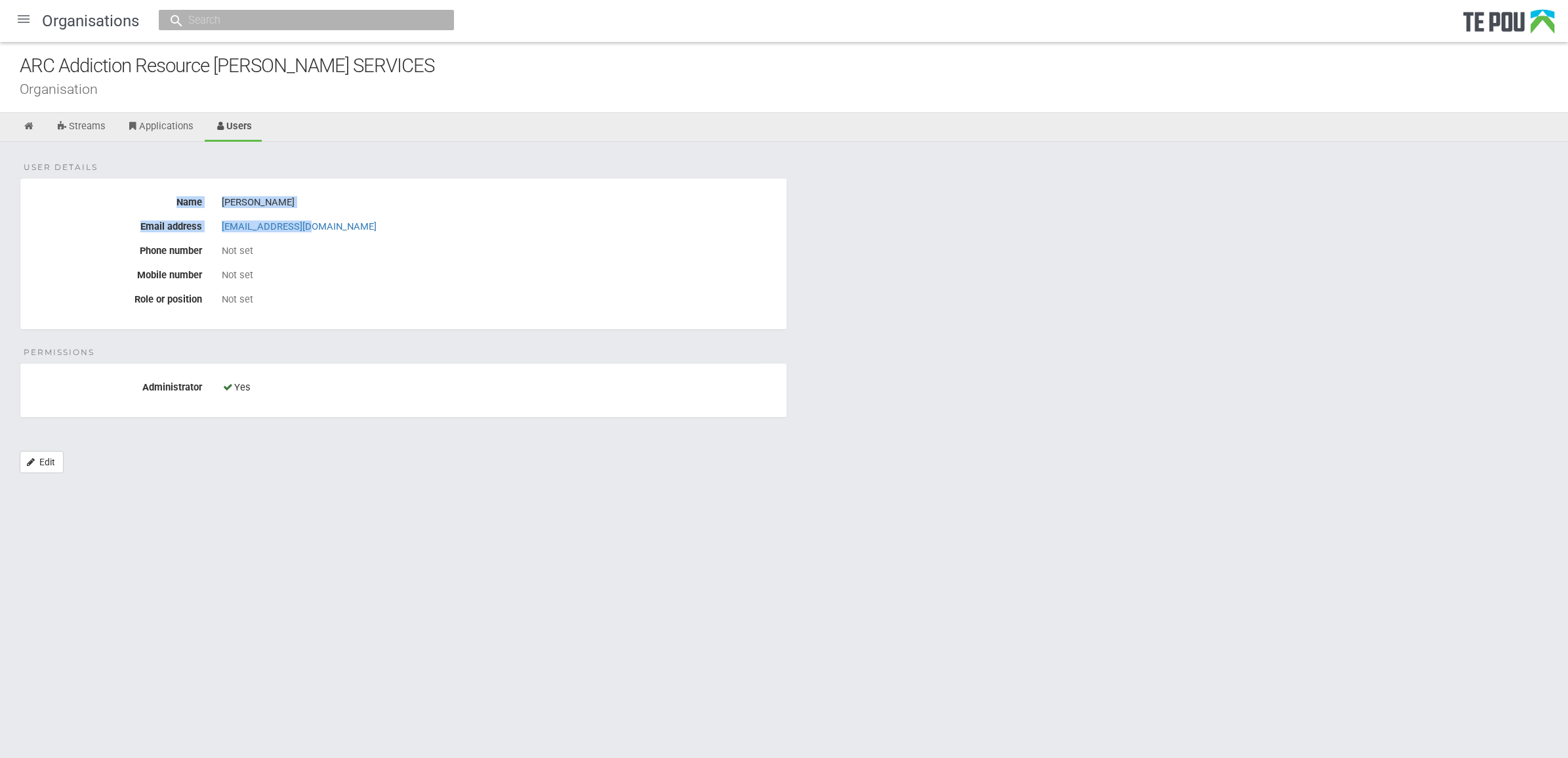
drag, startPoint x: 328, startPoint y: 228, endPoint x: 148, endPoint y: 197, distance: 182.6
click at [148, 197] on fieldset "User details Name Rose Daymond Email address rose@arctpo.co.nz Phone number Not…" at bounding box center [403, 253] width 767 height 152
copy fieldset "Name Rose Daymond Email address rose@arctpo.co.nz"
click at [77, 124] on link "Streams" at bounding box center [80, 127] width 69 height 29
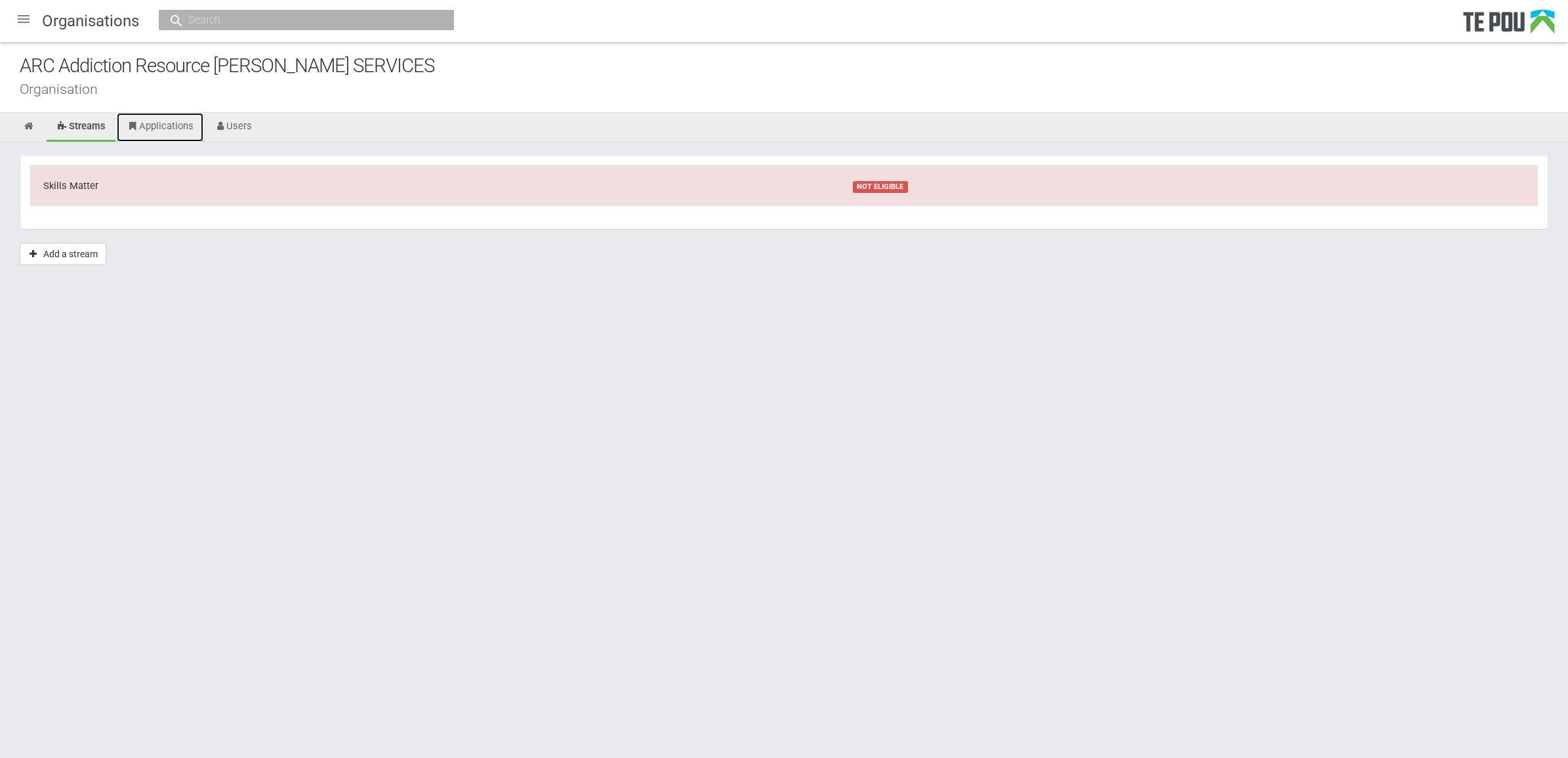
click at [126, 123] on link "Applications" at bounding box center [160, 127] width 87 height 29
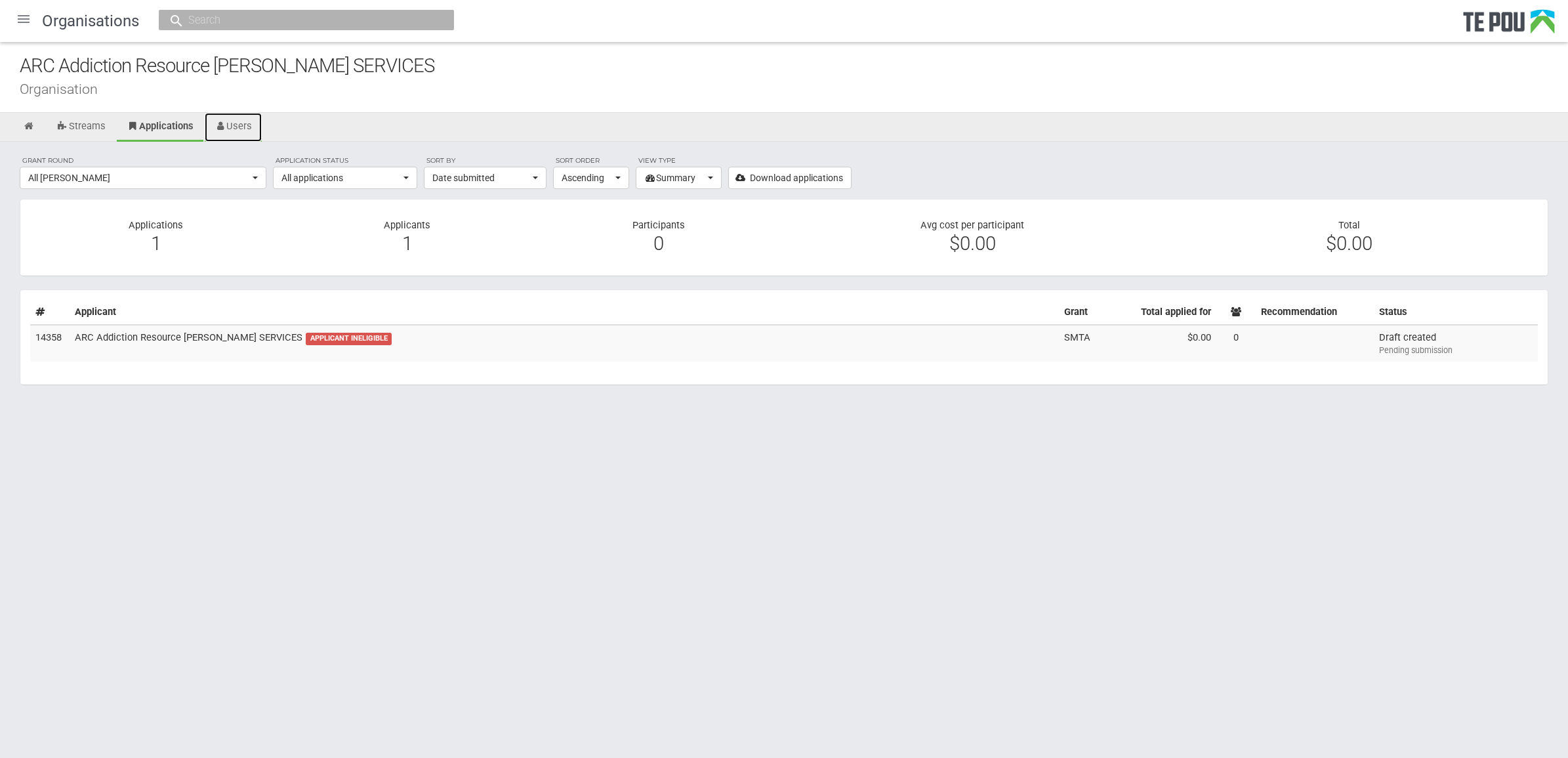
click at [219, 121] on icon at bounding box center [221, 126] width 12 height 10
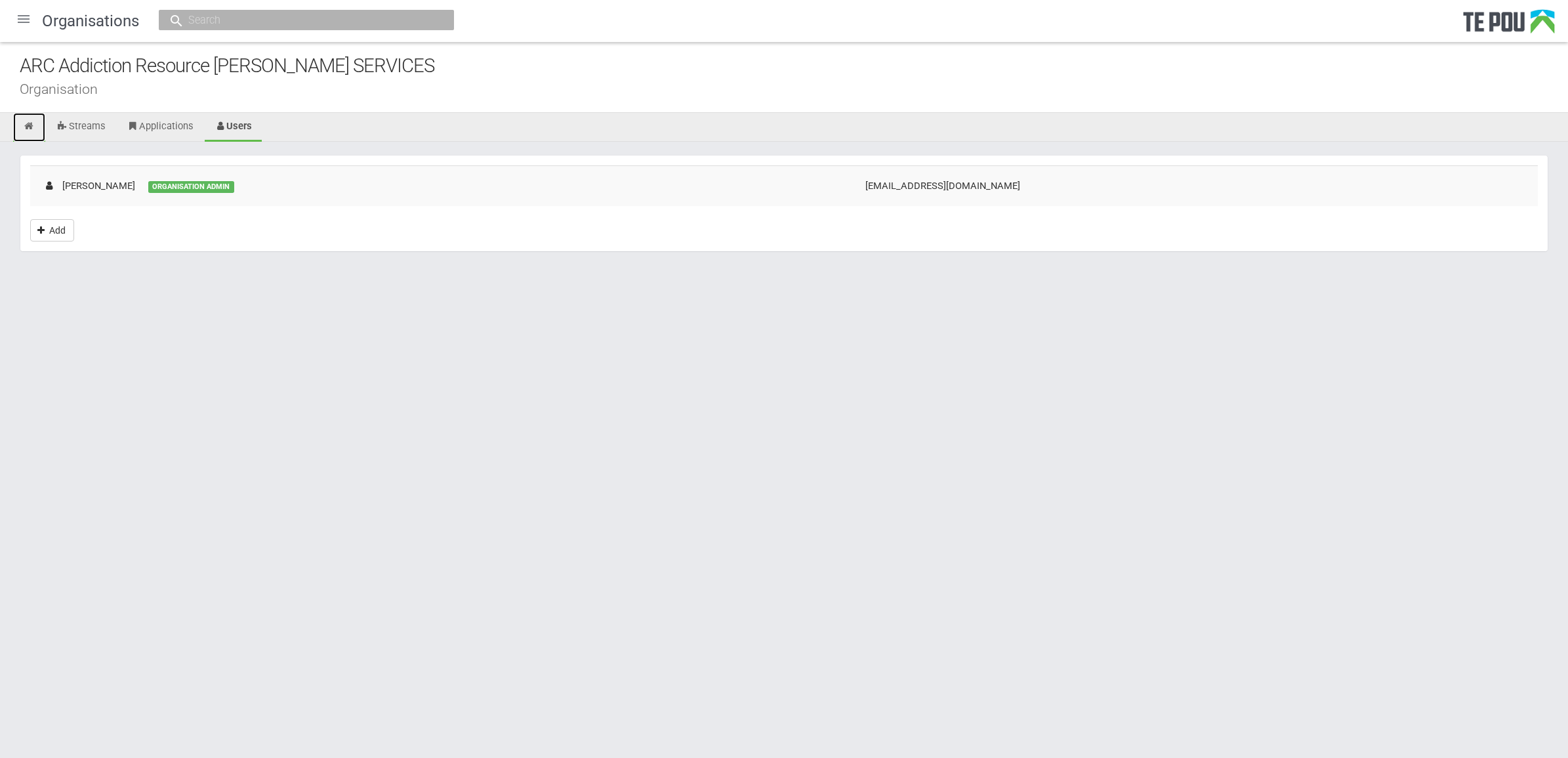
click at [35, 125] on icon at bounding box center [29, 126] width 12 height 10
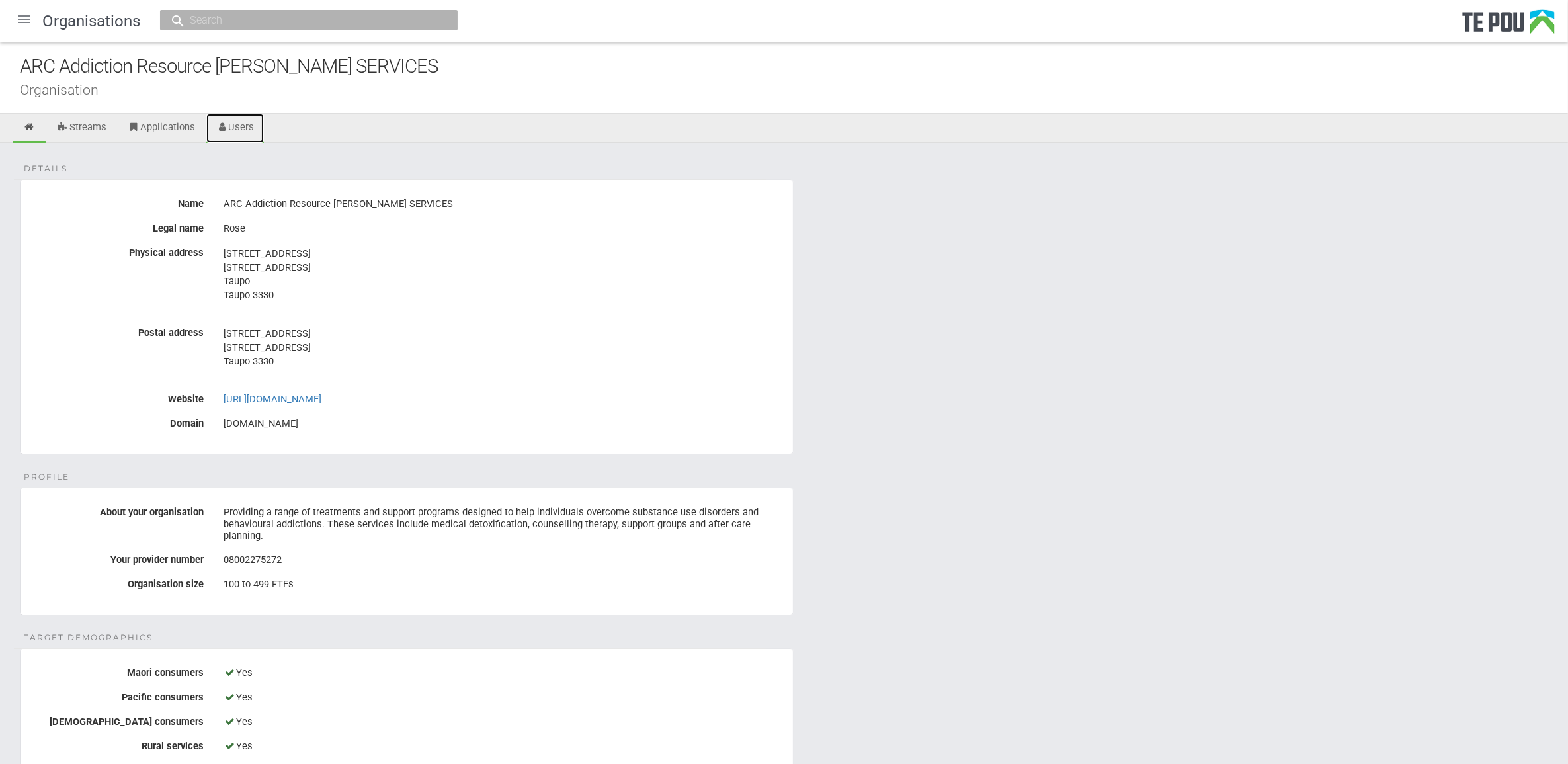
click at [248, 133] on link "Users" at bounding box center [235, 128] width 58 height 29
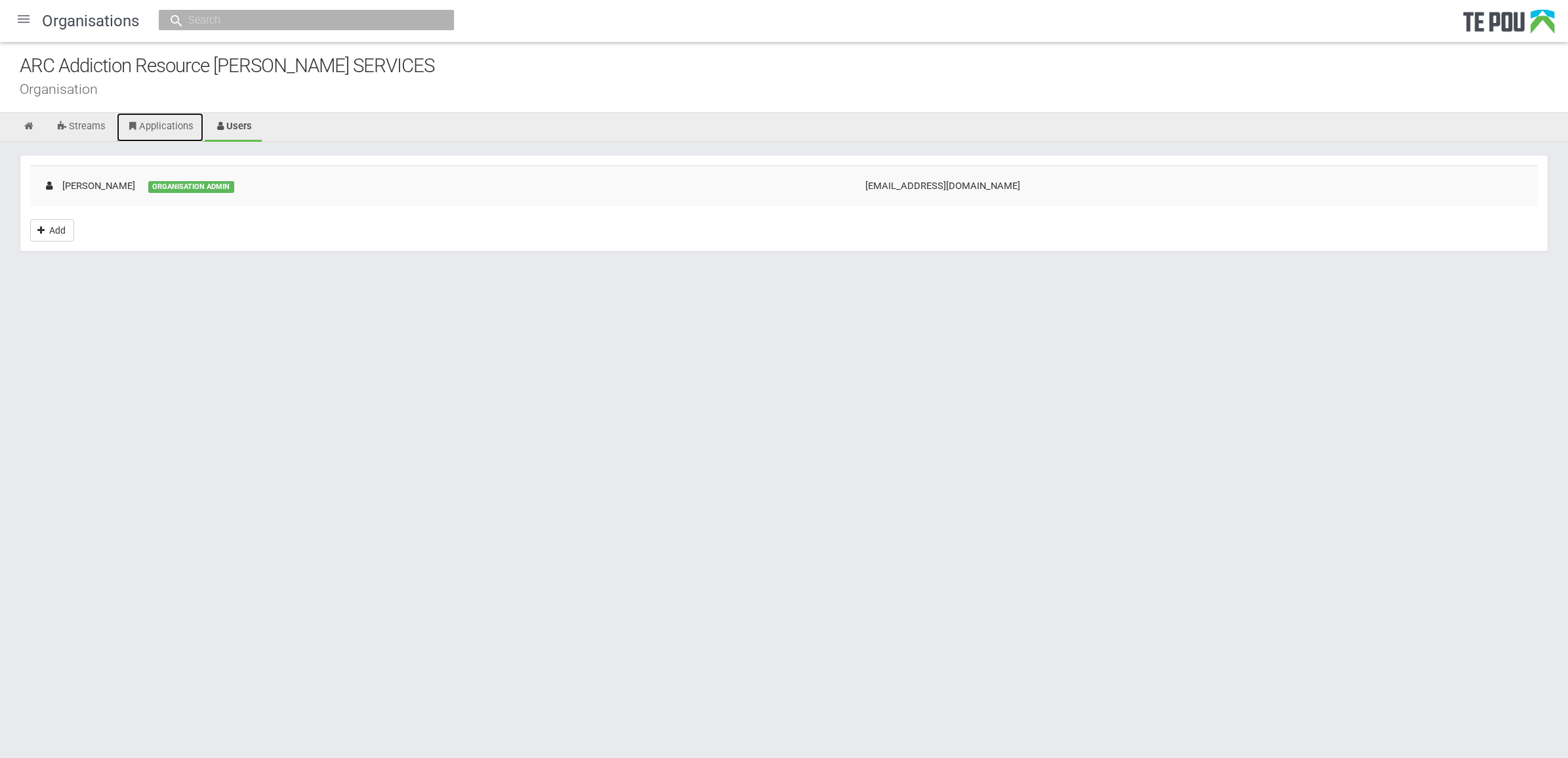
click at [159, 128] on link "Applications" at bounding box center [160, 127] width 87 height 29
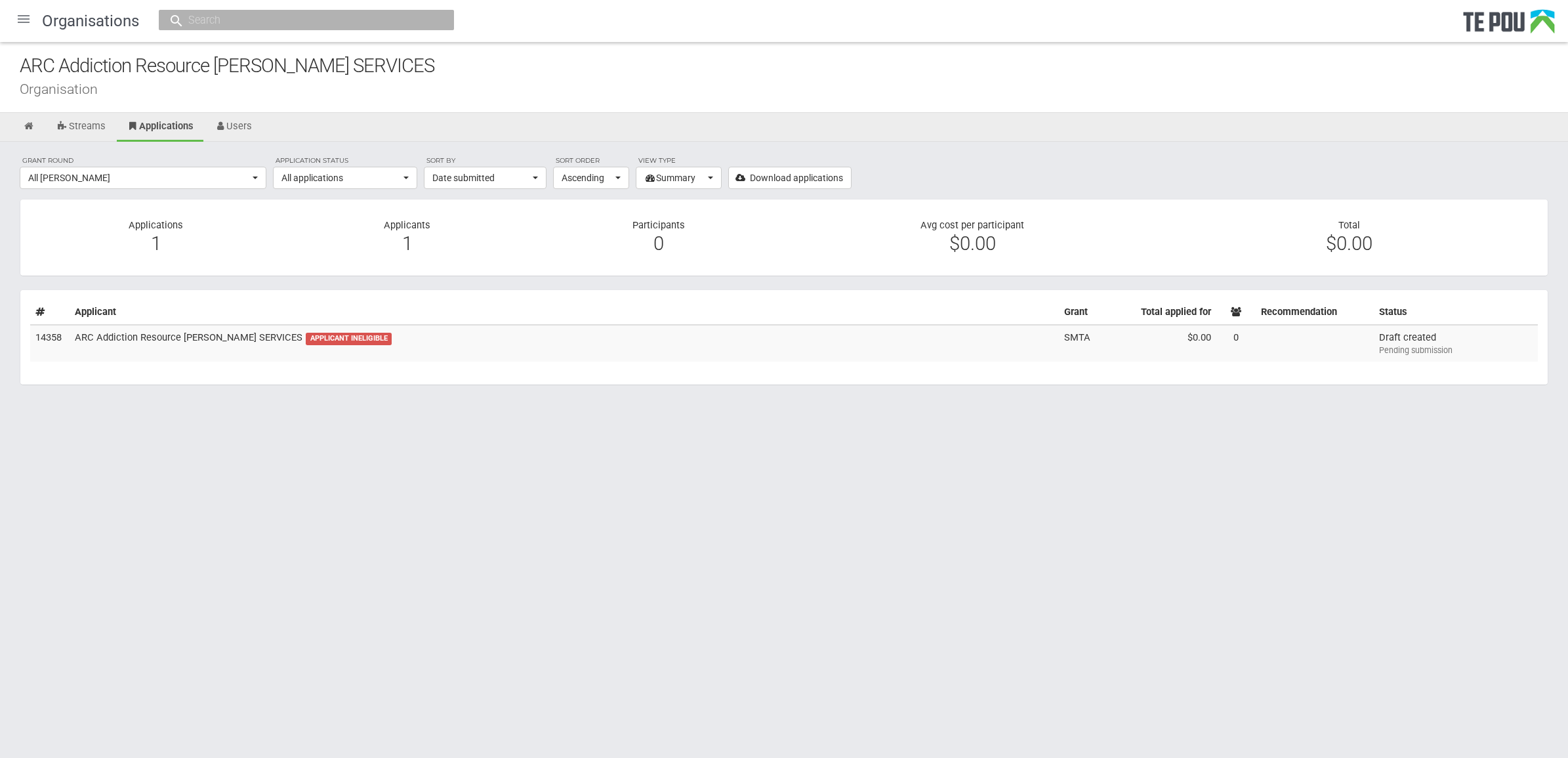
click at [1142, 146] on div "Grant round All [PERSON_NAME] All All [PERSON_NAME] Skills Matter Travel and Ac…" at bounding box center [784, 276] width 1568 height 270
click at [970, 98] on div "ARC Addiction Resource Centre COUNSELLING SERVICES Organisation" at bounding box center [784, 77] width 1568 height 71
click at [828, 189] on link "Download applications" at bounding box center [791, 178] width 124 height 22
click at [1297, 511] on html "Home Applications Grant rounds Applicants Organisations Individuals Moderation …" at bounding box center [784, 379] width 1568 height 758
click at [155, 238] on div "1" at bounding box center [156, 243] width 232 height 12
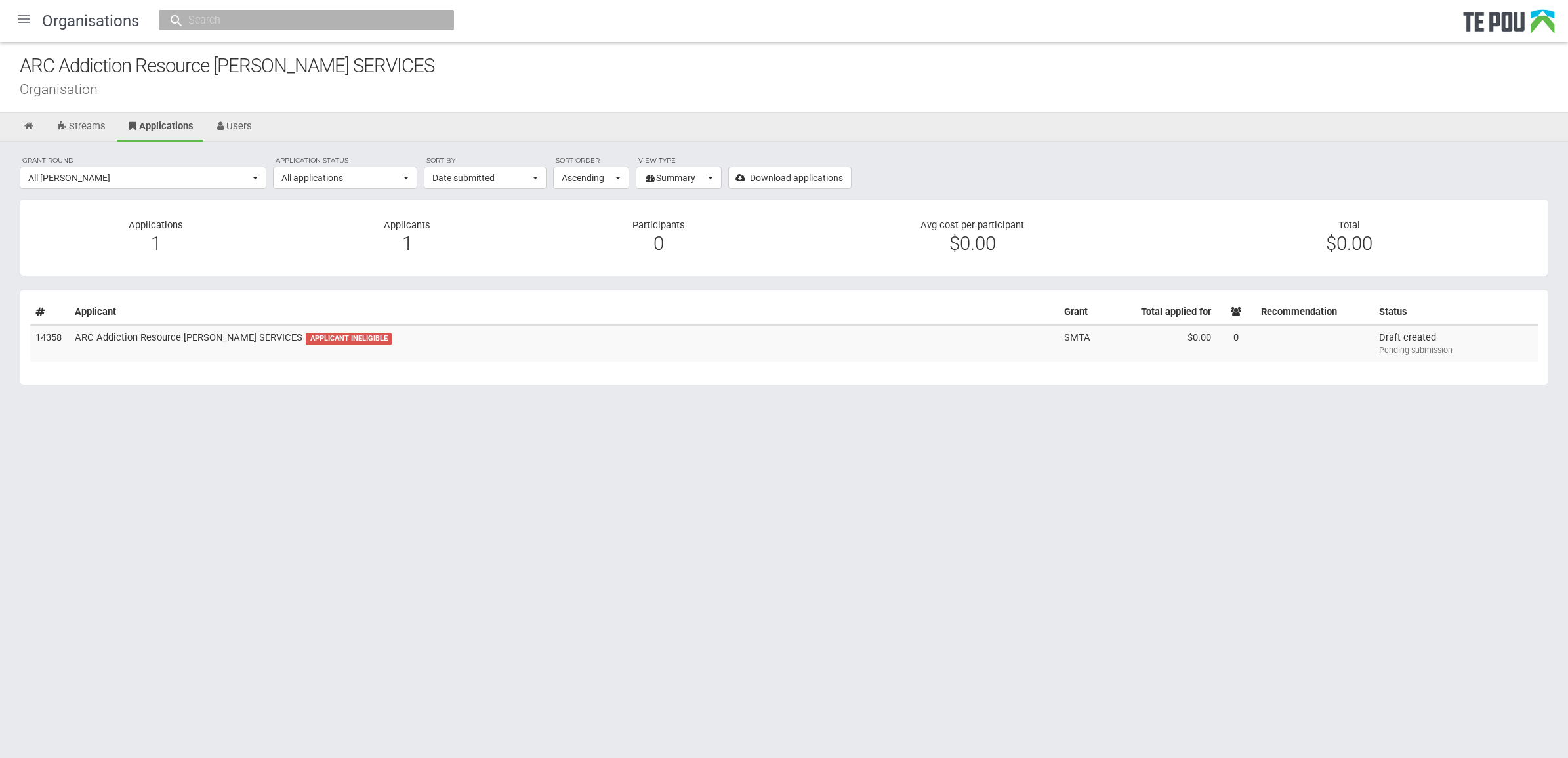
click at [411, 250] on div "1" at bounding box center [407, 243] width 232 height 12
click at [415, 243] on div "1" at bounding box center [407, 243] width 232 height 12
click at [824, 643] on html "Home Applications Grant rounds Applicants Organisations Individuals Moderation …" at bounding box center [784, 379] width 1568 height 758
click at [874, 625] on html "Home Applications Grant rounds Applicants Organisations Individuals Moderation …" at bounding box center [784, 379] width 1568 height 758
click at [830, 615] on html "Home Applications Grant rounds Applicants Organisations Individuals Moderation …" at bounding box center [784, 379] width 1568 height 758
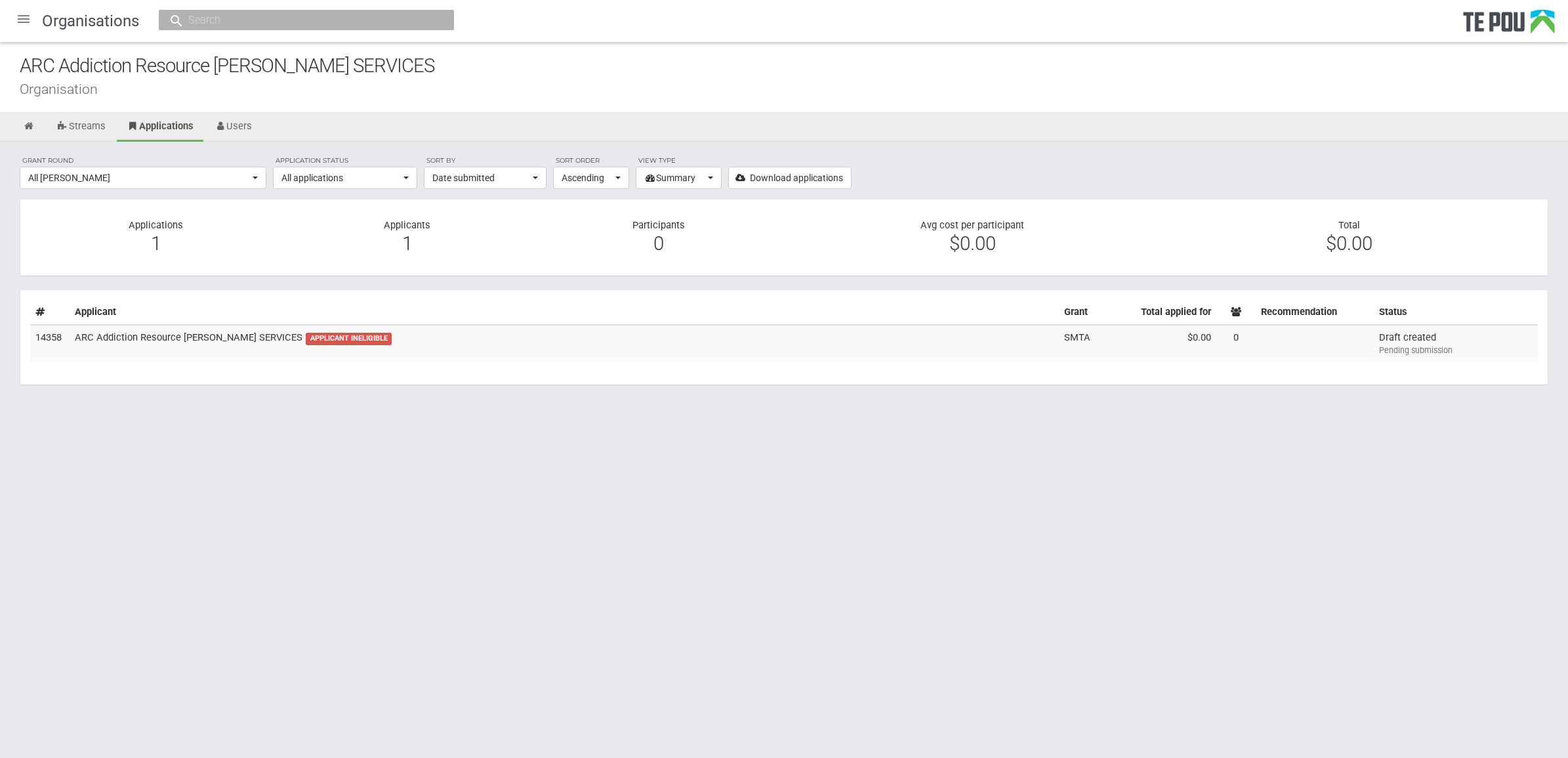
click at [1160, 492] on html "Home Applications Grant rounds Applicants Organisations Individuals Moderation …" at bounding box center [784, 379] width 1568 height 758
click at [30, 127] on icon at bounding box center [29, 126] width 12 height 10
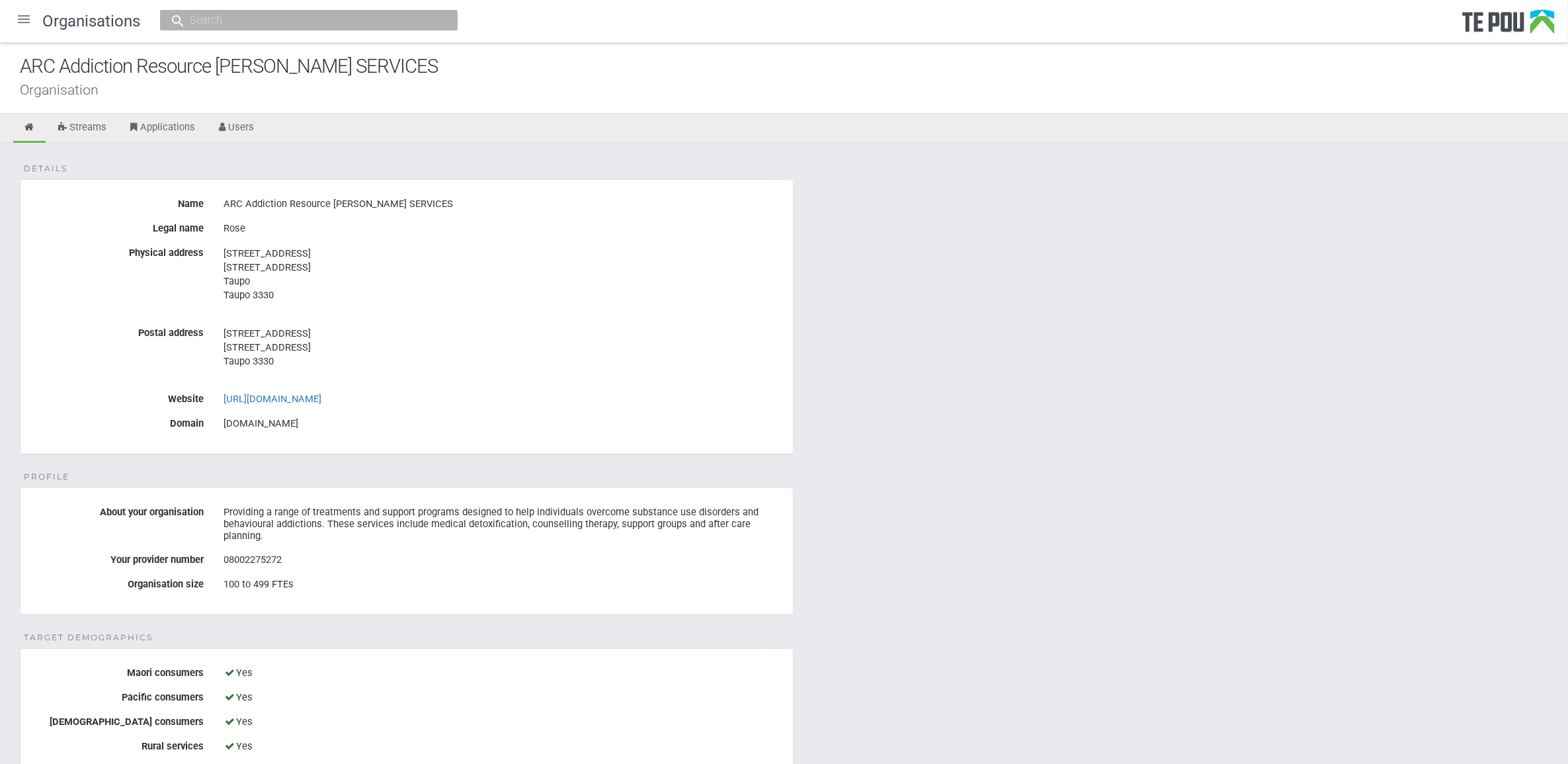
click at [1020, 433] on div "Details Name ARC Addiction Resource [PERSON_NAME] SERVICES Legal name Rose Phys…" at bounding box center [784, 745] width 1568 height 1204
drag, startPoint x: 507, startPoint y: 200, endPoint x: 223, endPoint y: 204, distance: 284.0
click at [224, 204] on div "ARC Addiction Resource [PERSON_NAME] SERVICES" at bounding box center [503, 204] width 559 height 23
copy div "ARC Addiction Resource [PERSON_NAME] SERVICES"
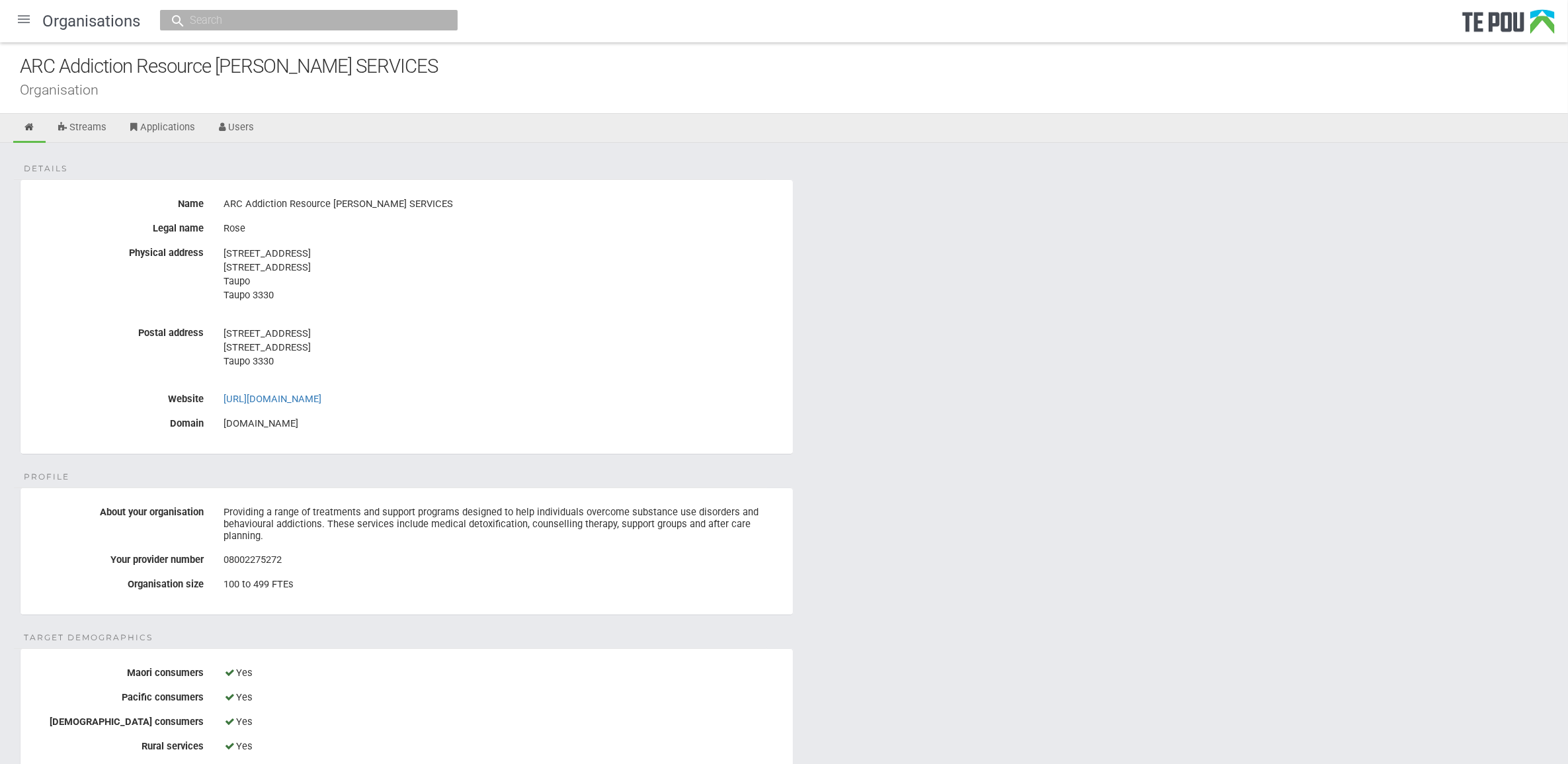
click at [1552, 232] on div "Details Name ARC Addiction Resource [PERSON_NAME] SERVICES Legal name Rose Phys…" at bounding box center [784, 745] width 1568 height 1204
drag, startPoint x: 571, startPoint y: 394, endPoint x: 351, endPoint y: 409, distance: 220.5
click at [568, 395] on div "http://arccounsellingservices.com" at bounding box center [503, 399] width 559 height 23
click at [259, 125] on link "Users" at bounding box center [235, 128] width 58 height 29
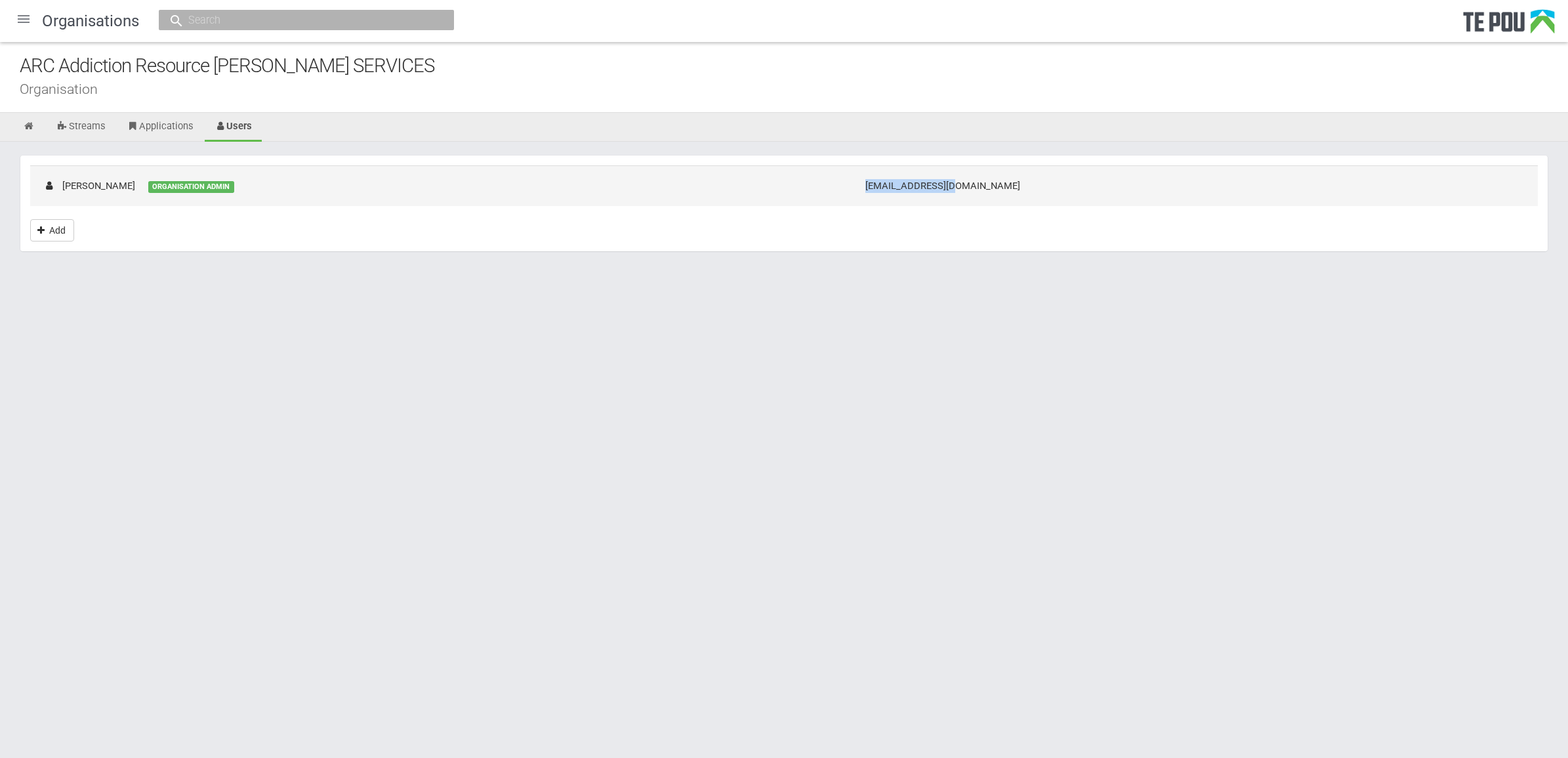
drag, startPoint x: 1139, startPoint y: 187, endPoint x: 1039, endPoint y: 187, distance: 100.0
click at [1039, 187] on td "rose@arctpo.co.nz" at bounding box center [1195, 185] width 685 height 40
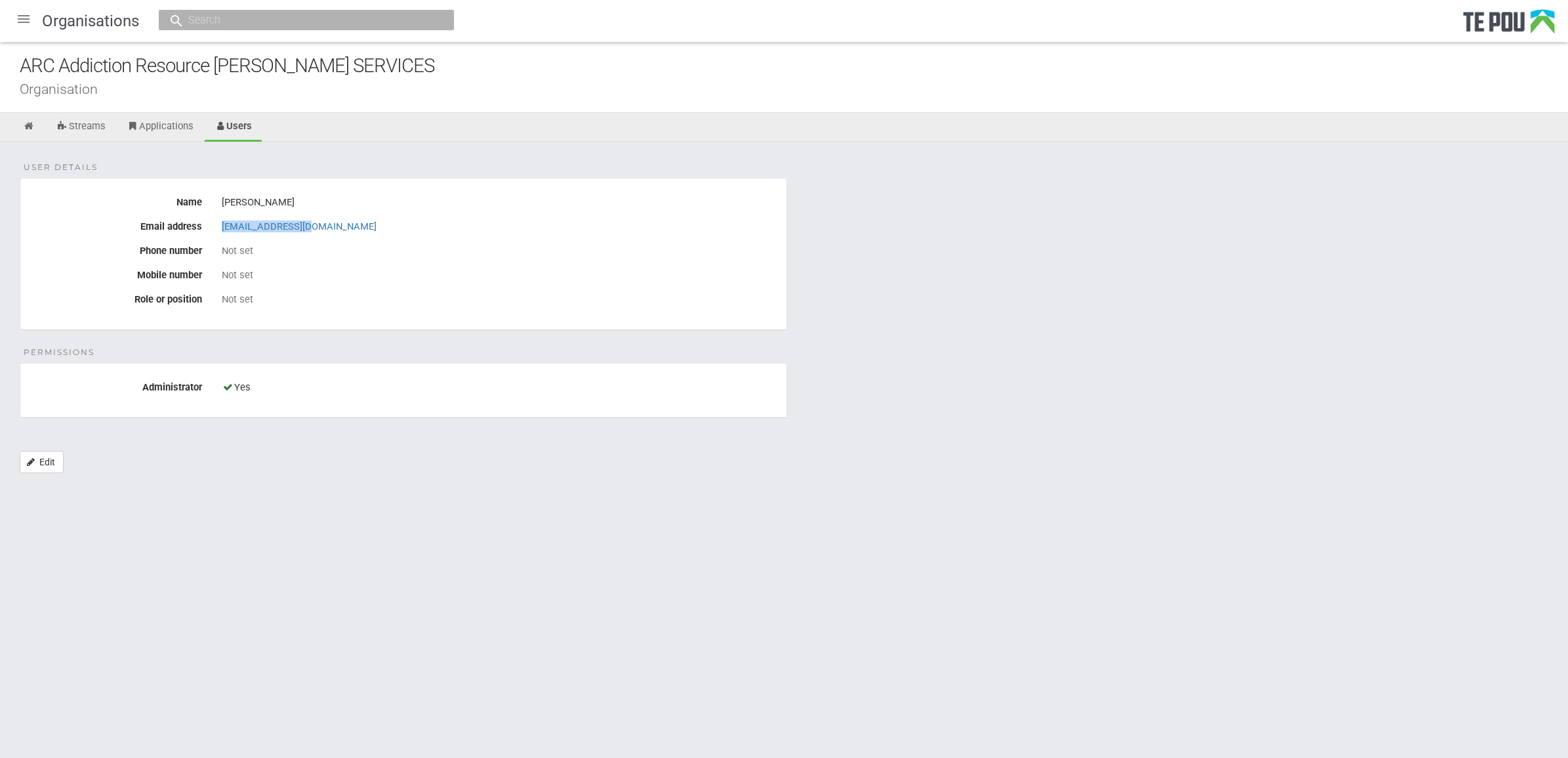
drag, startPoint x: 316, startPoint y: 228, endPoint x: 218, endPoint y: 227, distance: 98.0
click at [218, 227] on div "[EMAIL_ADDRESS][DOMAIN_NAME]" at bounding box center [499, 226] width 575 height 22
copy link "[EMAIL_ADDRESS][DOMAIN_NAME]"
click at [556, 352] on div "User details Name [PERSON_NAME] Email address [EMAIL_ADDRESS][DOMAIN_NAME] Phon…" at bounding box center [784, 314] width 1568 height 345
drag, startPoint x: 498, startPoint y: 59, endPoint x: 507, endPoint y: 63, distance: 9.8
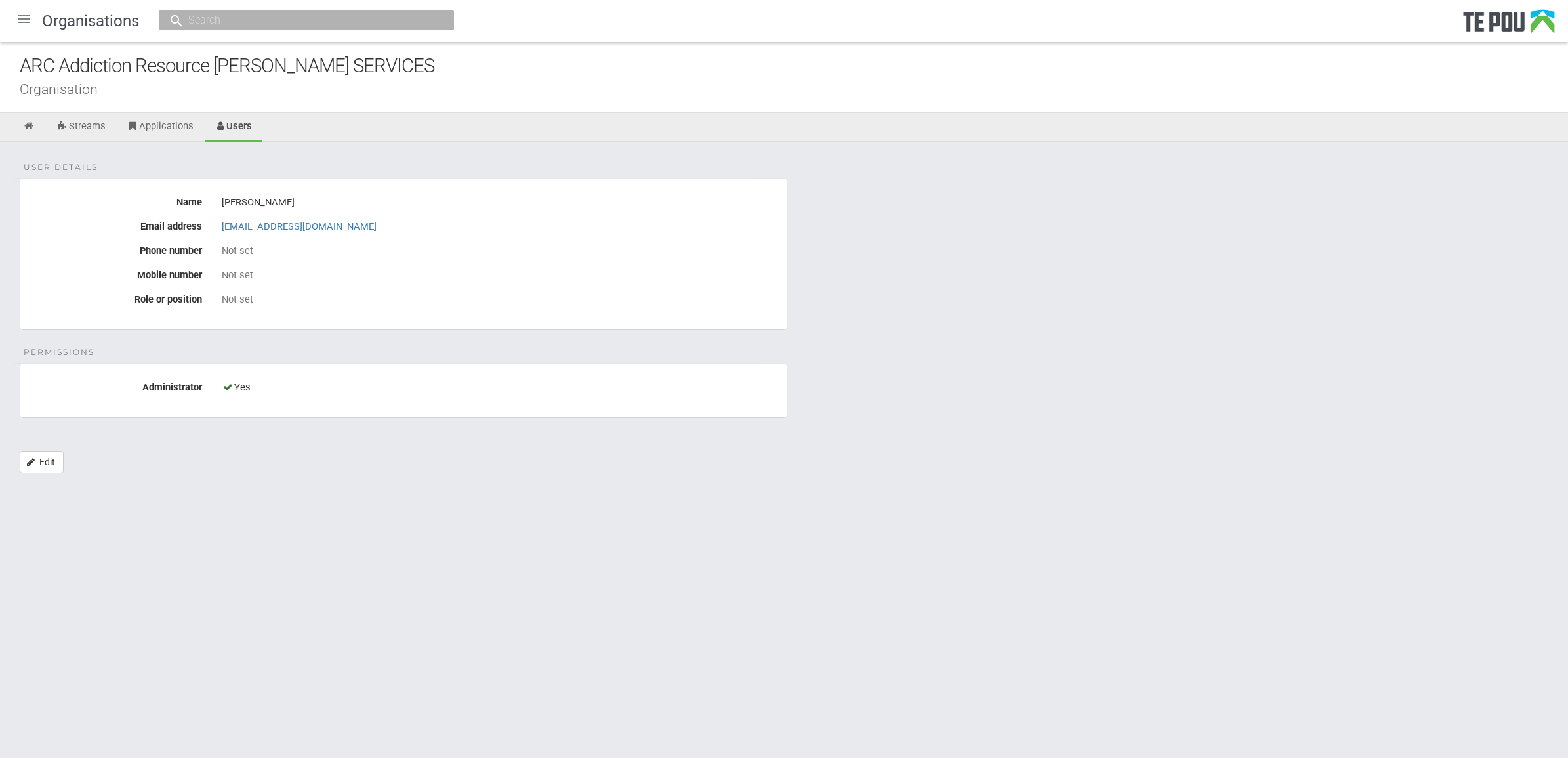
click at [498, 59] on div "ARC Addiction Resource [PERSON_NAME] SERVICES" at bounding box center [794, 66] width 1549 height 29
drag, startPoint x: 514, startPoint y: 66, endPoint x: 2, endPoint y: 66, distance: 512.0
click at [2, 66] on div "ARC Addiction Resource Centre COUNSELLING SERVICES Organisation" at bounding box center [784, 77] width 1568 height 71
copy div "ARC Addiction Resource [PERSON_NAME] SERVICES"
drag, startPoint x: 769, startPoint y: 434, endPoint x: 576, endPoint y: 6, distance: 469.5
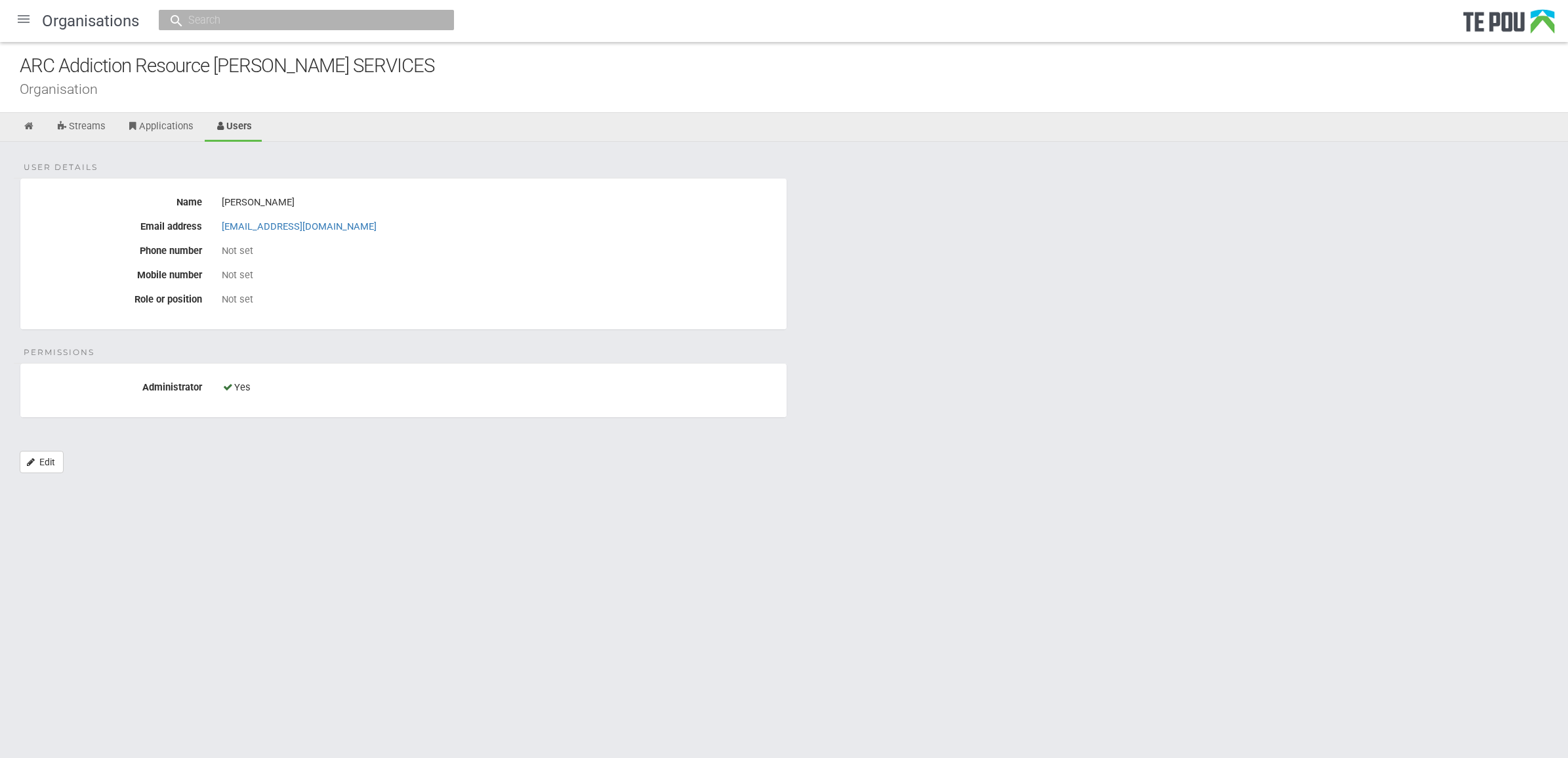
click at [769, 432] on div "User details Name Rose Daymond Email address rose@arctpo.co.nz Phone number Not…" at bounding box center [784, 314] width 1568 height 345
drag, startPoint x: 19, startPoint y: 59, endPoint x: 476, endPoint y: 48, distance: 457.1
click at [476, 48] on div "ARC Addiction Resource Centre COUNSELLING SERVICES Organisation" at bounding box center [784, 77] width 1568 height 71
copy div "ARC Addiction Resource [PERSON_NAME] SERVICES"
click at [40, 125] on link at bounding box center [29, 127] width 32 height 29
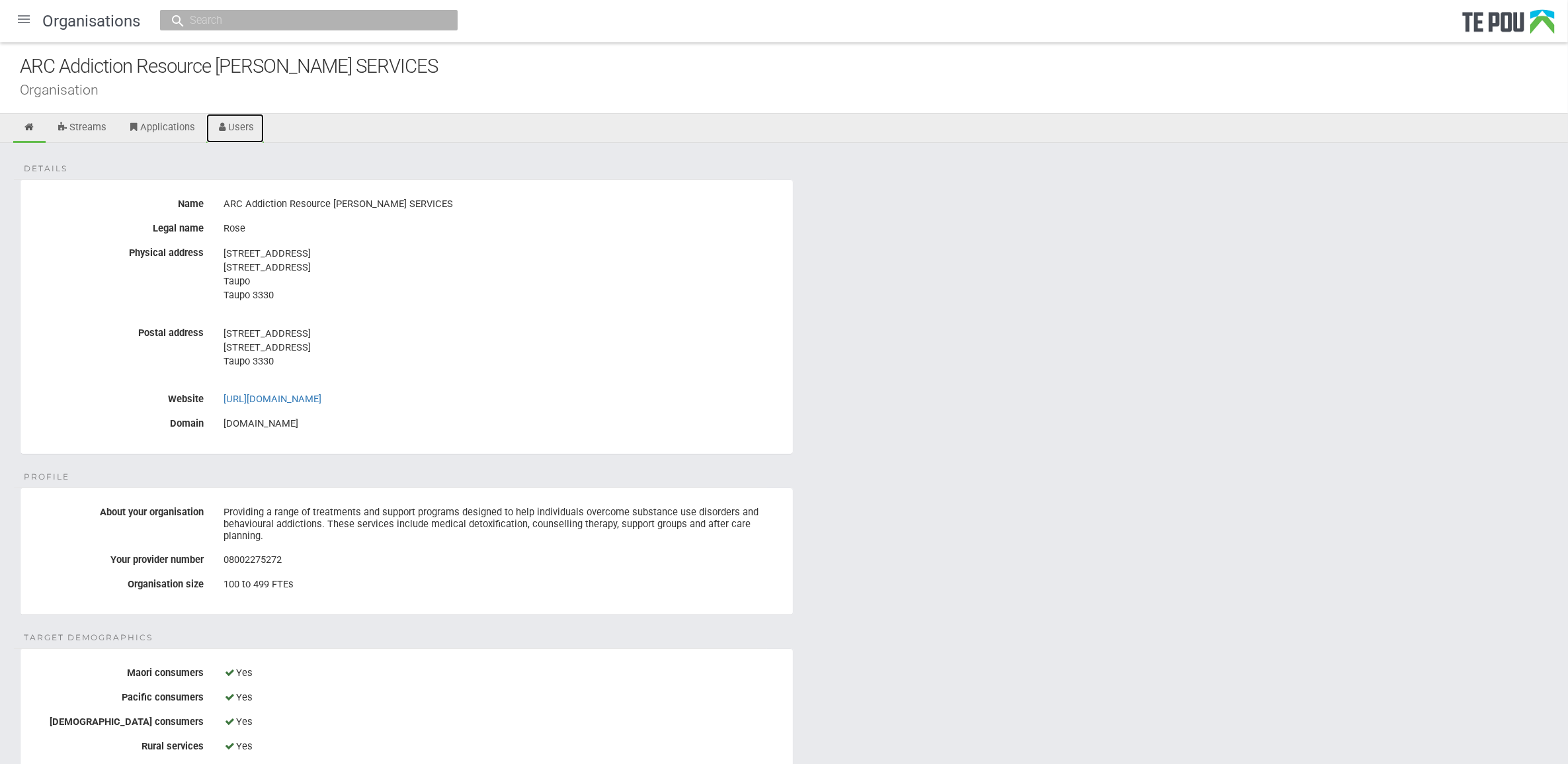
click at [243, 129] on link "Users" at bounding box center [235, 128] width 58 height 29
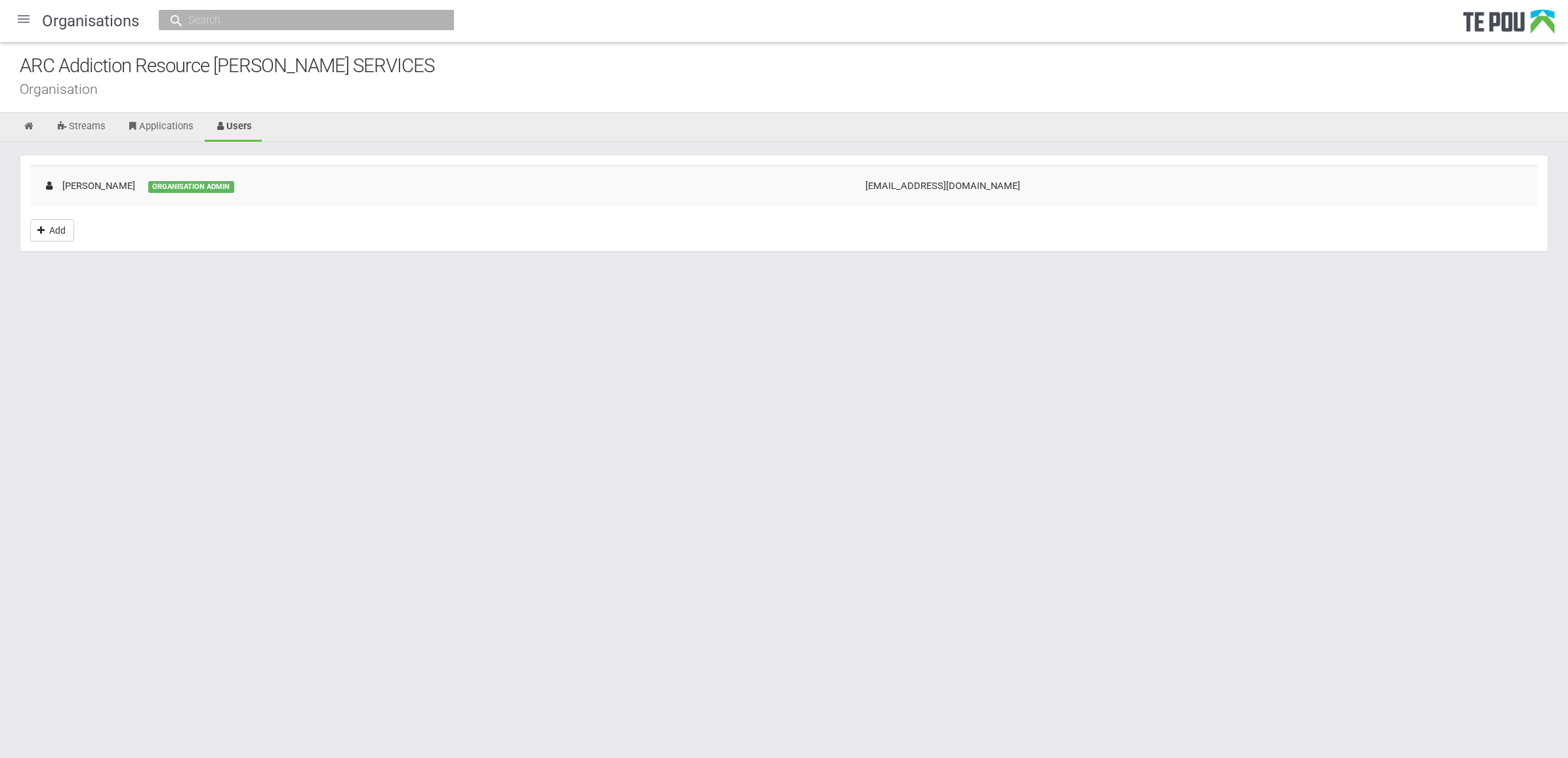
drag, startPoint x: 500, startPoint y: 67, endPoint x: -2, endPoint y: 64, distance: 502.0
click at [0, 64] on html "Home Applications Grant rounds Applicants Organisations Individuals Moderation …" at bounding box center [784, 379] width 1568 height 758
copy div "ARC Addiction Resource Centre COUNSELLING SERVICES"
click at [1138, 320] on html "Home Applications [PERSON_NAME] Applicants Organisations Individuals Moderation…" at bounding box center [784, 379] width 1568 height 758
click at [1137, 322] on html "Home Applications [PERSON_NAME] Applicants Organisations Individuals Moderation…" at bounding box center [784, 379] width 1568 height 758
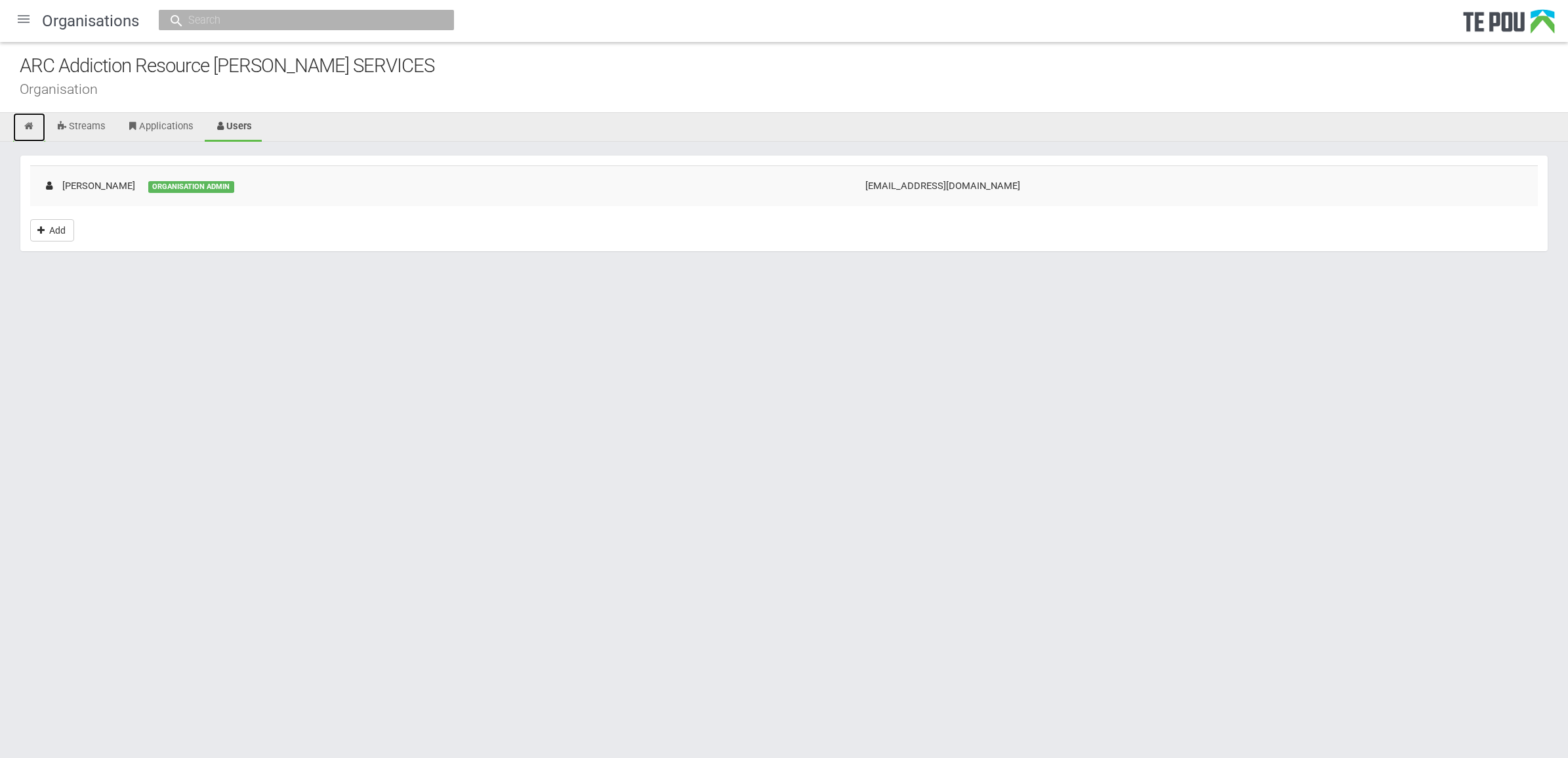
click at [26, 127] on icon at bounding box center [29, 126] width 12 height 10
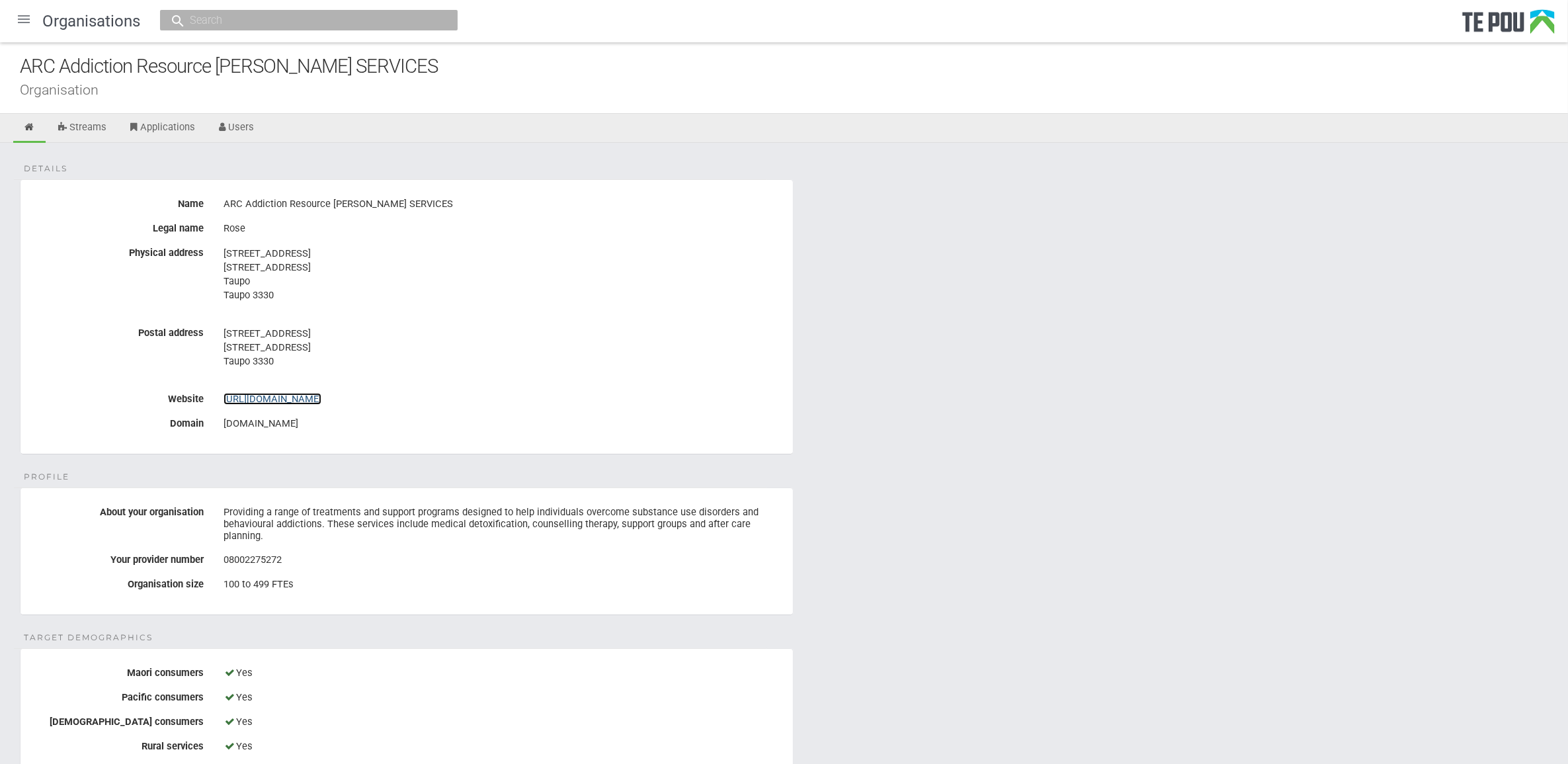
click at [322, 396] on link "[URL][DOMAIN_NAME]" at bounding box center [273, 398] width 98 height 12
click at [260, 14] on input "text" at bounding box center [302, 20] width 233 height 14
paste input "[PERSON_NAME][EMAIL_ADDRESS][DOMAIN_NAME]"
type input "[PERSON_NAME][EMAIL_ADDRESS][DOMAIN_NAME]"
click at [817, 177] on div "Details Name ARC Addiction Resource [PERSON_NAME] SERVICES Legal name Rose Phys…" at bounding box center [784, 745] width 1568 height 1204
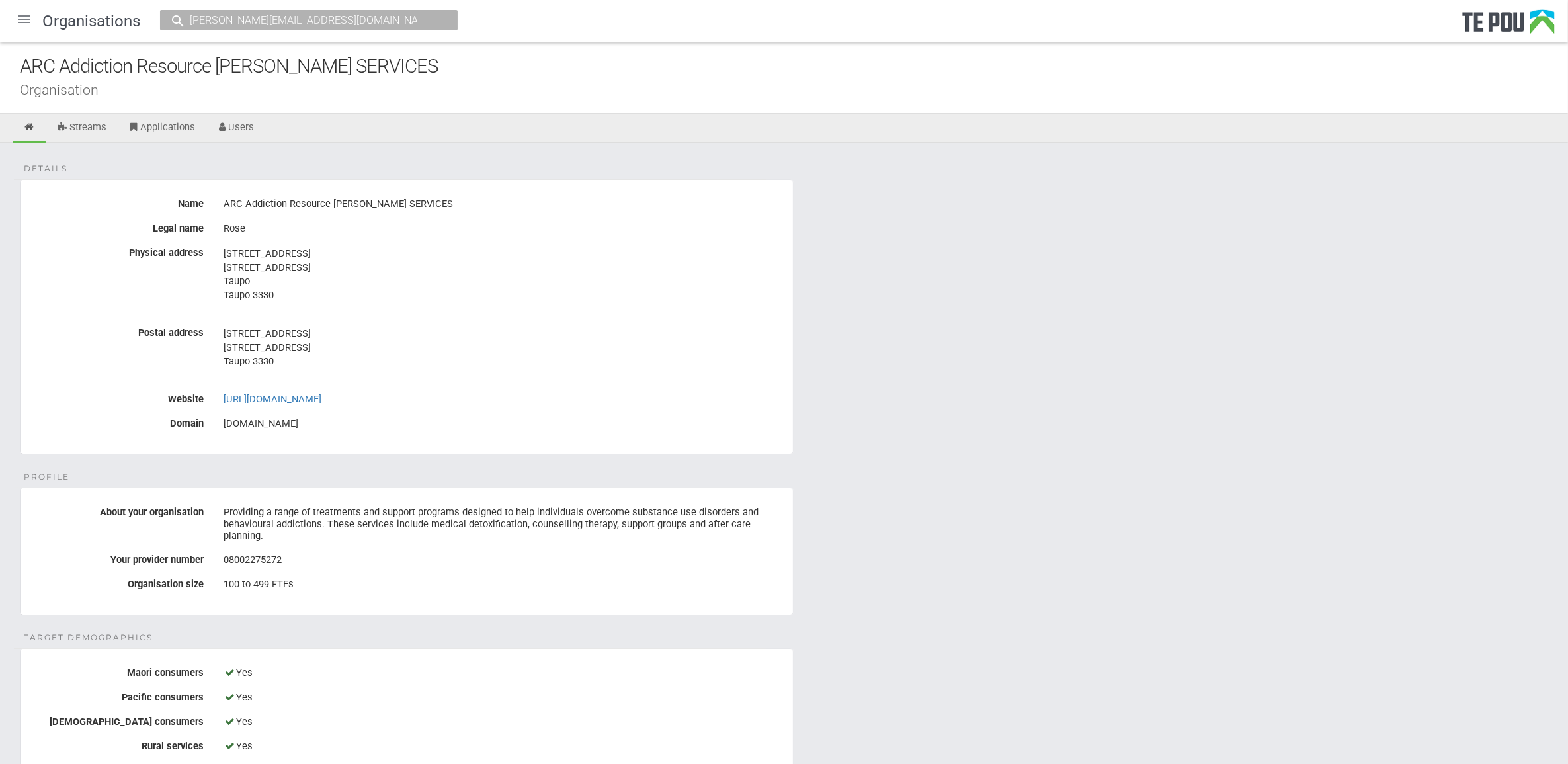
click at [20, 21] on div at bounding box center [23, 19] width 32 height 32
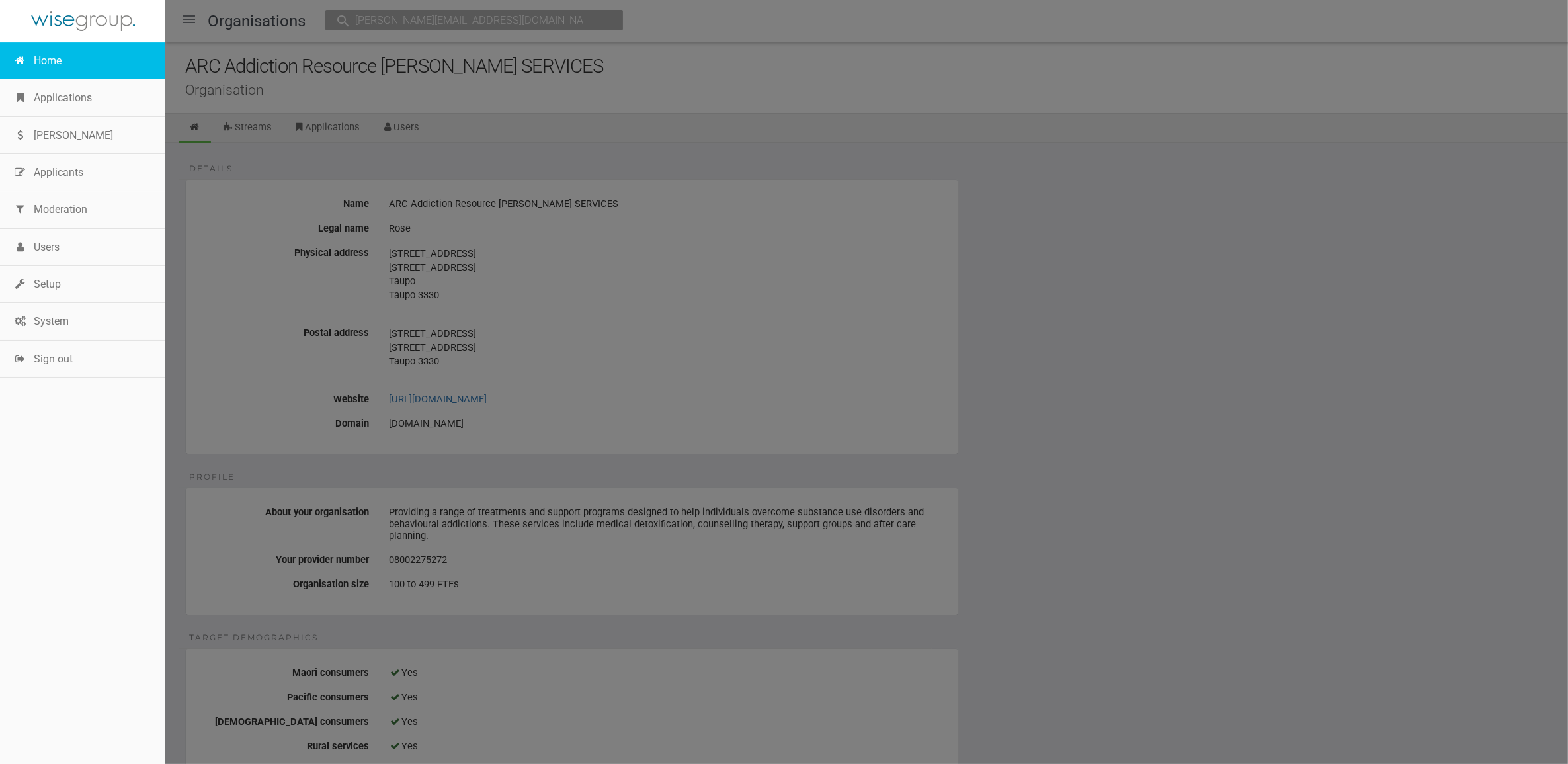
click at [45, 64] on link "Home" at bounding box center [83, 61] width 165 height 37
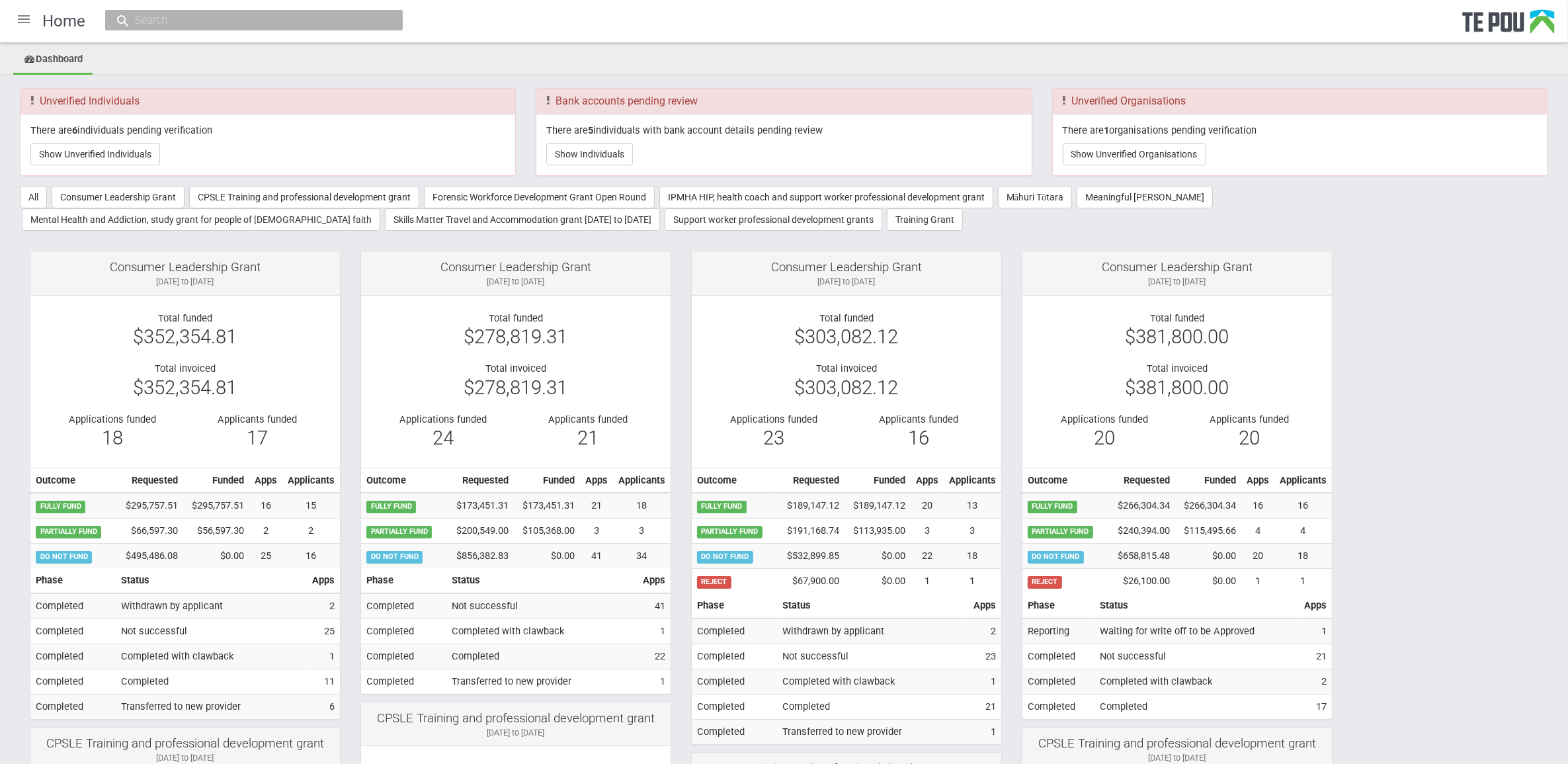
click at [300, 20] on input "text" at bounding box center [247, 20] width 233 height 14
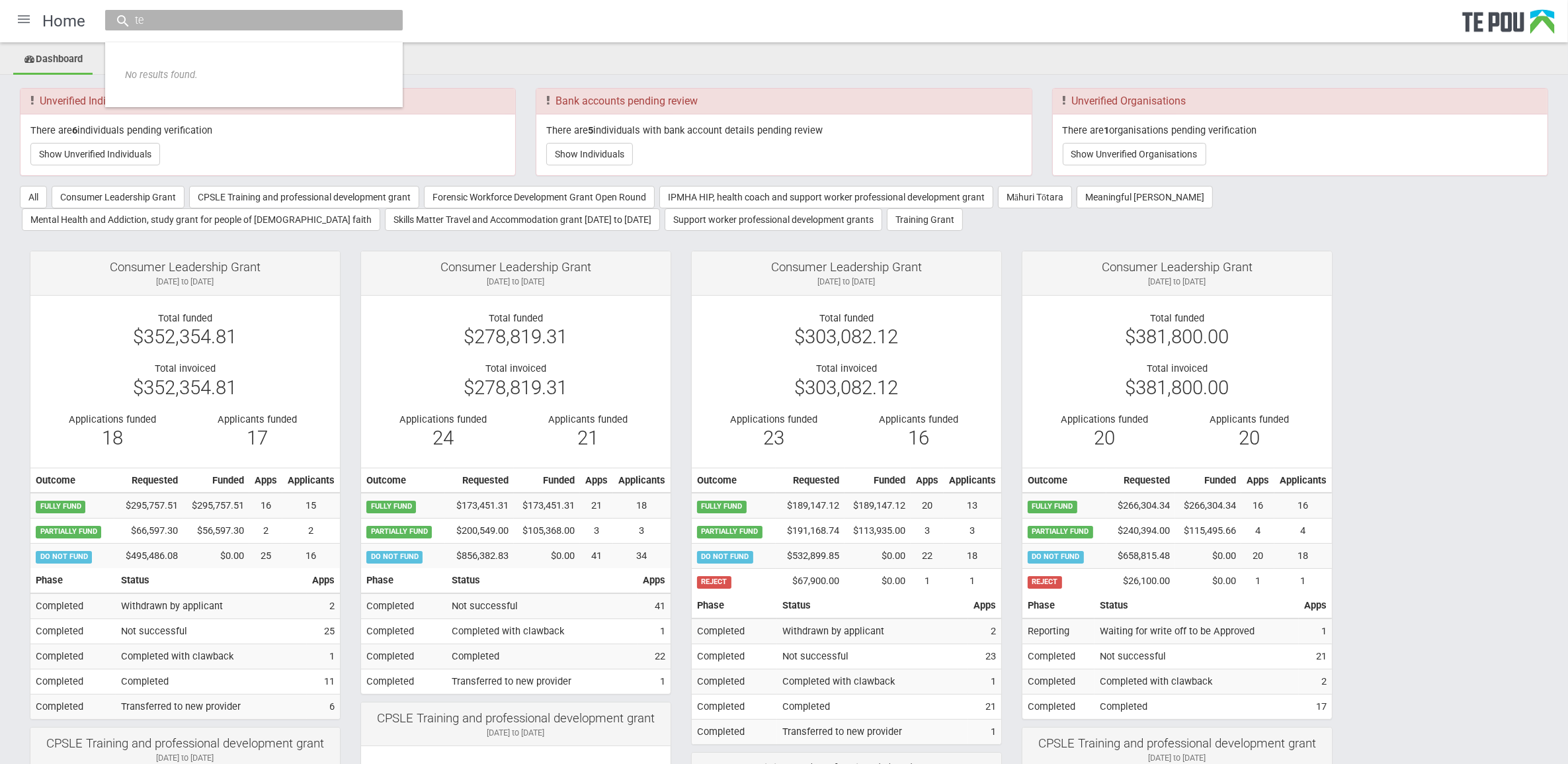
type input "t"
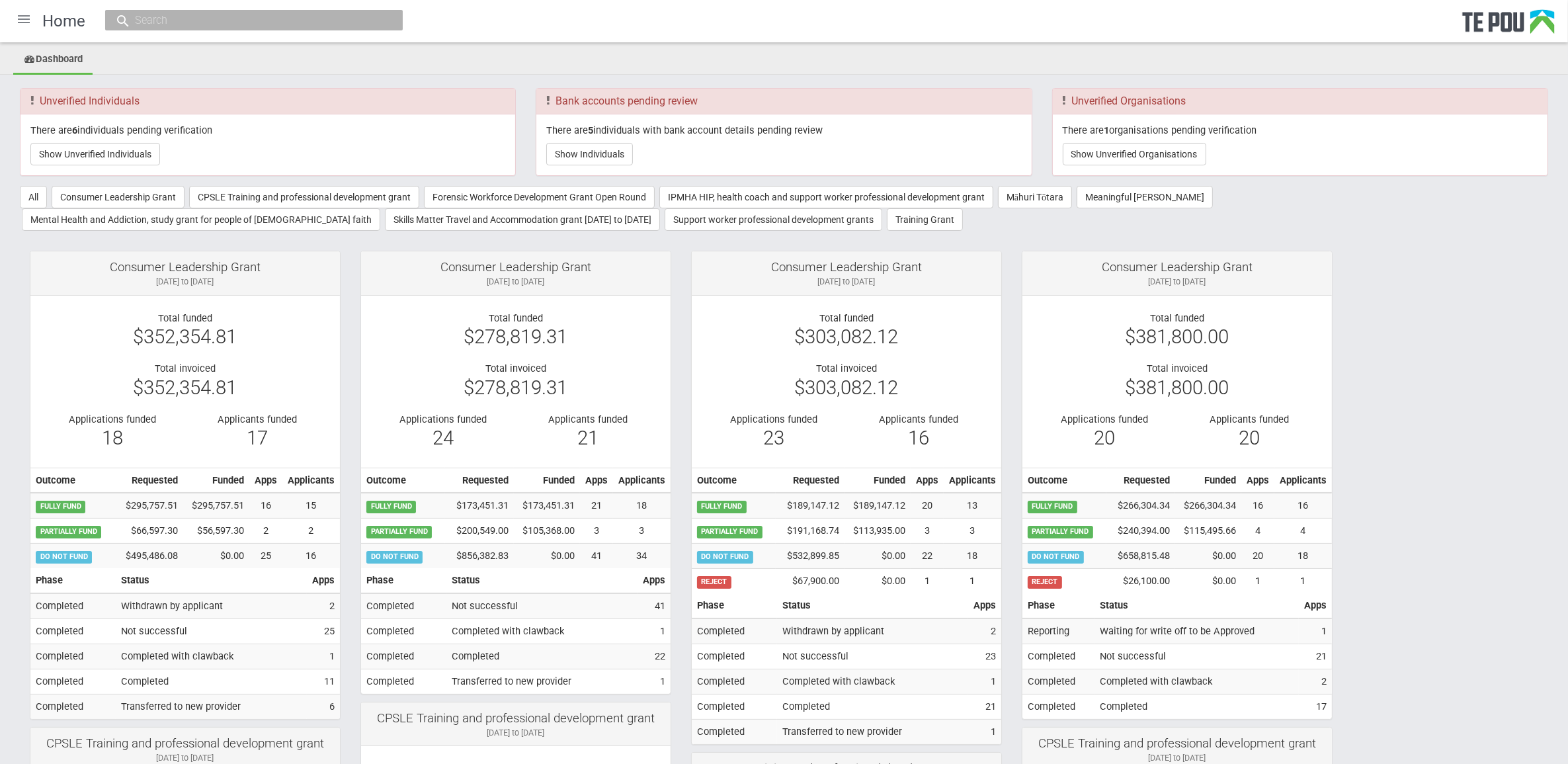
click at [196, 26] on input "text" at bounding box center [247, 20] width 233 height 14
paste input "Northland"
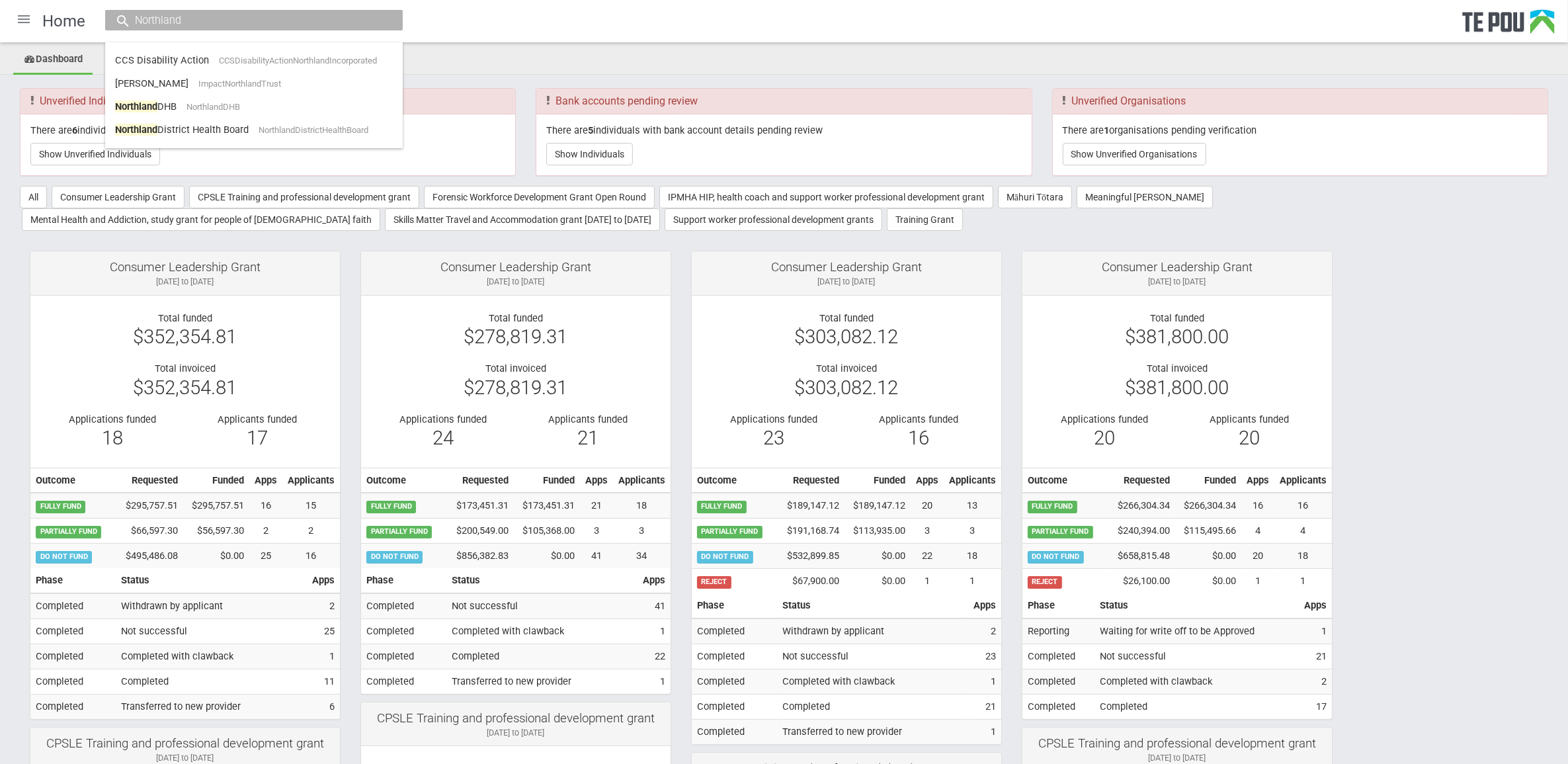
type input "Northland"
click at [259, 21] on input "Northland" at bounding box center [247, 20] width 233 height 14
drag, startPoint x: 259, startPoint y: 21, endPoint x: 12, endPoint y: 21, distance: 247.0
click at [12, 21] on div "Home Northland CCS Disability Action CCSDisabilityActionNorthlandIncorporated J…" at bounding box center [784, 21] width 1568 height 42
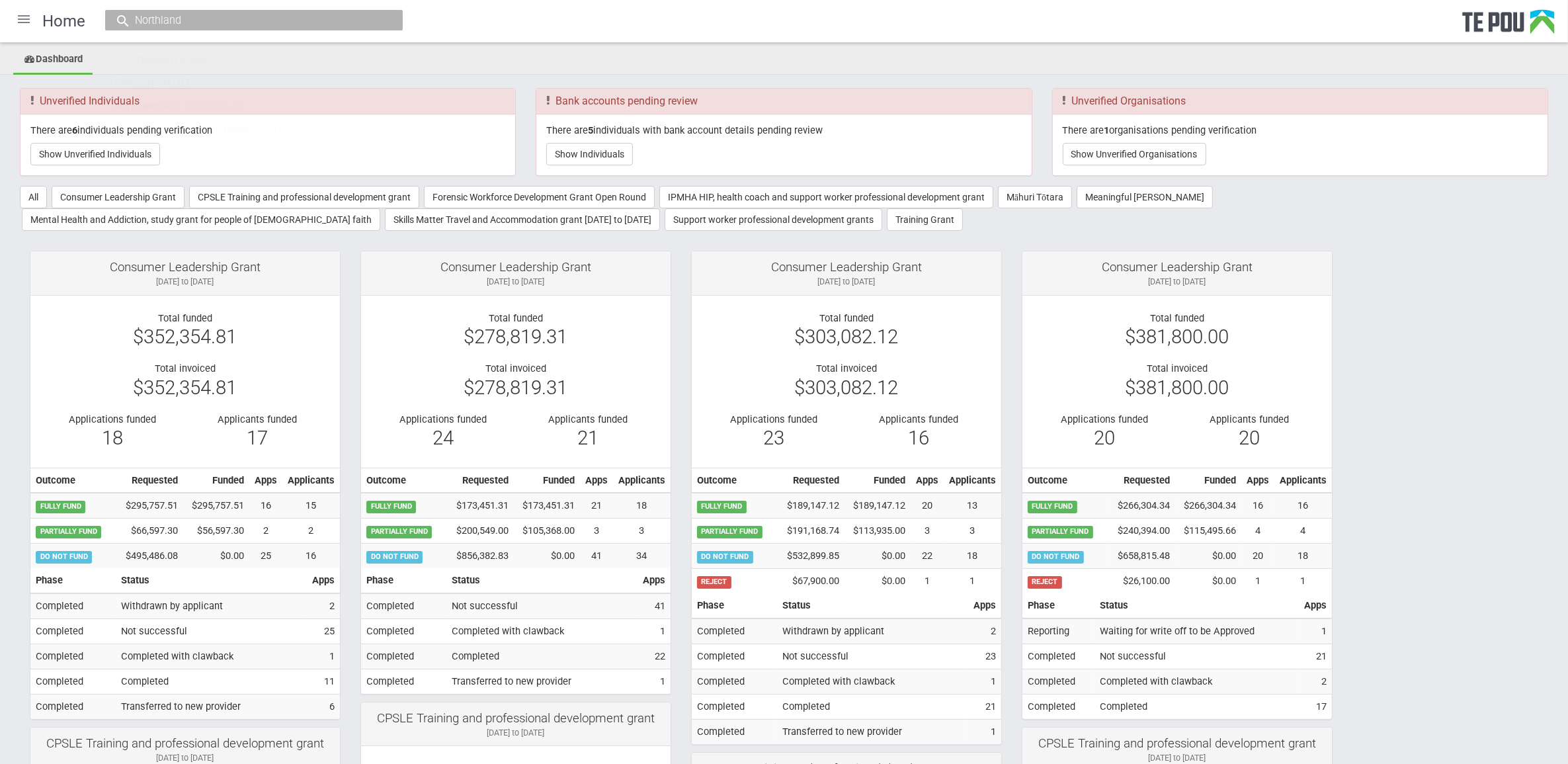
click at [263, 26] on input "Northland" at bounding box center [247, 20] width 233 height 14
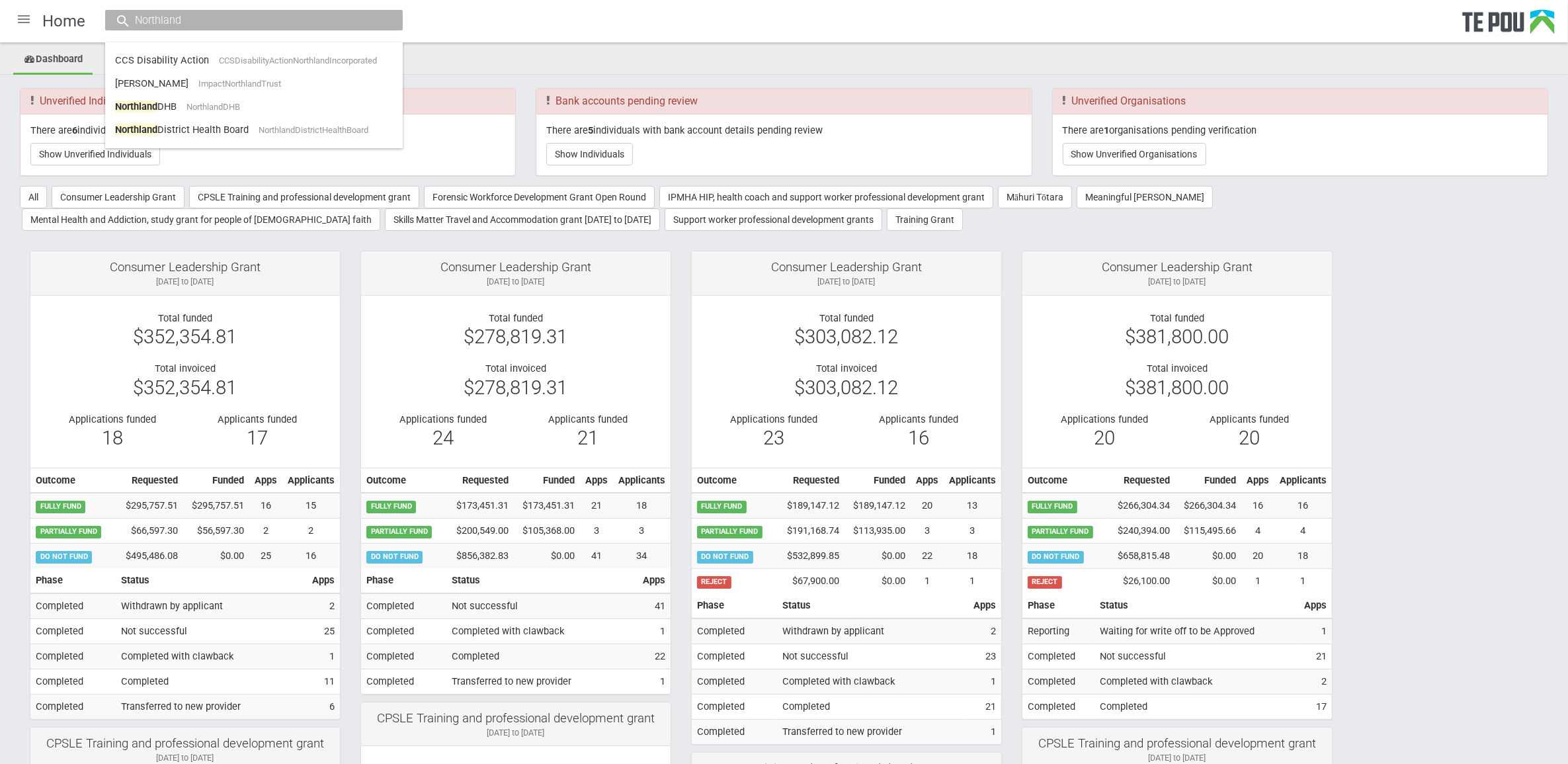
click at [353, 24] on input "Northland" at bounding box center [247, 20] width 233 height 14
click at [353, 19] on input "Northland" at bounding box center [247, 20] width 233 height 14
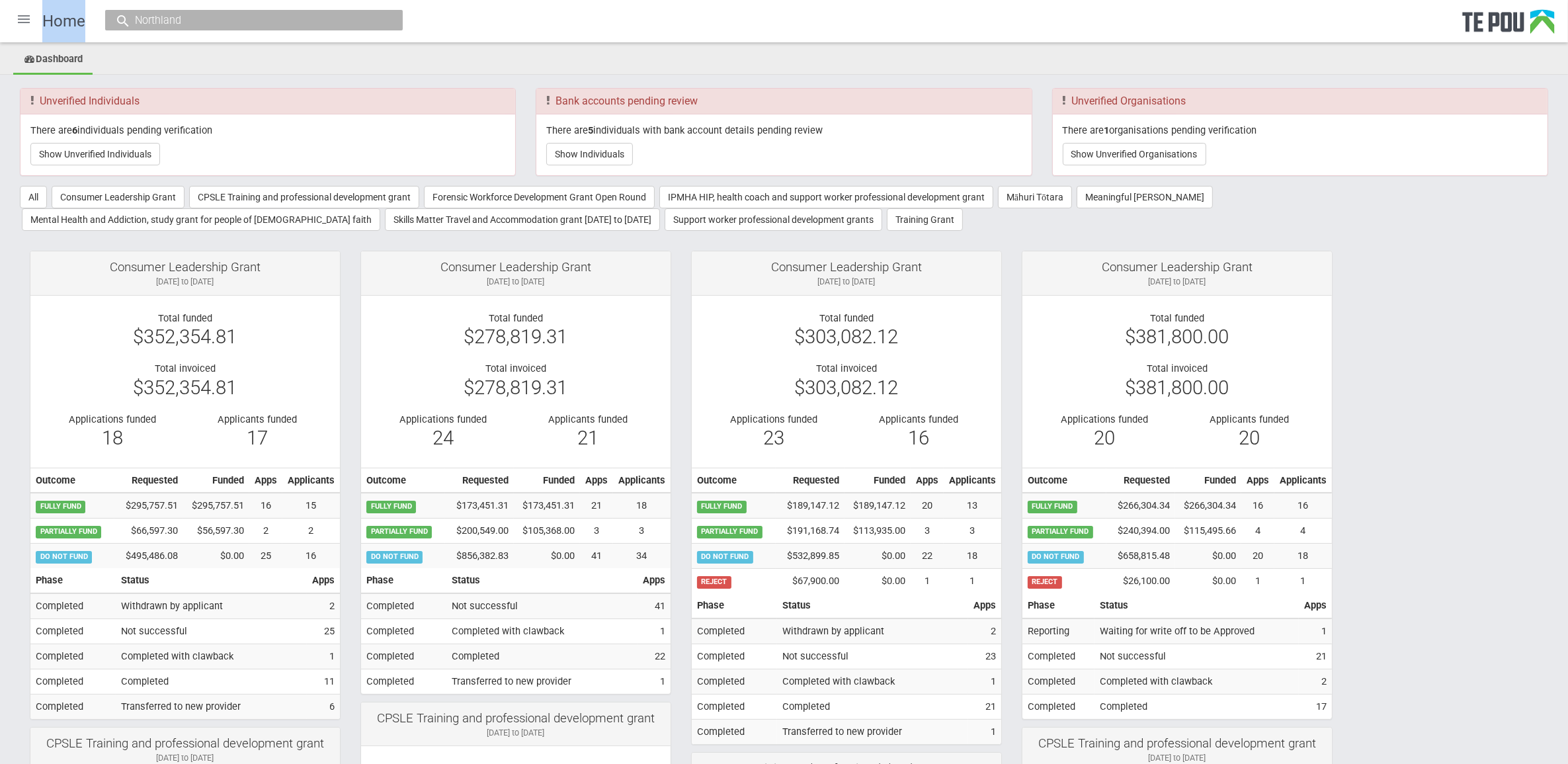
drag, startPoint x: 256, startPoint y: 11, endPoint x: 4, endPoint y: 8, distance: 252.0
click at [4, 8] on div "Home Northland CCS Disability Action CCSDisabilityActionNorthlandIncorporated J…" at bounding box center [784, 21] width 1568 height 42
drag, startPoint x: 4, startPoint y: 8, endPoint x: 210, endPoint y: 29, distance: 207.1
click at [210, 29] on div "Northland" at bounding box center [254, 20] width 298 height 20
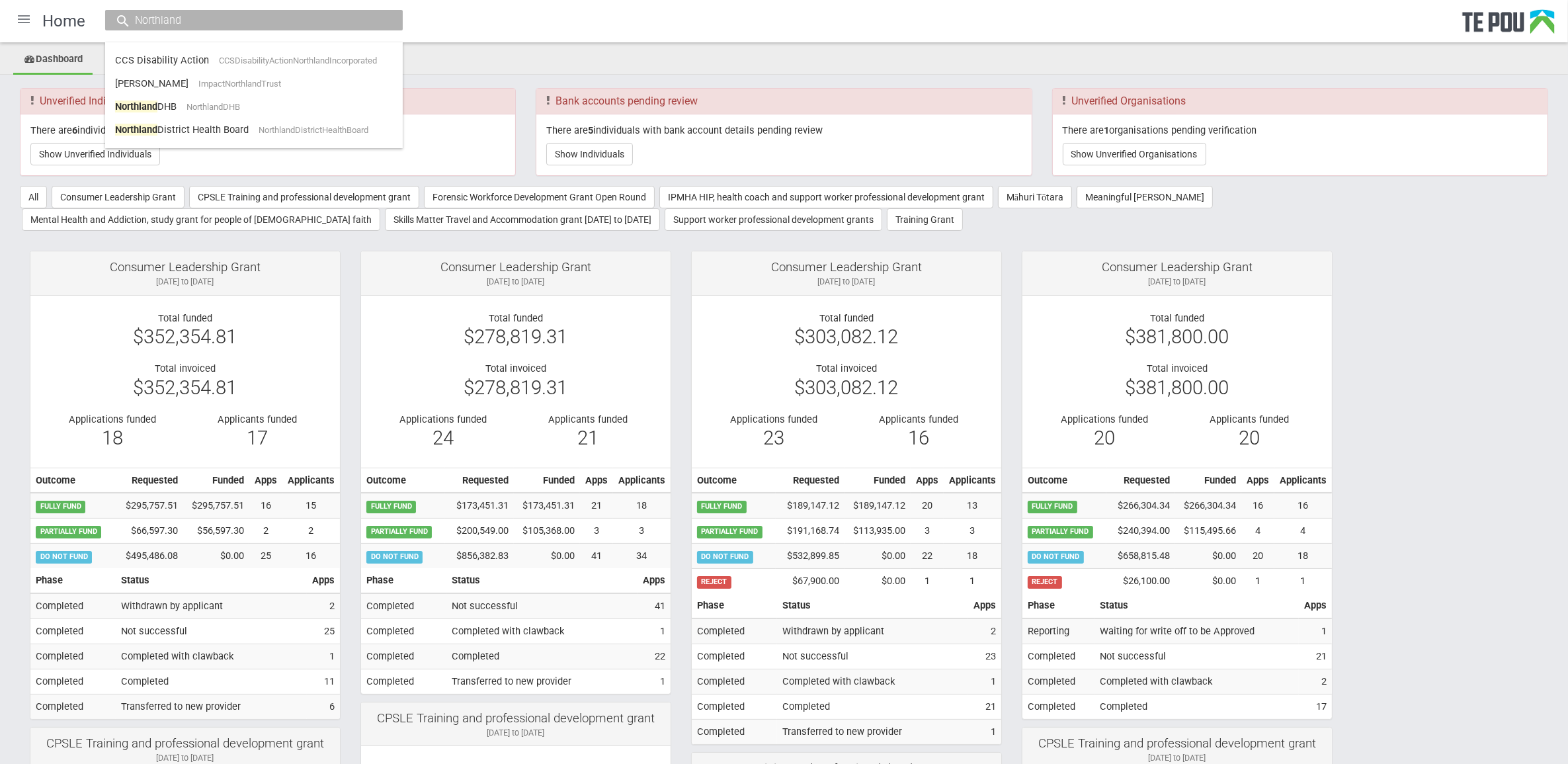
drag, startPoint x: 200, startPoint y: 15, endPoint x: 63, endPoint y: 17, distance: 137.0
click at [63, 17] on div "Home Northland CCS Disability Action CCSDisabilityActionNorthlandIncorporated J…" at bounding box center [784, 21] width 1568 height 42
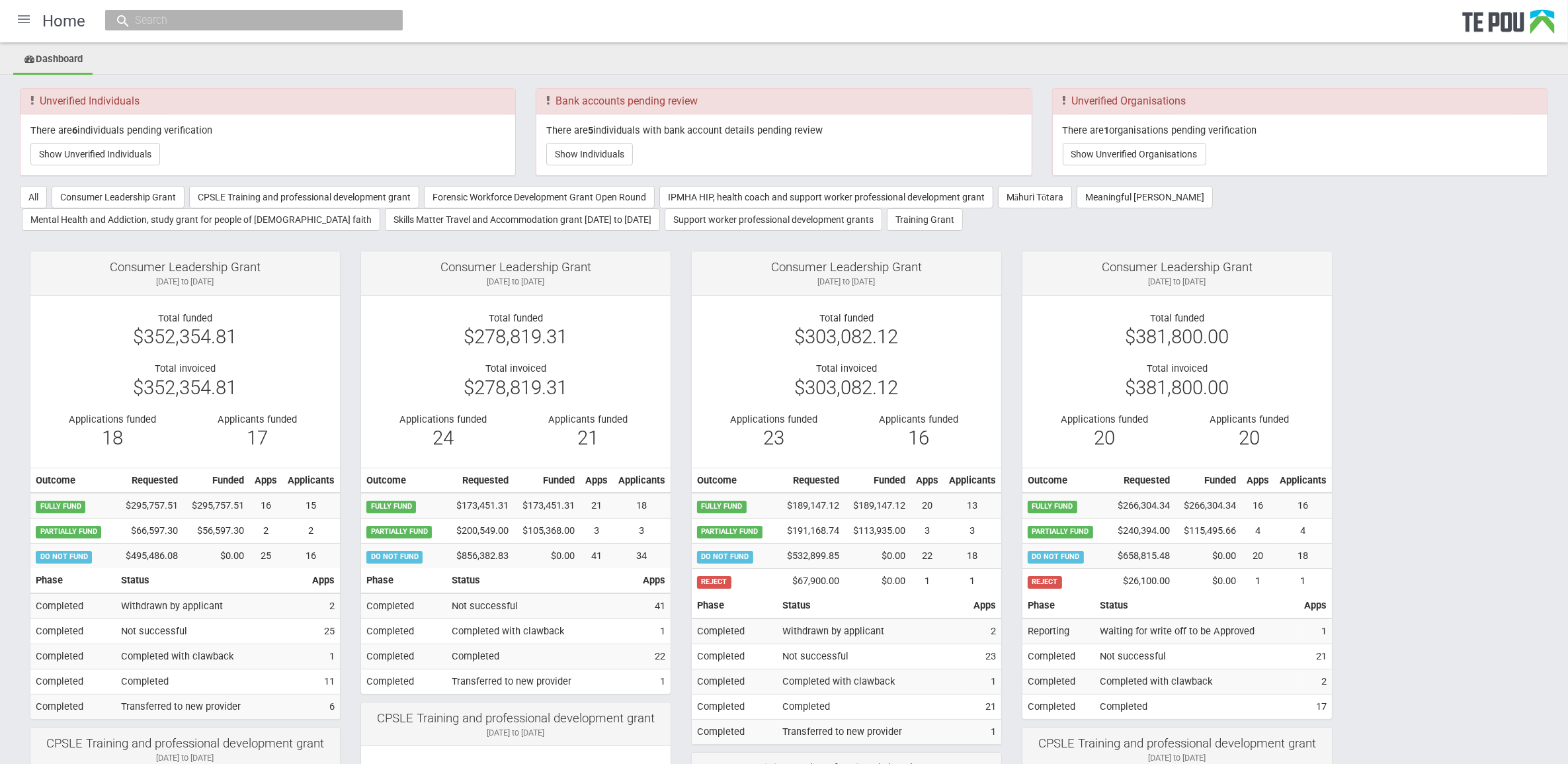
click at [206, 27] on input "text" at bounding box center [247, 20] width 233 height 14
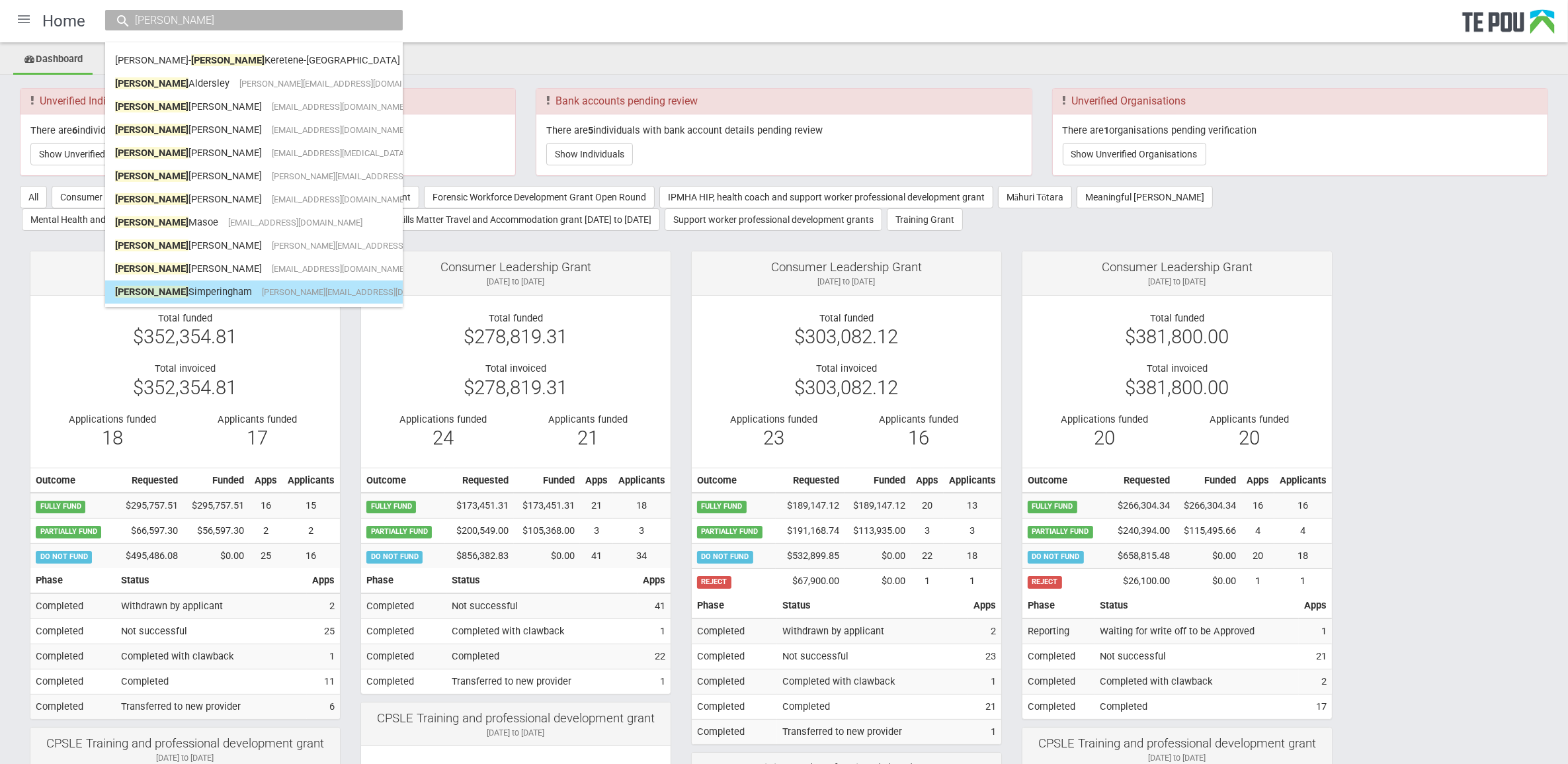
type input "jane"
click at [314, 290] on span "jane.simperingham@northlanddhb.org.nz" at bounding box center [361, 292] width 198 height 10
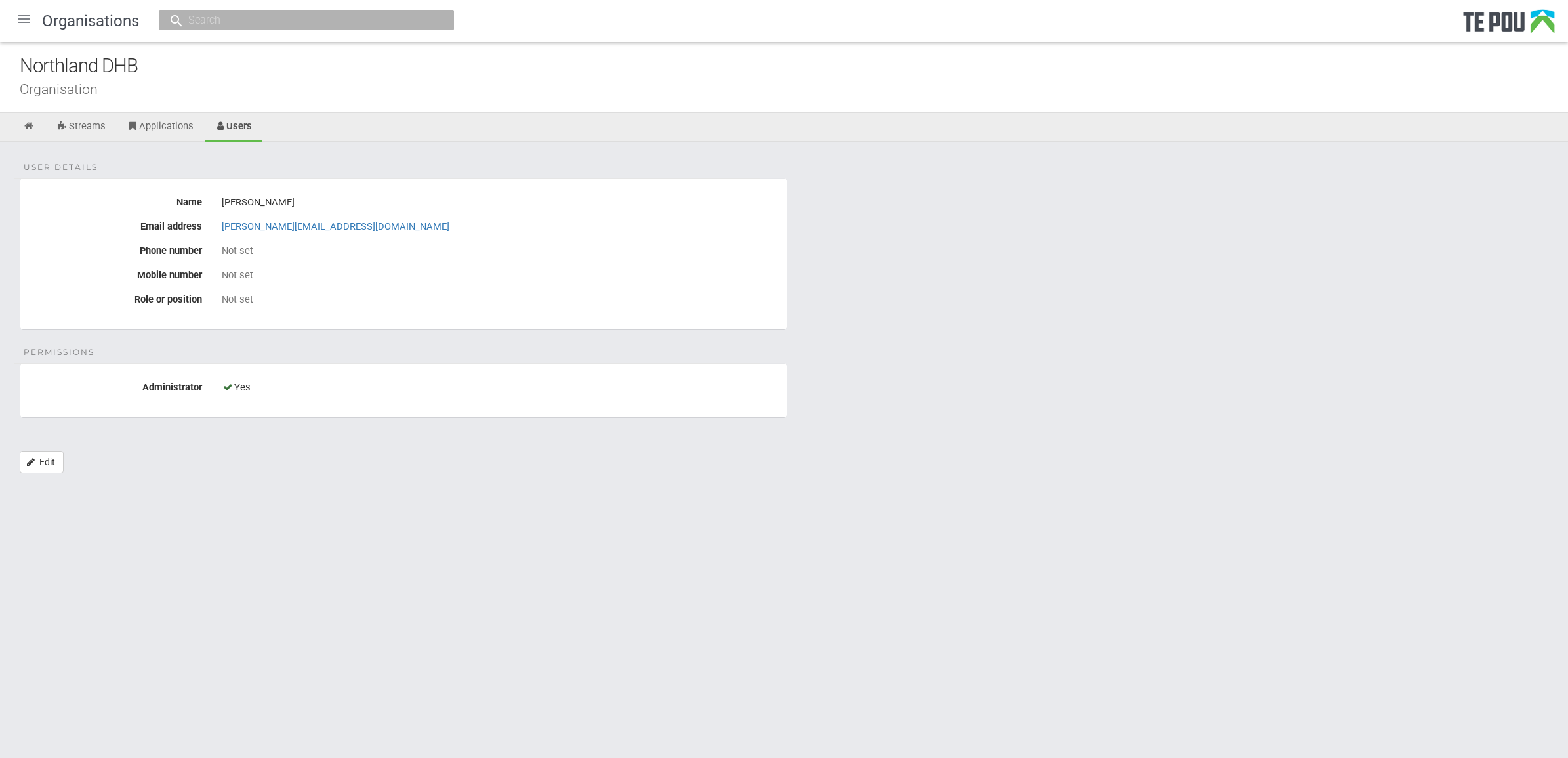
drag, startPoint x: 1035, startPoint y: 461, endPoint x: 583, endPoint y: 326, distance: 471.7
click at [1035, 461] on div "User details Name Jane Simperingham Email address jane.simperingham@northlanddh…" at bounding box center [784, 314] width 1568 height 345
click at [135, 83] on div "Organisation" at bounding box center [794, 89] width 1549 height 14
click at [145, 58] on div "Northland DHB" at bounding box center [794, 66] width 1549 height 29
click at [141, 76] on div "Northland DHB" at bounding box center [794, 66] width 1549 height 29
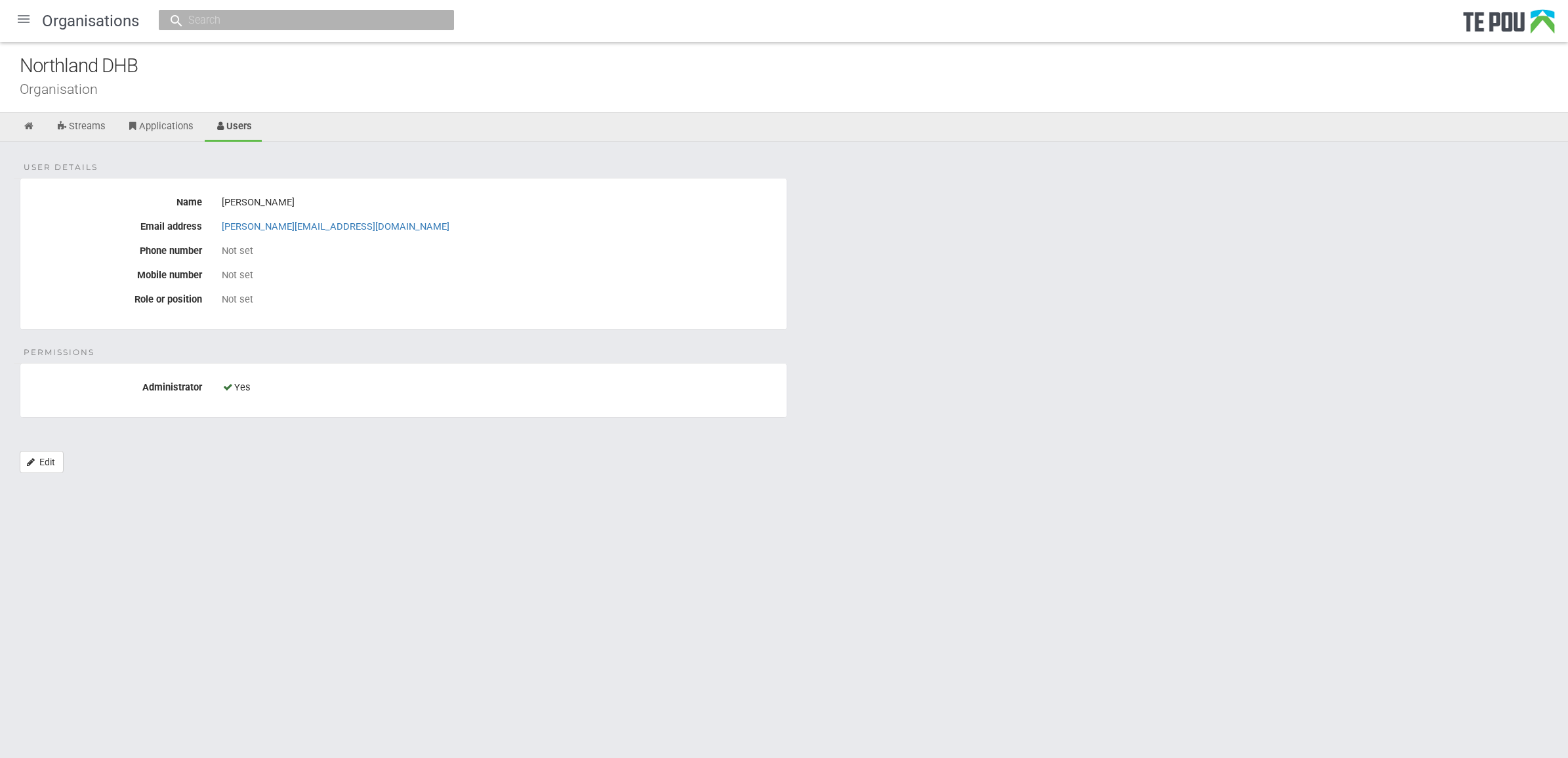
click at [116, 86] on div "Organisation" at bounding box center [794, 89] width 1549 height 14
click at [28, 128] on icon at bounding box center [29, 126] width 12 height 10
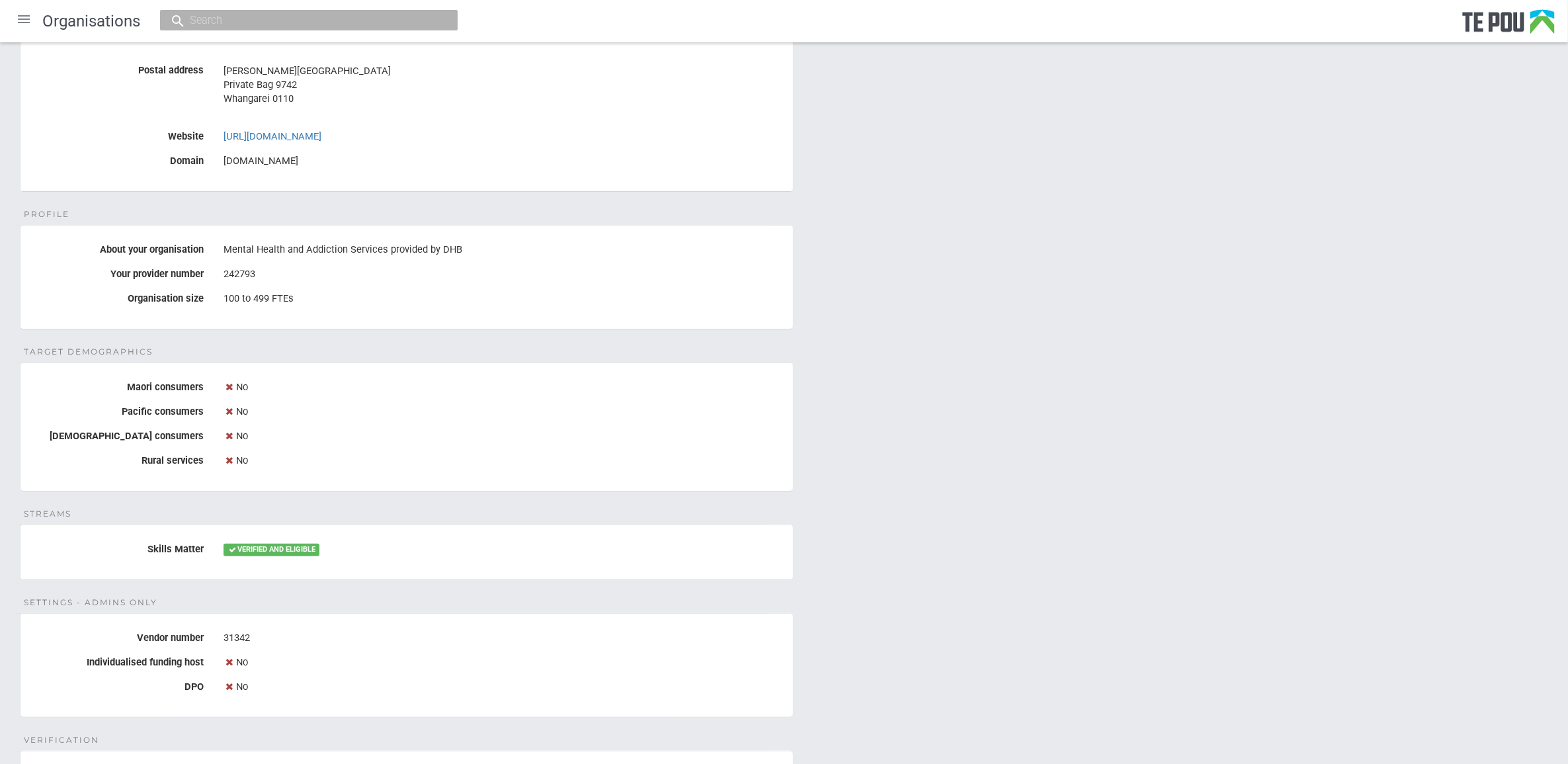
scroll to position [496, 0]
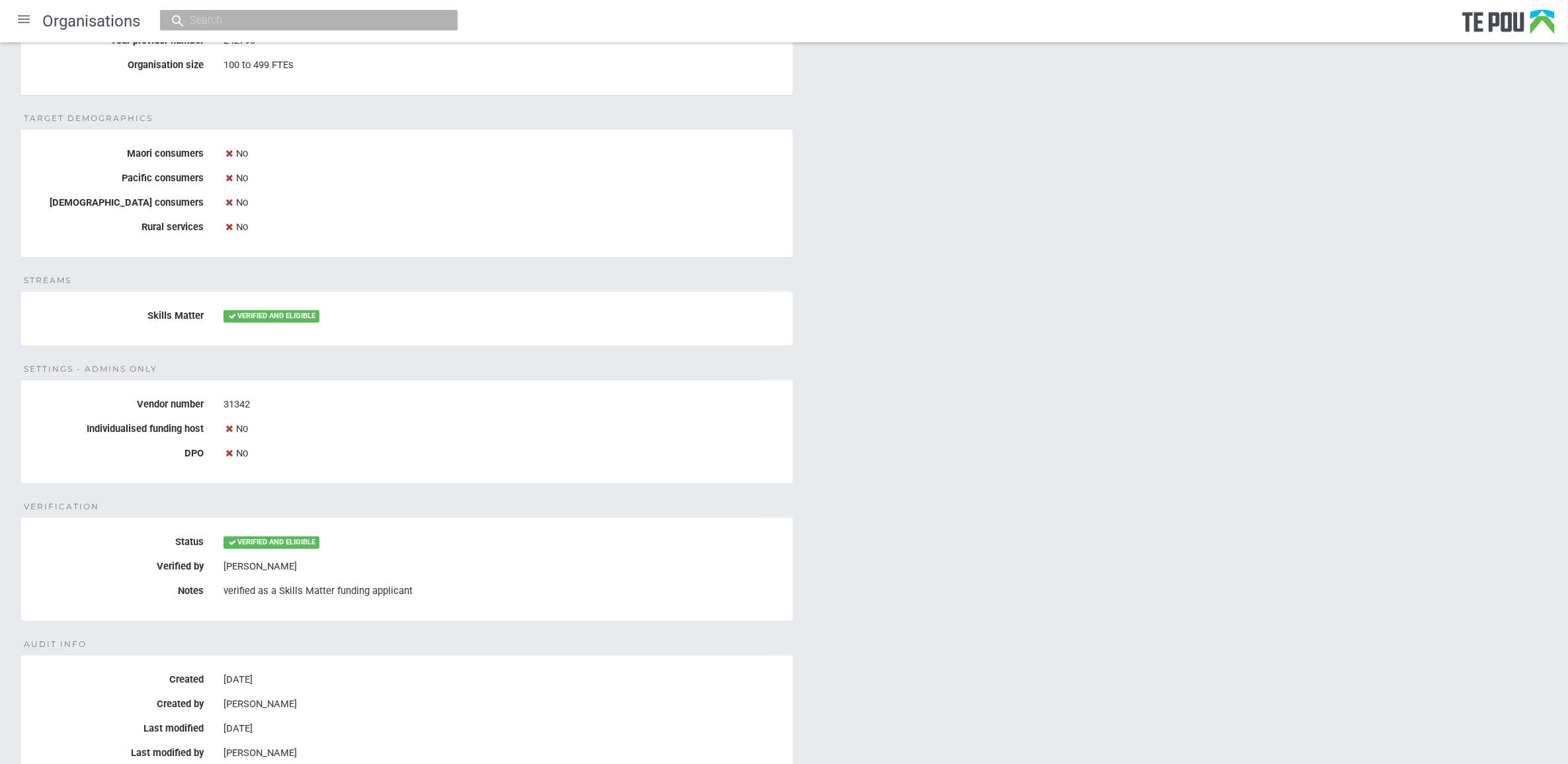
click at [1106, 620] on div "Details Name Northland DHB Legal name Northland District Health Board Physical …" at bounding box center [784, 250] width 1568 height 1206
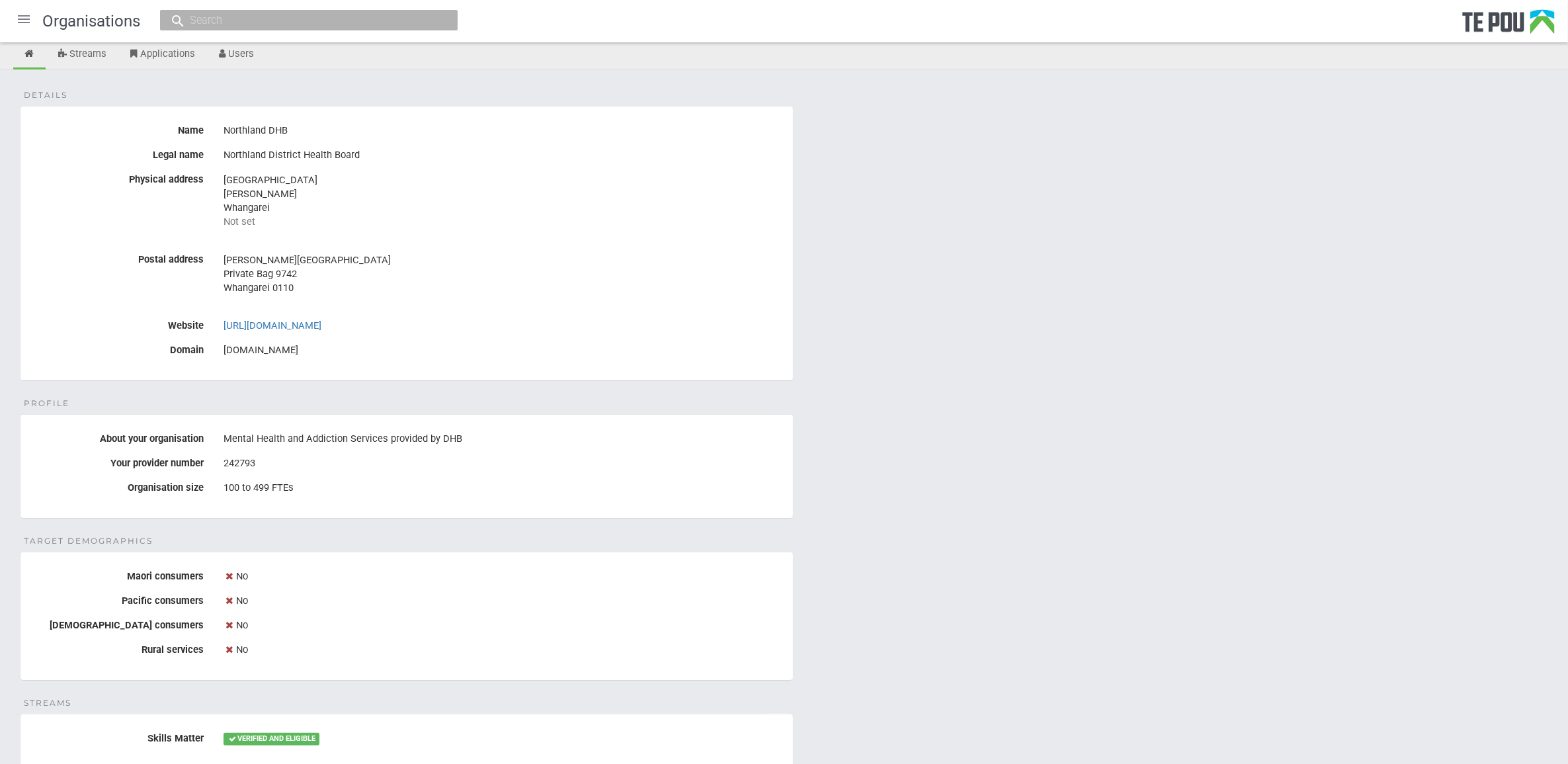
scroll to position [0, 0]
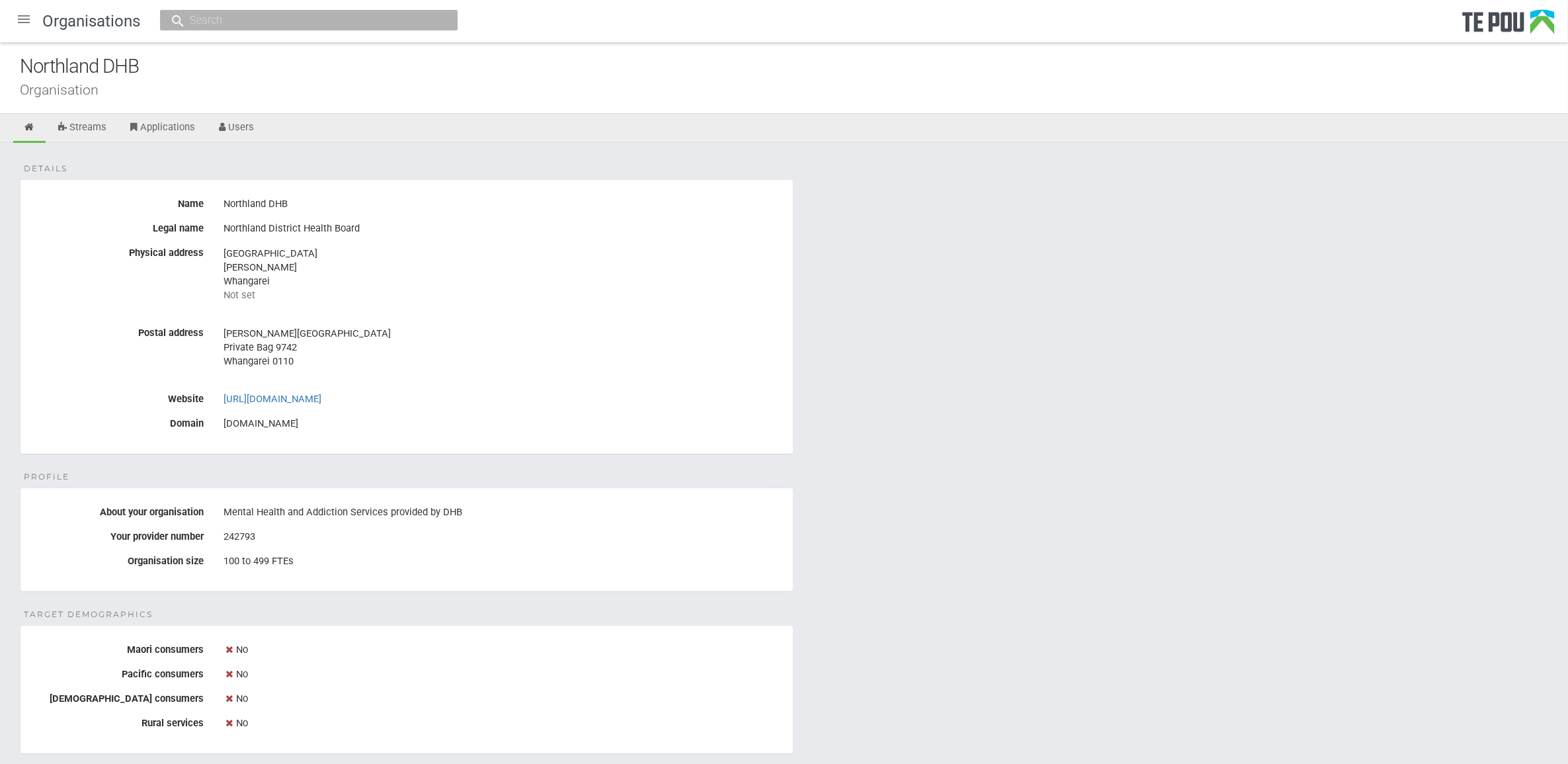
click at [245, 79] on div "Northland DHB" at bounding box center [794, 66] width 1549 height 29
drag, startPoint x: 853, startPoint y: 283, endPoint x: 799, endPoint y: 231, distance: 75.0
click at [853, 283] on div "Details Name Northland DHB Legal name Northland District Health Board Physical …" at bounding box center [784, 745] width 1568 height 1206
click at [412, 160] on div "Details Name Northland DHB Legal name Northland District Health Board Physical …" at bounding box center [784, 745] width 1568 height 1206
click at [322, 228] on div "Northland District Health Board" at bounding box center [503, 228] width 559 height 23
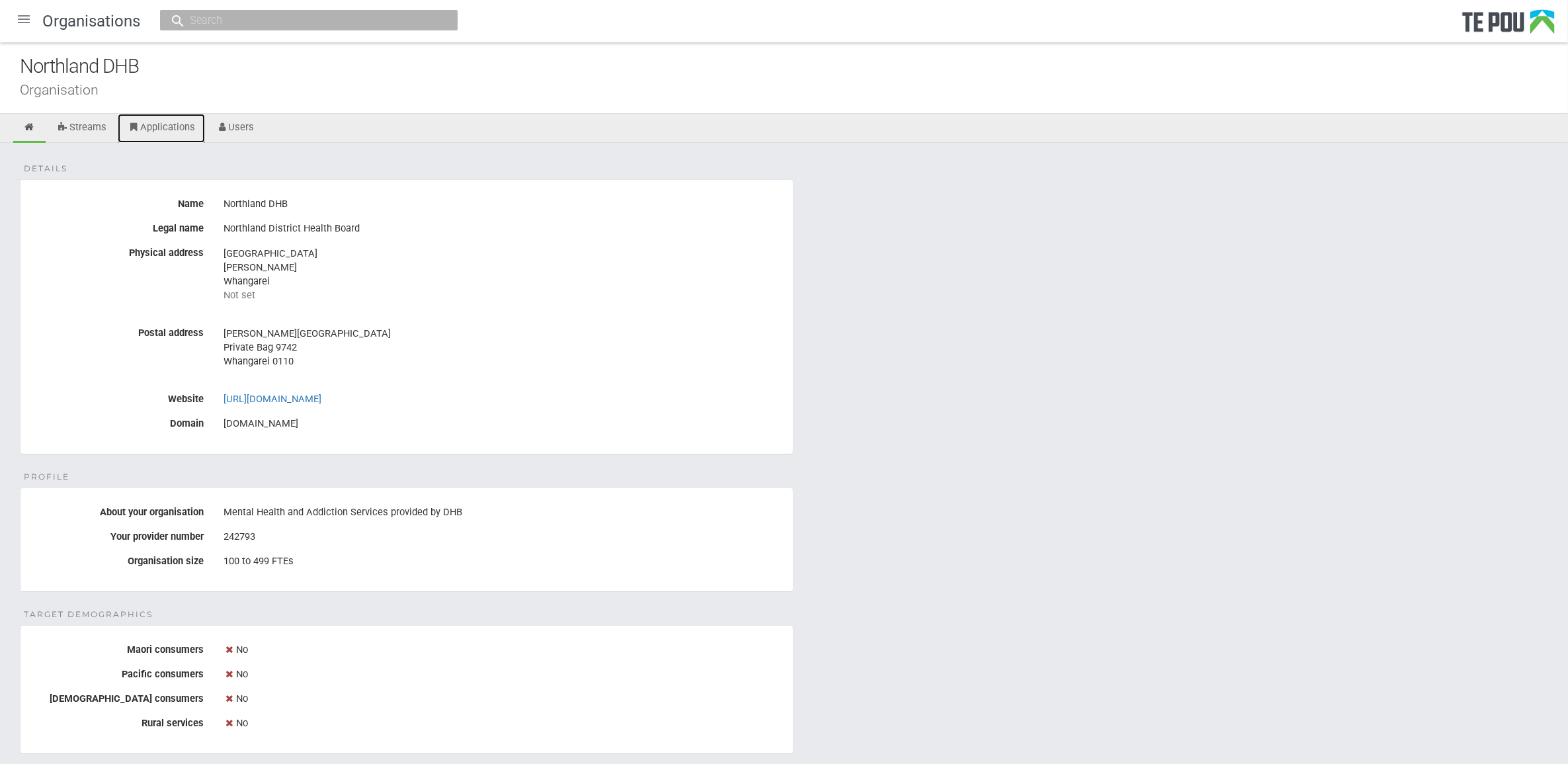
click at [163, 123] on link "Applications" at bounding box center [161, 128] width 87 height 29
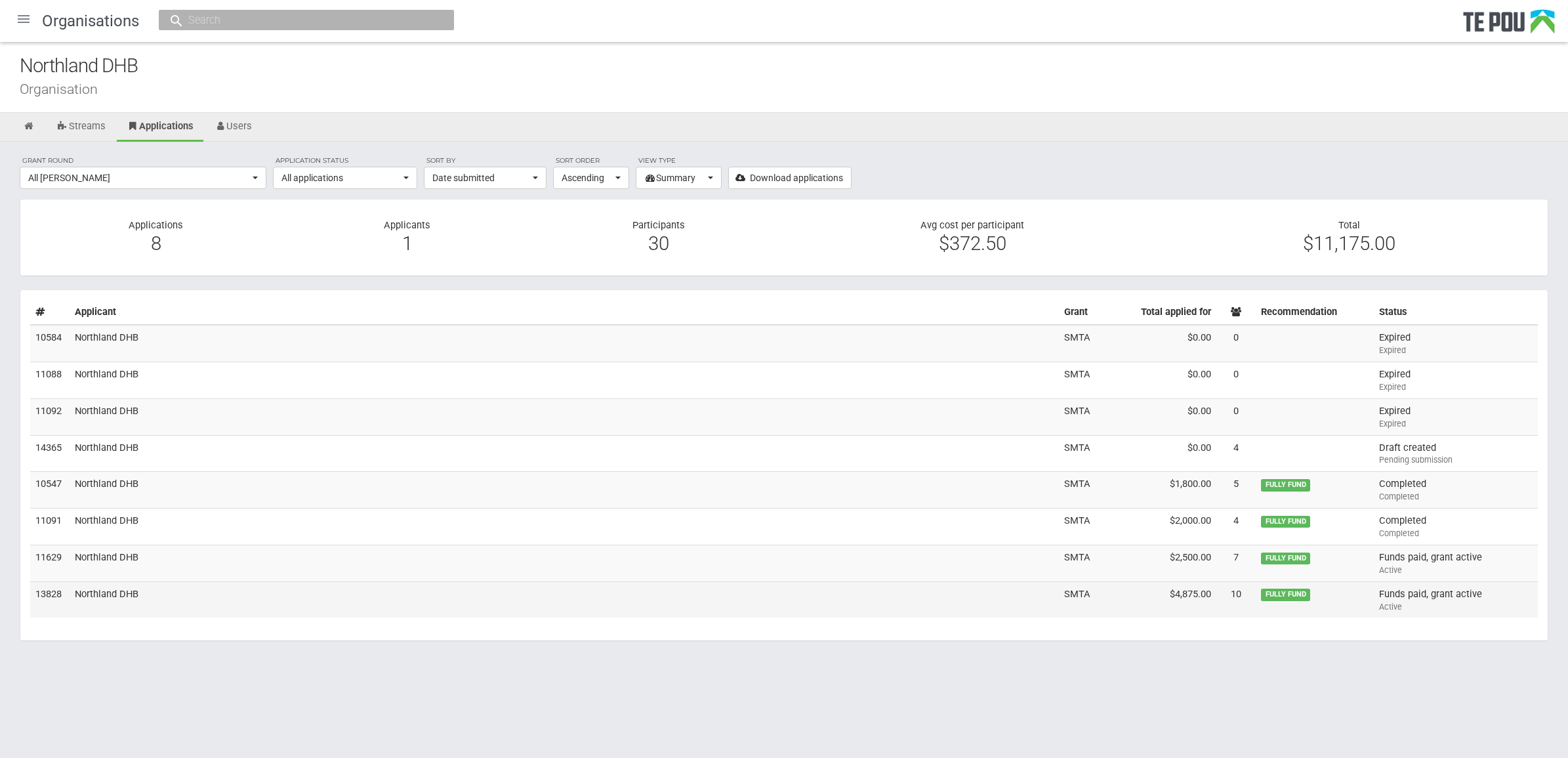
click at [128, 591] on td "Northland DHB" at bounding box center [564, 599] width 989 height 36
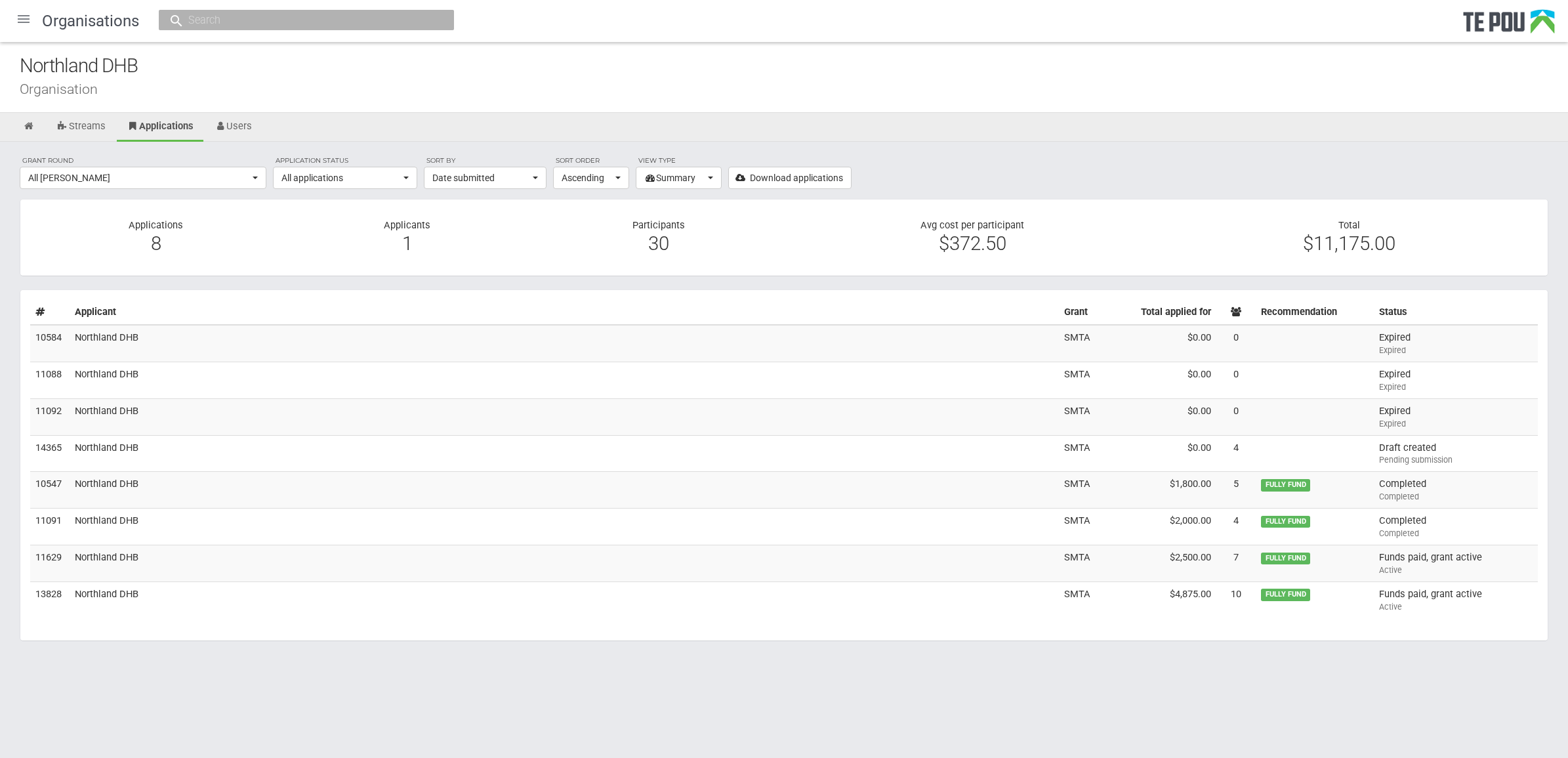
click at [405, 244] on div "1" at bounding box center [407, 243] width 232 height 12
click at [404, 243] on div "1" at bounding box center [407, 243] width 232 height 12
drag, startPoint x: 418, startPoint y: 241, endPoint x: 411, endPoint y: 243, distance: 7.3
click at [418, 243] on div "1" at bounding box center [407, 243] width 232 height 12
click at [409, 243] on div "1" at bounding box center [407, 243] width 232 height 12
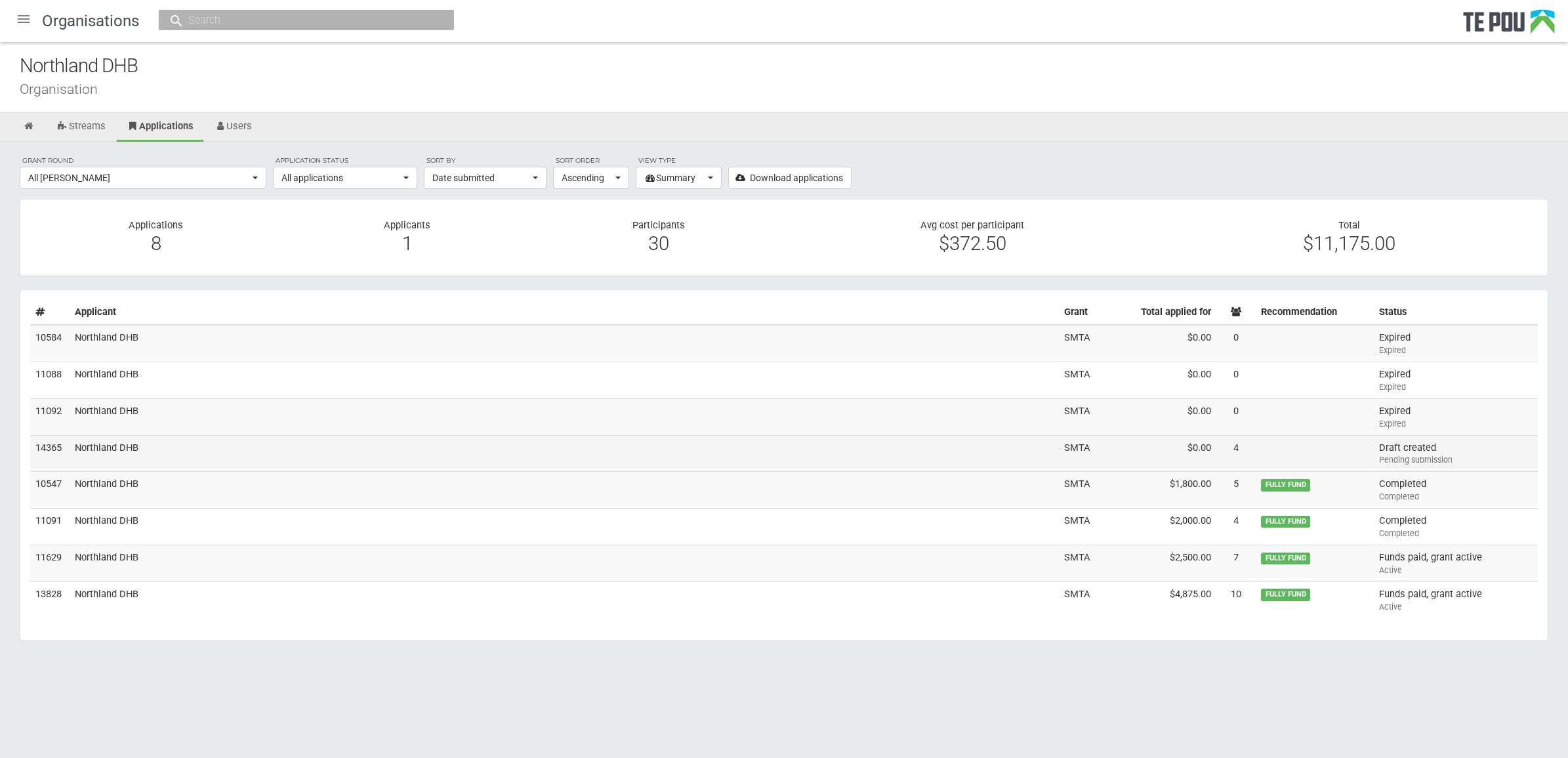
click at [104, 448] on td "Northland DHB" at bounding box center [564, 454] width 989 height 37
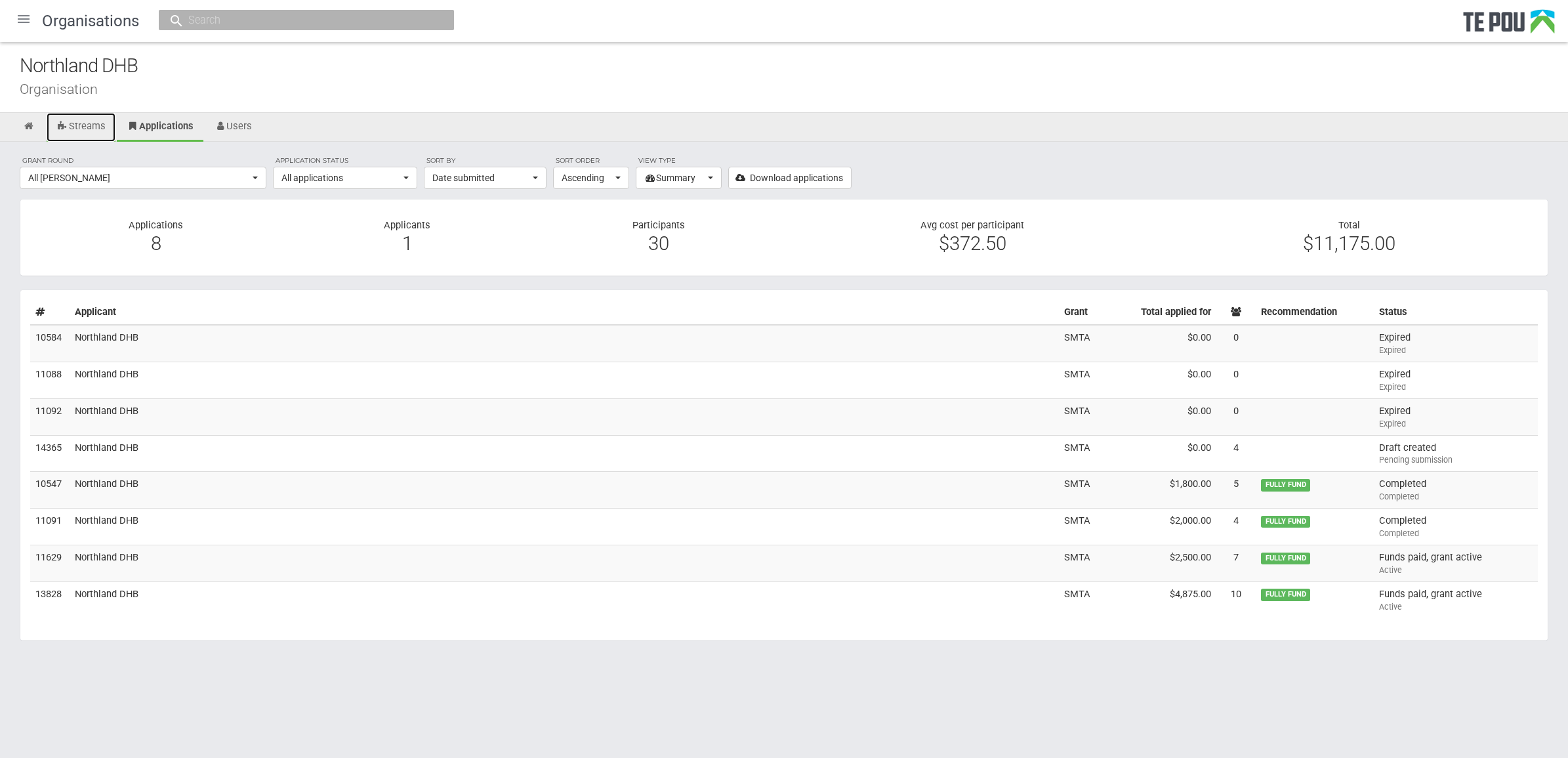
click at [111, 124] on link "Streams" at bounding box center [80, 127] width 69 height 29
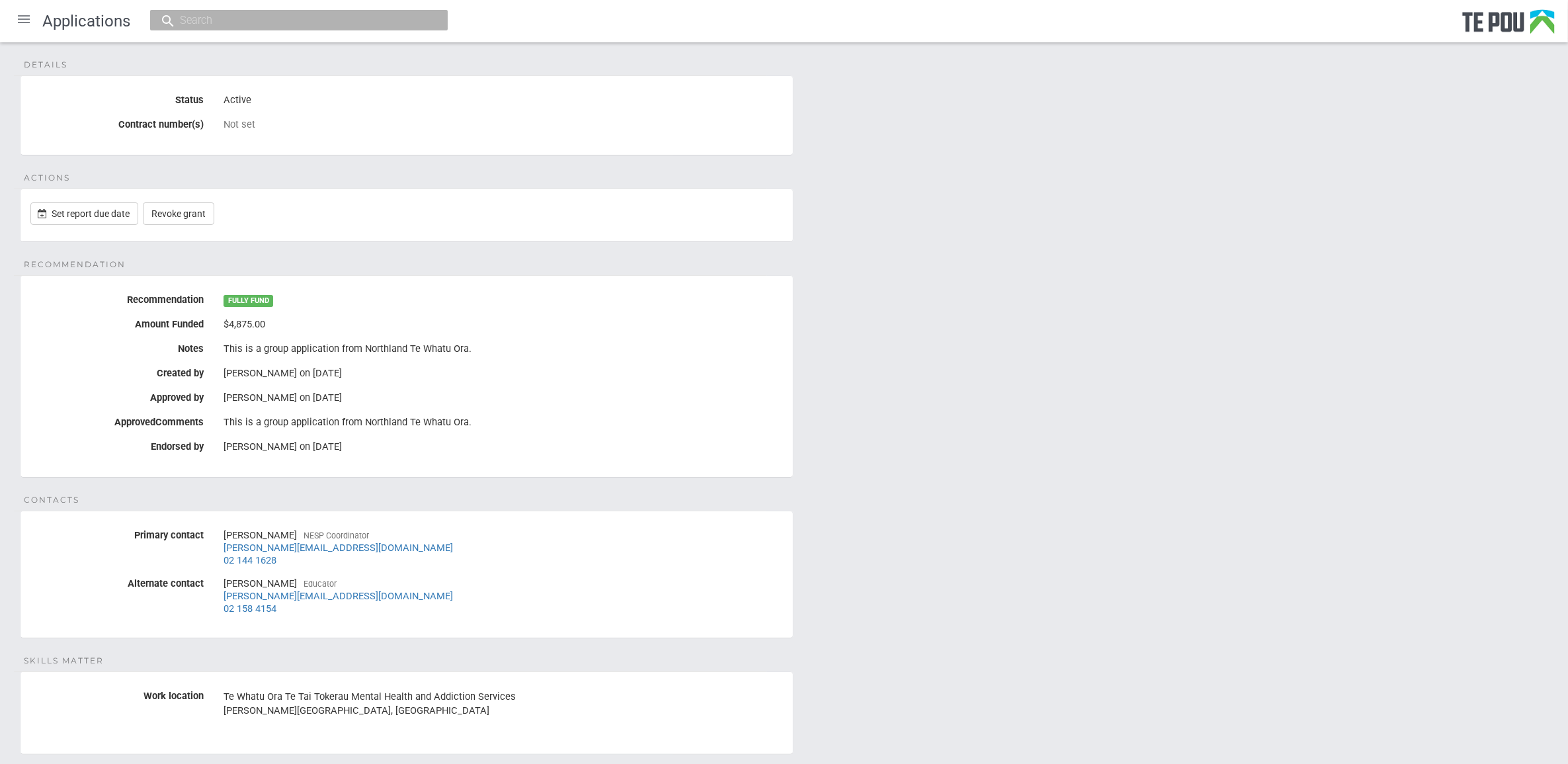
scroll to position [199, 0]
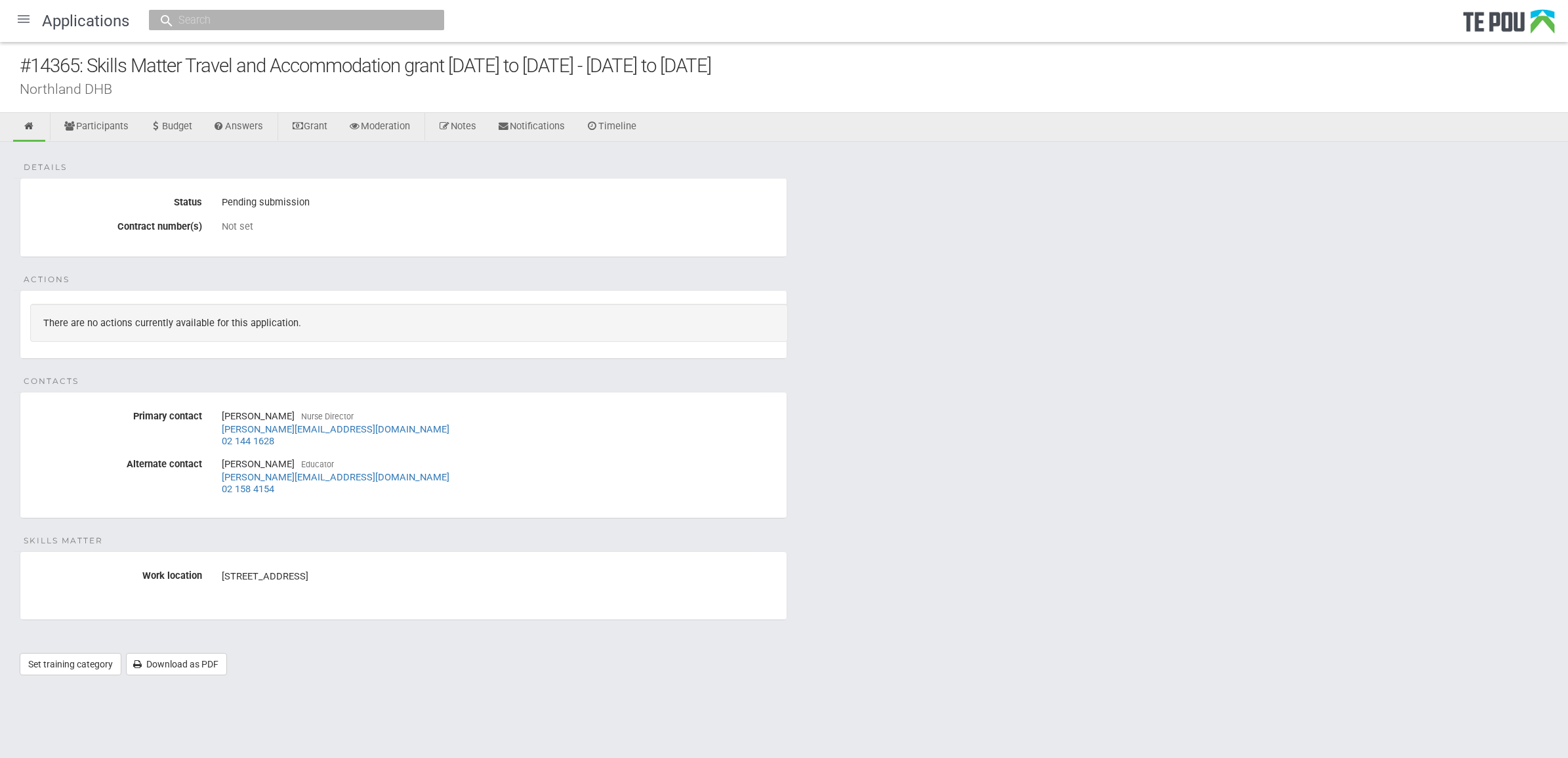
click at [798, 481] on div "Details Status Pending submission Contract number(s) Not set Actions There are …" at bounding box center [784, 414] width 1568 height 546
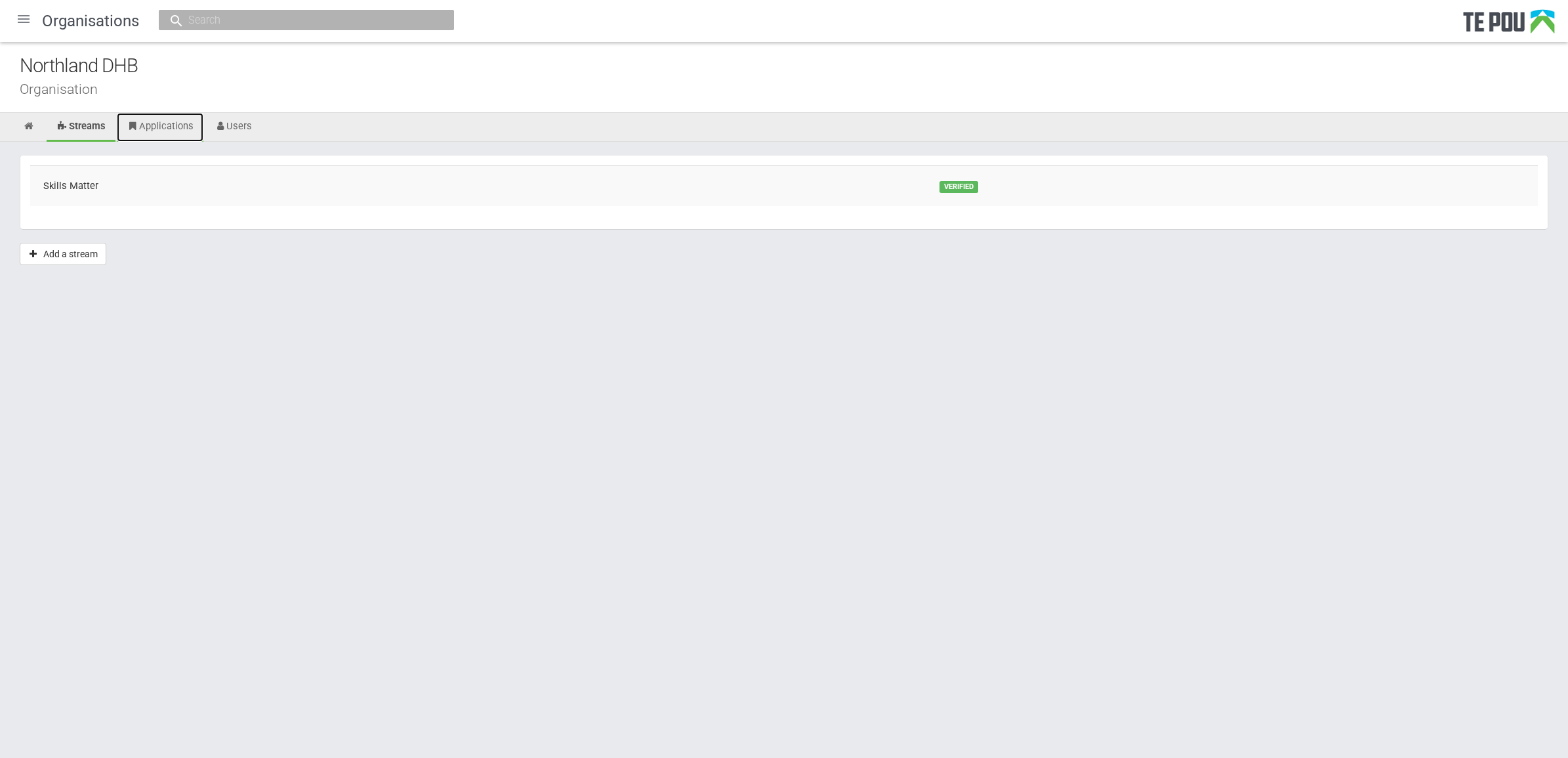
click at [171, 122] on link "Applications" at bounding box center [160, 127] width 87 height 29
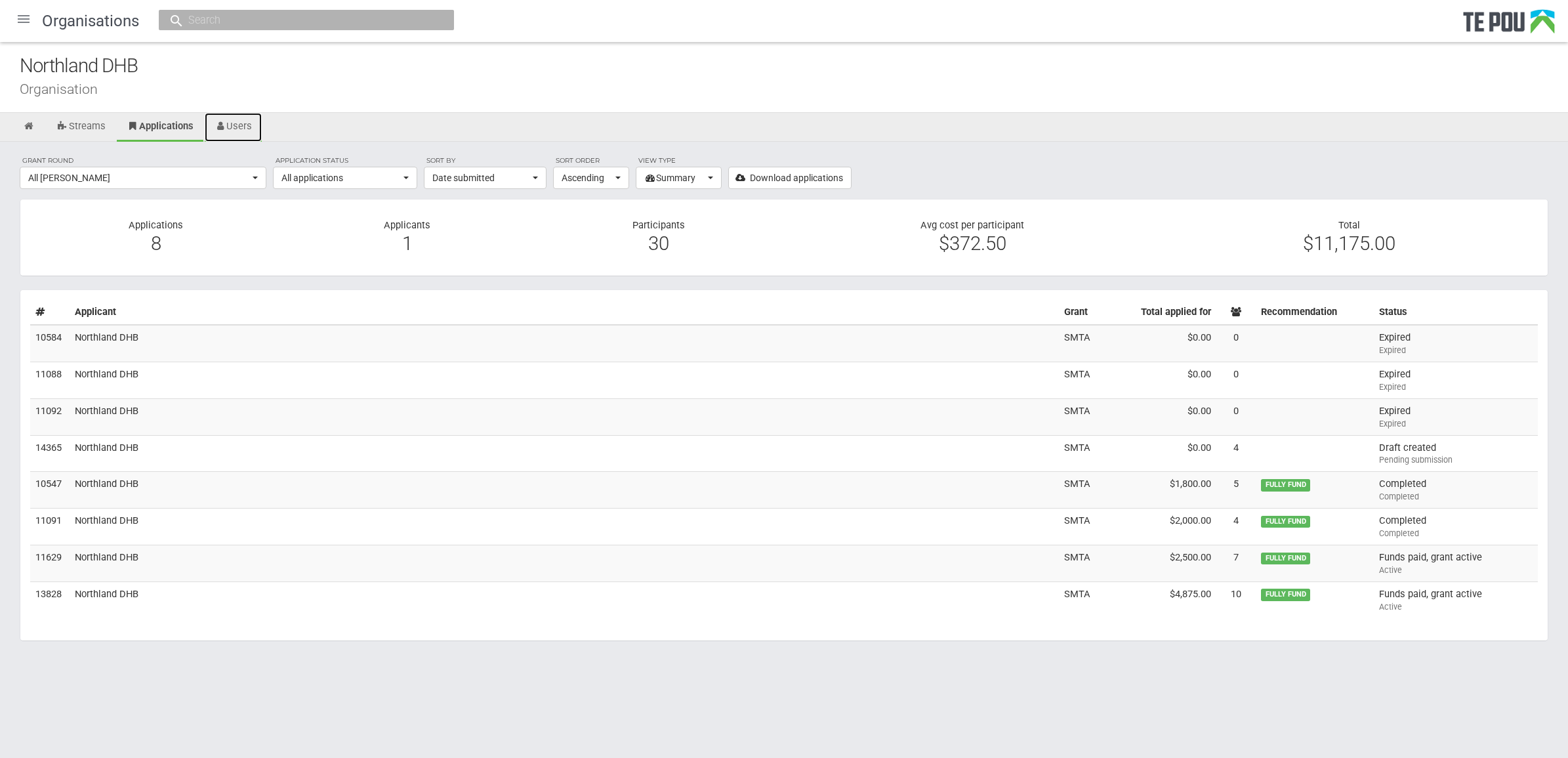
click at [248, 121] on link "Users" at bounding box center [233, 127] width 58 height 29
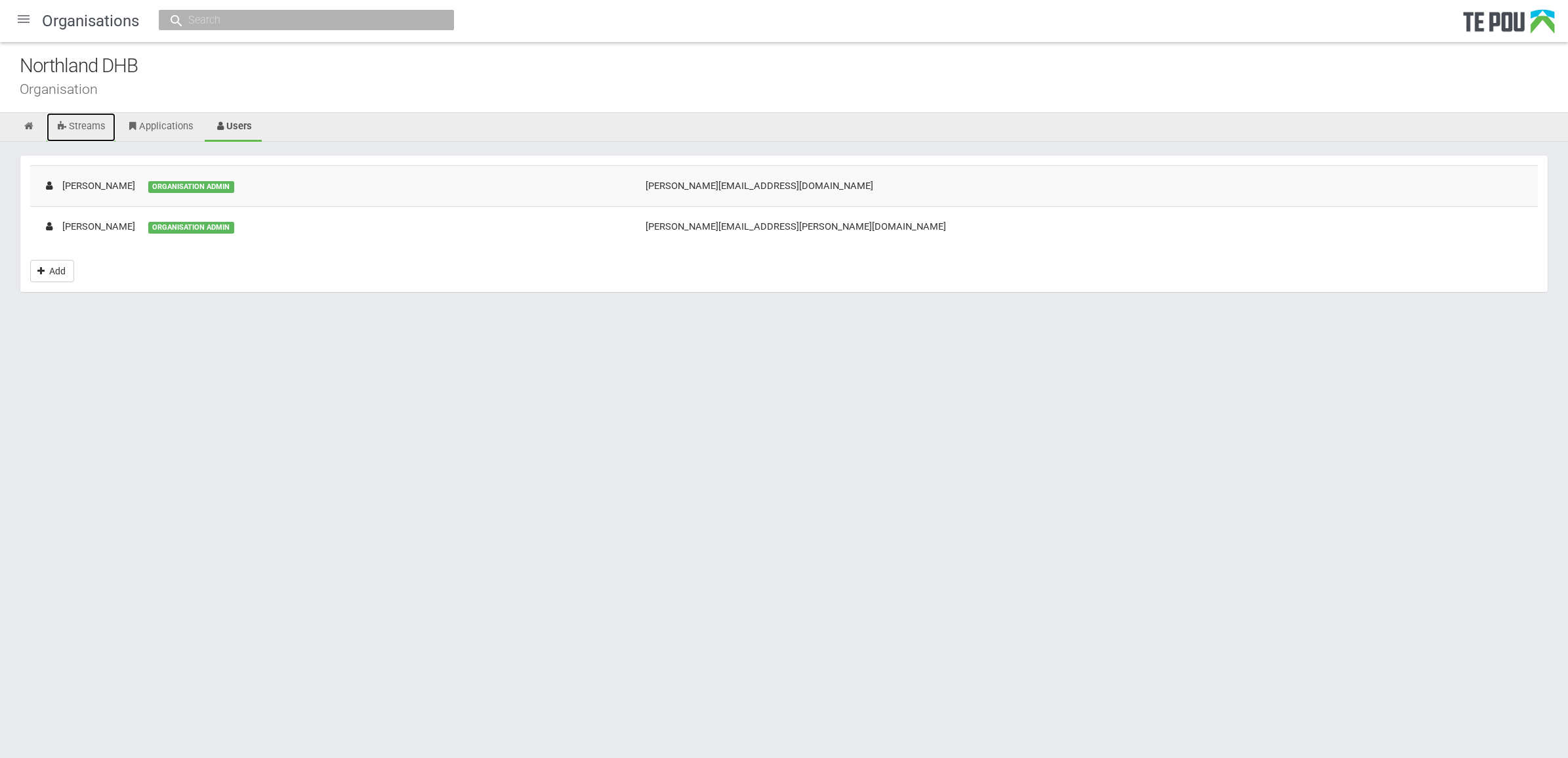
click at [86, 127] on link "Streams" at bounding box center [80, 127] width 69 height 29
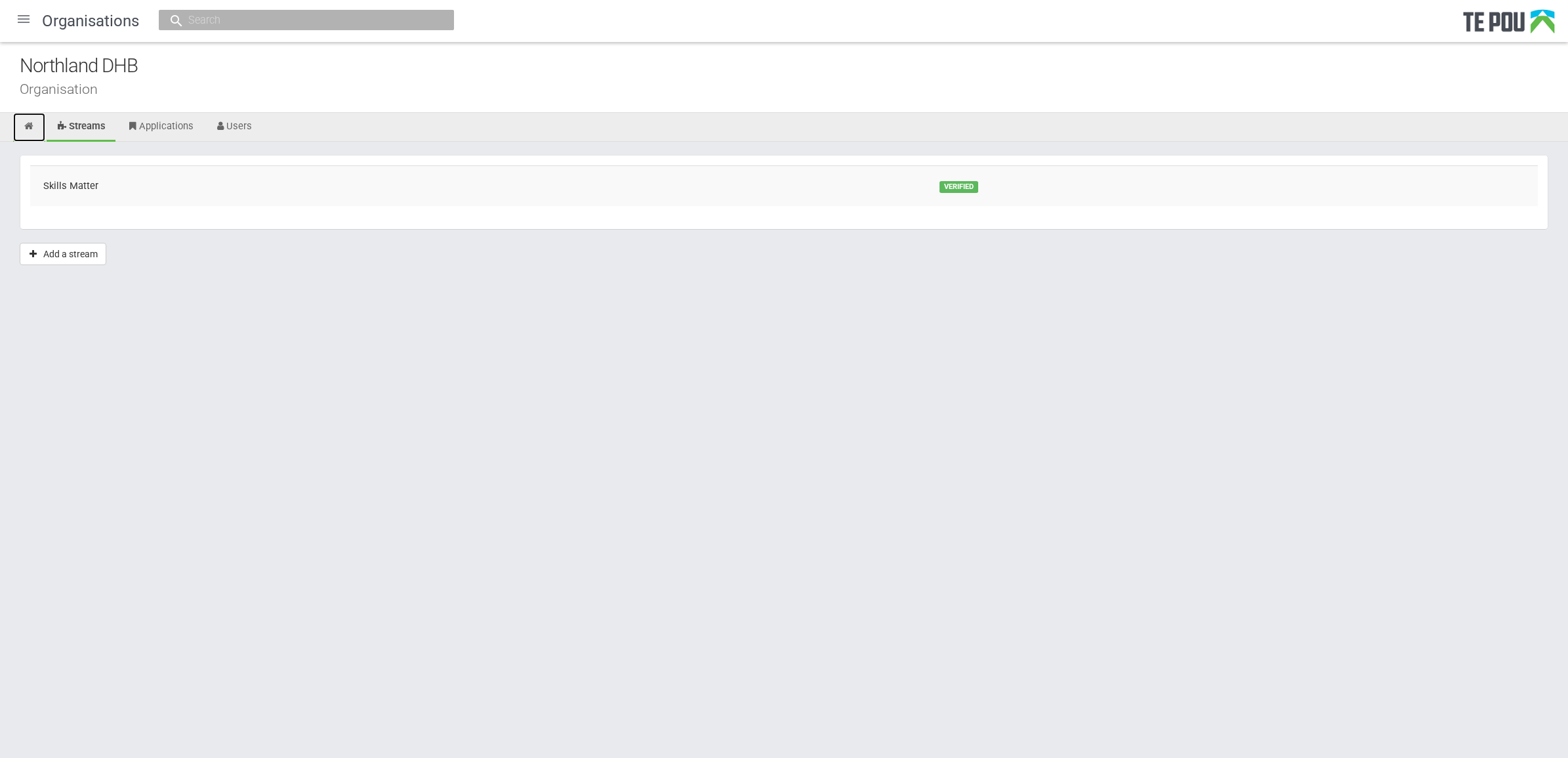
click at [26, 120] on link at bounding box center [29, 127] width 32 height 29
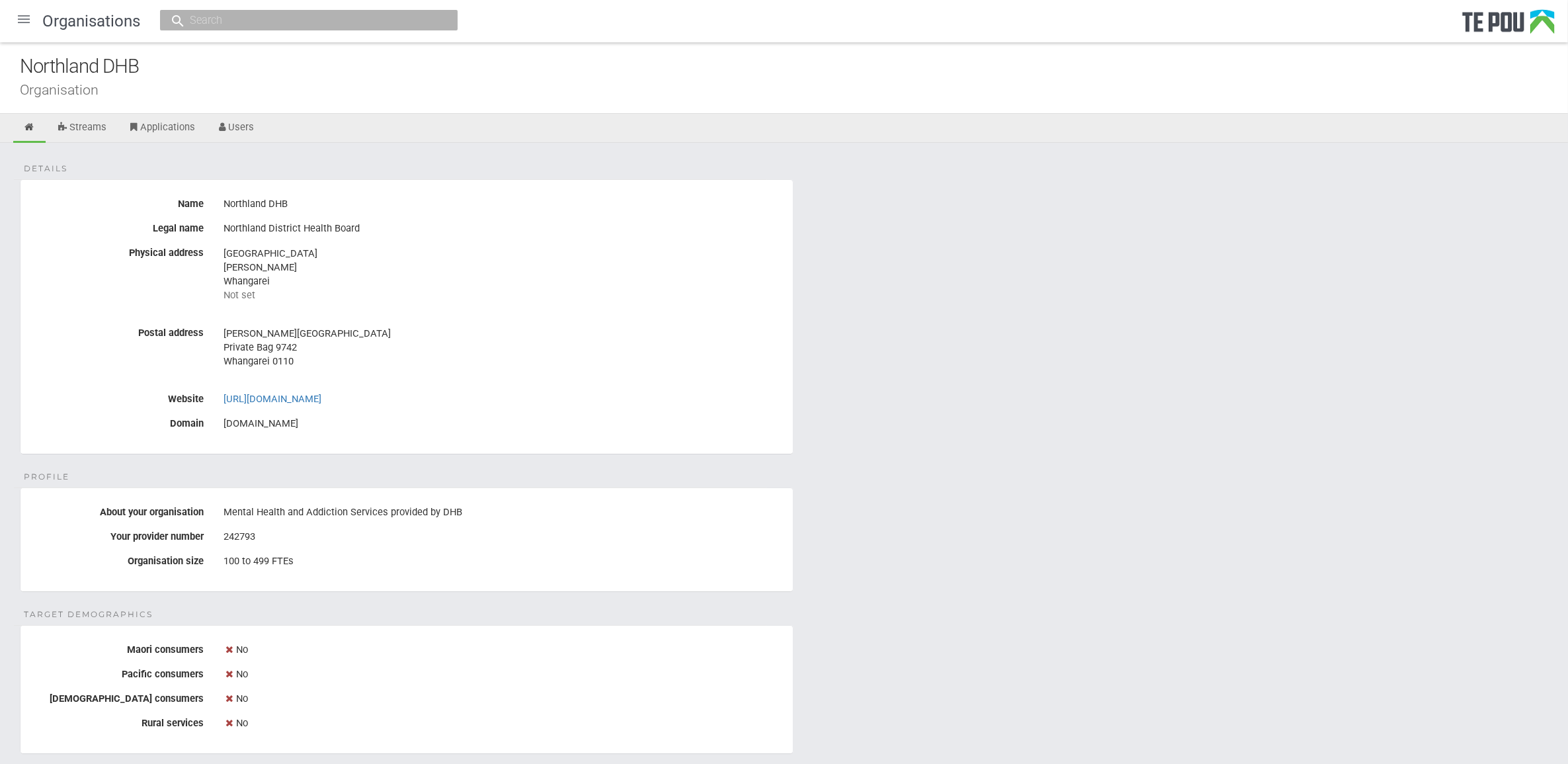
click at [904, 381] on div "Details Name Northland DHB Legal name Northland District Health Board Physical …" at bounding box center [784, 745] width 1568 height 1206
click at [150, 64] on div "Northland DHB" at bounding box center [794, 66] width 1549 height 29
click at [355, 206] on div "Northland DHB" at bounding box center [503, 204] width 559 height 23
drag, startPoint x: 428, startPoint y: 229, endPoint x: 9, endPoint y: 199, distance: 420.1
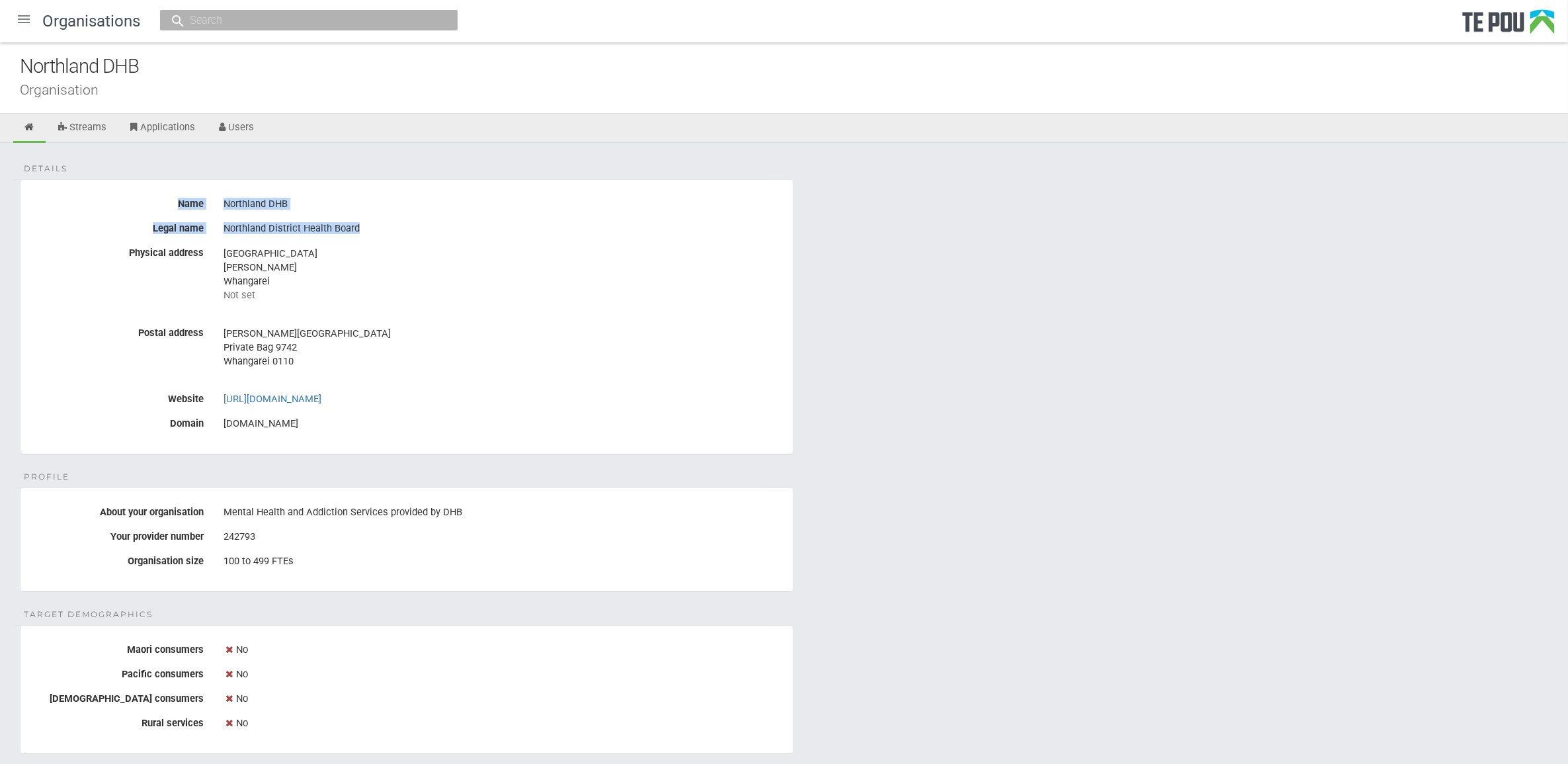
click at [9, 199] on div "Details Name Northland DHB Legal name Northland District Health Board Physical …" at bounding box center [784, 745] width 1568 height 1206
click at [963, 493] on div "Details Name Northland DHB Legal name Northland District Health Board Physical …" at bounding box center [784, 745] width 1568 height 1206
click at [377, 287] on address "[GEOGRAPHIC_DATA] [GEOGRAPHIC_DATA] Whangarei Not set" at bounding box center [503, 274] width 559 height 55
click at [979, 523] on div "Details Name Northland DHB Legal name Northland District Health Board Physical …" at bounding box center [784, 745] width 1568 height 1206
click at [1002, 599] on div "Details Name Northland DHB Legal name Northland District Health Board Physical …" at bounding box center [784, 745] width 1568 height 1206
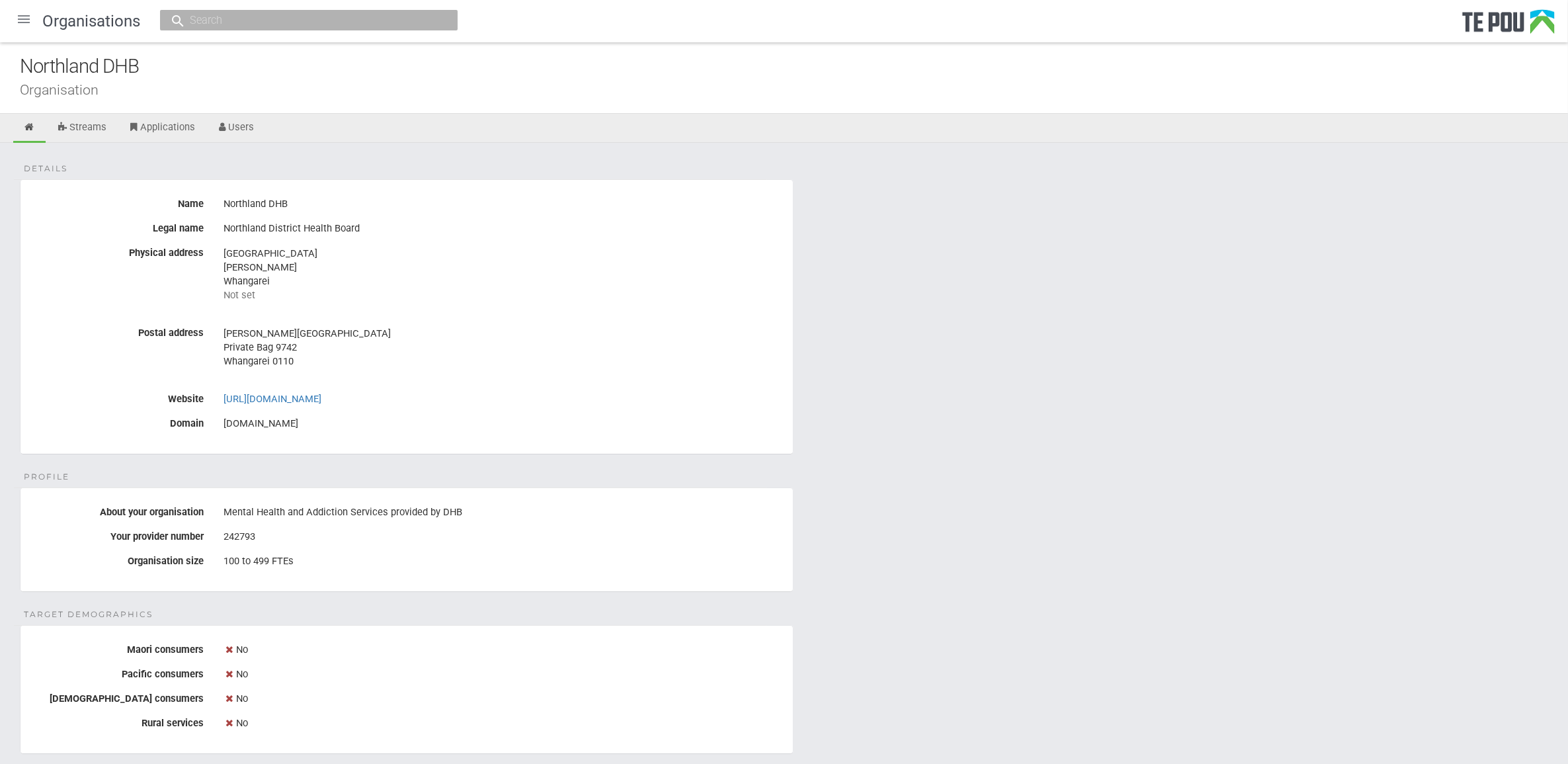
click at [1002, 599] on div "Details Name Northland DHB Legal name Northland District Health Board Physical …" at bounding box center [784, 745] width 1568 height 1206
click at [556, 364] on address "[PERSON_NAME][GEOGRAPHIC_DATA] Private Bag 9742 Whangarei 0110" at bounding box center [503, 347] width 559 height 41
click at [554, 364] on address "[PERSON_NAME][GEOGRAPHIC_DATA] Private Bag 9742 Whangarei 0110" at bounding box center [503, 347] width 559 height 41
click at [489, 353] on address "[PERSON_NAME][GEOGRAPHIC_DATA] Private Bag 9742 Whangarei 0110" at bounding box center [503, 347] width 559 height 41
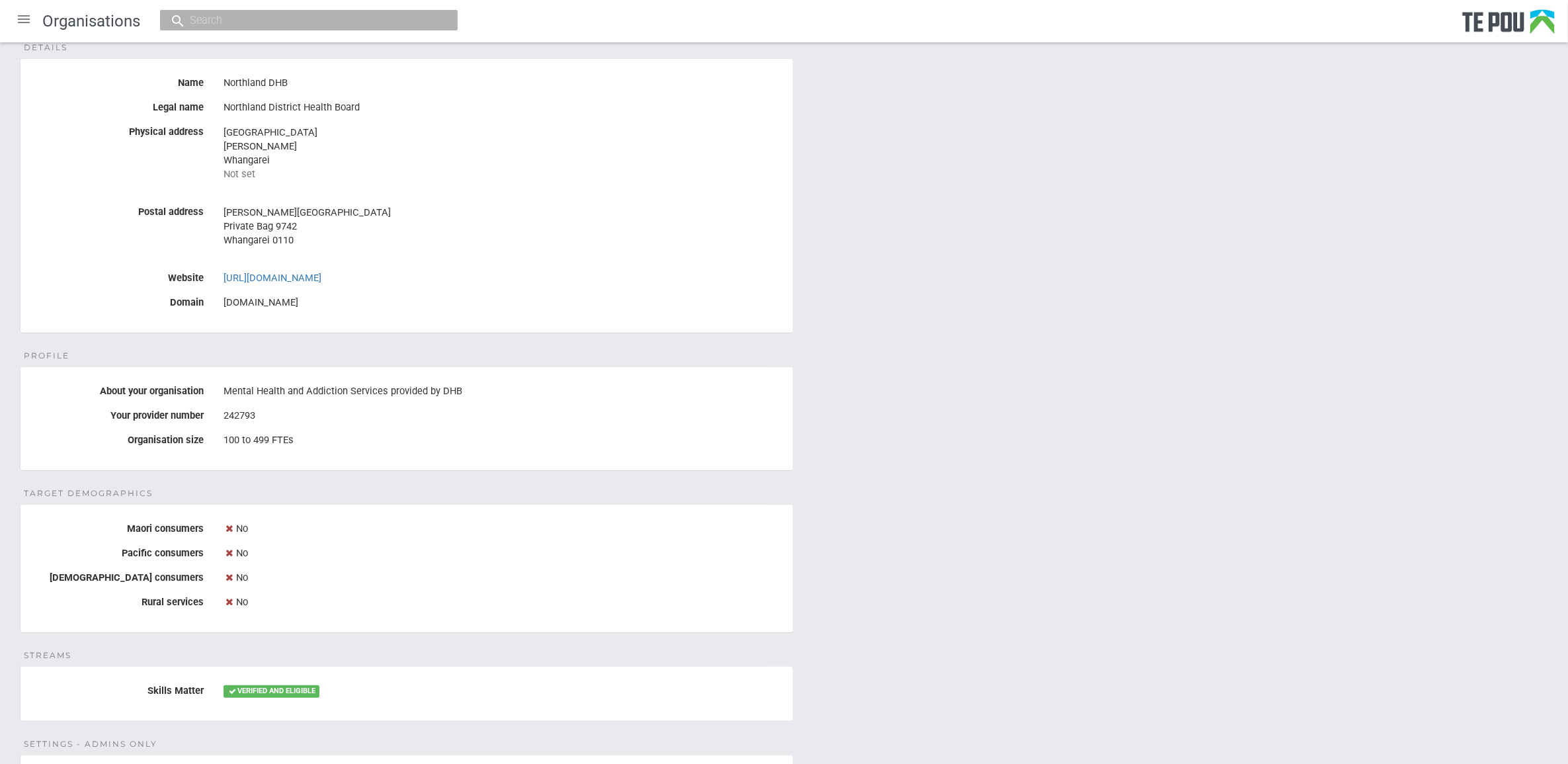
scroll to position [414, 0]
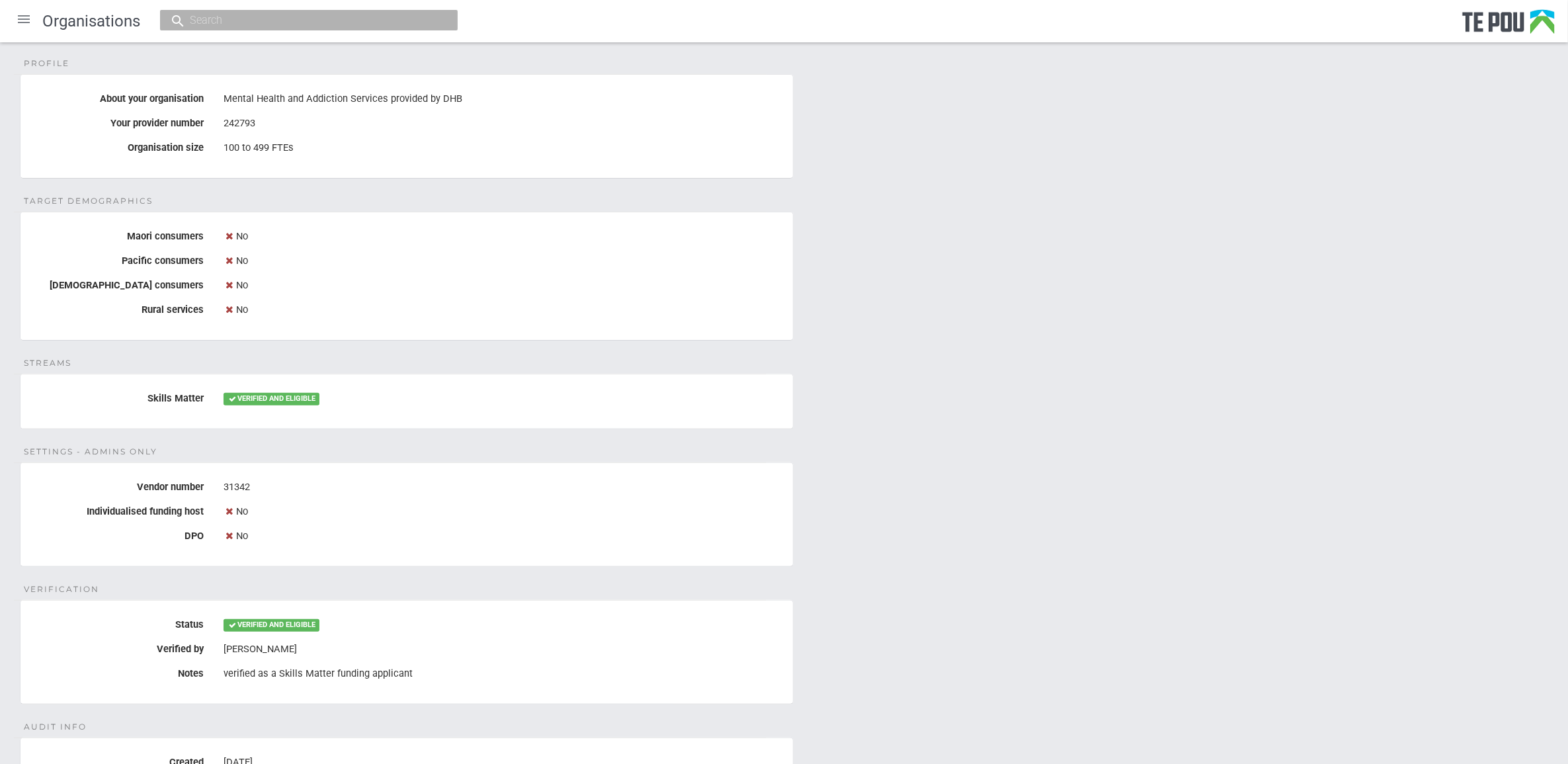
click at [445, 653] on div "[PERSON_NAME]" at bounding box center [503, 649] width 559 height 23
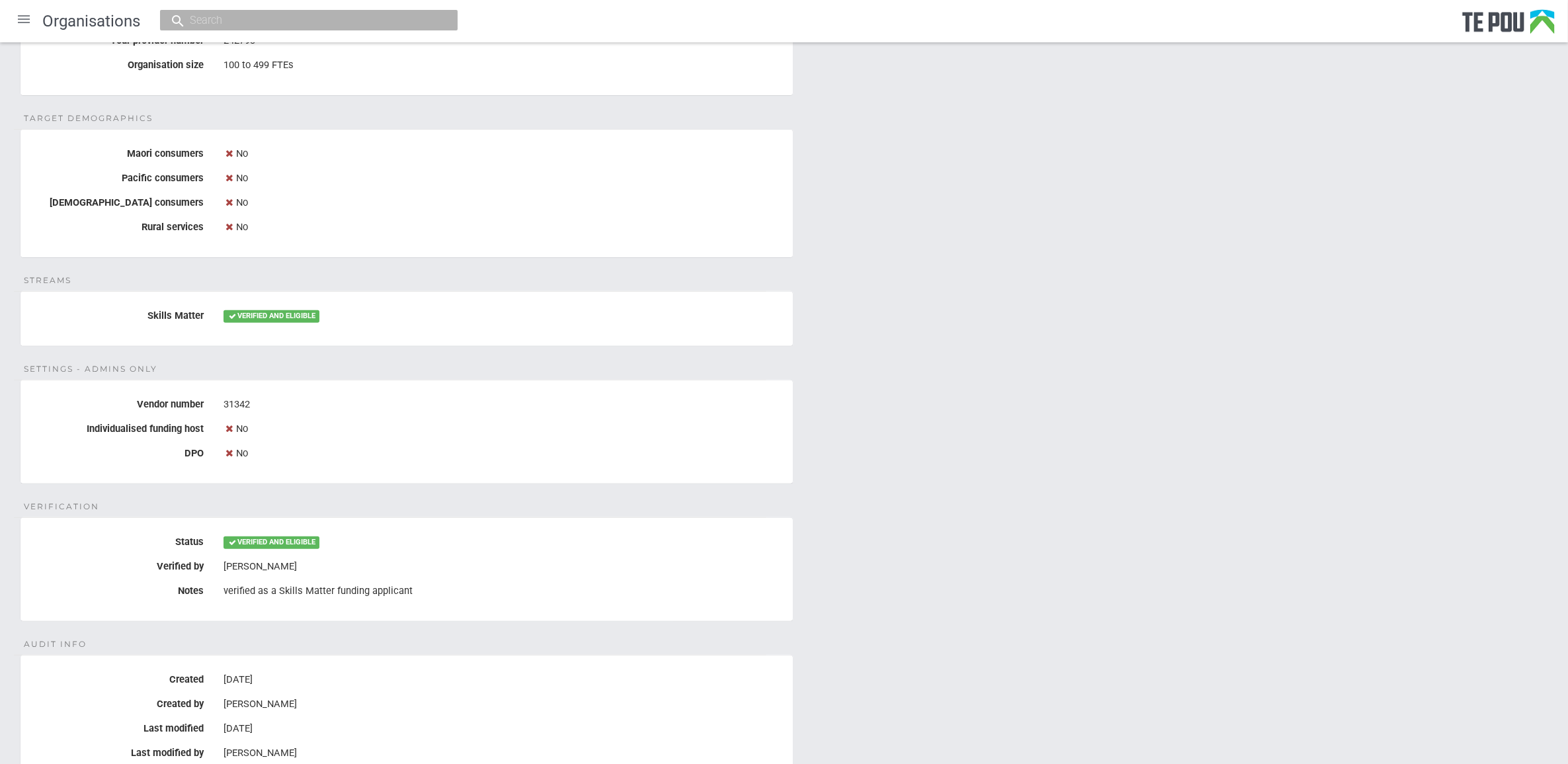
scroll to position [0, 0]
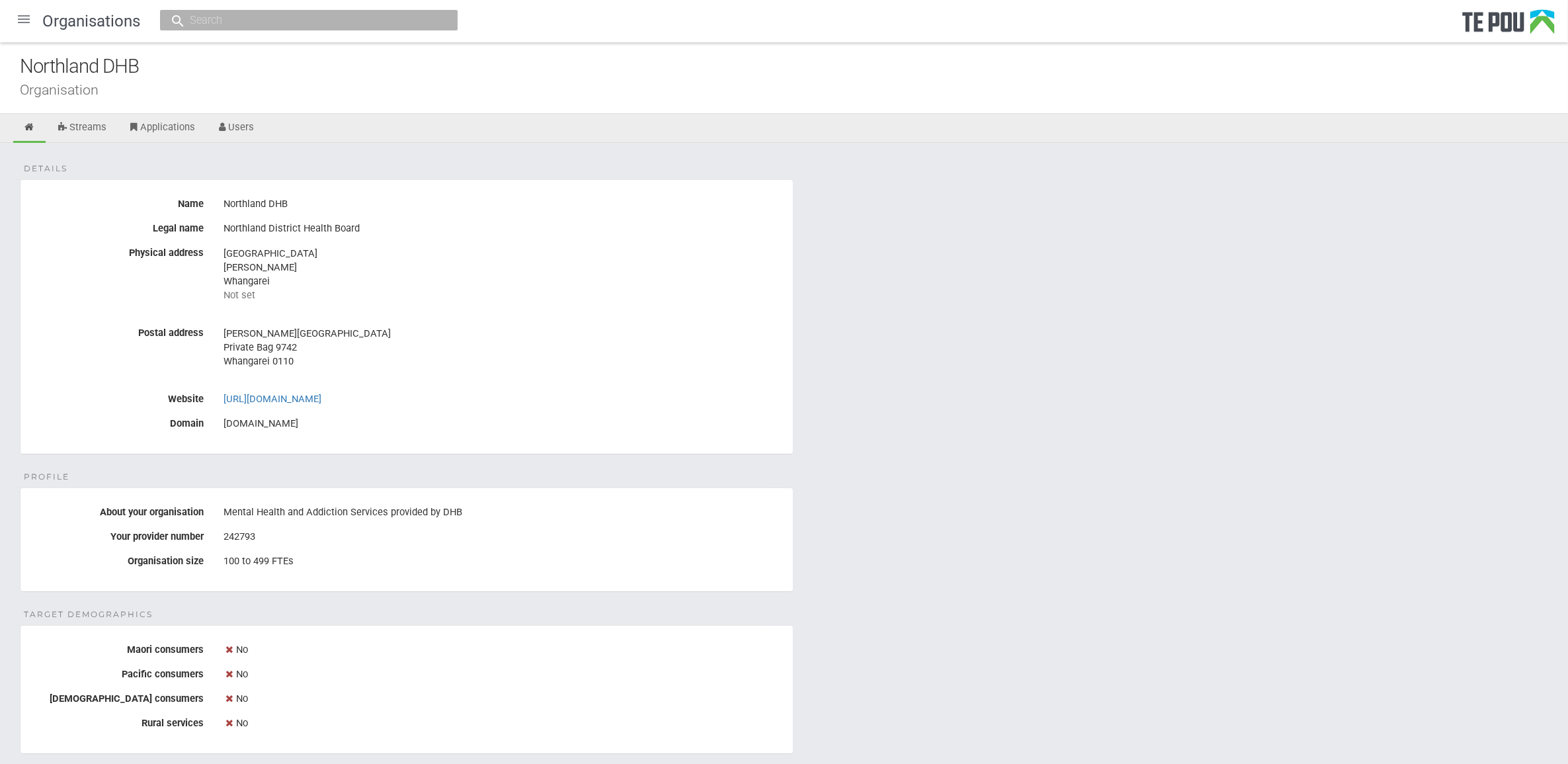
click at [528, 205] on div "Northland DHB" at bounding box center [503, 204] width 559 height 23
click at [398, 227] on div "Northland District Health Board" at bounding box center [503, 228] width 559 height 23
click at [418, 250] on address "[GEOGRAPHIC_DATA] [GEOGRAPHIC_DATA] Whangarei Not set" at bounding box center [503, 274] width 559 height 55
click at [414, 234] on div "Northland District Health Board" at bounding box center [503, 228] width 559 height 23
click at [451, 289] on div "Not set" at bounding box center [503, 295] width 559 height 14
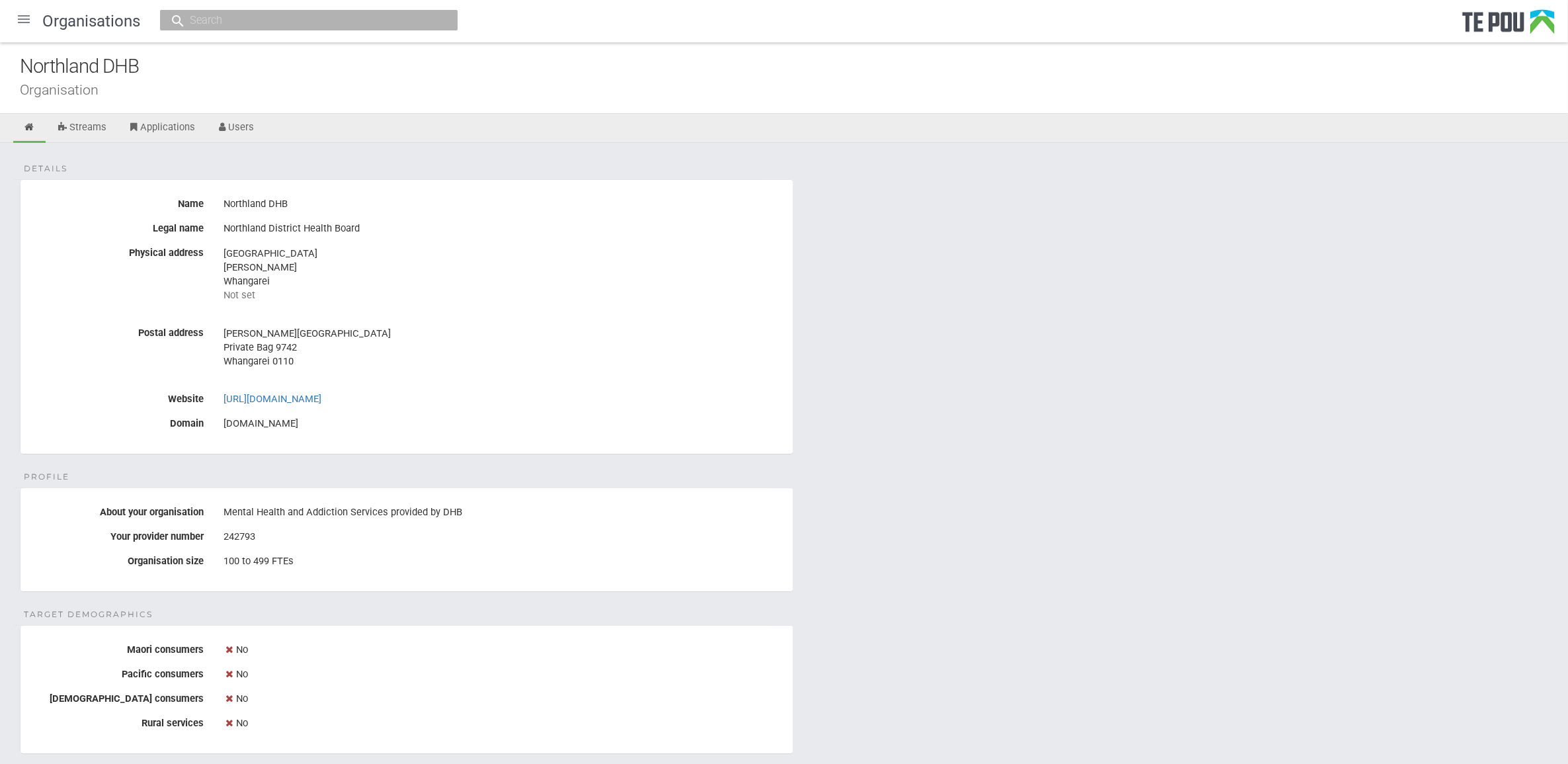
click at [970, 424] on div "Details Name Northland DHB Legal name Northland District Health Board Physical …" at bounding box center [784, 745] width 1568 height 1206
click at [956, 464] on div "Details Name Northland DHB Legal name Northland District Health Board Physical …" at bounding box center [784, 745] width 1568 height 1206
click at [888, 448] on div "Details Name Northland DHB Legal name Northland District Health Board Physical …" at bounding box center [784, 745] width 1568 height 1206
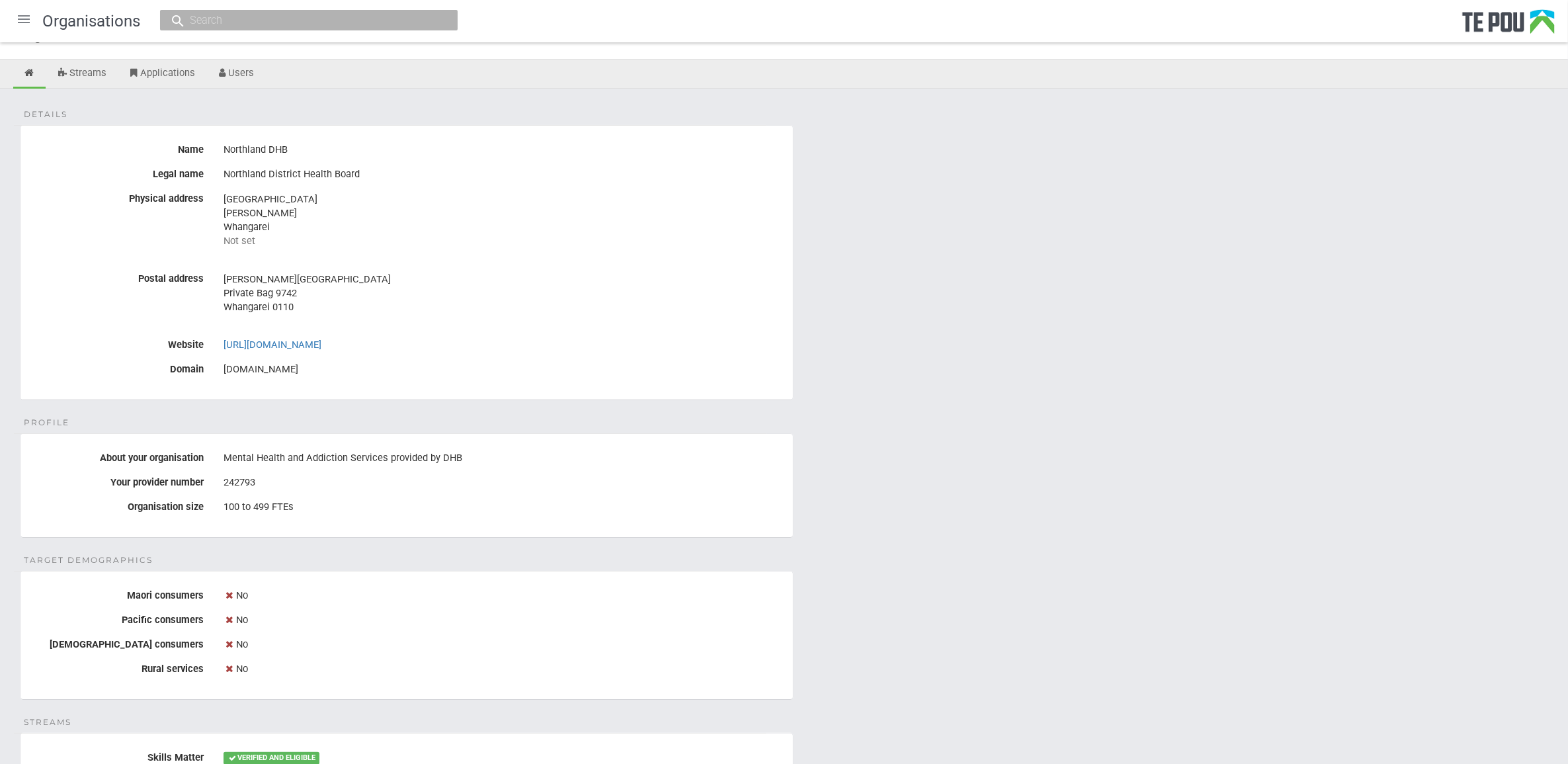
scroll to position [83, 0]
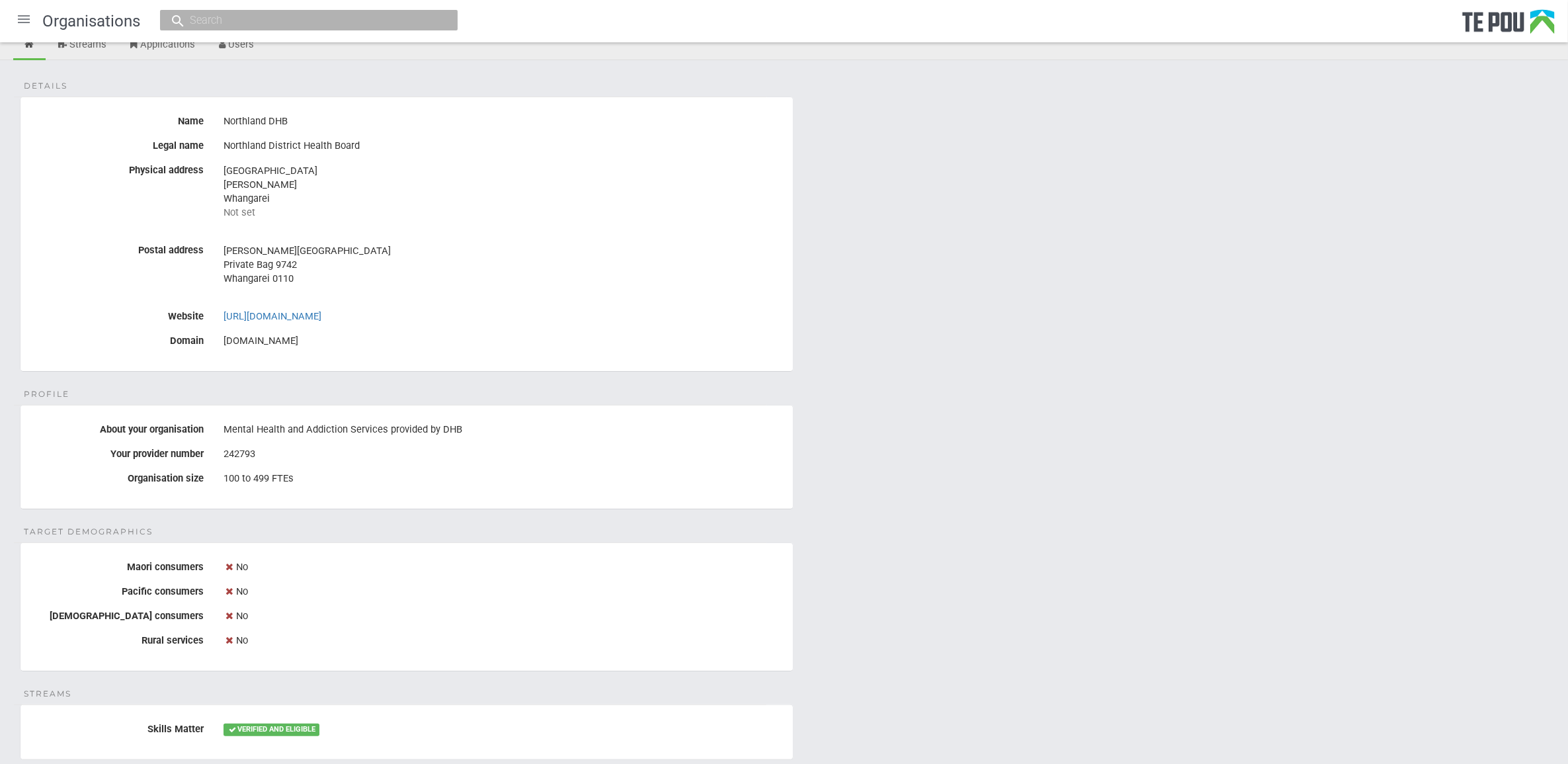
click at [838, 477] on div "Details Name Northland DHB Legal name Northland District Health Board Physical …" at bounding box center [784, 663] width 1568 height 1206
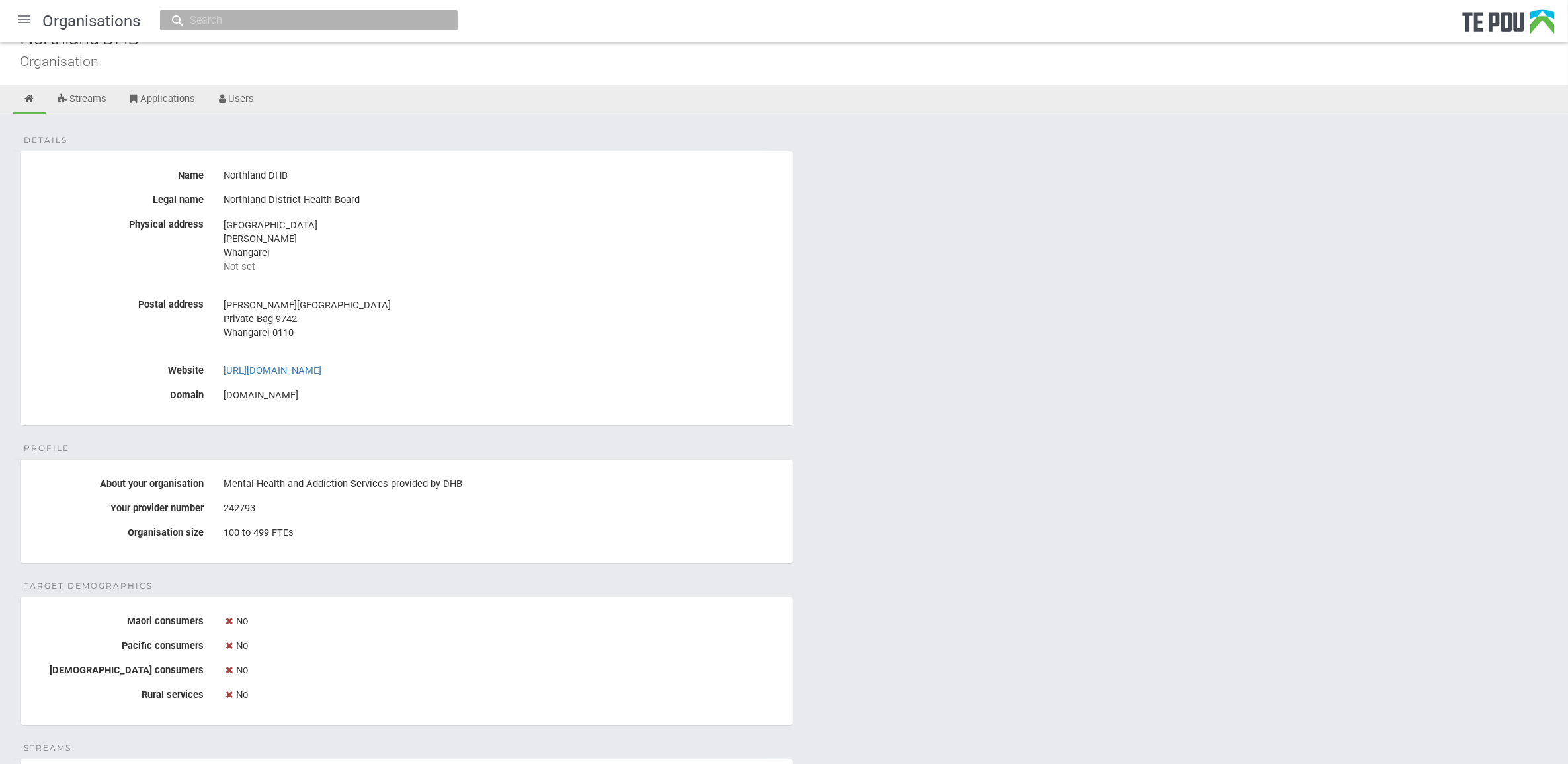
scroll to position [0, 0]
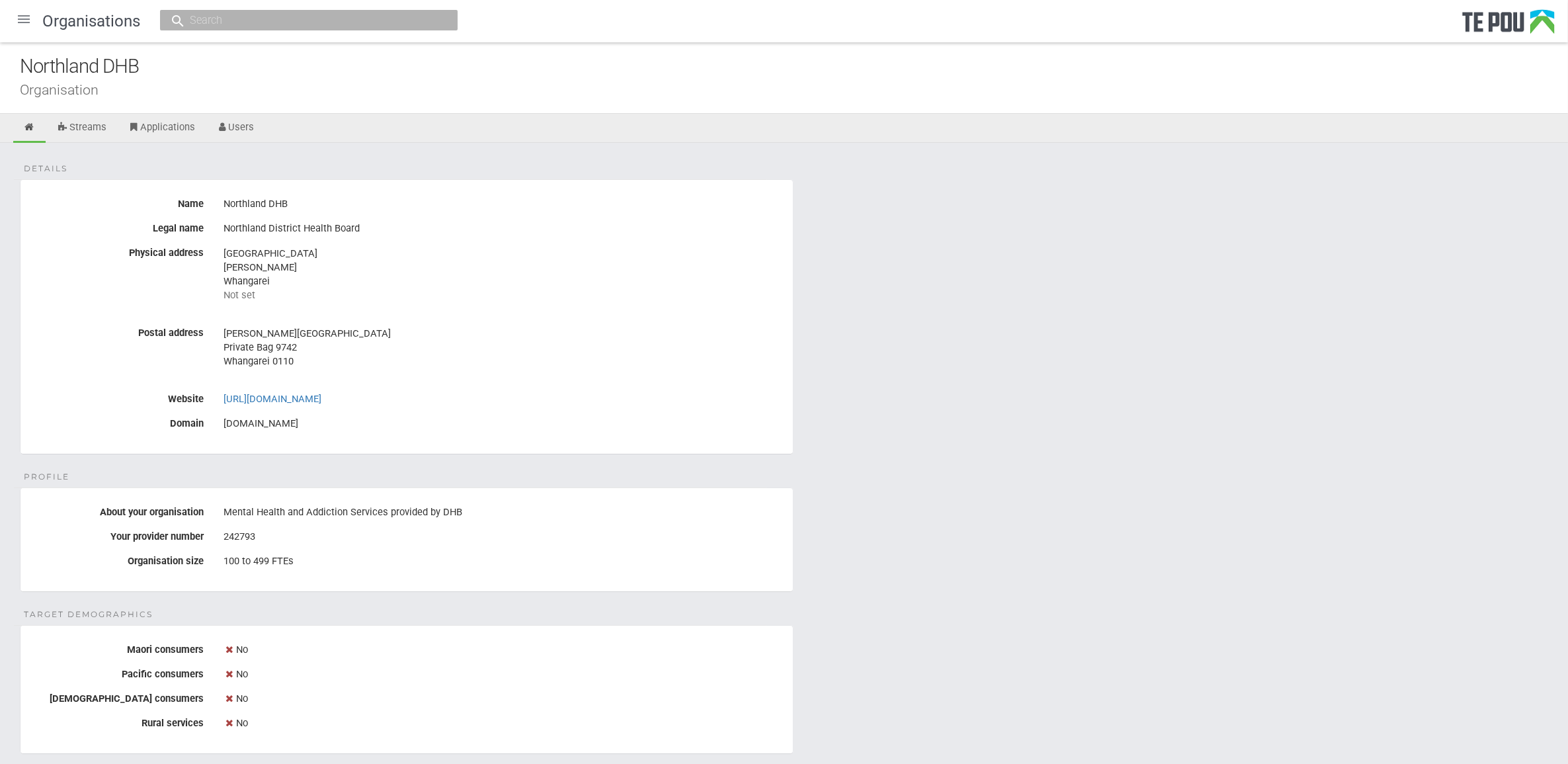
click at [978, 516] on div "Details Name Northland DHB Legal name Northland District Health Board Physical …" at bounding box center [784, 745] width 1568 height 1206
click at [983, 558] on div "Details Name Northland DHB Legal name Northland District Health Board Physical …" at bounding box center [784, 745] width 1568 height 1206
click at [985, 540] on div "Details Name Northland DHB Legal name Northland District Health Board Physical …" at bounding box center [784, 745] width 1568 height 1206
click at [1006, 406] on div "Details Name Northland DHB Legal name Northland District Health Board Physical …" at bounding box center [784, 745] width 1568 height 1206
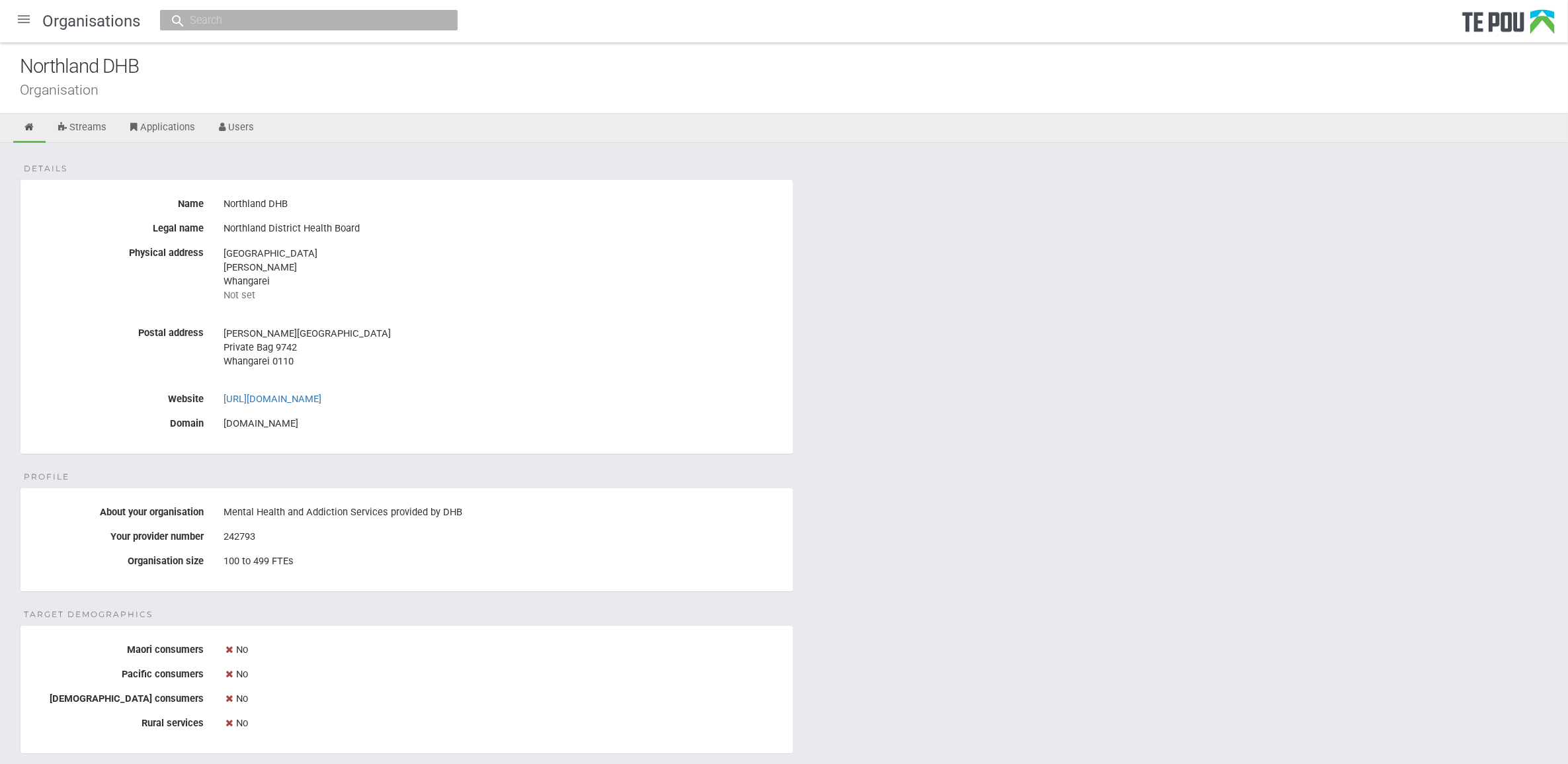
click at [983, 457] on div "Details Name Northland DHB Legal name Northland District Health Board Physical …" at bounding box center [784, 745] width 1568 height 1206
click at [982, 457] on div "Details Name Northland DHB Legal name Northland District Health Board Physical …" at bounding box center [784, 745] width 1568 height 1206
click at [980, 458] on div "Details Name Northland DHB Legal name Northland District Health Board Physical …" at bounding box center [784, 745] width 1568 height 1206
click at [906, 425] on div "Details Name Northland DHB Legal name Northland District Health Board Physical …" at bounding box center [784, 745] width 1568 height 1206
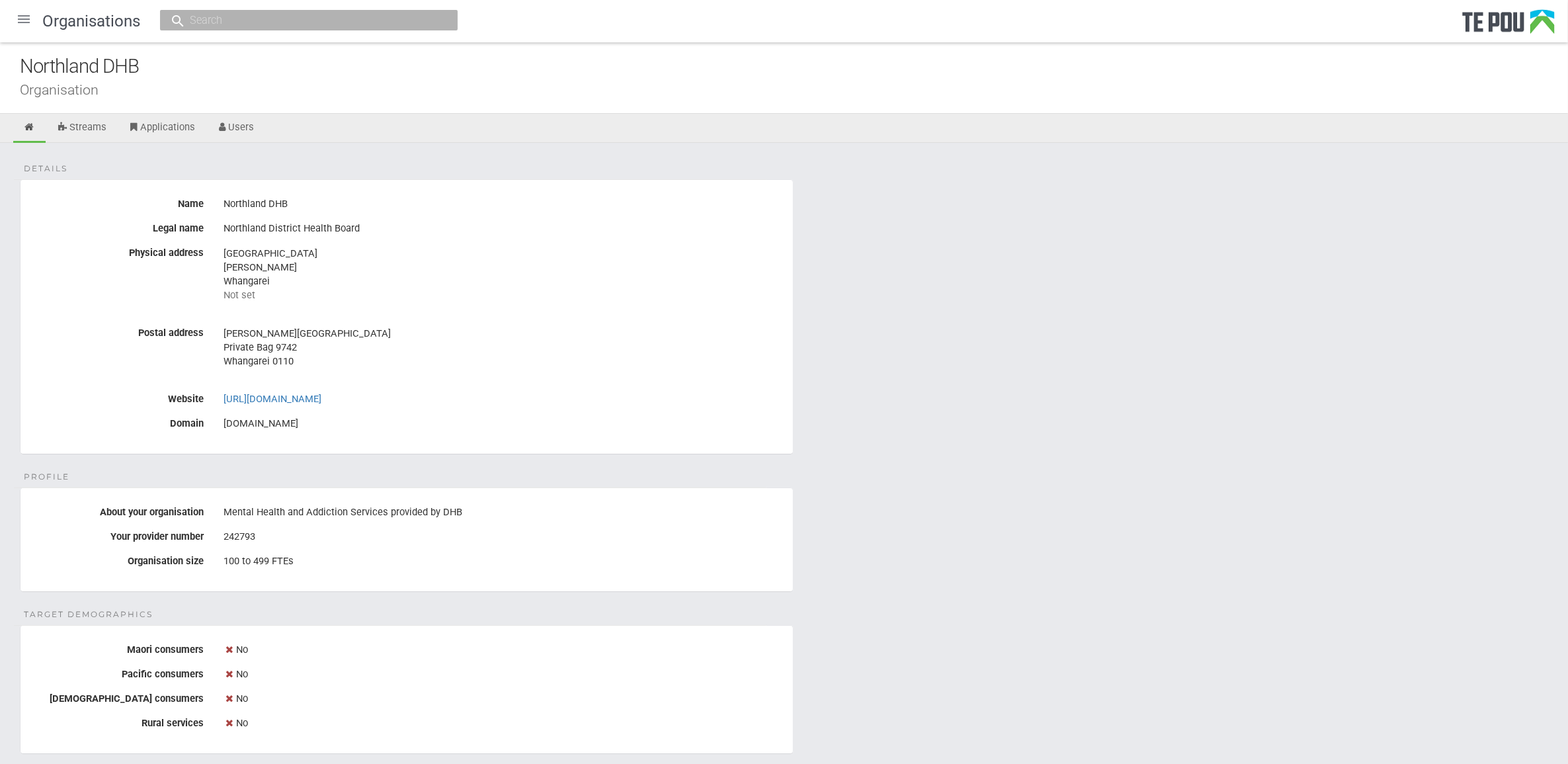
click at [841, 458] on div "Details Name Northland DHB Legal name Northland District Health Board Physical …" at bounding box center [784, 745] width 1568 height 1206
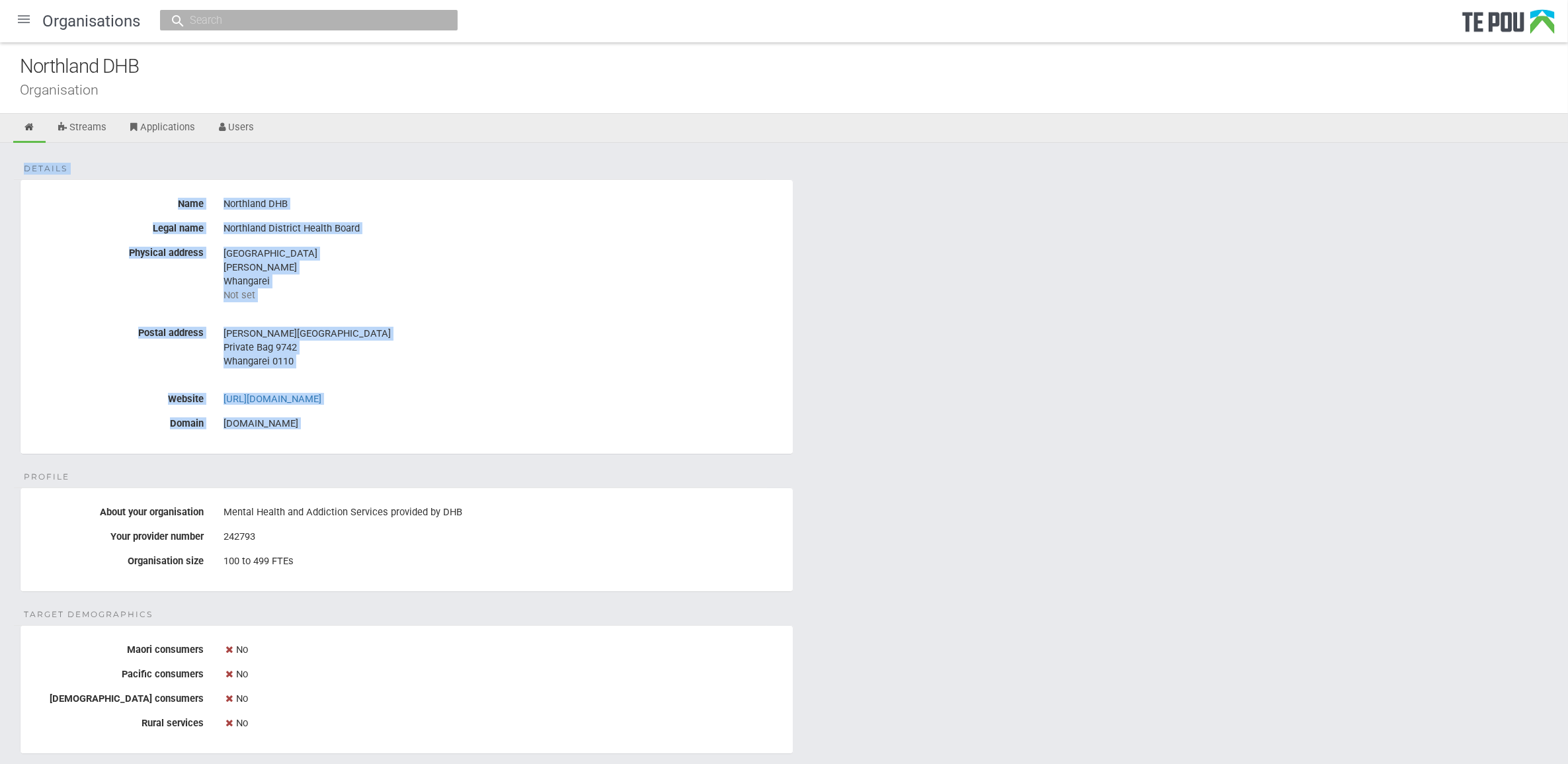
drag, startPoint x: 11, startPoint y: 166, endPoint x: 921, endPoint y: 466, distance: 958.2
click at [921, 466] on div "Details Name Northland DHB Legal name Northland District Health Board Physical …" at bounding box center [784, 745] width 1568 height 1206
drag, startPoint x: 921, startPoint y: 466, endPoint x: 1136, endPoint y: 477, distance: 215.3
click at [1136, 477] on div "Details Name Northland DHB Legal name Northland District Health Board Physical …" at bounding box center [784, 745] width 1568 height 1206
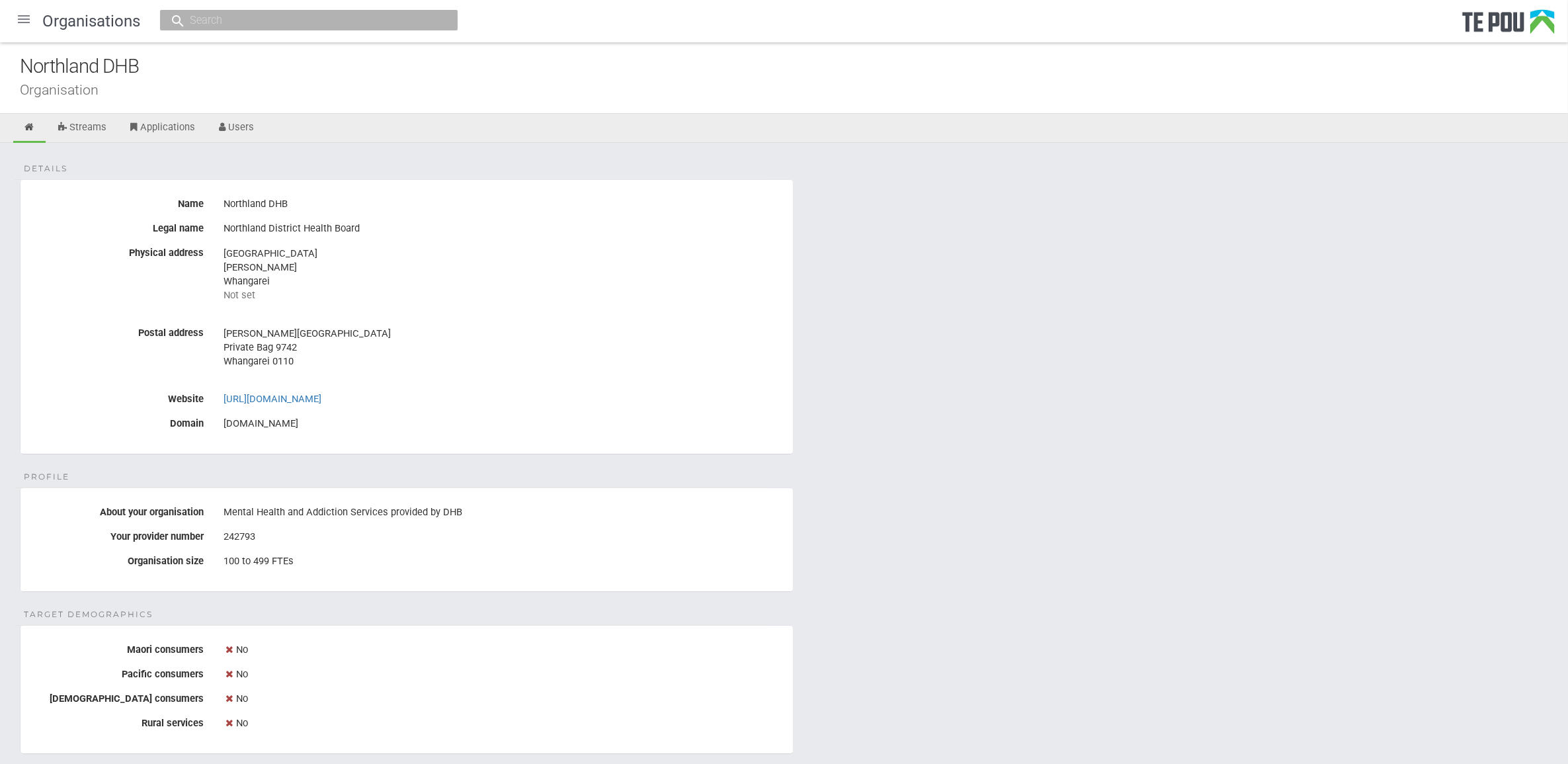
click at [874, 455] on div "Details Name Northland DHB Legal name Northland District Health Board Physical …" at bounding box center [784, 745] width 1568 height 1206
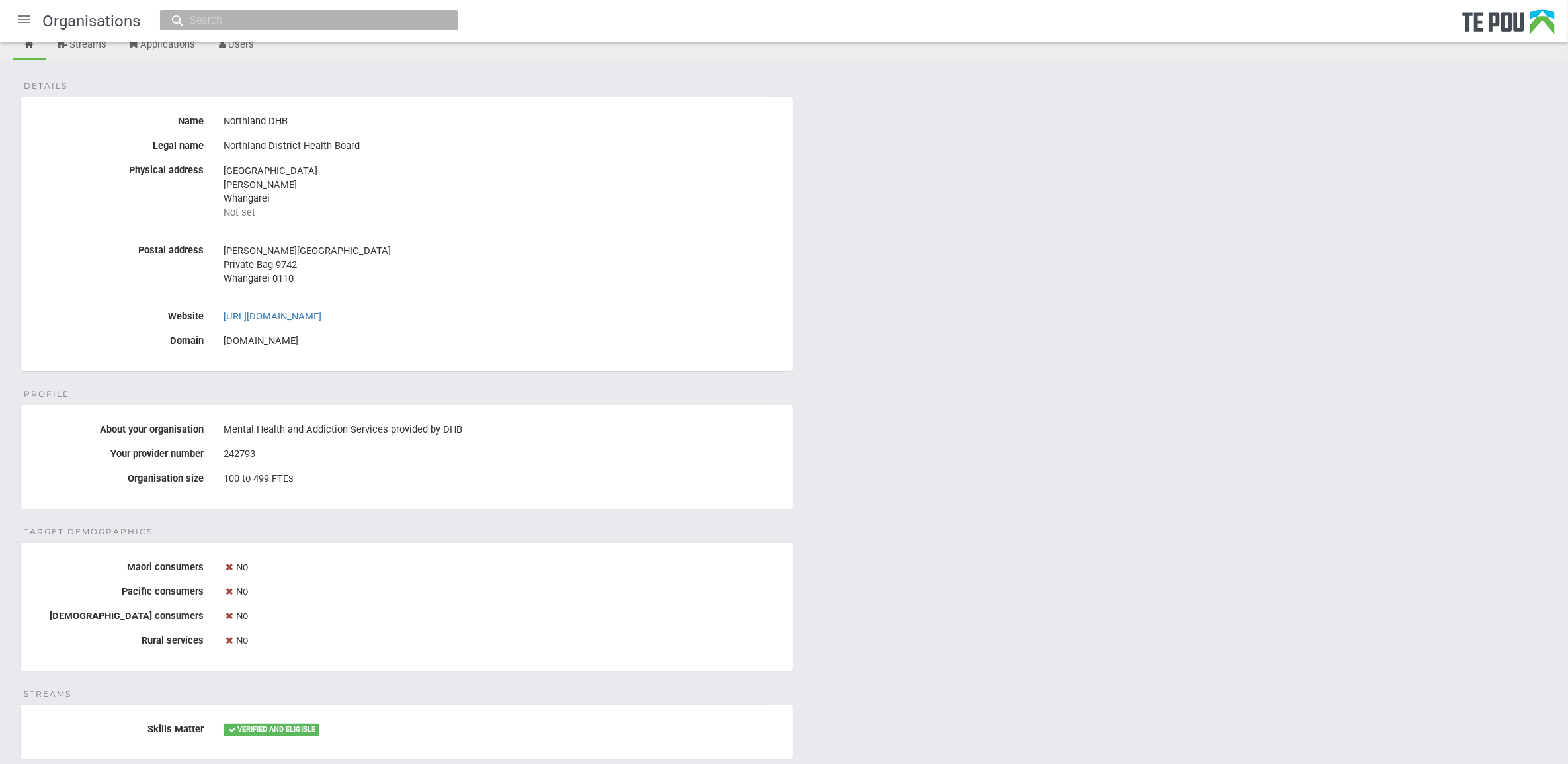
scroll to position [579, 0]
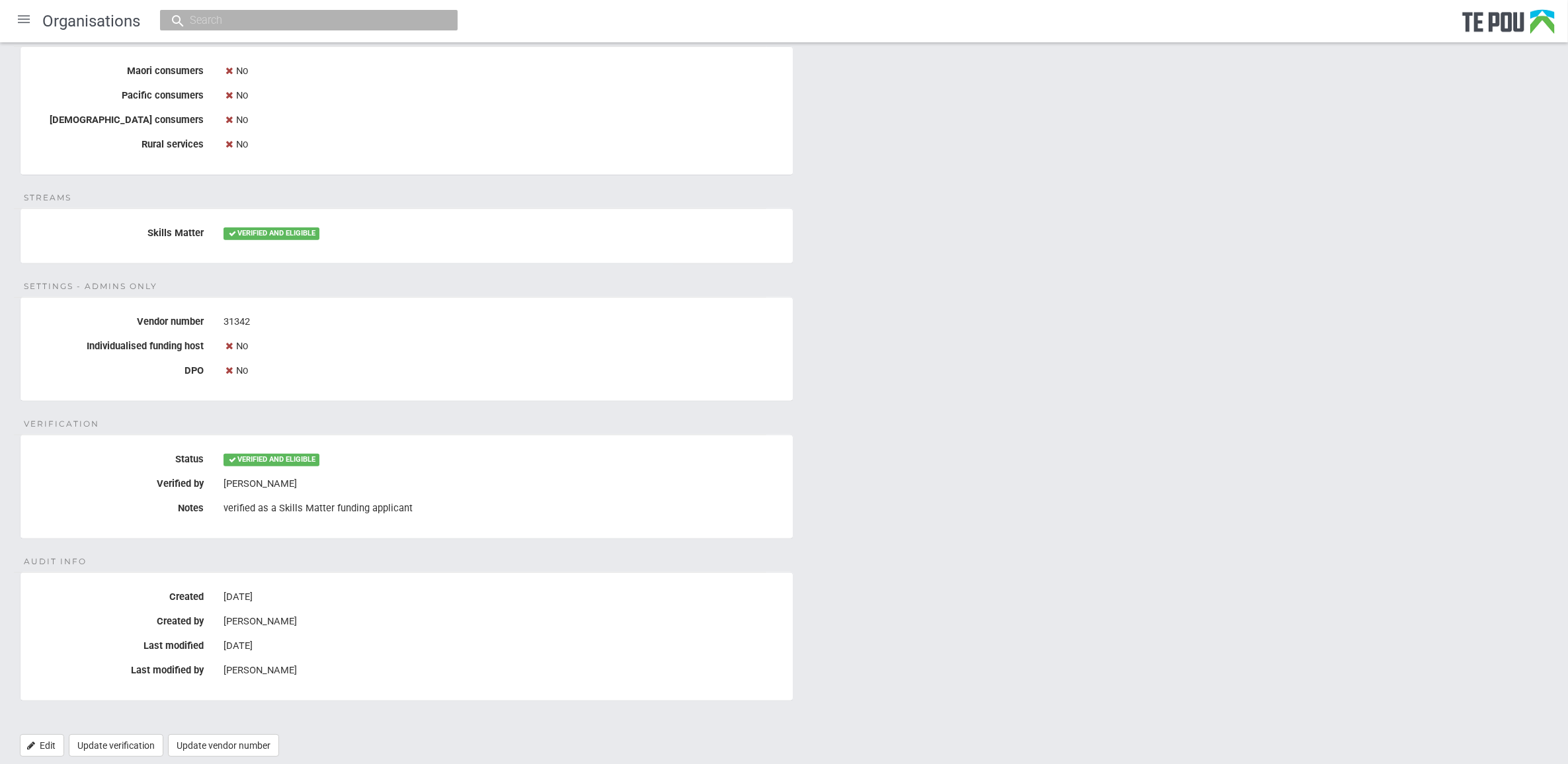
click at [1101, 572] on div "Details Name Northland DHB Legal name Northland District Health Board Physical …" at bounding box center [784, 167] width 1568 height 1206
click at [1103, 569] on div "Details Name Northland DHB Legal name Northland District Health Board Physical …" at bounding box center [784, 167] width 1568 height 1206
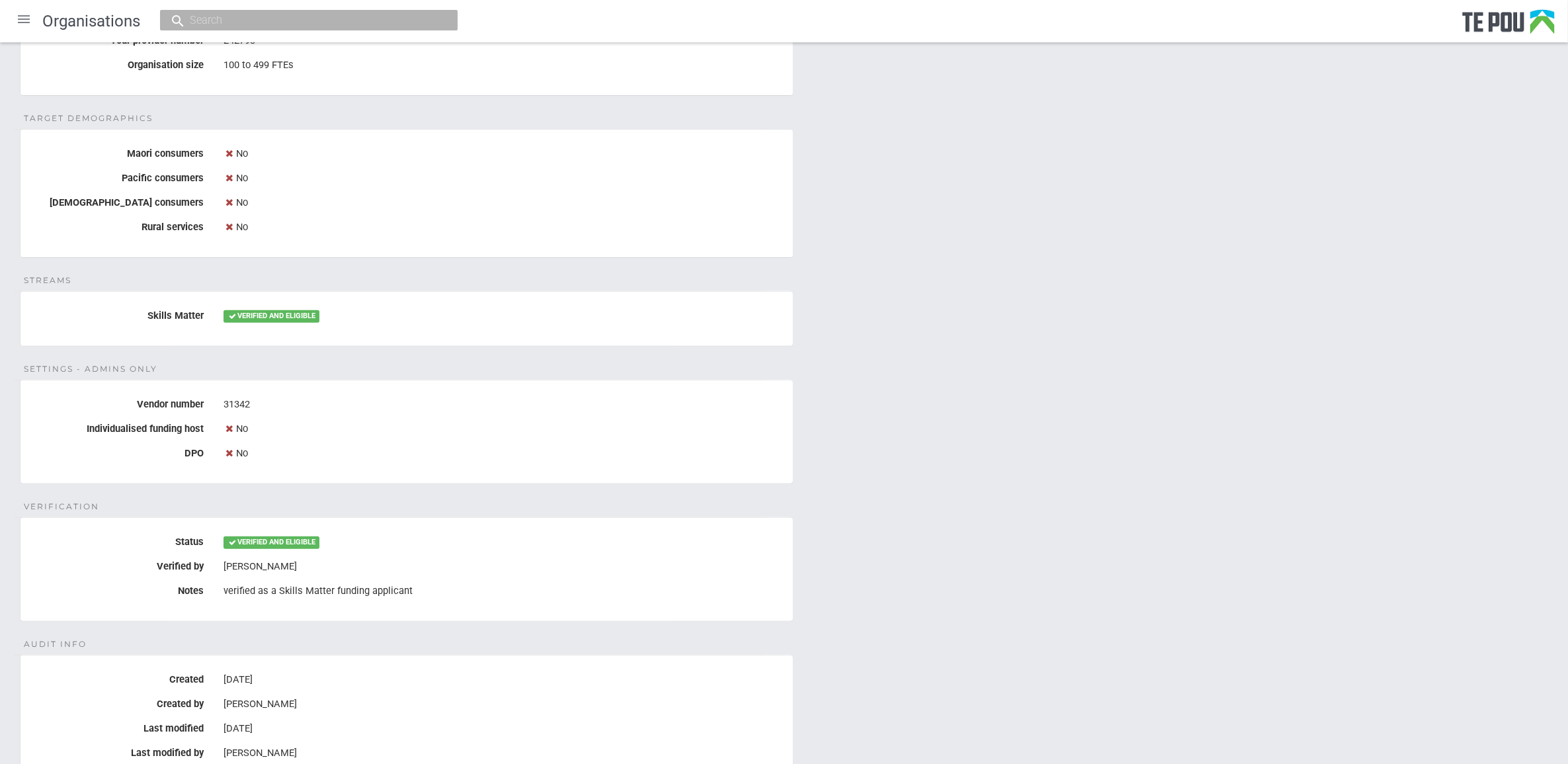
click at [567, 547] on div "VERIFIED AND ELIGIBLE" at bounding box center [503, 542] width 559 height 23
drag, startPoint x: 810, startPoint y: 423, endPoint x: 810, endPoint y: 465, distance: 42.0
click at [810, 423] on div "Details Name Northland DHB Legal name Northland District Health Board Physical …" at bounding box center [784, 250] width 1568 height 1206
click at [812, 511] on div "Details Name Northland DHB Legal name Northland District Health Board Physical …" at bounding box center [784, 250] width 1568 height 1206
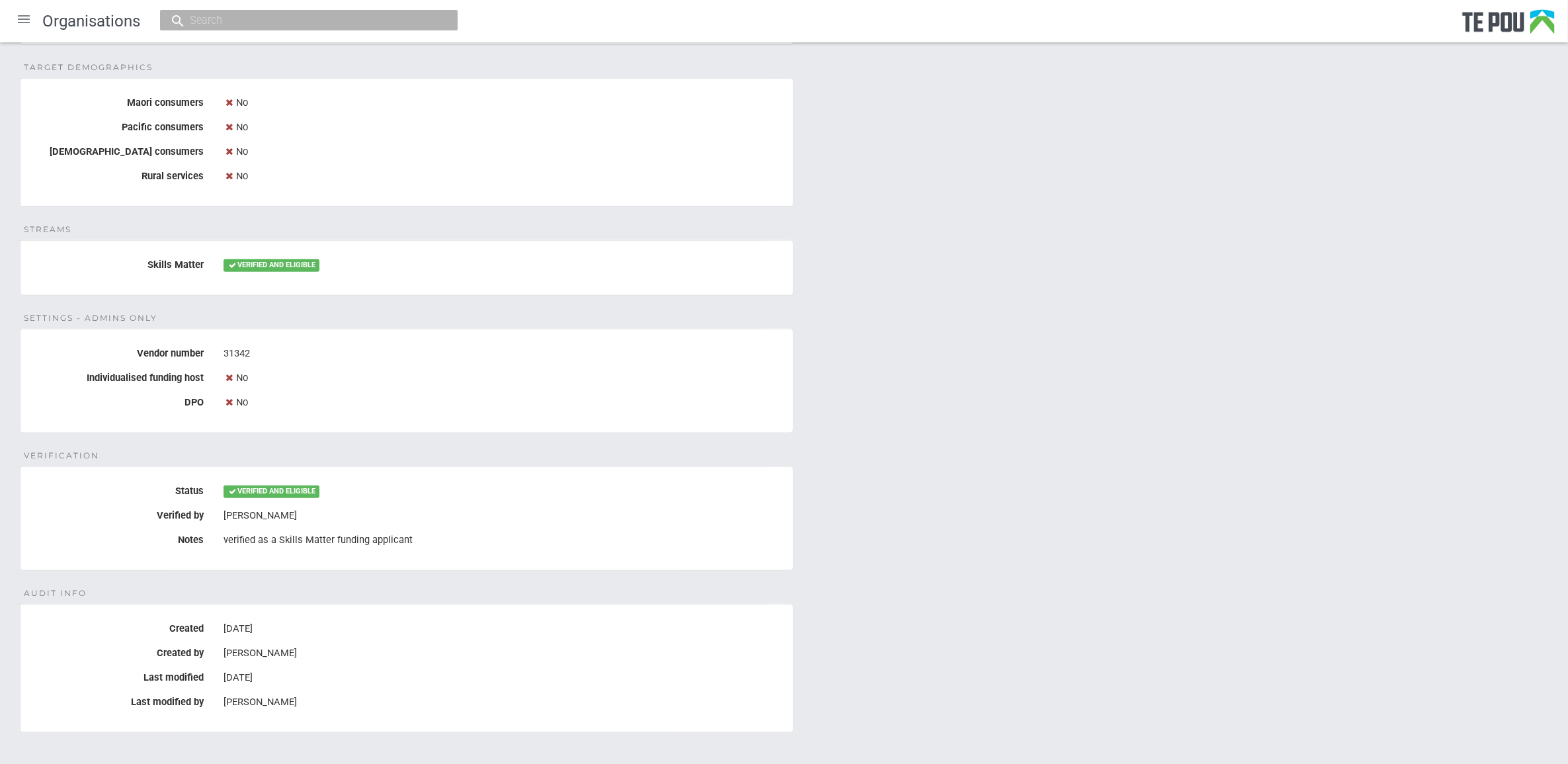
scroll to position [619, 0]
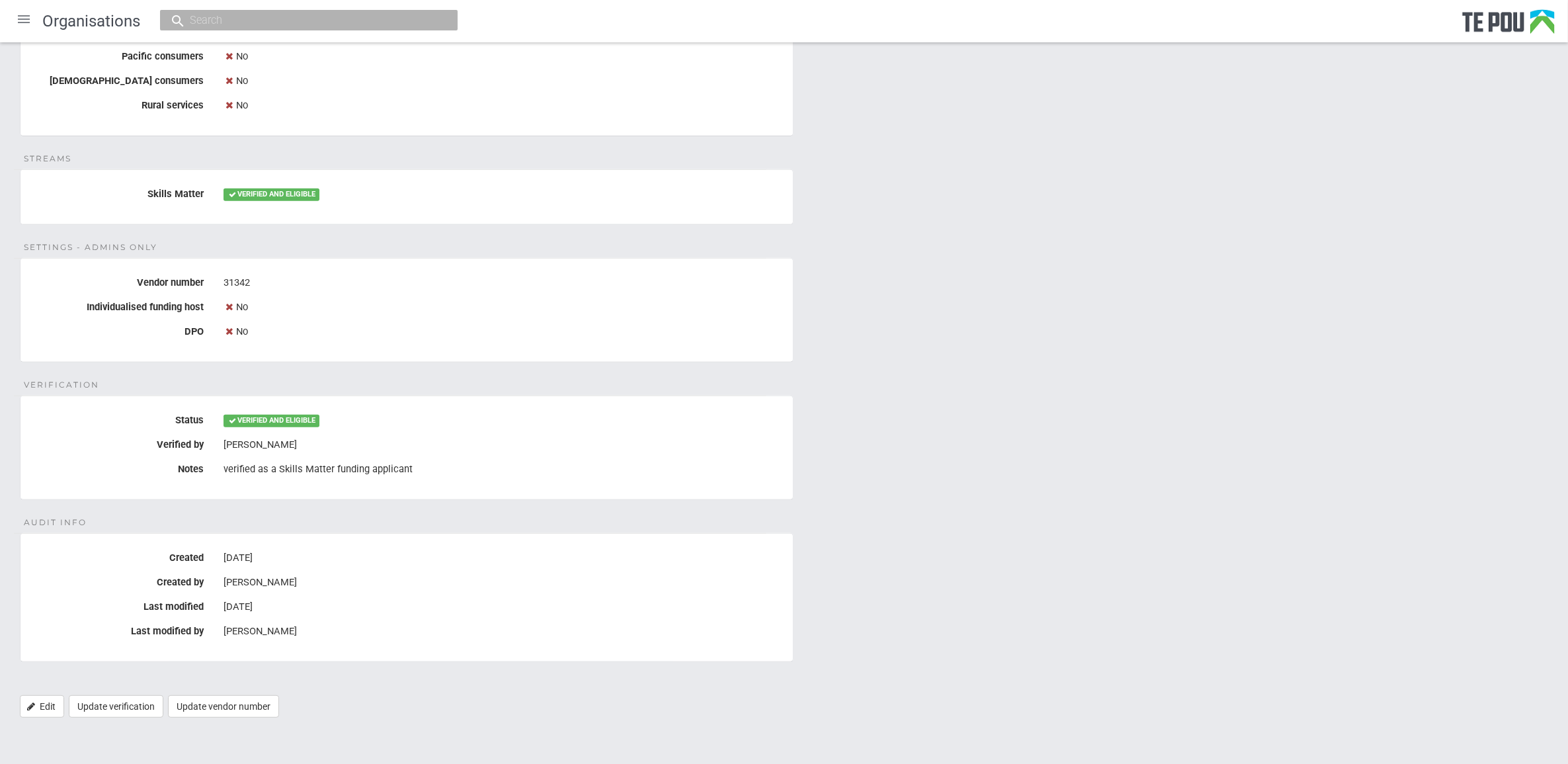
click at [306, 603] on div "[DATE]" at bounding box center [503, 607] width 559 height 23
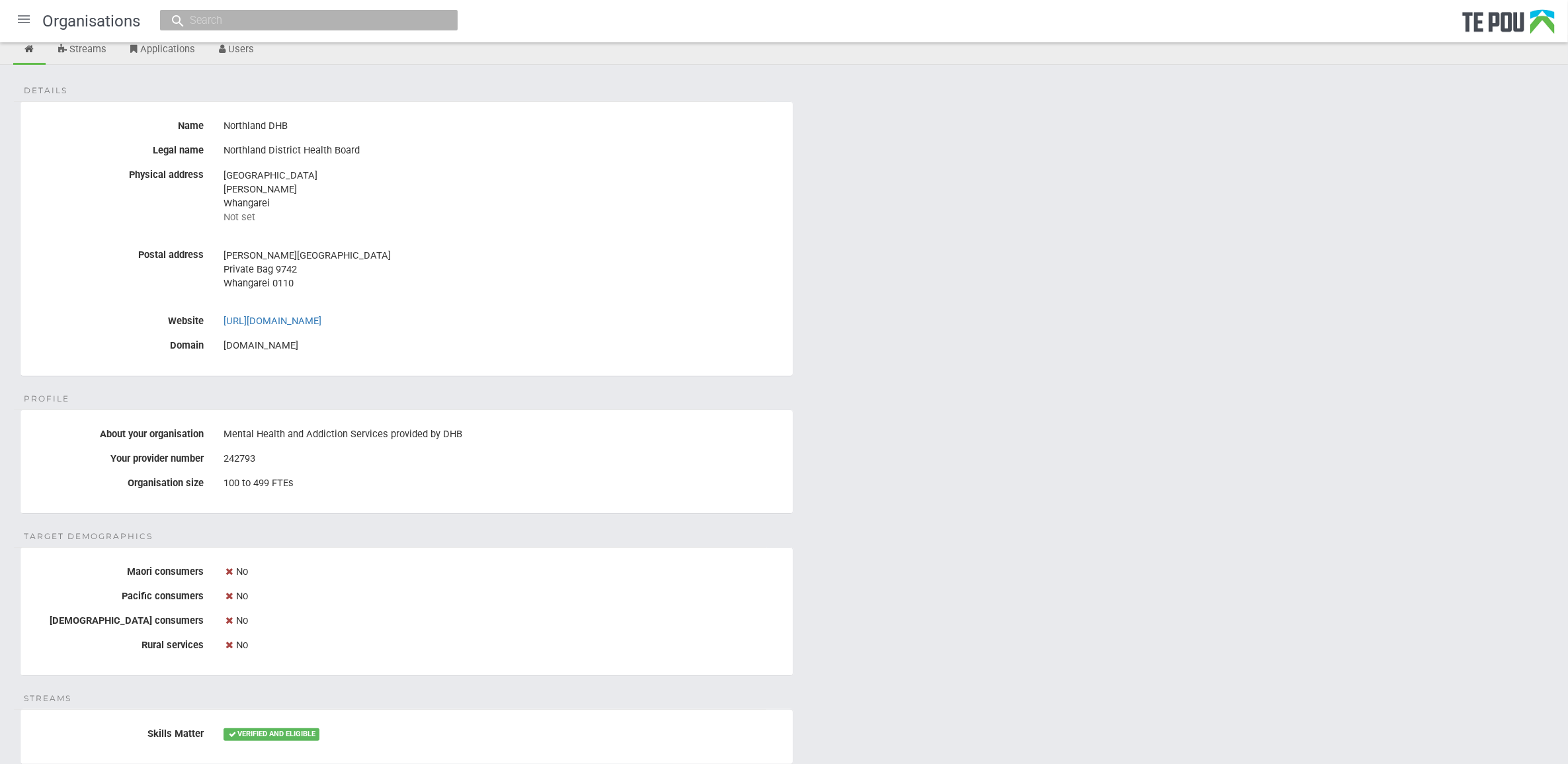
scroll to position [0, 0]
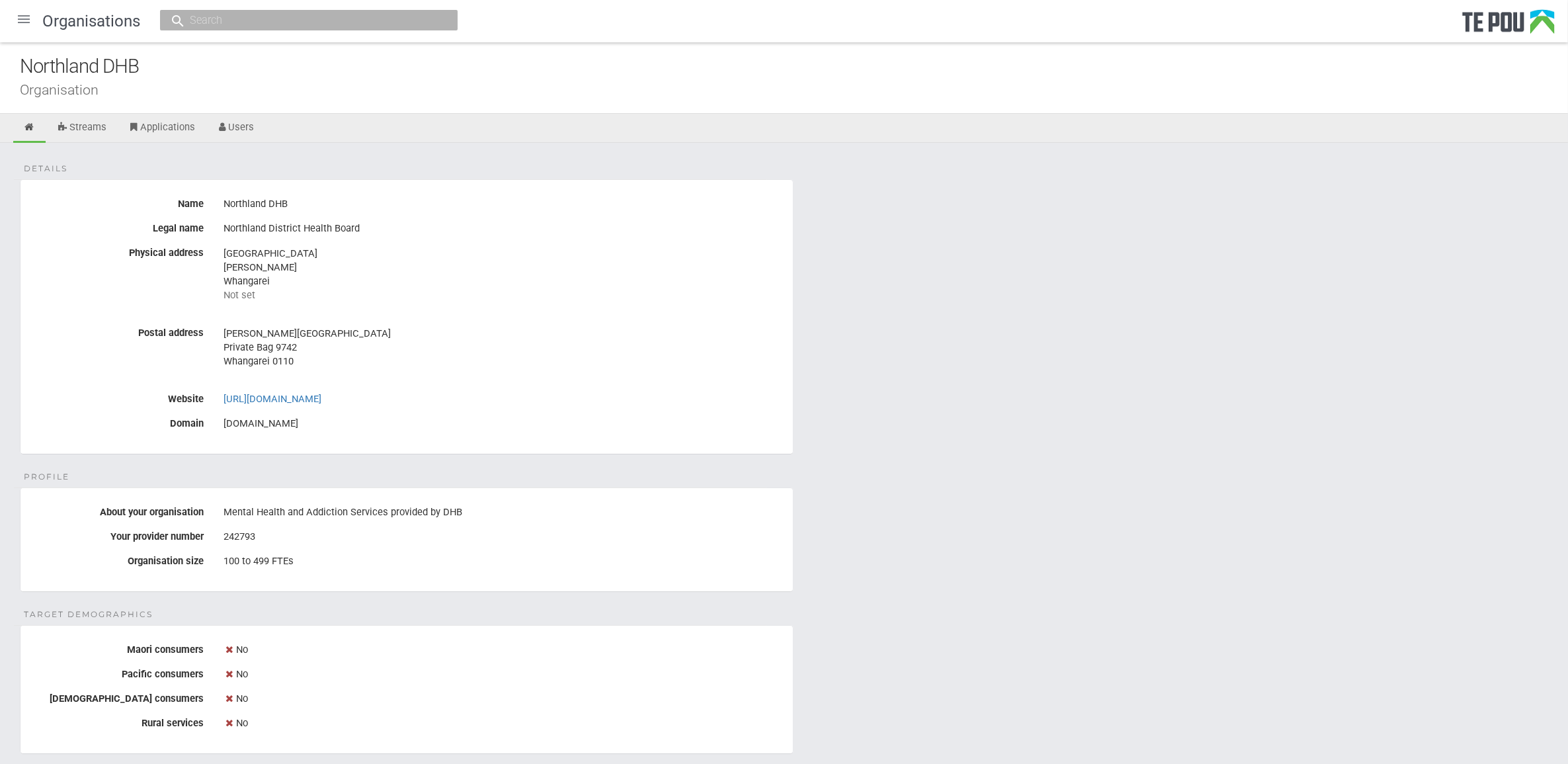
click at [1046, 584] on div "Details Name Northland DHB Legal name Northland District Health Board Physical …" at bounding box center [784, 745] width 1568 height 1206
click at [1068, 530] on div "Details Name Northland DHB Legal name Northland District Health Board Physical …" at bounding box center [784, 745] width 1568 height 1206
click at [1007, 514] on div "Details Name Northland DHB Legal name Northland District Health Board Physical …" at bounding box center [784, 745] width 1568 height 1206
drag, startPoint x: 924, startPoint y: 503, endPoint x: 934, endPoint y: 509, distance: 11.7
click at [924, 504] on div "Details Name Northland DHB Legal name Northland District Health Board Physical …" at bounding box center [784, 745] width 1568 height 1206
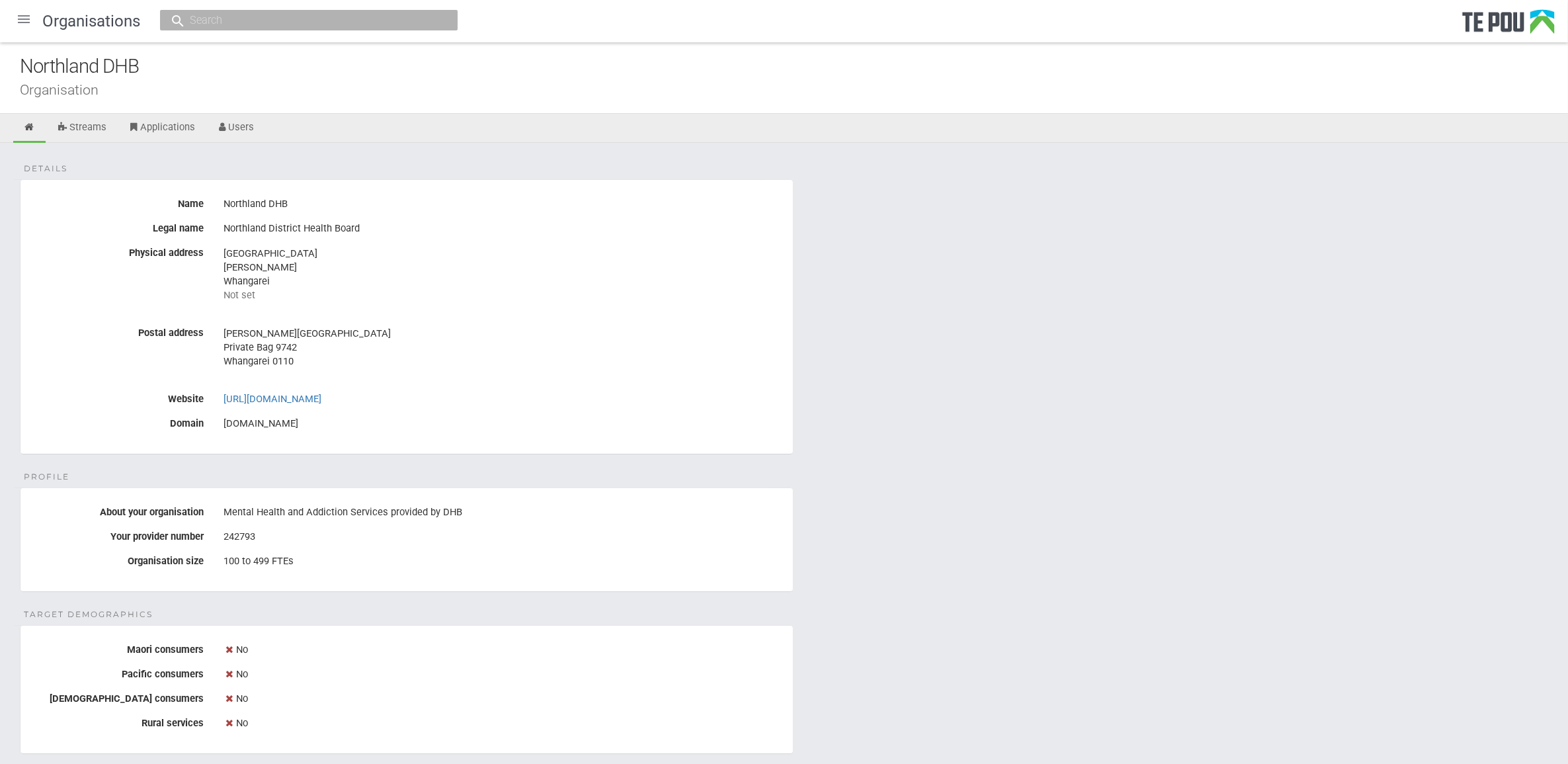
click at [943, 523] on div "Details Name Northland DHB Legal name Northland District Health Board Physical …" at bounding box center [784, 745] width 1568 height 1206
drag, startPoint x: 1108, startPoint y: 399, endPoint x: 1050, endPoint y: 350, distance: 75.9
click at [1108, 399] on div "Details Name Northland DHB Legal name Northland District Health Board Physical …" at bounding box center [784, 745] width 1568 height 1206
drag, startPoint x: 852, startPoint y: 262, endPoint x: 787, endPoint y: 252, distance: 65.8
click at [787, 252] on div "Details Name Northland DHB Legal name Northland District Health Board Physical …" at bounding box center [784, 745] width 1568 height 1206
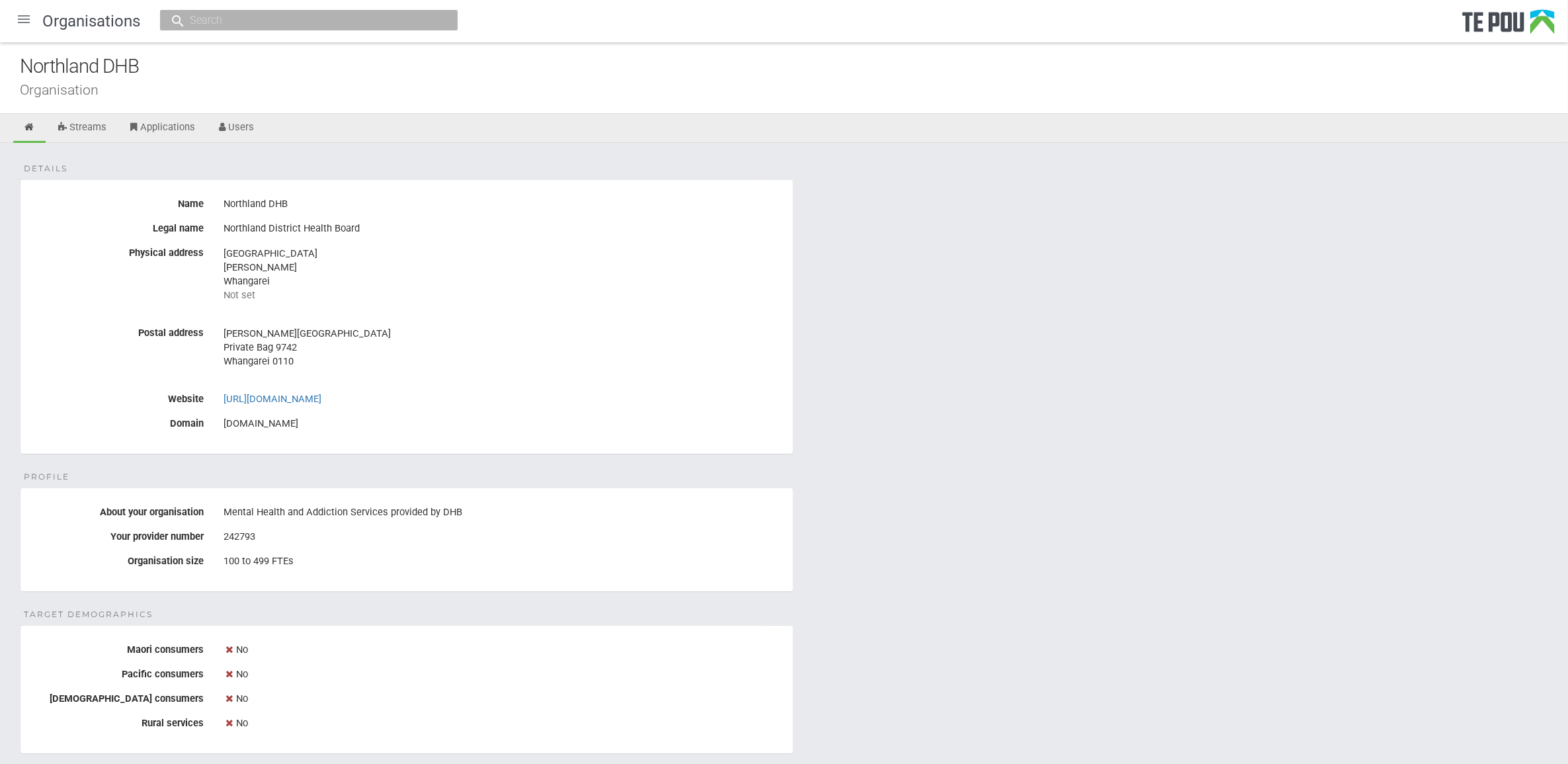
click at [1088, 465] on div "Details Name Northland DHB Legal name Northland District Health Board Physical …" at bounding box center [784, 745] width 1568 height 1206
click at [306, 460] on div "Details Name Northland DHB Legal name Northland District Health Board Physical …" at bounding box center [784, 745] width 1568 height 1206
click at [246, 476] on div "Details Name Northland DHB Legal name Northland District Health Board Physical …" at bounding box center [784, 745] width 1568 height 1206
drag, startPoint x: 16, startPoint y: 159, endPoint x: 576, endPoint y: 431, distance: 622.6
click at [576, 431] on div "Details Name Northland DHB Legal name Northland District Health Board Physical …" at bounding box center [784, 745] width 1568 height 1206
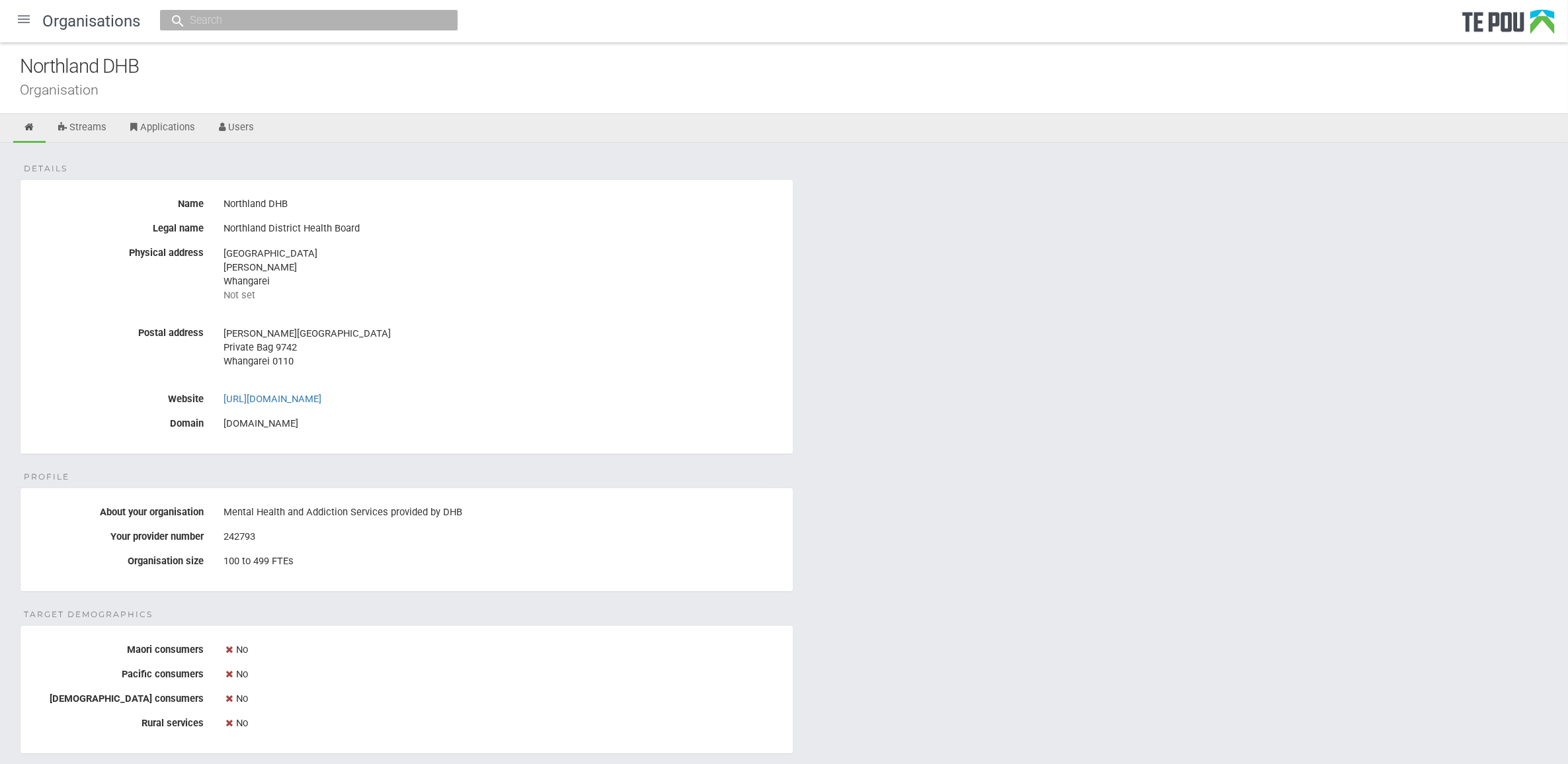
drag, startPoint x: 576, startPoint y: 431, endPoint x: 1083, endPoint y: 465, distance: 508.1
click at [1083, 465] on div "Details Name Northland DHB Legal name Northland District Health Board Physical …" at bounding box center [784, 745] width 1568 height 1206
drag, startPoint x: 375, startPoint y: 438, endPoint x: -3, endPoint y: 175, distance: 460.5
click at [0, 175] on html "Home Applications [PERSON_NAME] Applicants Organisations Individuals Moderation…" at bounding box center [784, 691] width 1568 height 1382
drag, startPoint x: -3, startPoint y: 175, endPoint x: 809, endPoint y: 348, distance: 830.2
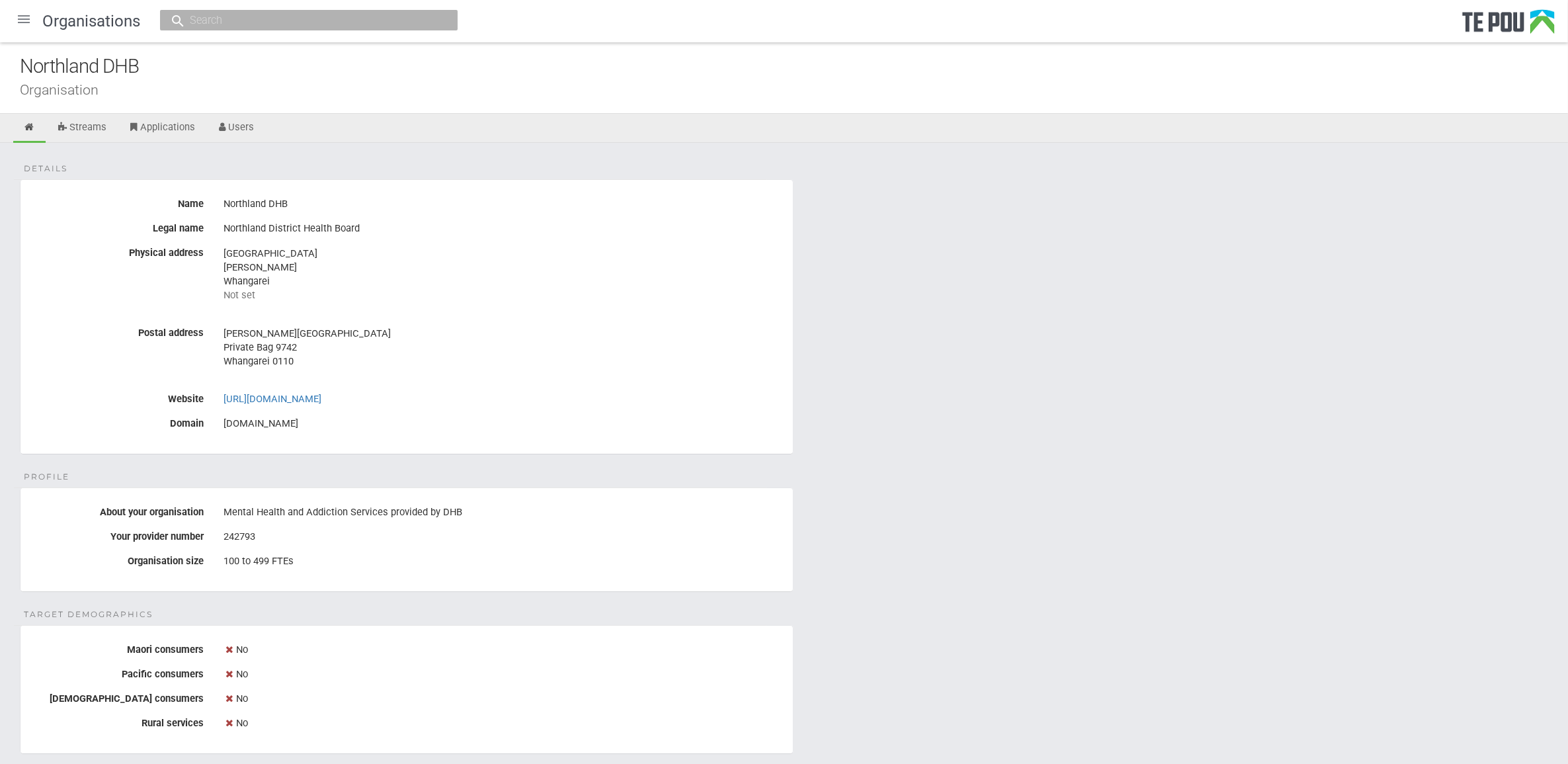
click at [809, 348] on div "Details Name Northland DHB Legal name Northland District Health Board Physical …" at bounding box center [784, 745] width 1568 height 1206
click at [321, 456] on div "Details Name Northland DHB Legal name Northland District Health Board Physical …" at bounding box center [784, 745] width 1568 height 1206
drag, startPoint x: 346, startPoint y: 431, endPoint x: 0, endPoint y: 167, distance: 435.2
click at [0, 167] on div "Details Name Northland DHB Legal name Northland District Health Board Physical …" at bounding box center [784, 745] width 1568 height 1206
drag, startPoint x: 0, startPoint y: 167, endPoint x: 1080, endPoint y: 430, distance: 1111.6
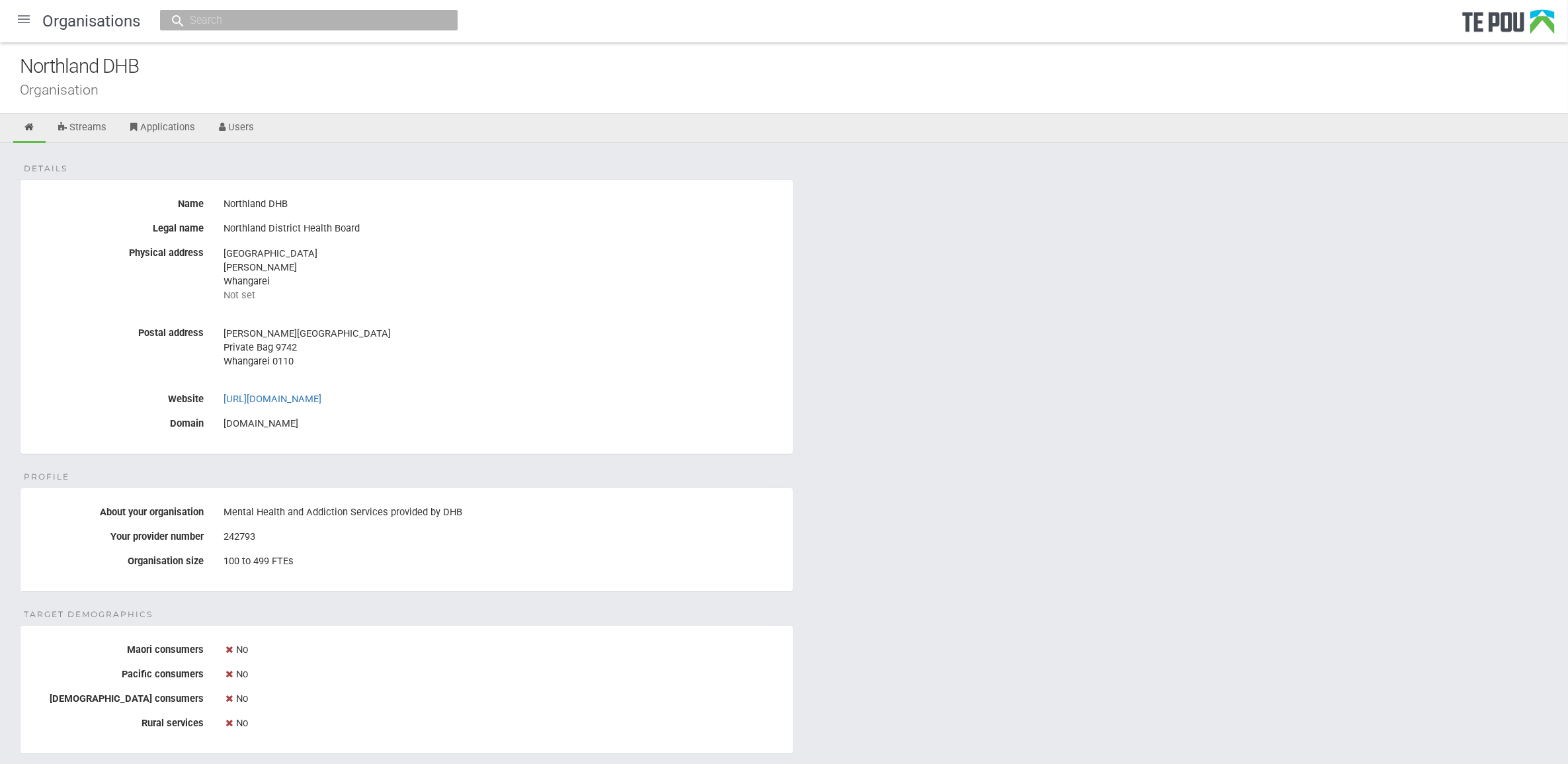
click at [1080, 430] on div "Details Name Northland DHB Legal name Northland District Health Board Physical …" at bounding box center [784, 745] width 1568 height 1206
click at [983, 577] on div "Details Name Northland DHB Legal name Northland District Health Board Physical …" at bounding box center [784, 745] width 1568 height 1206
click at [917, 695] on div "Details Name Northland DHB Legal name Northland District Health Board Physical …" at bounding box center [784, 745] width 1568 height 1206
click at [633, 553] on div "100 to 499 FTEs" at bounding box center [503, 561] width 559 height 23
click at [1175, 594] on div "Details Name Northland DHB Legal name Northland District Health Board Physical …" at bounding box center [784, 745] width 1568 height 1206
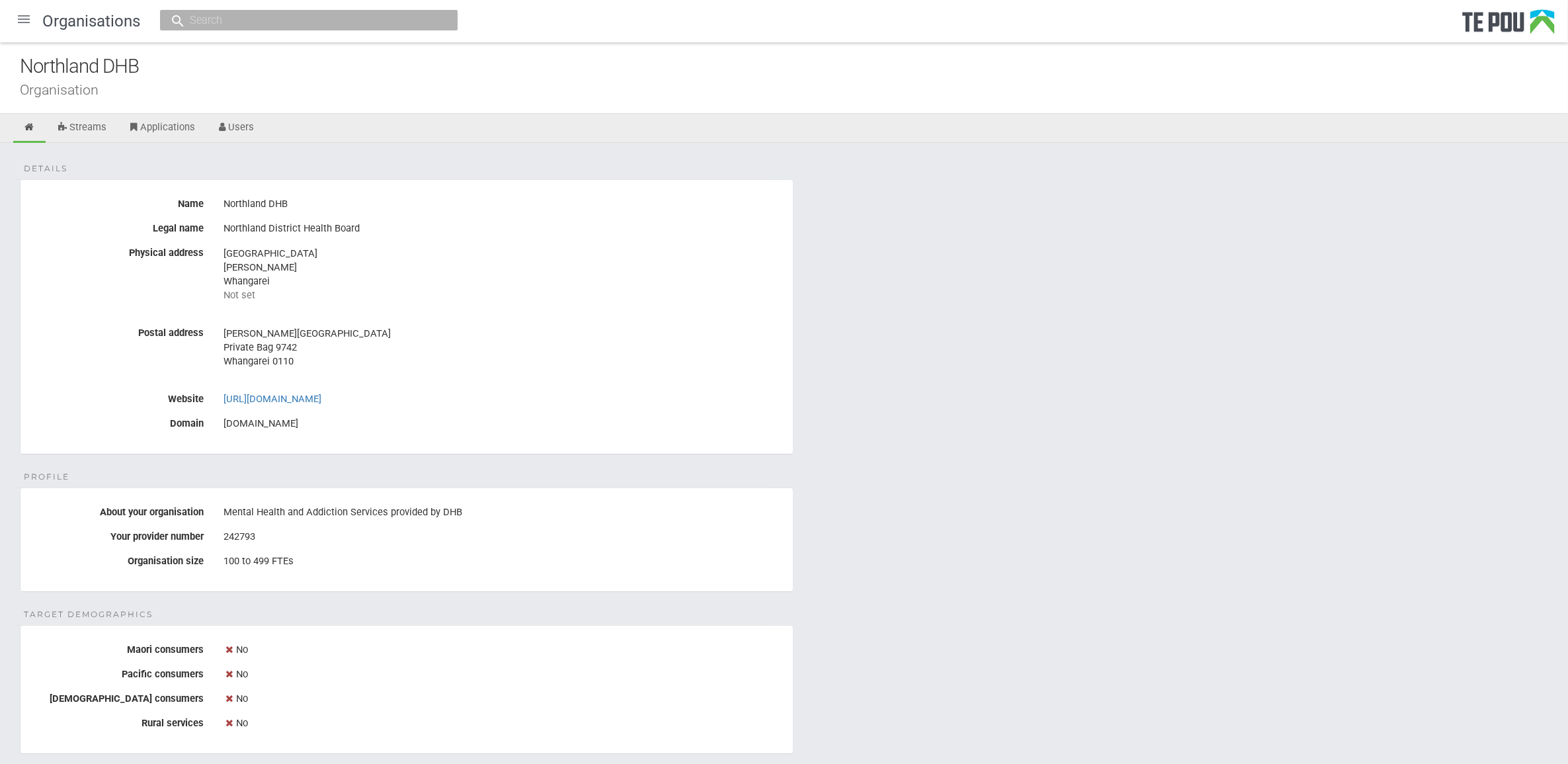
click at [789, 444] on fieldset "Details Name Northland DHB Legal name Northland District Health Board Physical …" at bounding box center [406, 316] width 773 height 275
click at [845, 480] on div "Details Name Northland DHB Legal name Northland District Health Board Physical …" at bounding box center [784, 745] width 1568 height 1206
drag, startPoint x: 848, startPoint y: 481, endPoint x: 808, endPoint y: 476, distance: 40.3
click at [848, 483] on div "Details Name Northland DHB Legal name Northland District Health Board Physical …" at bounding box center [784, 745] width 1568 height 1206
click at [797, 473] on div "Details Name Northland DHB Legal name Northland District Health Board Physical …" at bounding box center [784, 745] width 1568 height 1206
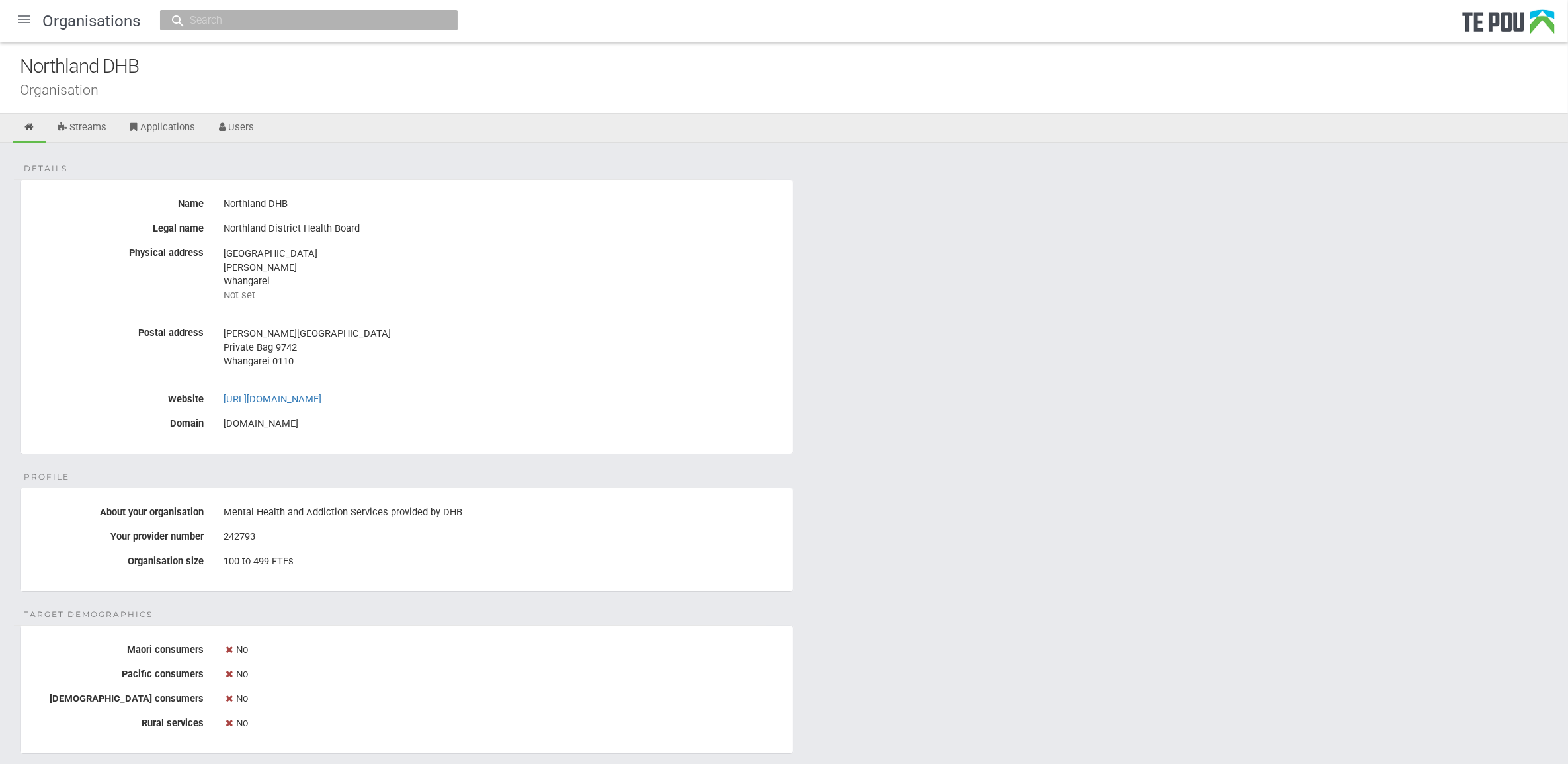
click at [901, 484] on div "Details Name Northland DHB Legal name Northland District Health Board Physical …" at bounding box center [784, 745] width 1568 height 1206
click at [864, 498] on div "Details Name Northland DHB Legal name Northland District Health Board Physical …" at bounding box center [784, 745] width 1568 height 1206
click at [908, 456] on div "Details Name Northland DHB Legal name Northland District Health Board Physical …" at bounding box center [784, 745] width 1568 height 1206
click at [884, 463] on div "Details Name Northland DHB Legal name Northland District Health Board Physical …" at bounding box center [784, 745] width 1568 height 1206
click at [791, 463] on div "Details Name Northland DHB Legal name Northland District Health Board Physical …" at bounding box center [784, 745] width 1568 height 1206
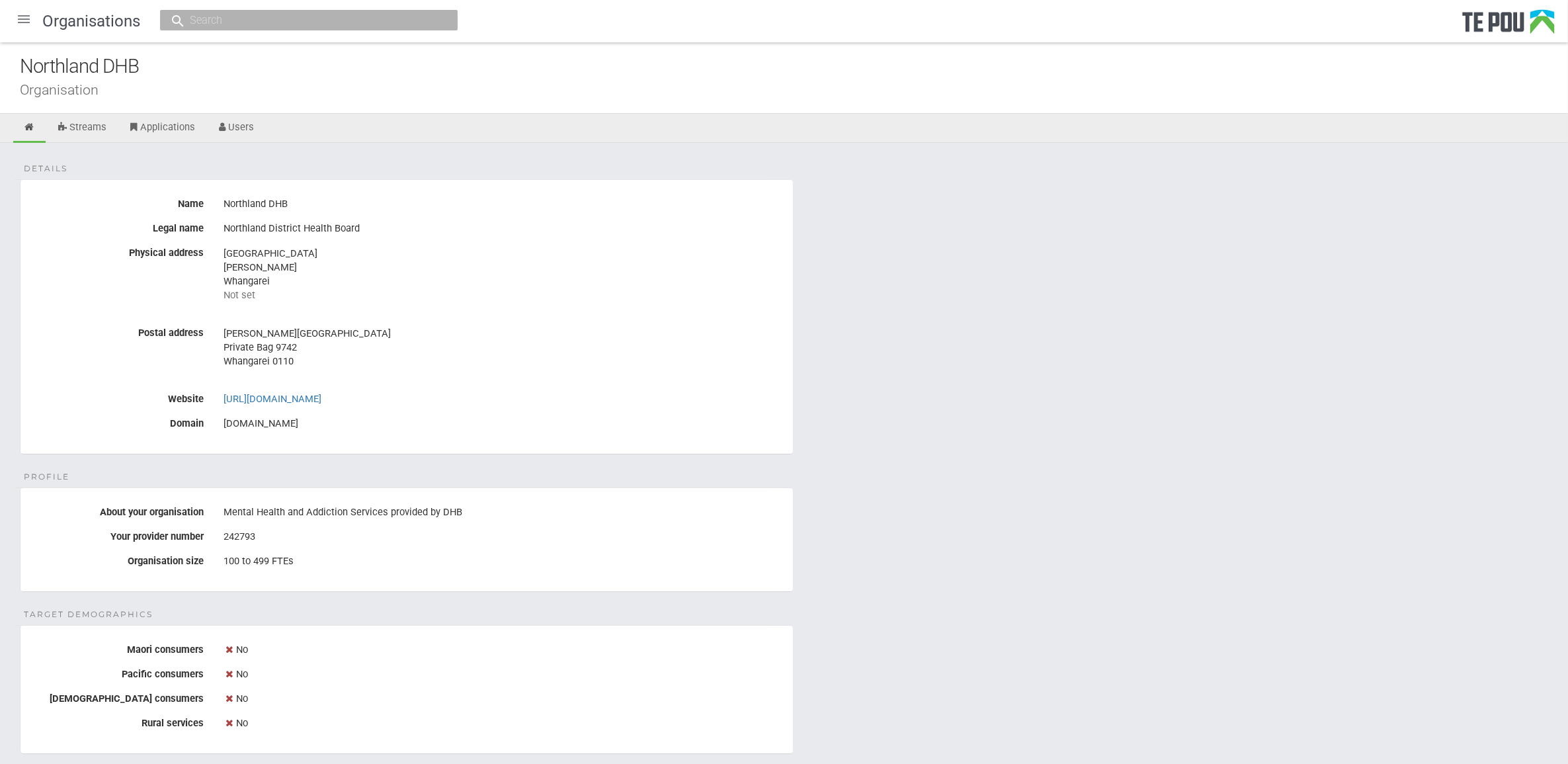
click at [791, 463] on div "Details Name Northland DHB Legal name Northland District Health Board Physical …" at bounding box center [784, 745] width 1568 height 1206
click at [801, 465] on div "Details Name Northland DHB Legal name Northland District Health Board Physical …" at bounding box center [784, 745] width 1568 height 1206
drag, startPoint x: 801, startPoint y: 465, endPoint x: 815, endPoint y: 465, distance: 14.0
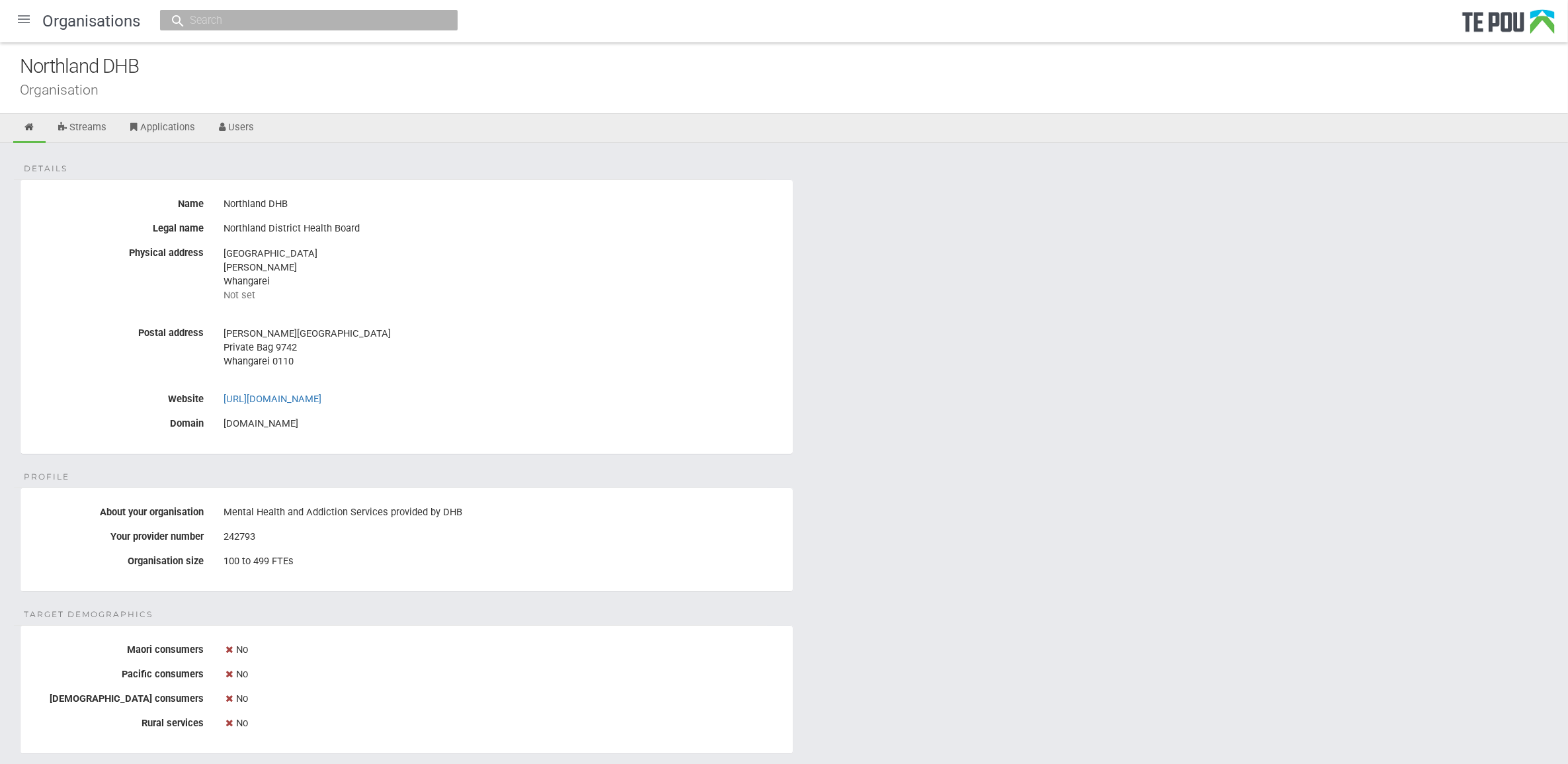
click at [815, 465] on div "Details Name Northland DHB Legal name Northland District Health Board Physical …" at bounding box center [784, 745] width 1568 height 1206
click at [778, 471] on div "Details Name Northland DHB Legal name Northland District Health Board Physical …" at bounding box center [784, 745] width 1568 height 1206
click at [785, 470] on div "Details Name Northland DHB Legal name Northland District Health Board Physical …" at bounding box center [784, 745] width 1568 height 1206
click at [784, 470] on div "Details Name Northland DHB Legal name Northland District Health Board Physical …" at bounding box center [784, 745] width 1568 height 1206
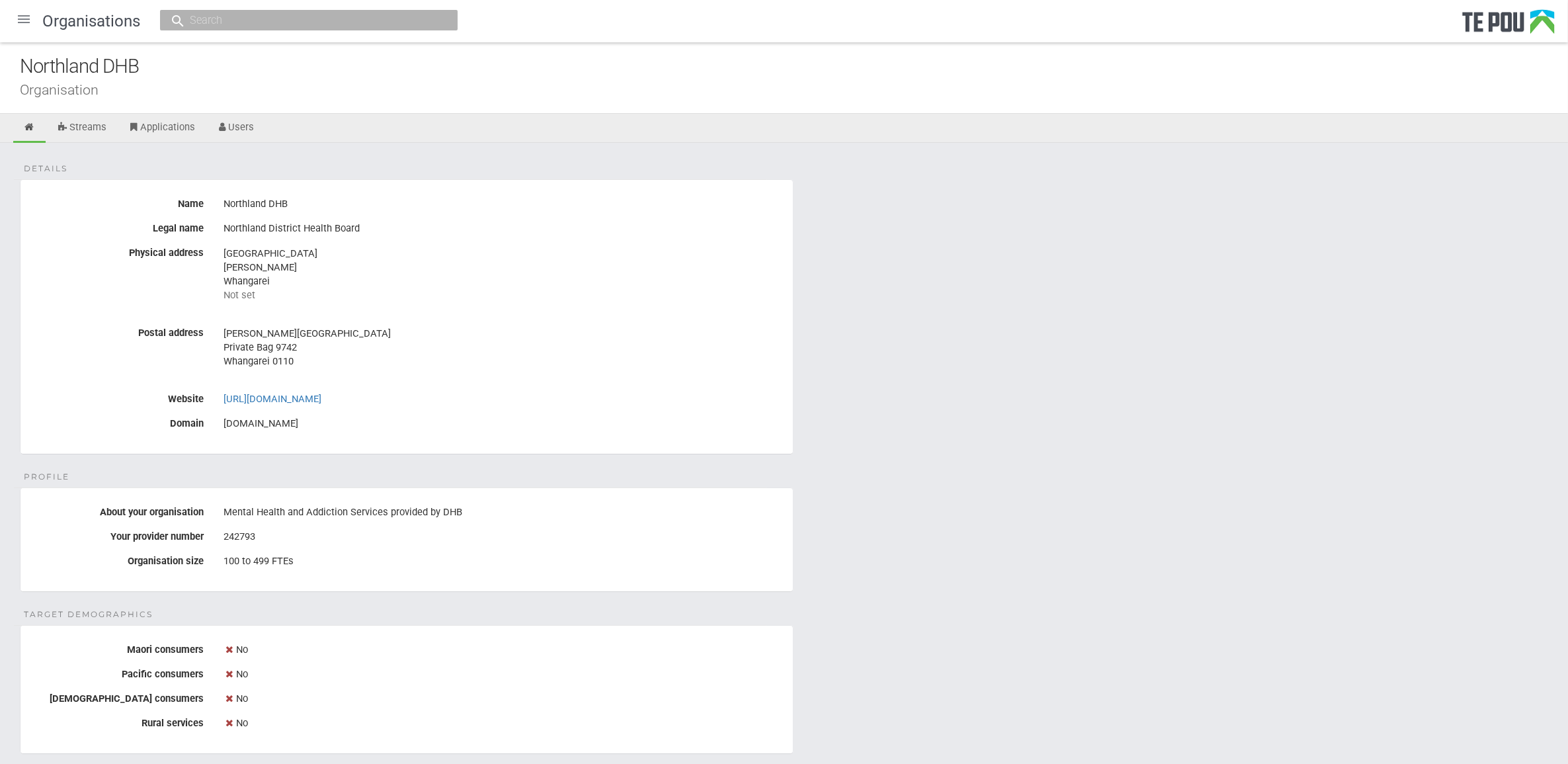
click at [782, 470] on div "Details Name Northland DHB Legal name Northland District Health Board Physical …" at bounding box center [784, 745] width 1568 height 1206
click at [950, 590] on div "Details Name Northland DHB Legal name Northland District Health Board Physical …" at bounding box center [784, 745] width 1568 height 1206
click at [858, 616] on div "Details Name Northland DHB Legal name Northland District Health Board Physical …" at bounding box center [784, 745] width 1568 height 1206
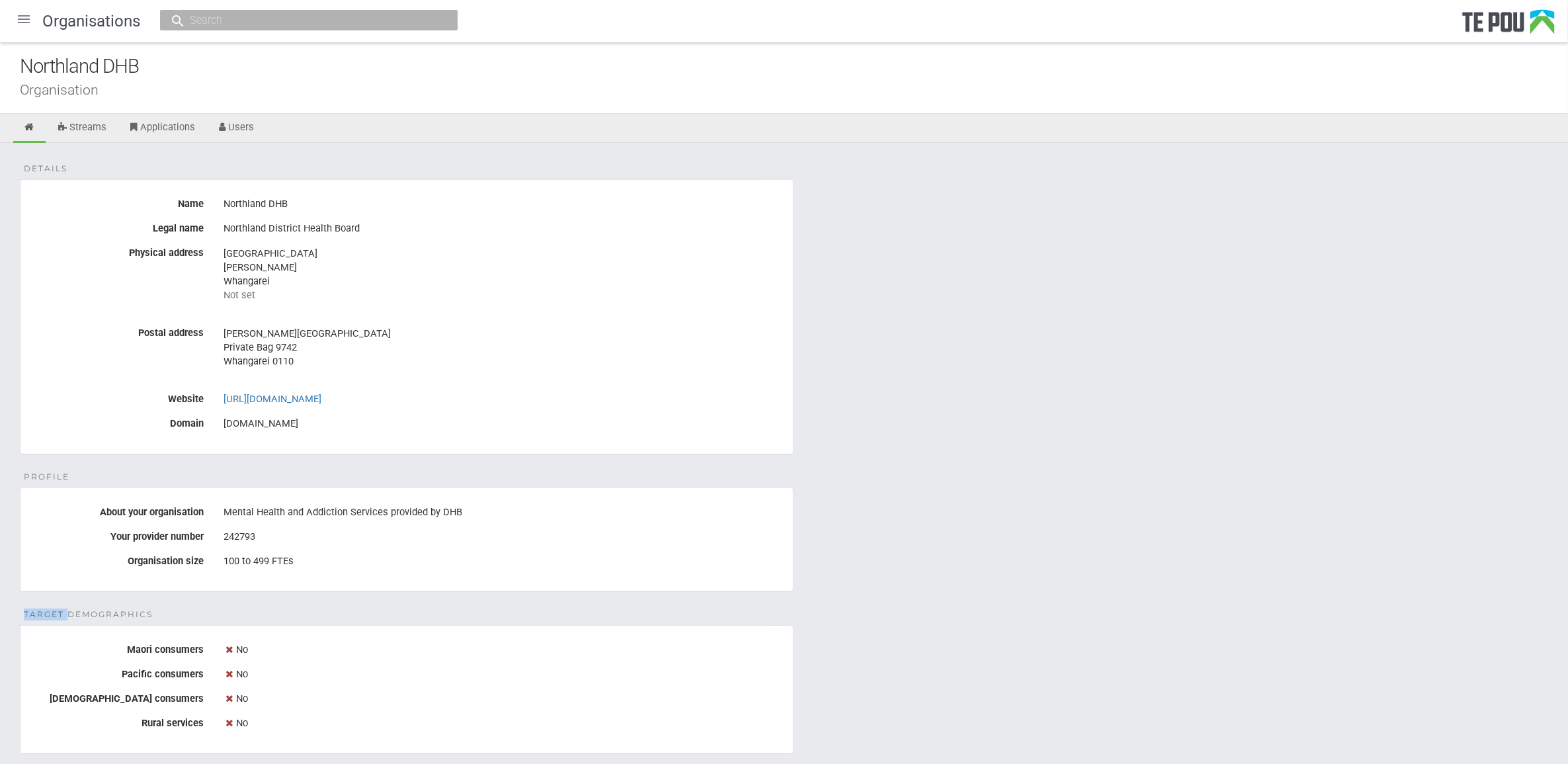
click at [858, 616] on div "Details Name Northland DHB Legal name Northland District Health Board Physical …" at bounding box center [784, 745] width 1568 height 1206
drag, startPoint x: 858, startPoint y: 616, endPoint x: 733, endPoint y: 611, distance: 125.1
click at [748, 611] on div "Details Name Northland DHB Legal name Northland District Health Board Physical …" at bounding box center [784, 745] width 1568 height 1206
drag, startPoint x: 178, startPoint y: 612, endPoint x: -3, endPoint y: 462, distance: 235.1
click at [0, 462] on html "Home Applications [PERSON_NAME] Applicants Organisations Individuals Moderation…" at bounding box center [784, 691] width 1568 height 1382
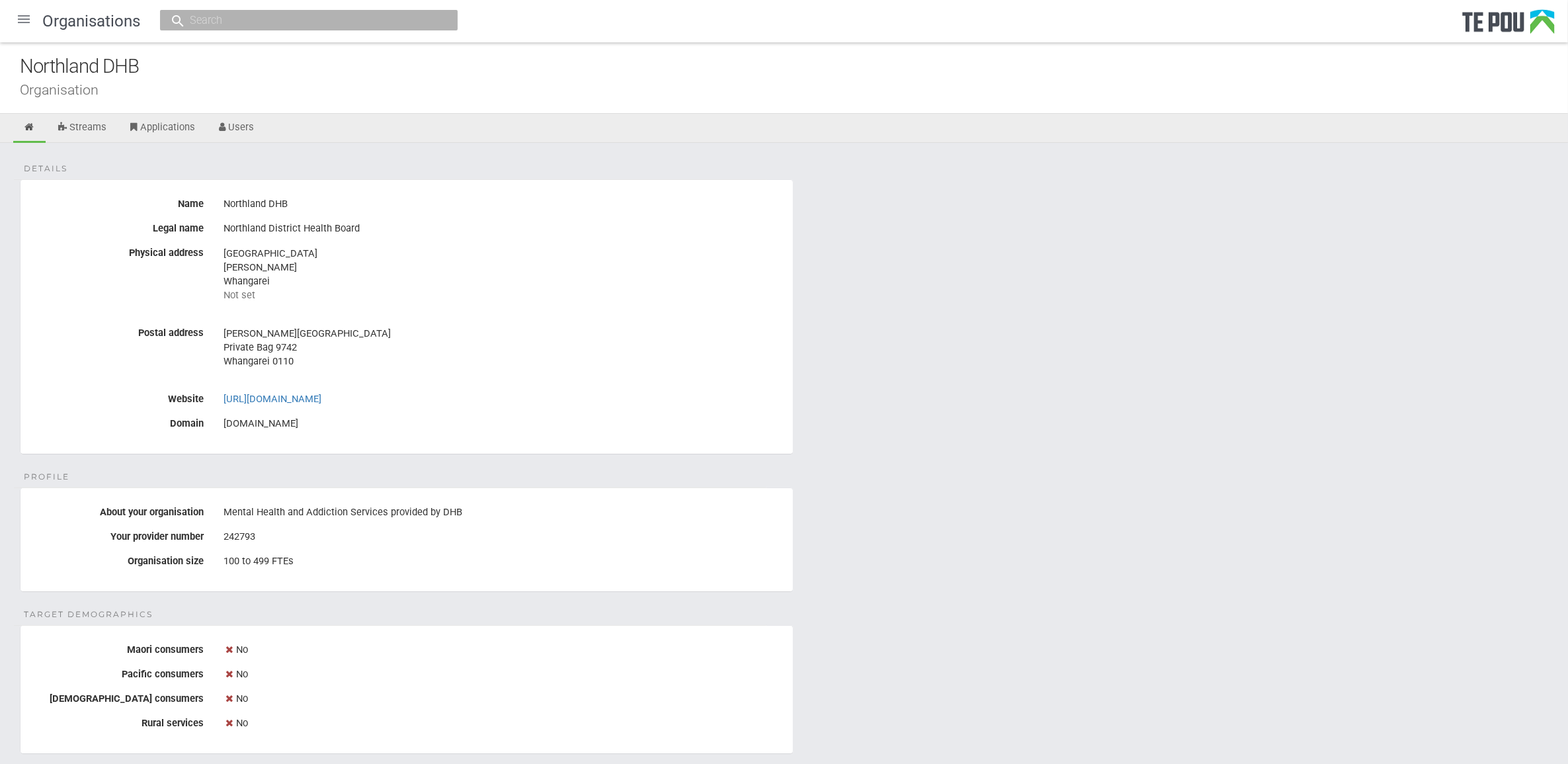
click at [827, 655] on div "Details Name Northland DHB Legal name Northland District Health Board Physical …" at bounding box center [784, 745] width 1568 height 1206
click at [842, 621] on div "Details Name Northland DHB Legal name Northland District Health Board Physical …" at bounding box center [784, 745] width 1568 height 1206
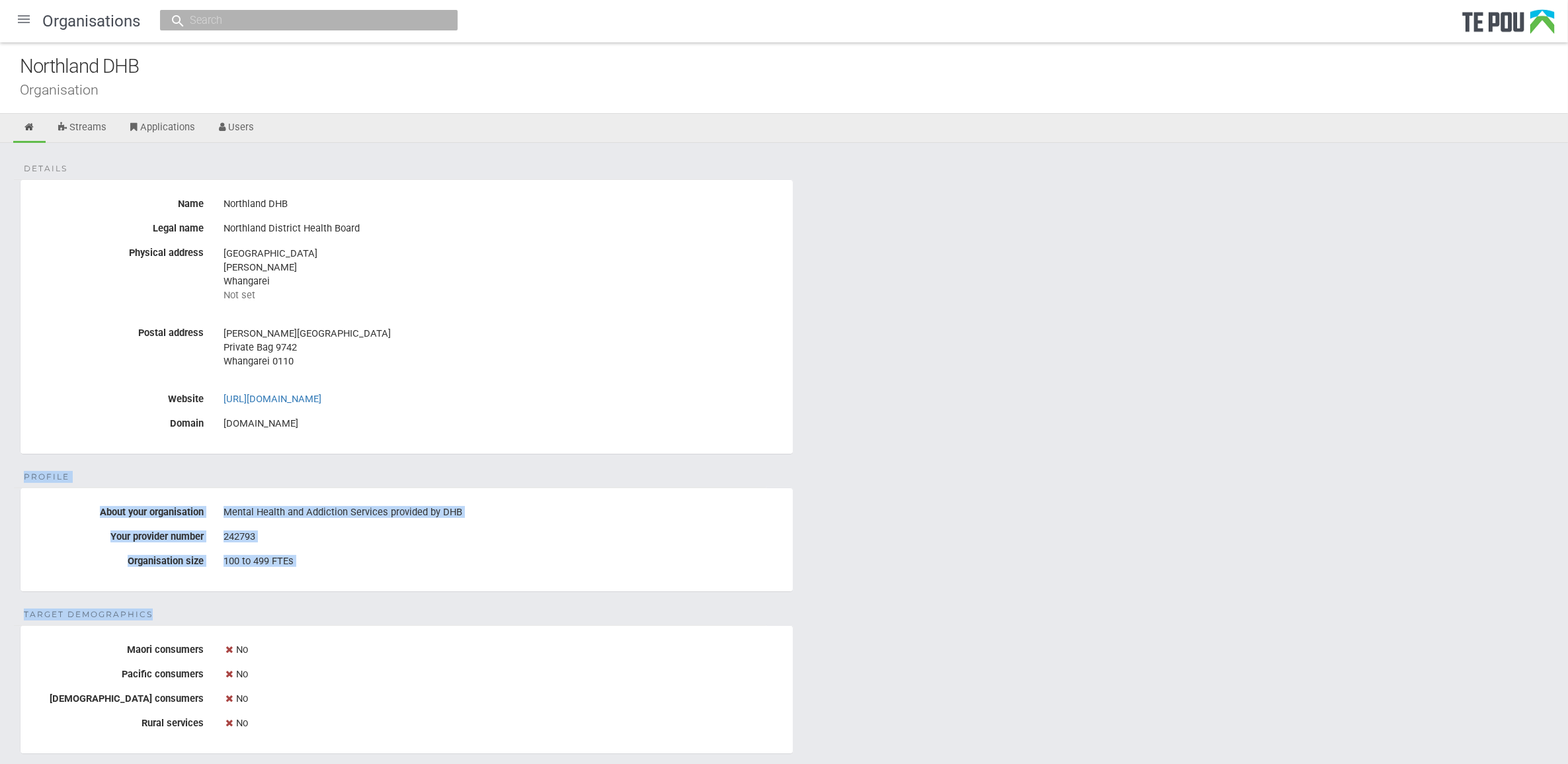
drag, startPoint x: 24, startPoint y: 476, endPoint x: 149, endPoint y: 617, distance: 188.4
click at [149, 617] on div "Details Name Northland DHB Legal name Northland District Health Board Physical …" at bounding box center [784, 745] width 1568 height 1206
drag, startPoint x: 149, startPoint y: 617, endPoint x: 19, endPoint y: 610, distance: 130.2
click at [19, 610] on div "Details Name Northland DHB Legal name Northland District Health Board Physical …" at bounding box center [784, 745] width 1568 height 1206
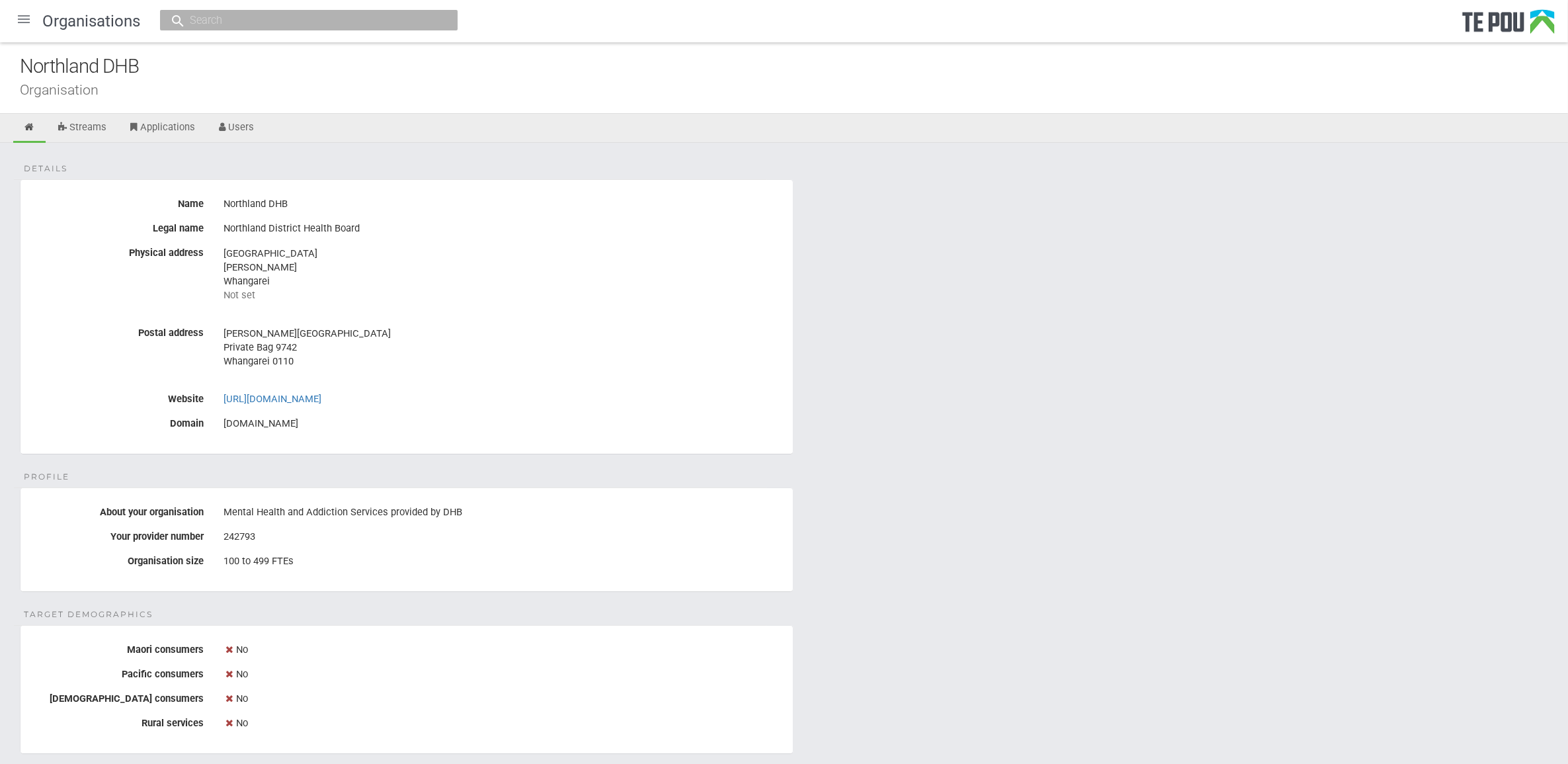
click at [1076, 714] on div "Details Name Northland DHB Legal name Northland District Health Board Physical …" at bounding box center [784, 745] width 1568 height 1206
click at [331, 610] on div "Details Name Northland DHB Legal name Northland District Health Board Physical …" at bounding box center [784, 745] width 1568 height 1206
click at [334, 616] on div "Details Name Northland DHB Legal name Northland District Health Board Physical …" at bounding box center [784, 745] width 1568 height 1206
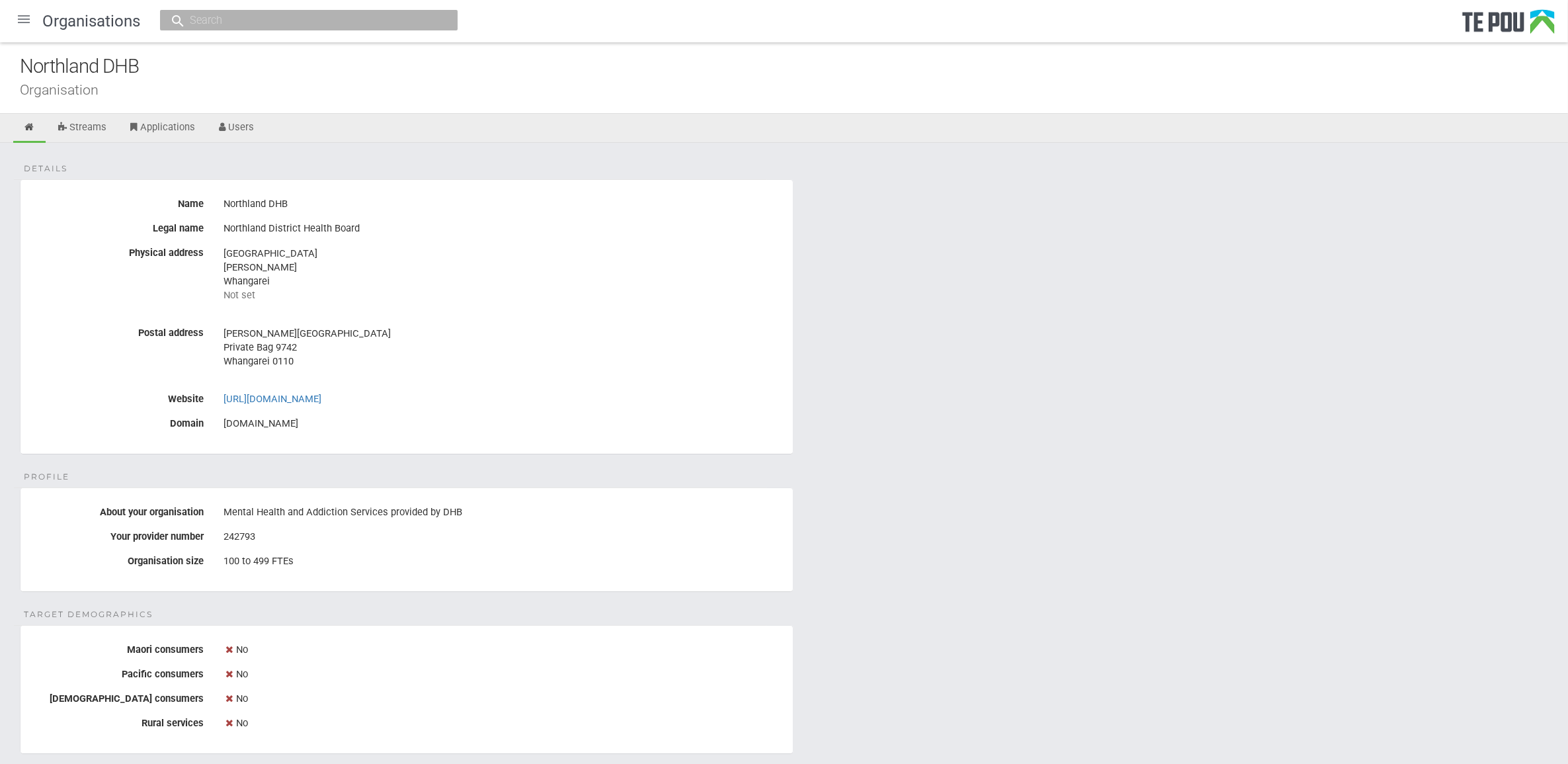
click at [898, 451] on div "Details Name Northland DHB Legal name Northland District Health Board Physical …" at bounding box center [784, 745] width 1568 height 1206
click at [1019, 539] on div "Details Name Northland DHB Legal name Northland District Health Board Physical …" at bounding box center [784, 745] width 1568 height 1206
click at [962, 480] on div "Details Name Northland DHB Legal name Northland District Health Board Physical …" at bounding box center [784, 745] width 1568 height 1206
click at [981, 533] on div "Details Name Northland DHB Legal name Northland District Health Board Physical …" at bounding box center [784, 745] width 1568 height 1206
click at [821, 611] on div "Details Name Northland DHB Legal name Northland District Health Board Physical …" at bounding box center [784, 745] width 1568 height 1206
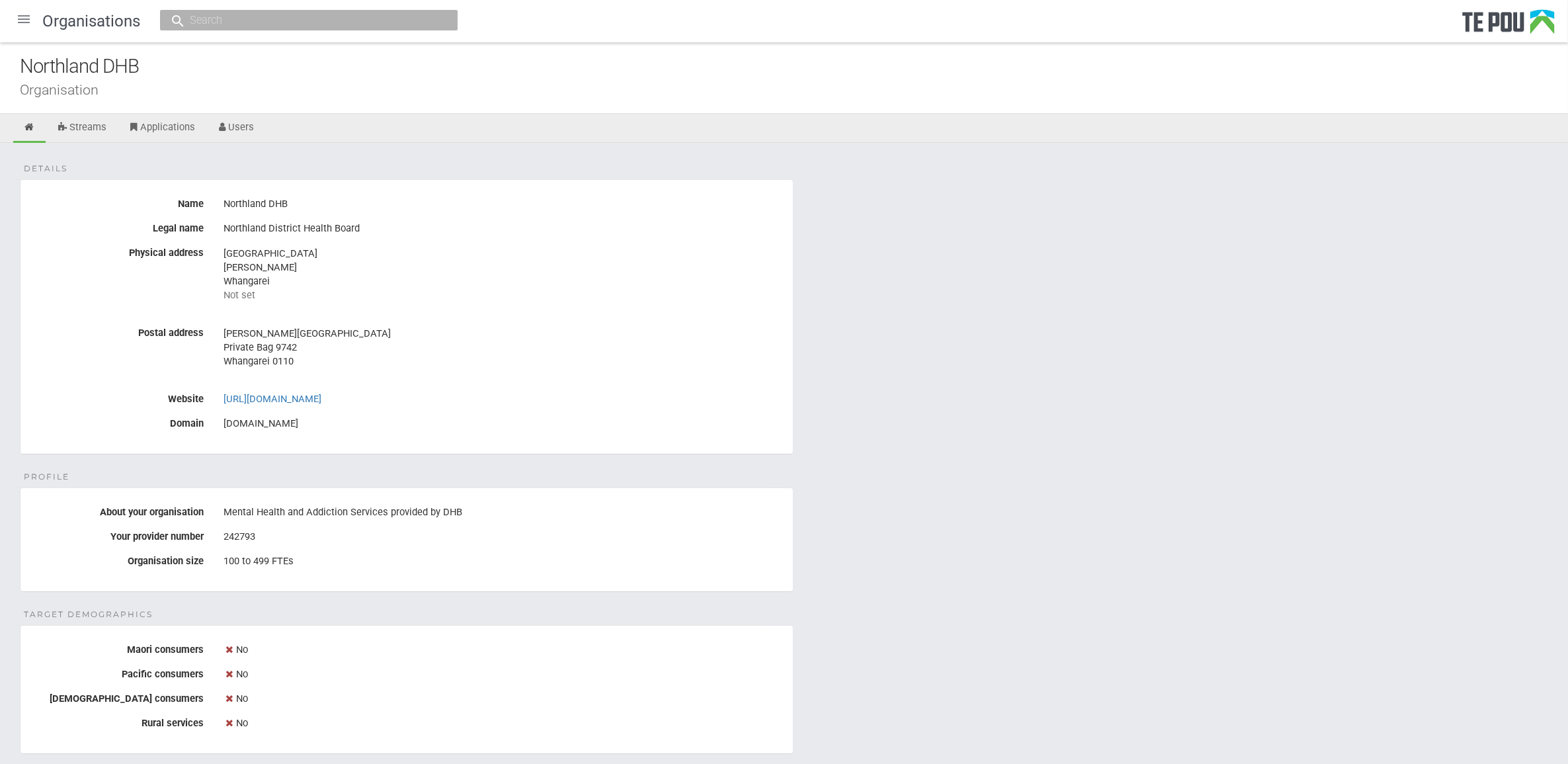
click at [821, 607] on div "Details Name Northland DHB Legal name Northland District Health Board Physical …" at bounding box center [784, 745] width 1568 height 1206
click at [825, 607] on div "Details Name Northland DHB Legal name Northland District Health Board Physical …" at bounding box center [784, 745] width 1568 height 1206
click at [735, 599] on div "Details Name Northland DHB Legal name Northland District Health Board Physical …" at bounding box center [784, 745] width 1568 height 1206
click at [1121, 520] on div "Details Name Northland DHB Legal name Northland District Health Board Physical …" at bounding box center [784, 745] width 1568 height 1206
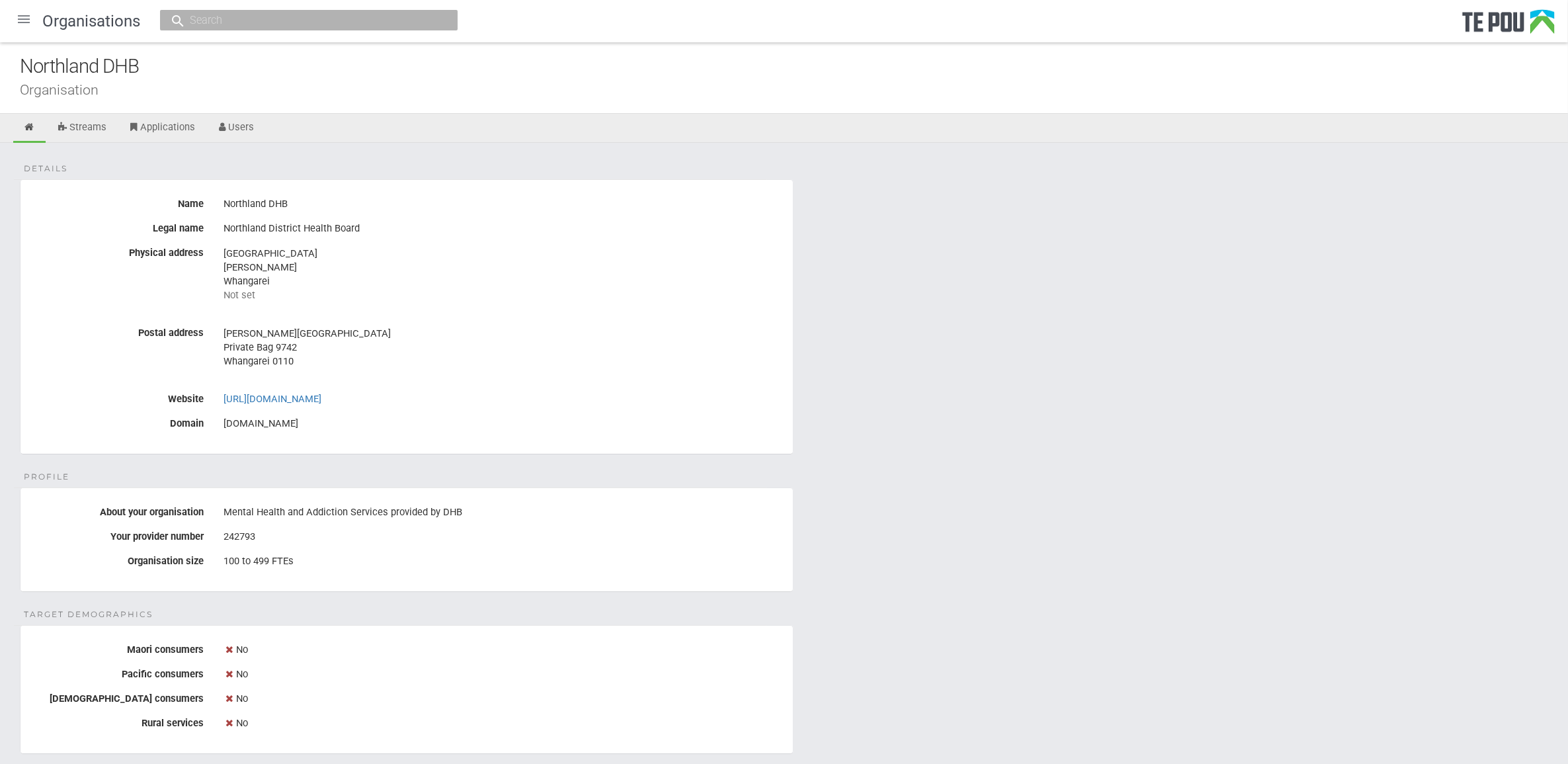
click at [1076, 463] on div "Details Name Northland DHB Legal name Northland District Health Board Physical …" at bounding box center [784, 745] width 1568 height 1206
click at [1082, 470] on div "Details Name Northland DHB Legal name Northland District Health Board Physical …" at bounding box center [784, 745] width 1568 height 1206
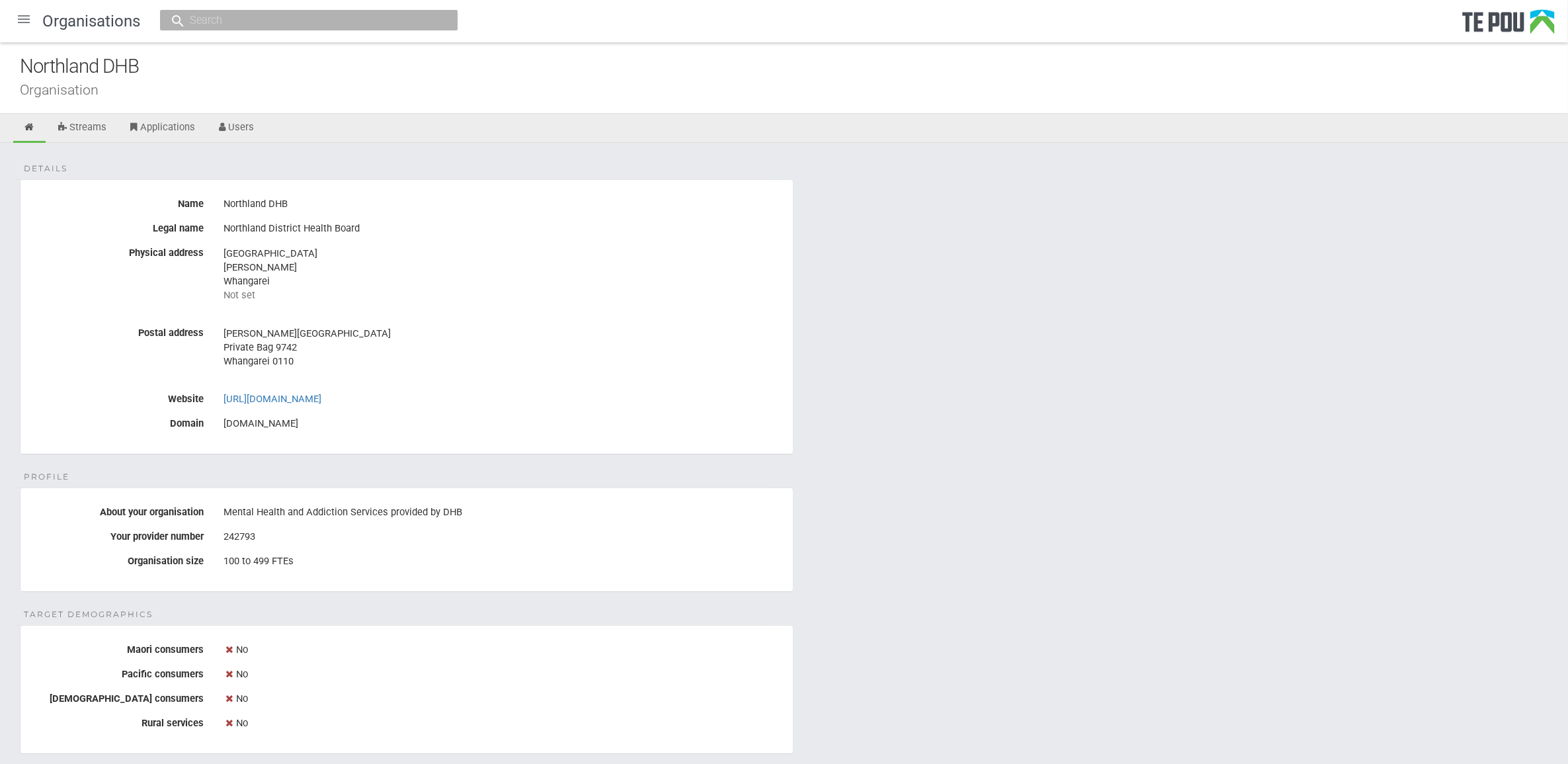
drag, startPoint x: 1245, startPoint y: 308, endPoint x: 1209, endPoint y: 350, distance: 55.3
click at [1245, 308] on div "Details Name Northland DHB Legal name Northland District Health Board Physical …" at bounding box center [784, 745] width 1568 height 1206
click at [841, 379] on div "Details Name Northland DHB Legal name Northland District Health Board Physical …" at bounding box center [784, 745] width 1568 height 1206
click at [860, 490] on div "Details Name Northland DHB Legal name Northland District Health Board Physical …" at bounding box center [784, 745] width 1568 height 1206
drag, startPoint x: 19, startPoint y: 164, endPoint x: 696, endPoint y: 430, distance: 727.4
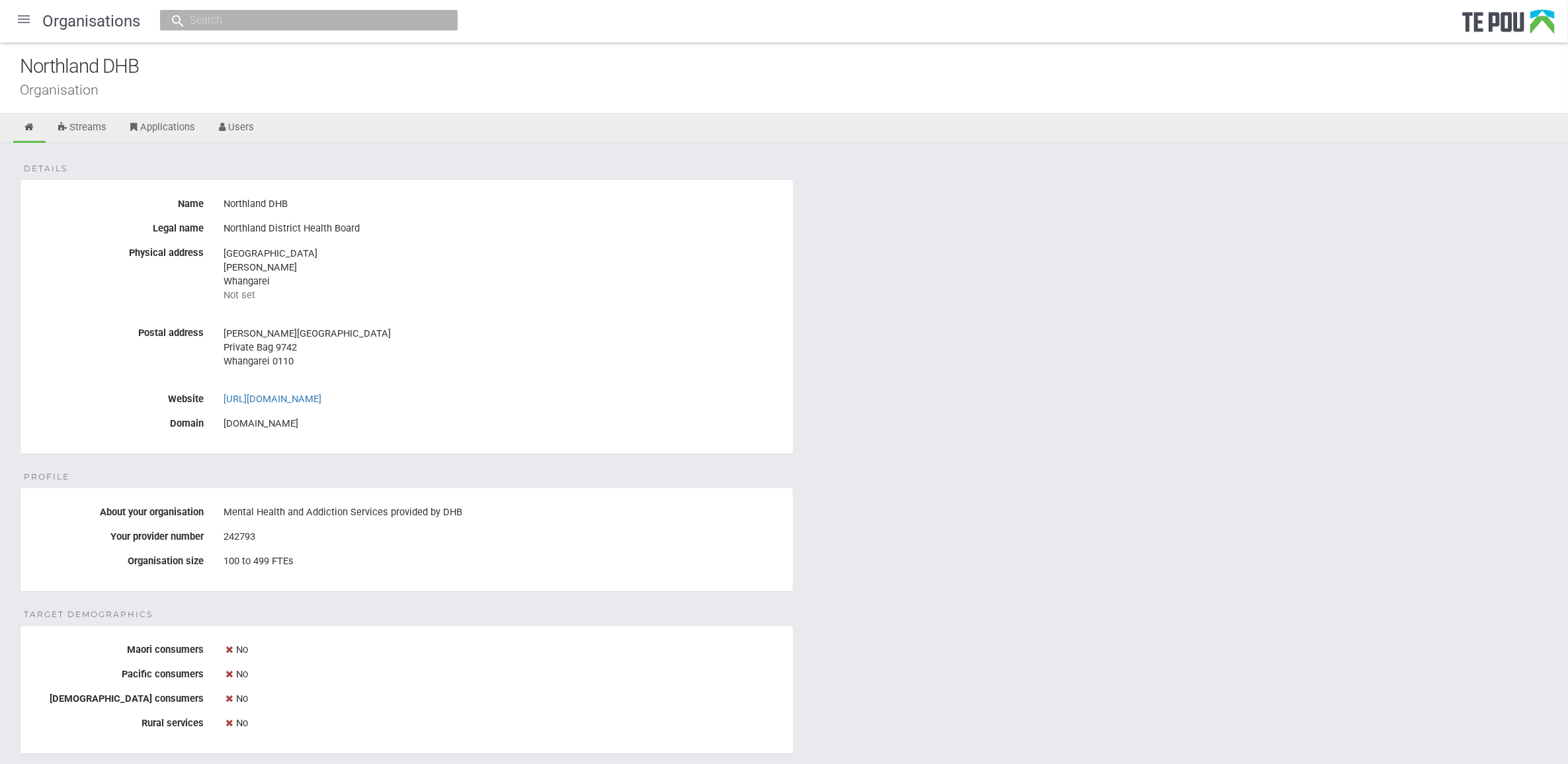
click at [696, 430] on div "Details Name Northland DHB Legal name Northland District Health Board Physical …" at bounding box center [784, 745] width 1568 height 1206
click at [1108, 467] on div "Details Name Northland DHB Legal name Northland District Health Board Physical …" at bounding box center [784, 745] width 1568 height 1206
drag, startPoint x: 1024, startPoint y: 582, endPoint x: 983, endPoint y: 600, distance: 44.8
click at [1024, 582] on div "Details Name Northland DHB Legal name Northland District Health Board Physical …" at bounding box center [784, 745] width 1568 height 1206
drag, startPoint x: 950, startPoint y: 629, endPoint x: 516, endPoint y: 387, distance: 496.9
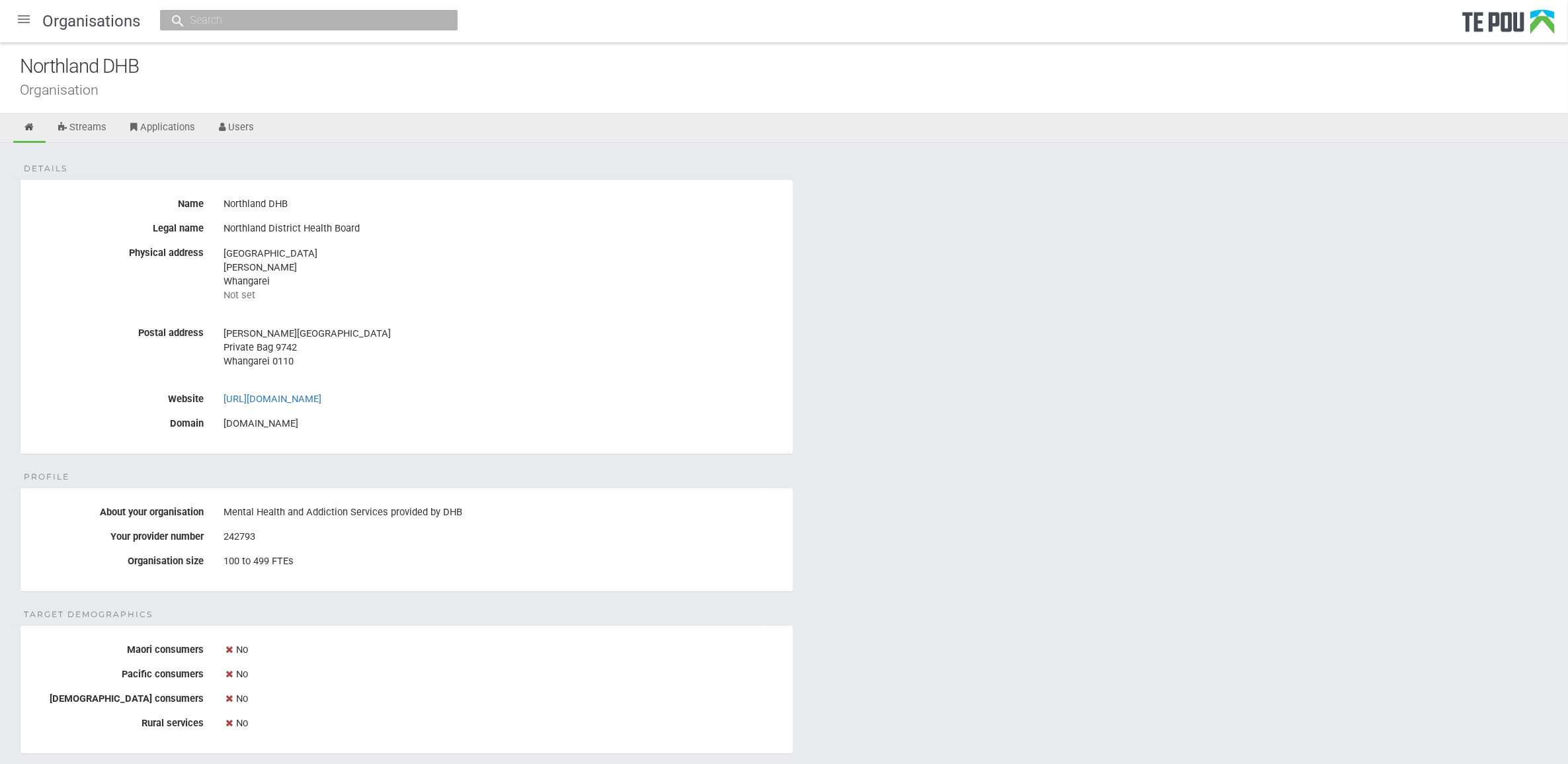
click at [949, 629] on div "Details Name Northland DHB Legal name Northland District Health Board Physical …" at bounding box center [784, 745] width 1568 height 1206
click at [773, 178] on div "Details Name Northland DHB Legal name Northland District Health Board Physical …" at bounding box center [784, 745] width 1568 height 1206
click at [861, 167] on div "Details Name Northland DHB Legal name Northland District Health Board Physical …" at bounding box center [784, 745] width 1568 height 1206
click at [1146, 434] on div "Details Name Northland DHB Legal name Northland District Health Board Physical …" at bounding box center [784, 745] width 1568 height 1206
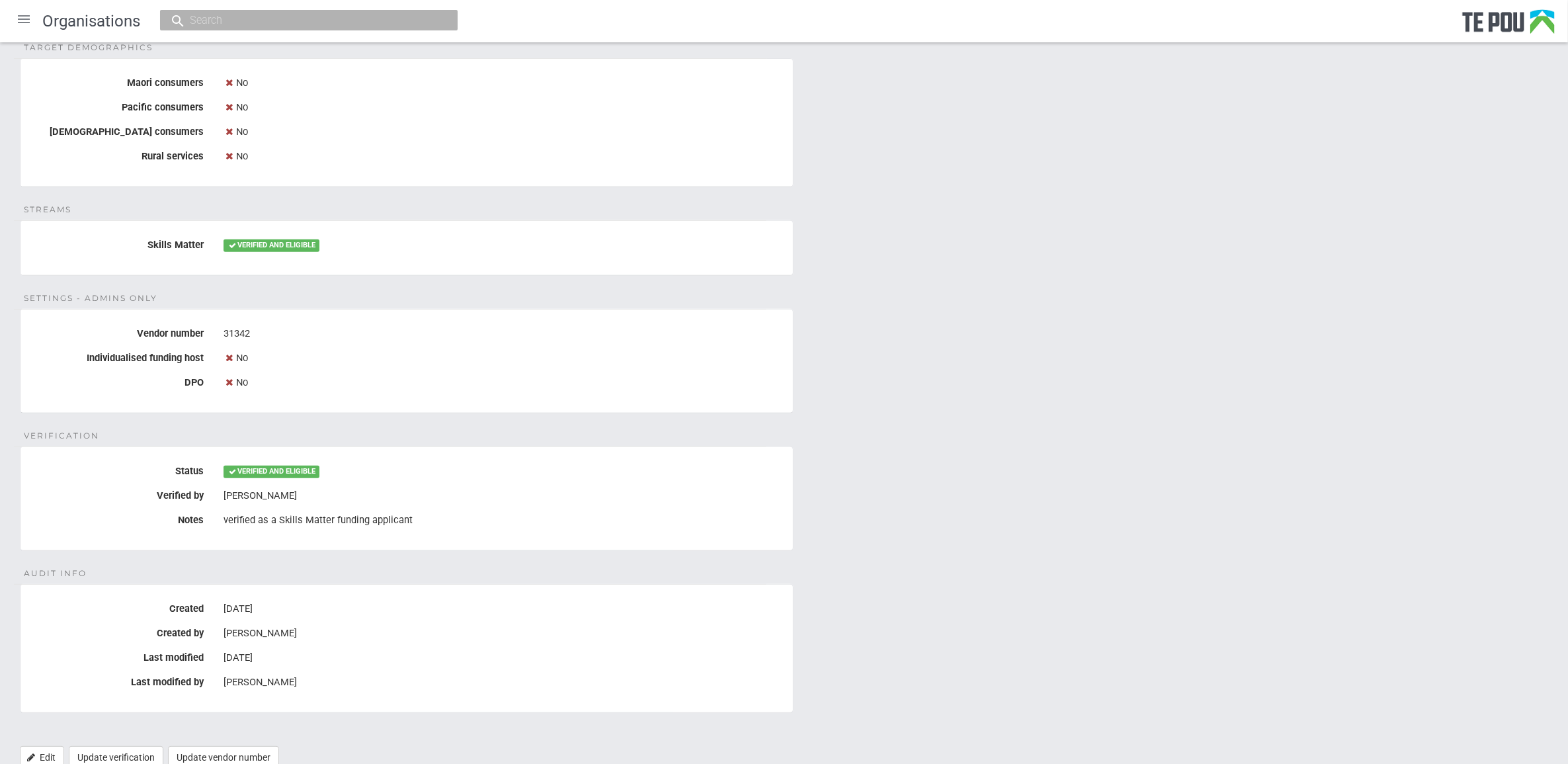
scroll to position [619, 0]
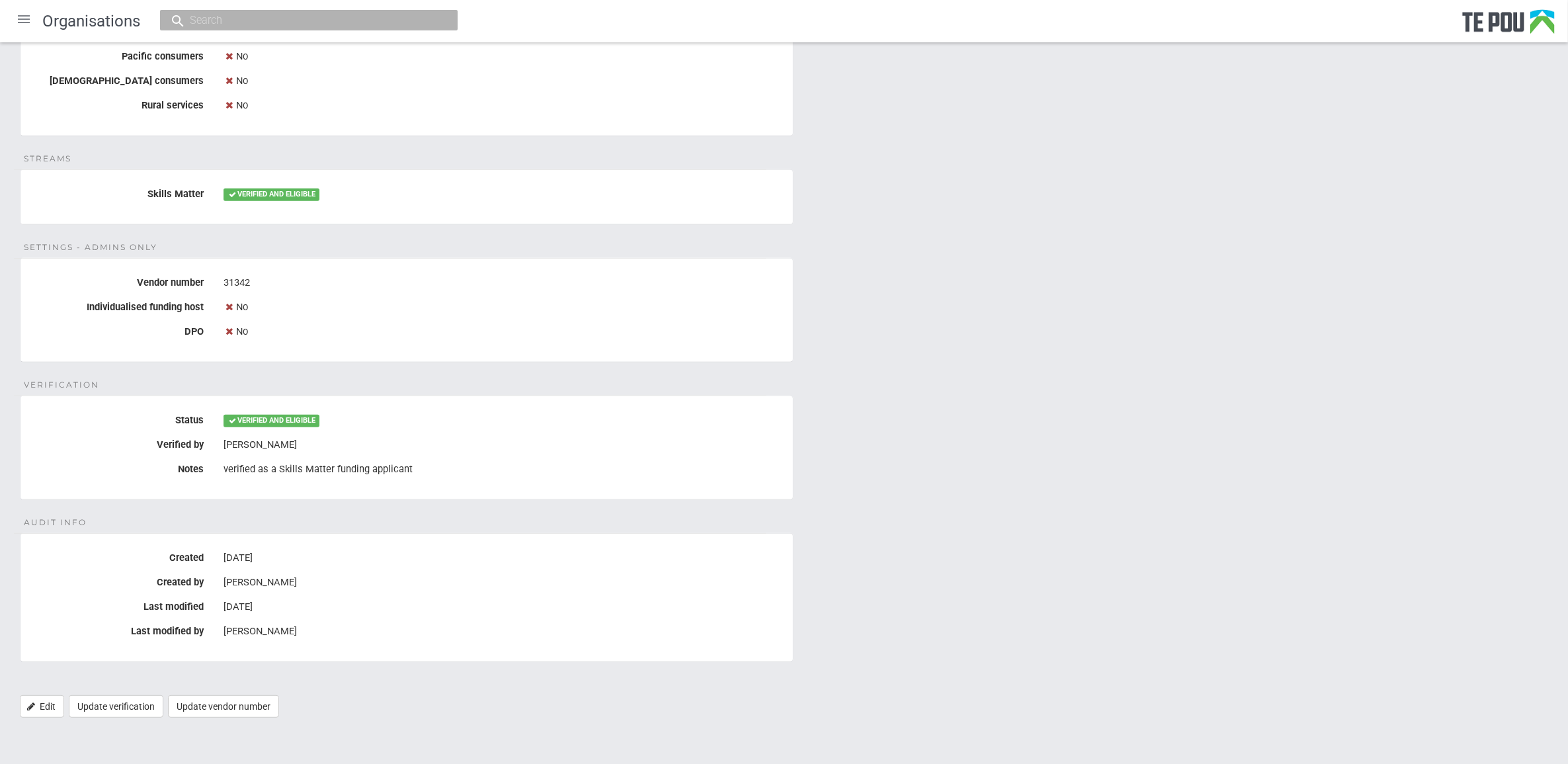
click at [1142, 579] on div "Details Name Northland DHB Legal name Northland District Health Board Physical …" at bounding box center [784, 128] width 1568 height 1206
click at [372, 558] on div "[DATE]" at bounding box center [503, 558] width 559 height 23
click at [390, 649] on fieldset "Audit Info Created [DATE] Created by [PERSON_NAME] Last modified [DATE] Last mo…" at bounding box center [406, 597] width 773 height 129
click at [354, 630] on div "[PERSON_NAME]" at bounding box center [503, 631] width 559 height 23
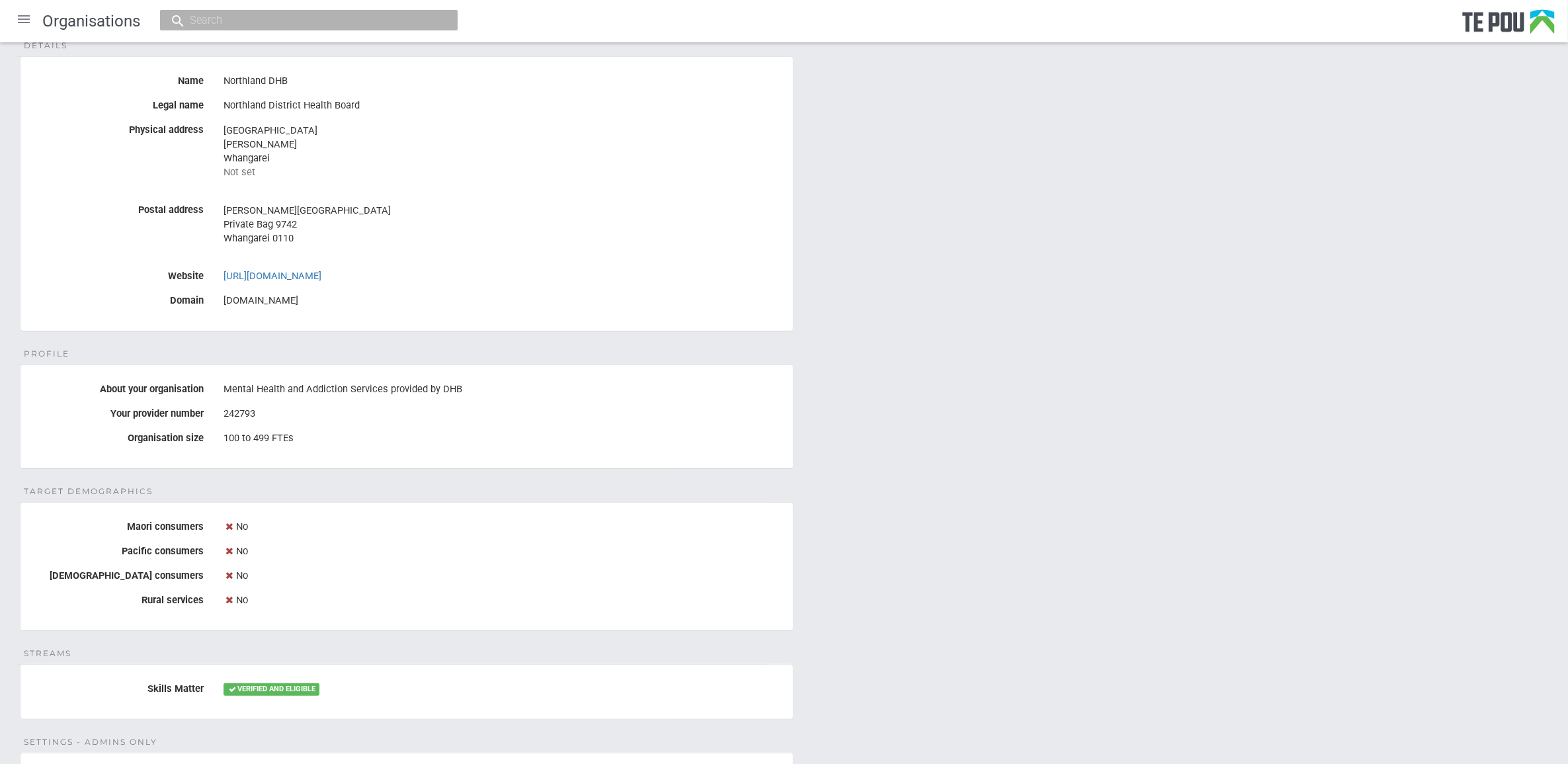
scroll to position [0, 0]
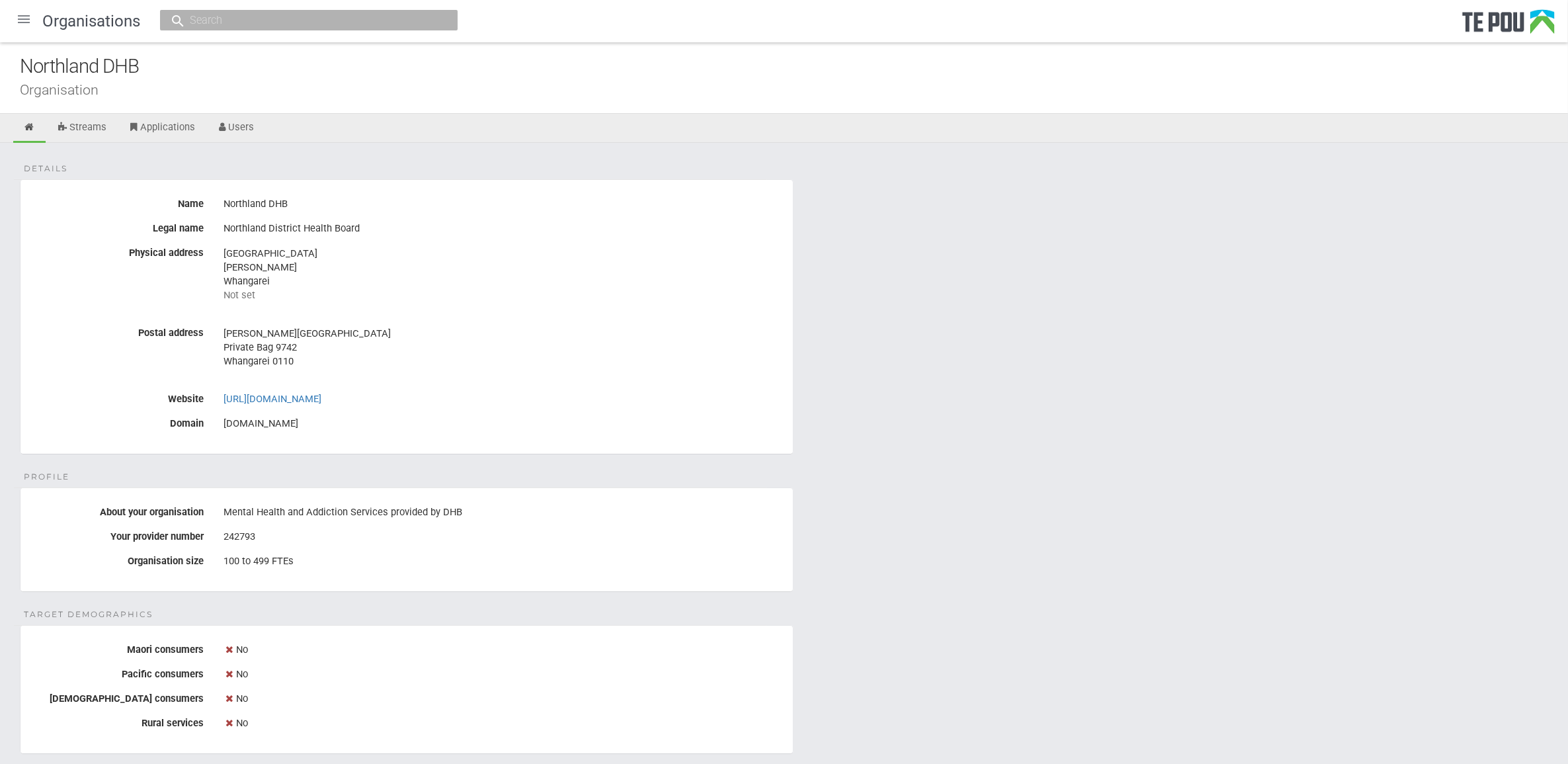
click at [804, 438] on div "Details Name Northland DHB Legal name Northland District Health Board Physical …" at bounding box center [784, 745] width 1568 height 1206
click at [811, 474] on div "Details Name Northland DHB Legal name Northland District Health Board Physical …" at bounding box center [784, 745] width 1568 height 1206
click at [799, 454] on div "Details Name Northland DHB Legal name Northland District Health Board Physical …" at bounding box center [784, 745] width 1568 height 1206
